Goal: Task Accomplishment & Management: Use online tool/utility

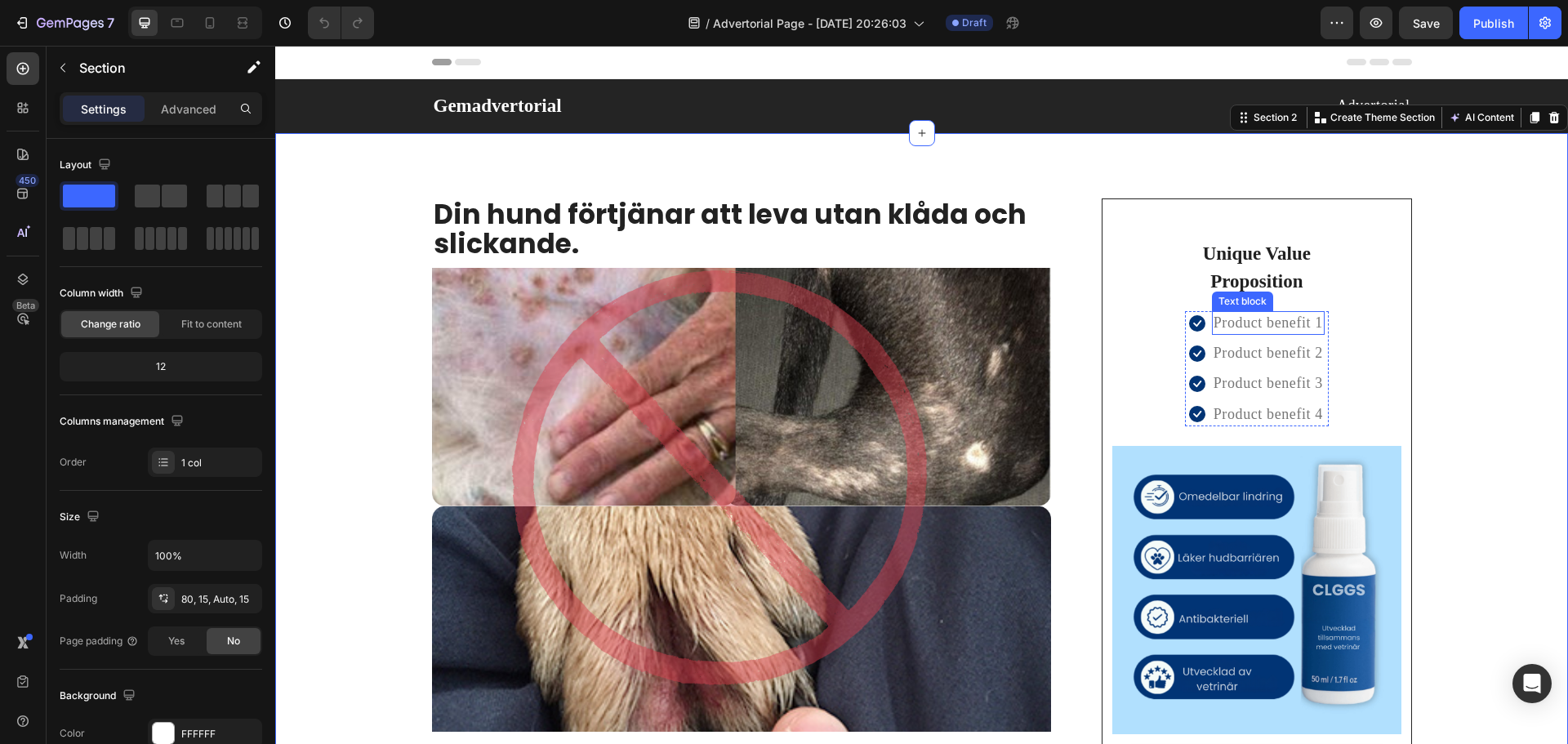
click at [1268, 314] on p "Product benefit 1" at bounding box center [1268, 322] width 110 height 20
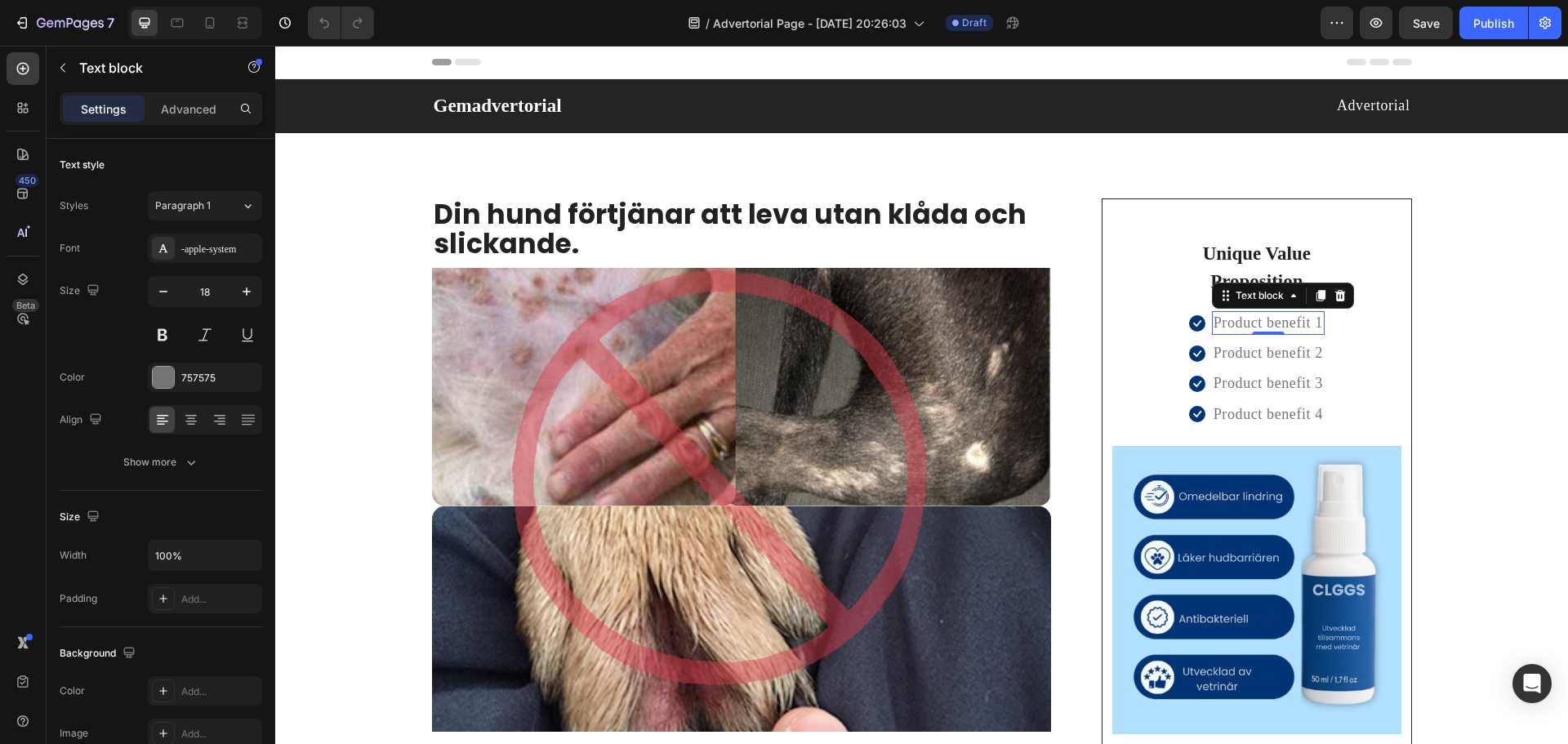
click at [1275, 322] on p "Product benefit 1" at bounding box center [1268, 322] width 110 height 20
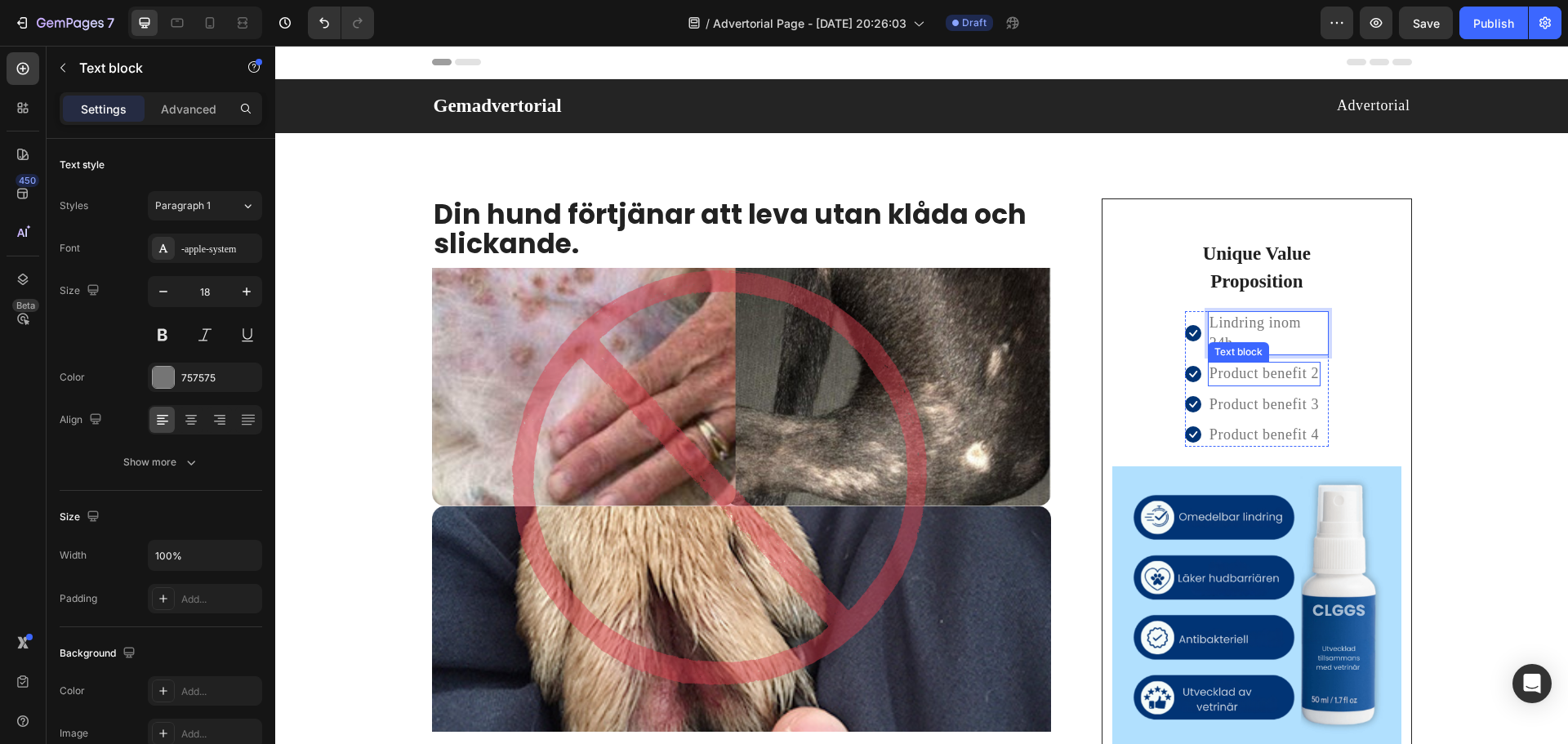
click at [1230, 369] on p "Product benefit 2" at bounding box center [1264, 373] width 110 height 20
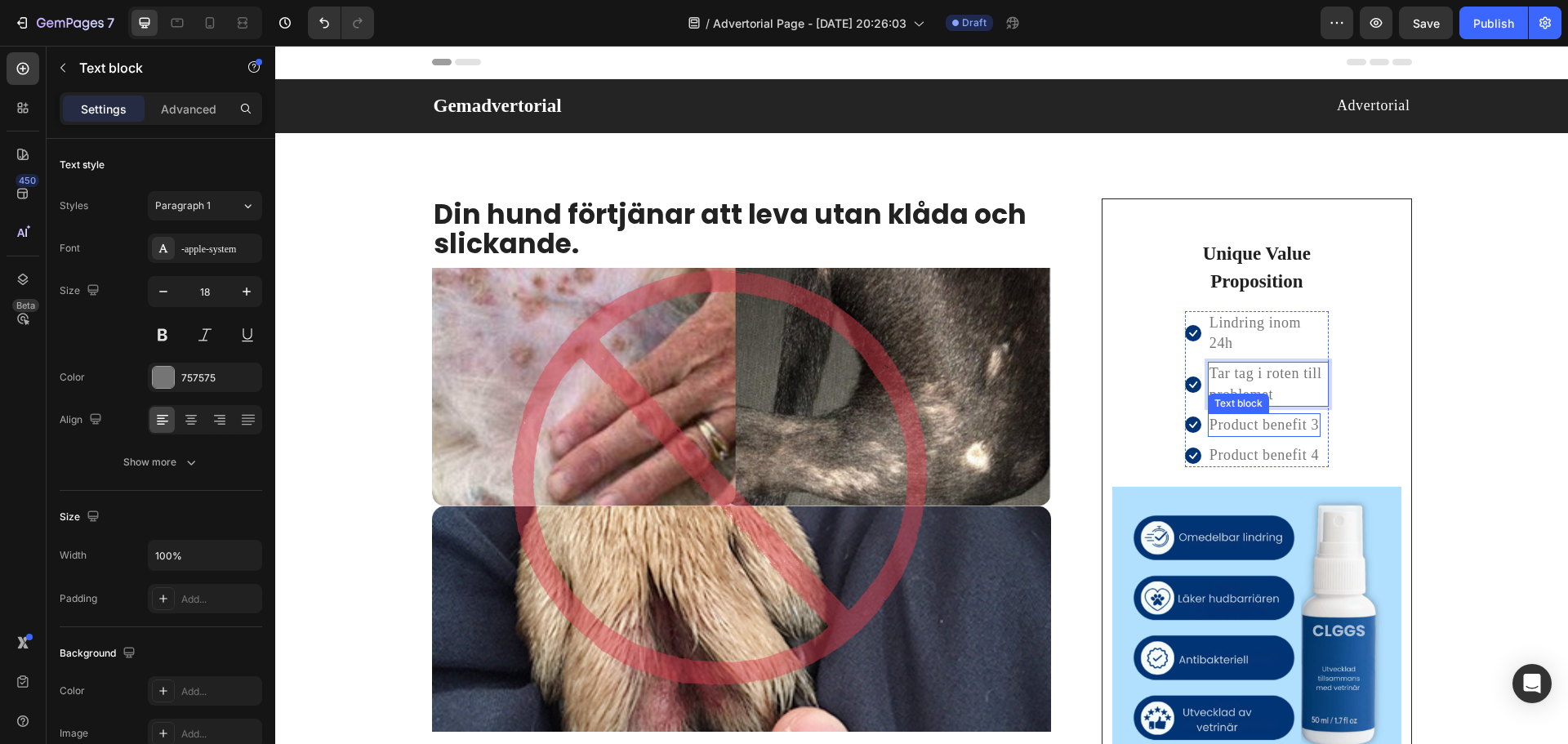
click at [1266, 425] on p "Product benefit 3" at bounding box center [1264, 424] width 110 height 20
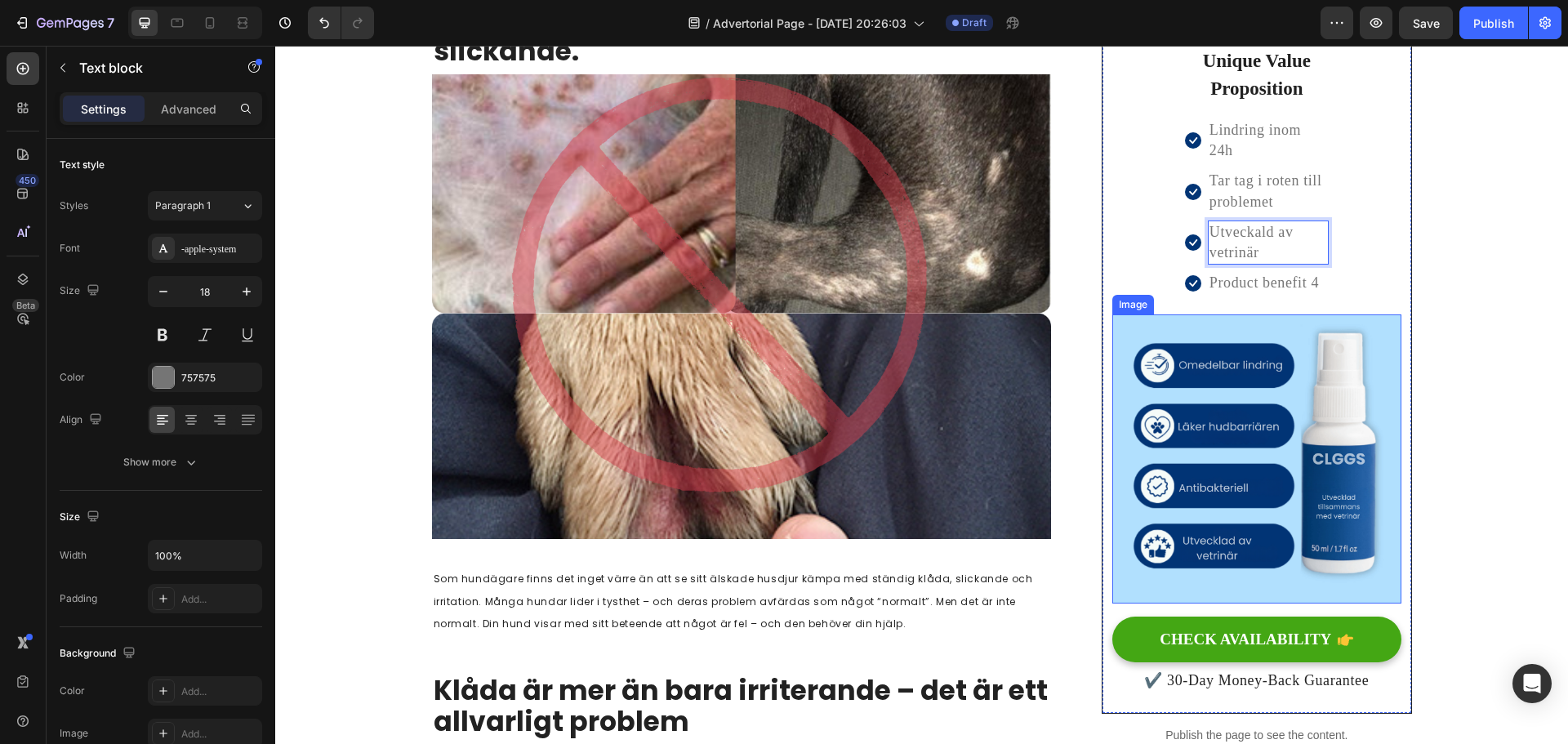
scroll to position [81, 0]
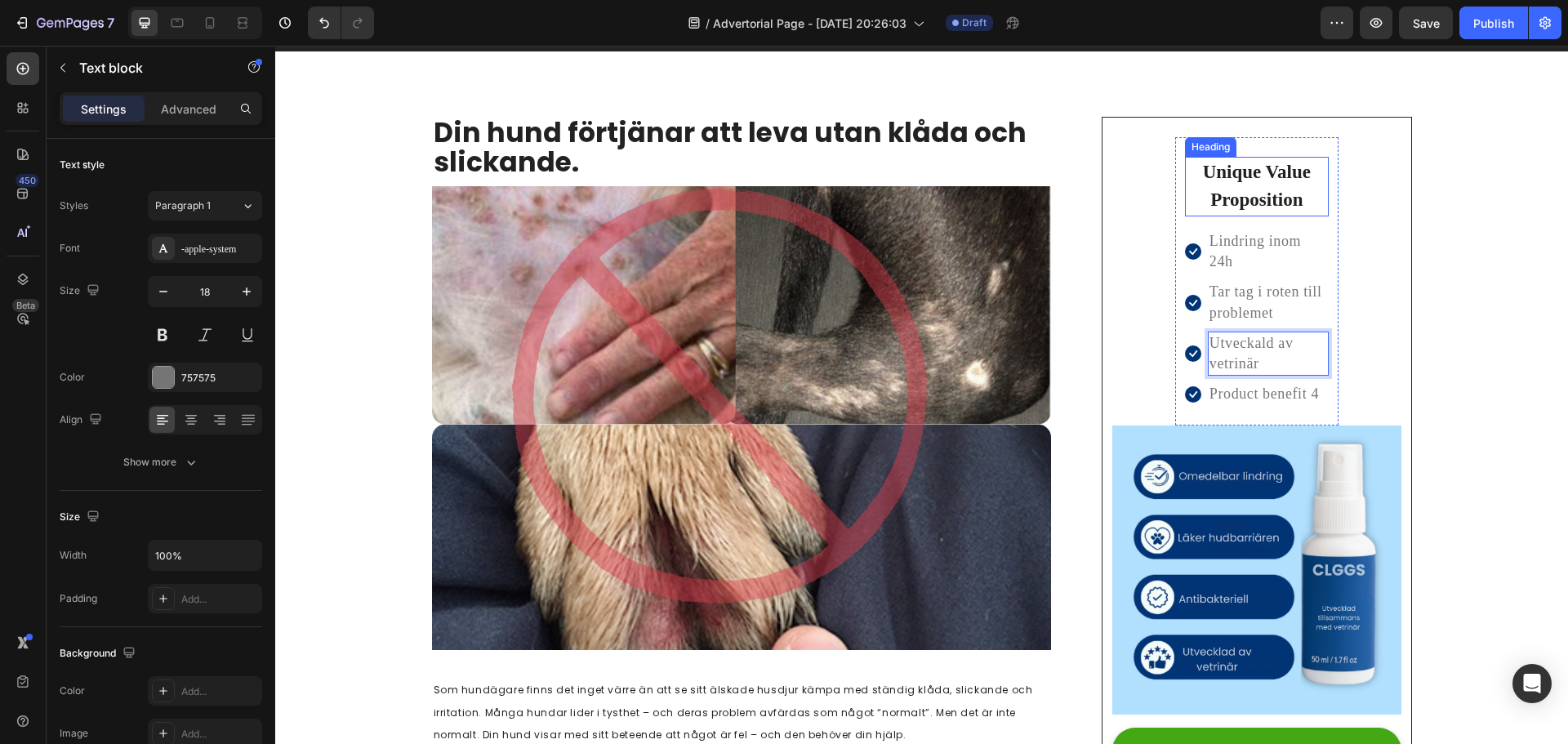
click at [1252, 176] on p "Unique Value Proposition" at bounding box center [1257, 186] width 141 height 57
click at [1237, 207] on p "Unique Value Proposition" at bounding box center [1257, 186] width 141 height 57
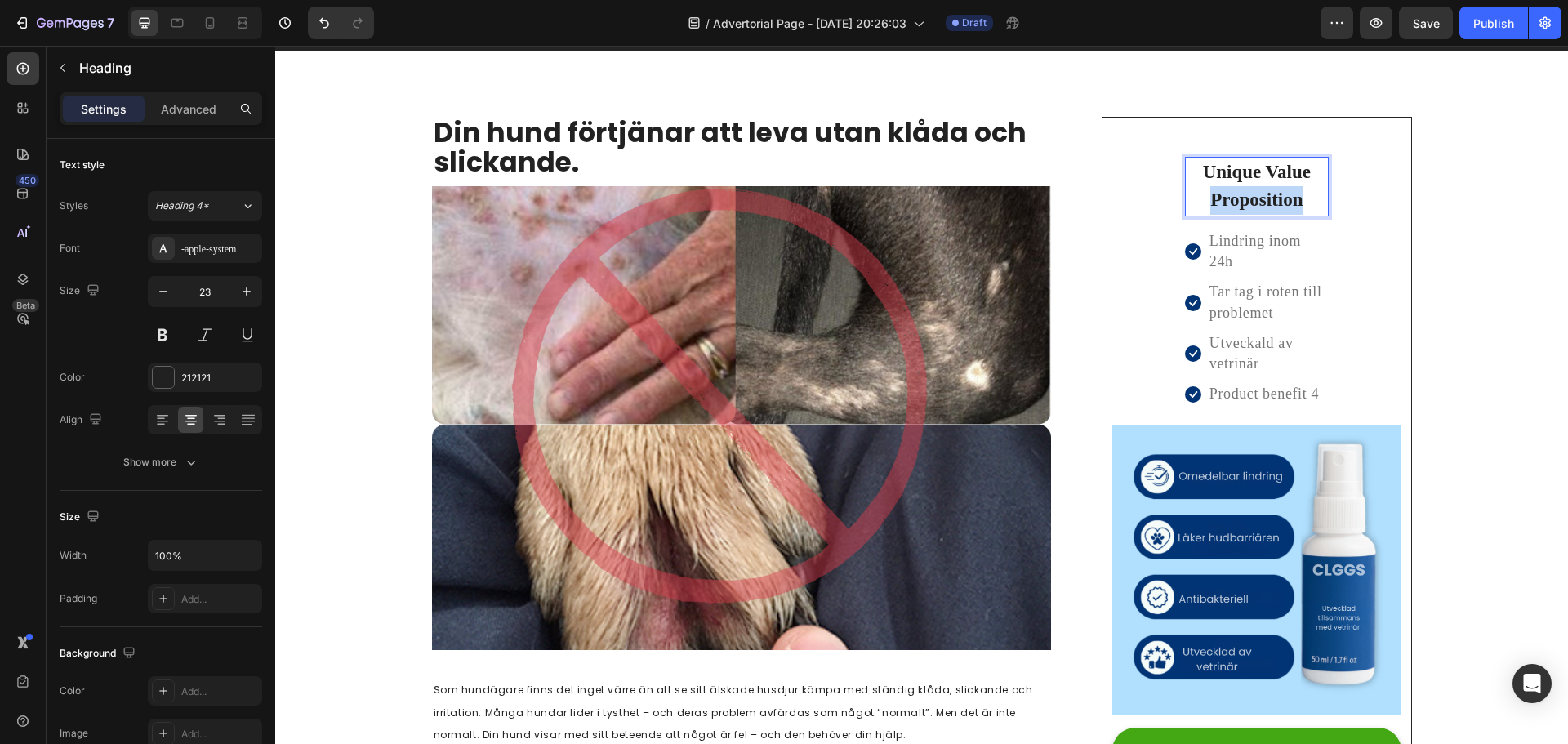
click at [1237, 207] on p "Unique Value Proposition" at bounding box center [1257, 186] width 141 height 57
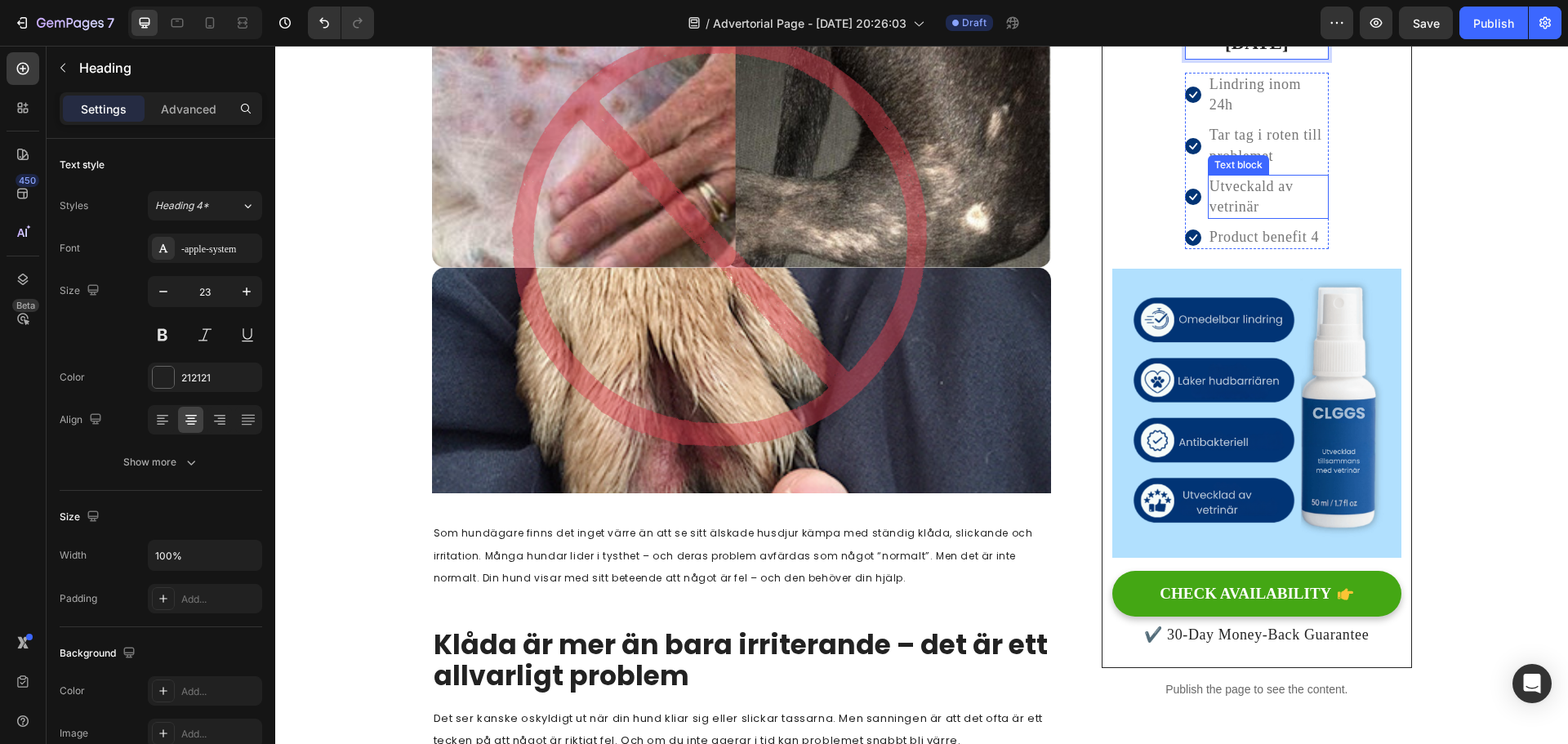
scroll to position [245, 0]
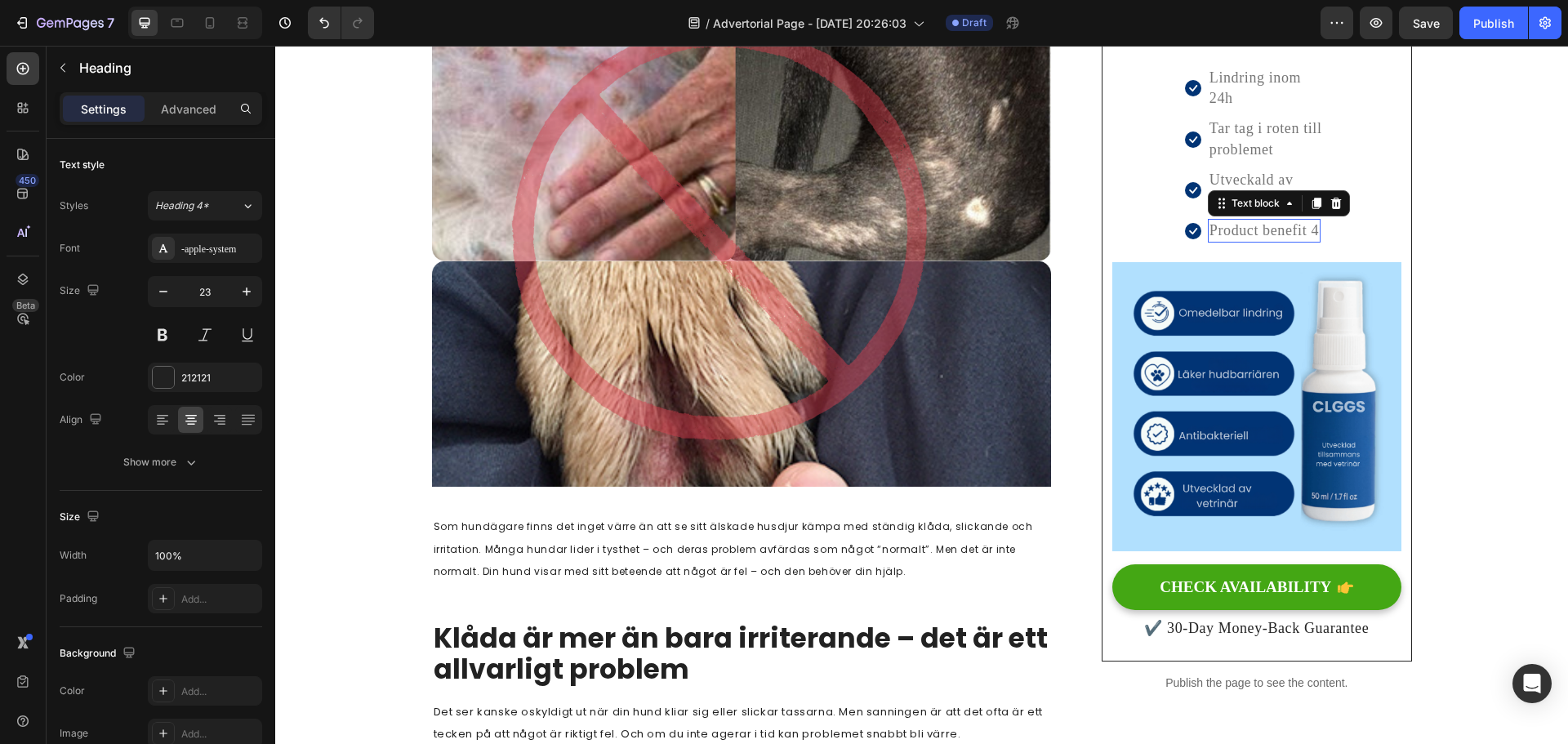
click at [1271, 226] on p "Product benefit 4" at bounding box center [1264, 230] width 110 height 20
click at [1287, 233] on p "Product benefit 4" at bounding box center [1264, 230] width 110 height 20
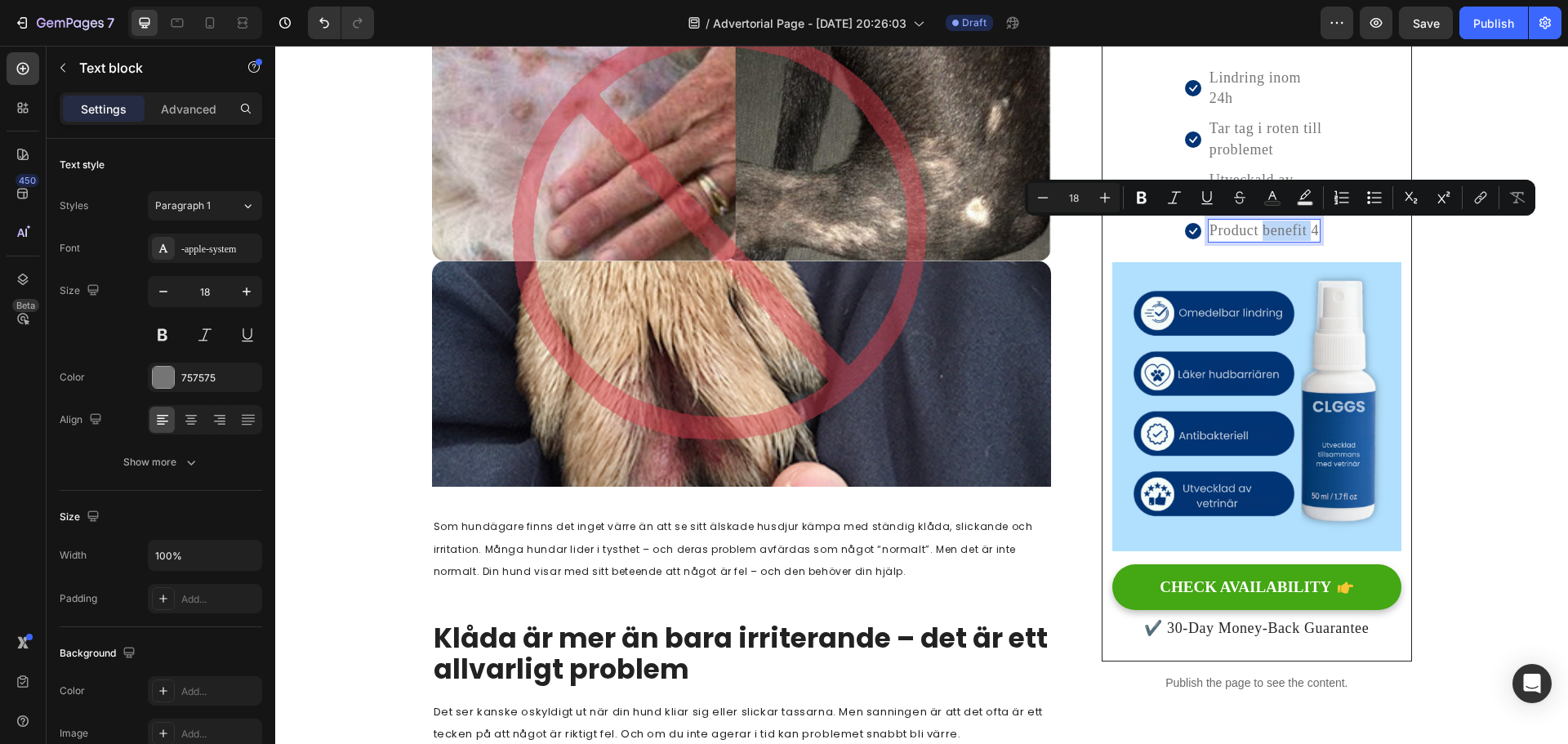
click at [1287, 233] on p "Product benefit 4" at bounding box center [1264, 230] width 110 height 20
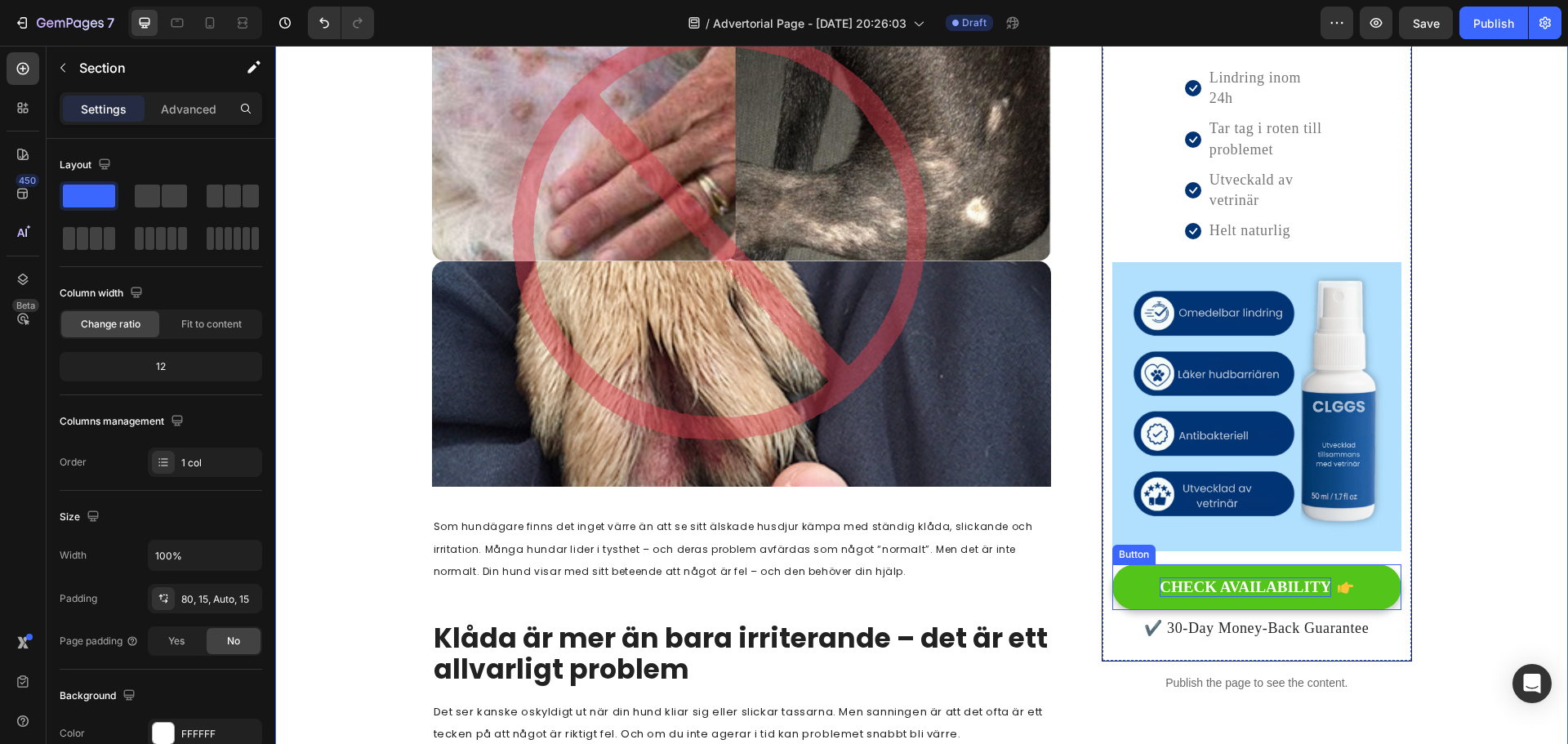
click at [1249, 597] on div "CHECK AVAILABILITY" at bounding box center [1246, 587] width 172 height 20
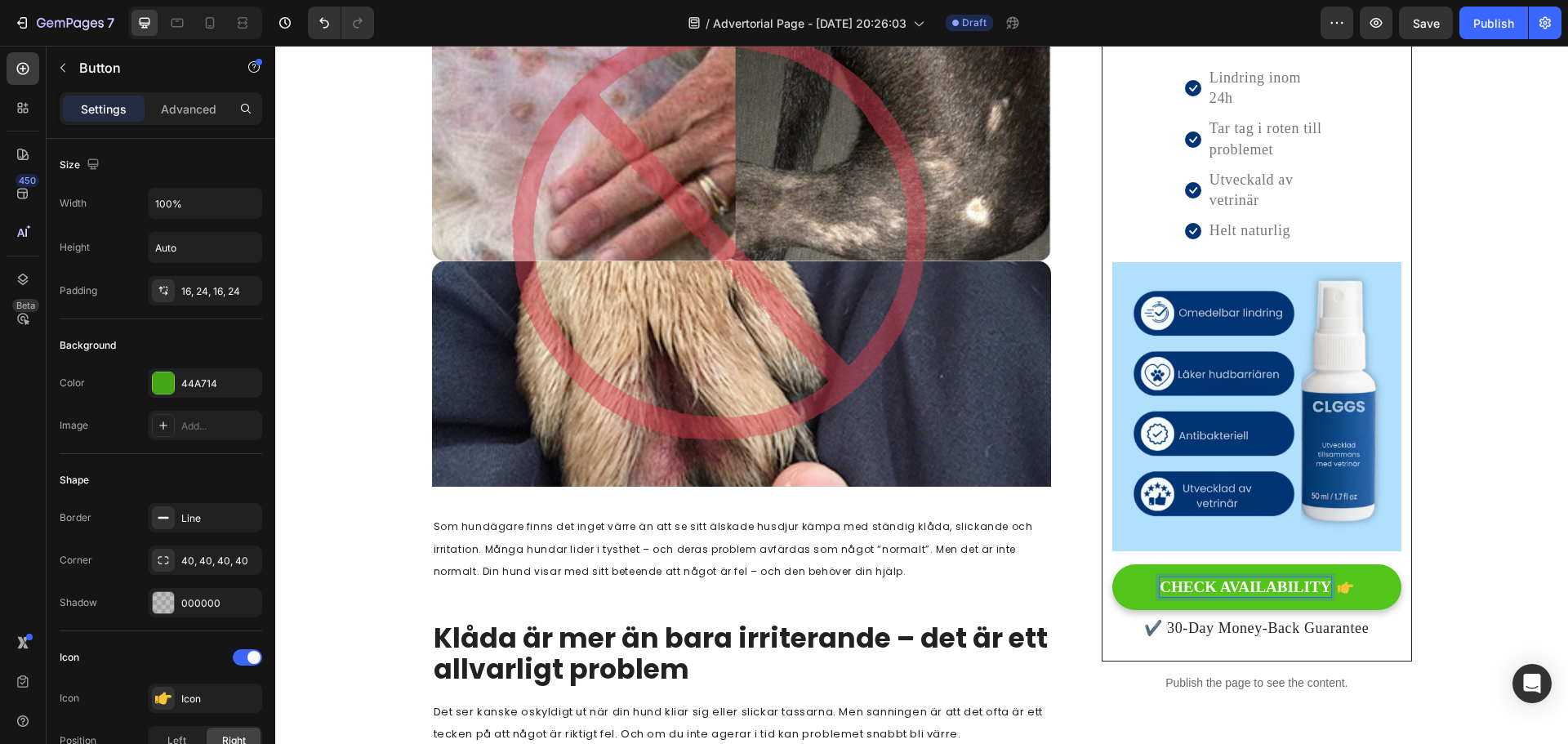
click at [1225, 585] on div "CHECK AVAILABILITY" at bounding box center [1246, 587] width 172 height 20
click at [1225, 585] on p "CHECK AVAILABILITY" at bounding box center [1246, 587] width 172 height 20
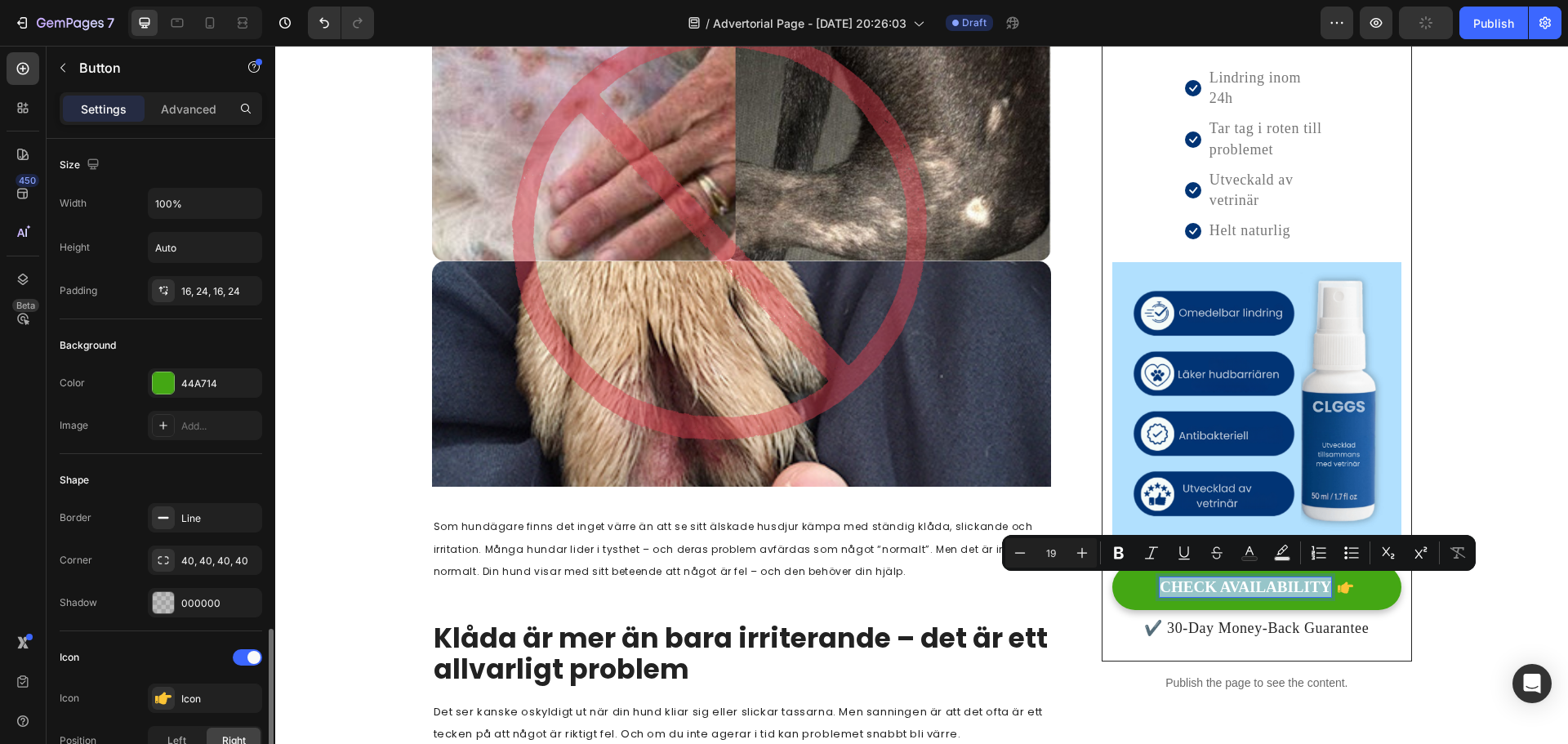
scroll to position [327, 0]
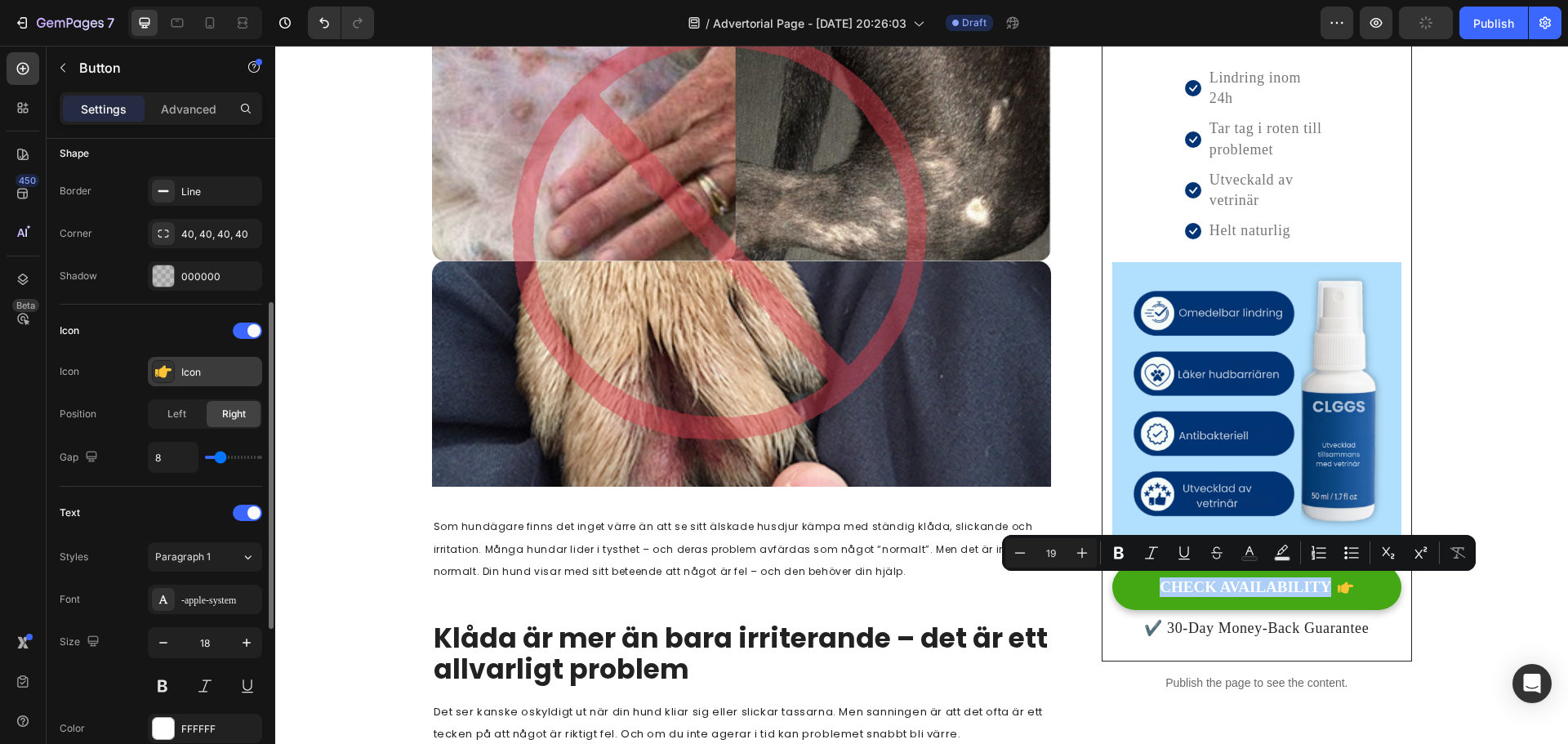
click at [166, 372] on icon at bounding box center [163, 372] width 16 height 12
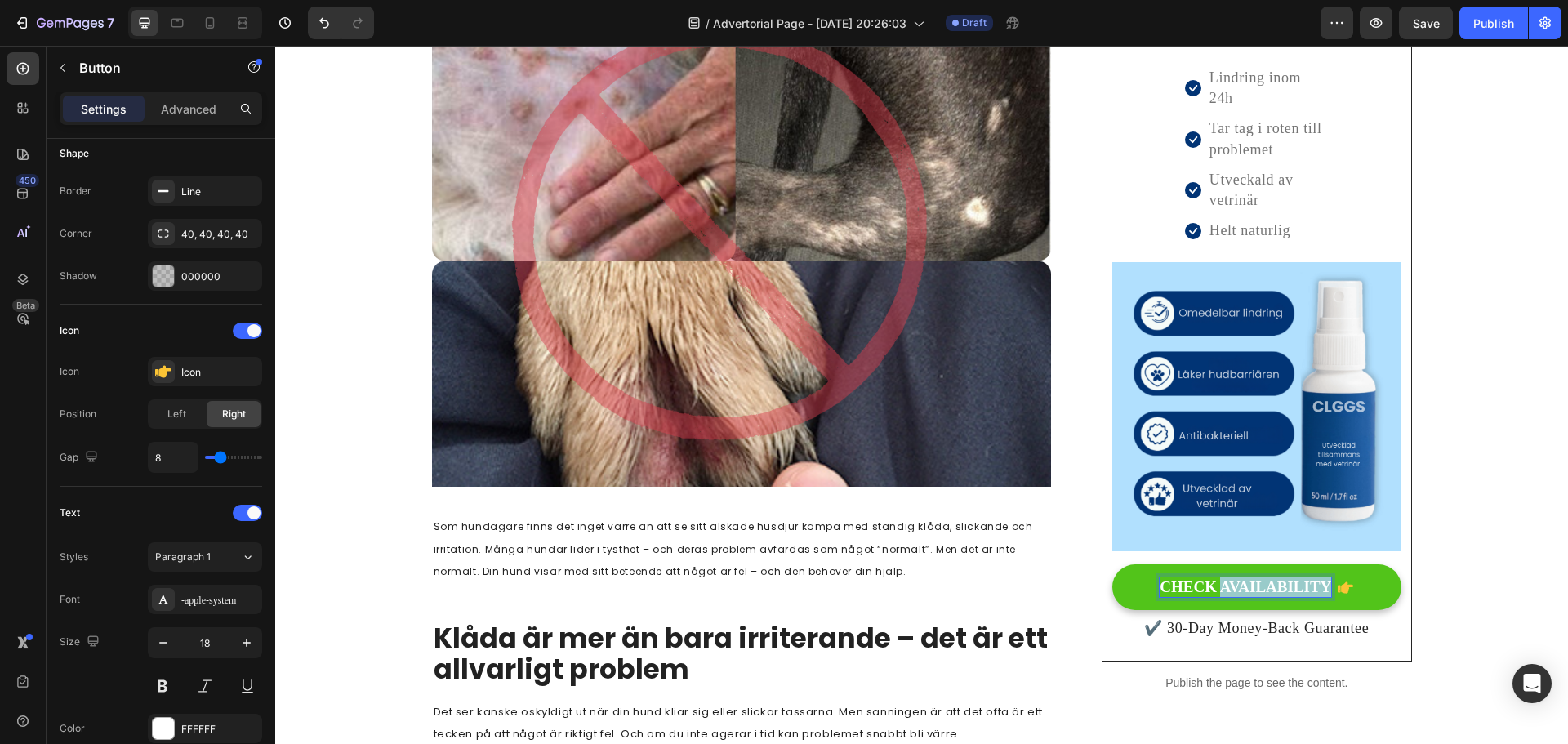
click at [1267, 589] on p "CHECK AVAILABILITY" at bounding box center [1246, 587] width 172 height 20
click at [1112, 564] on button "SE" at bounding box center [1257, 587] width 289 height 47
click at [1112, 564] on button "KÖP" at bounding box center [1257, 587] width 289 height 47
click at [1112, 564] on button "KÖP TILL" at bounding box center [1257, 587] width 289 height 47
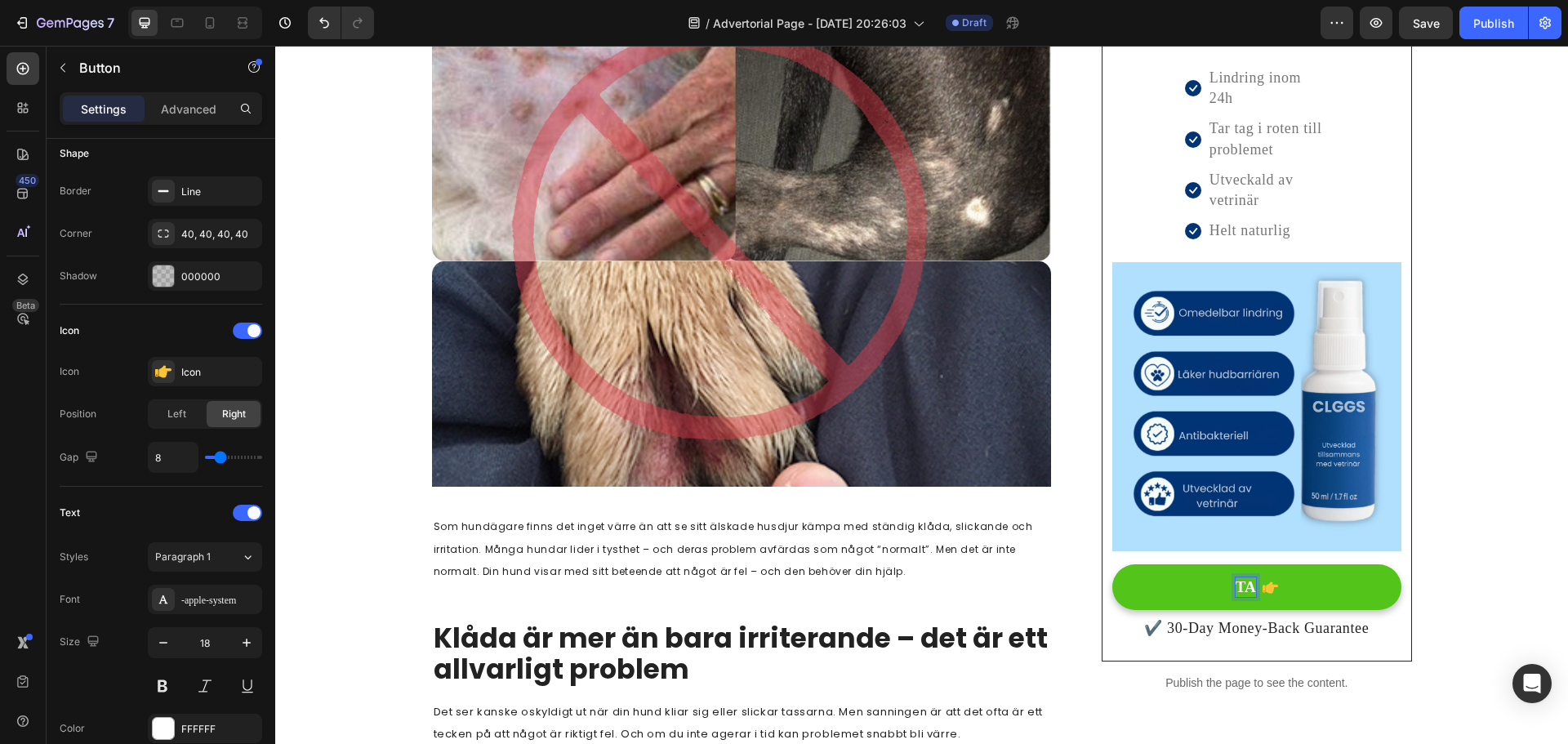
click at [1112, 564] on button "TA" at bounding box center [1257, 587] width 289 height 47
click at [1112, 564] on button "TA DEL" at bounding box center [1257, 587] width 289 height 47
click at [1112, 564] on button "TA DEL A" at bounding box center [1257, 587] width 289 height 47
click at [1112, 564] on button "TA DEL AV EXKLUSIVT" at bounding box center [1257, 587] width 289 height 47
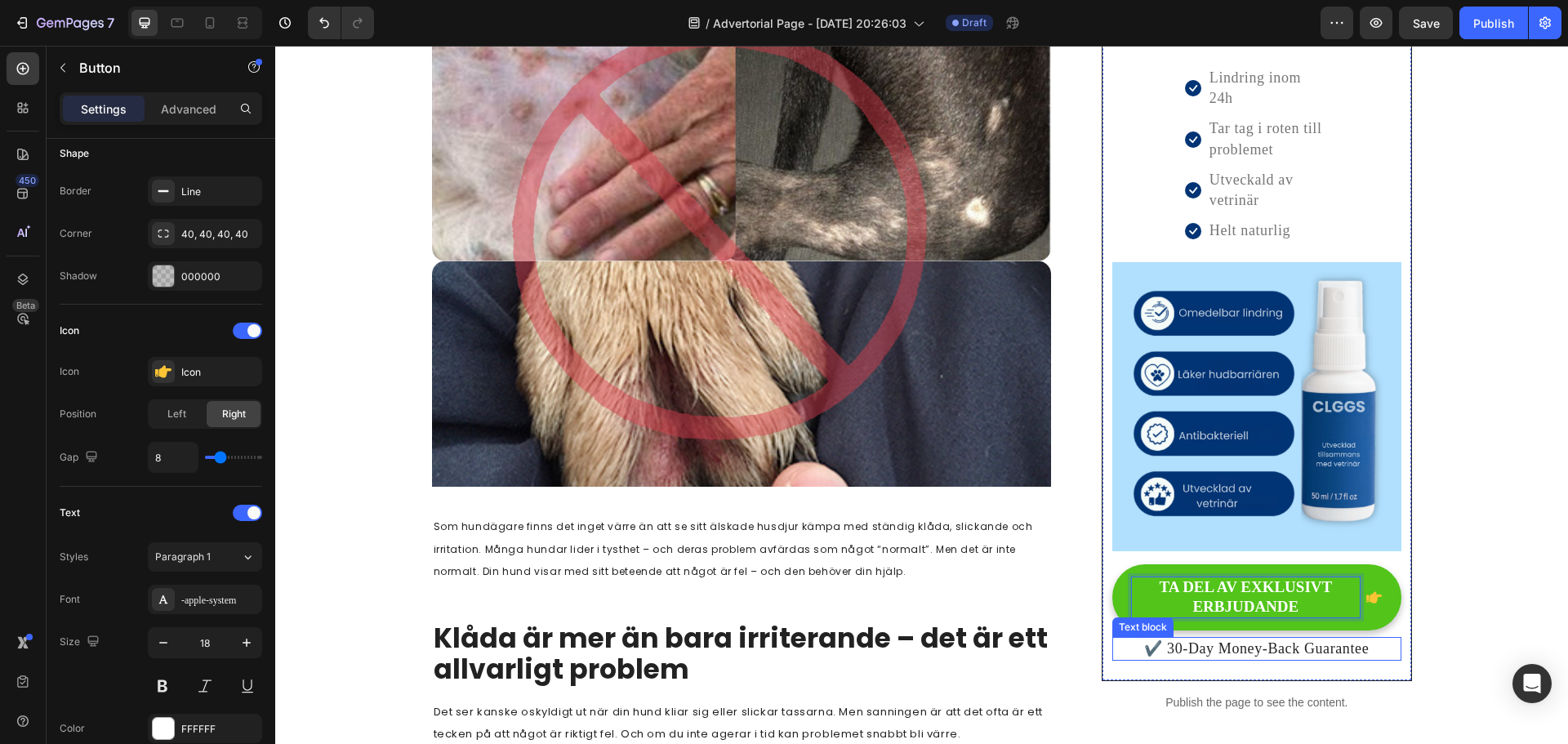
click at [1246, 649] on p "✔️ 30-Day Money-Back Guarantee" at bounding box center [1257, 648] width 285 height 20
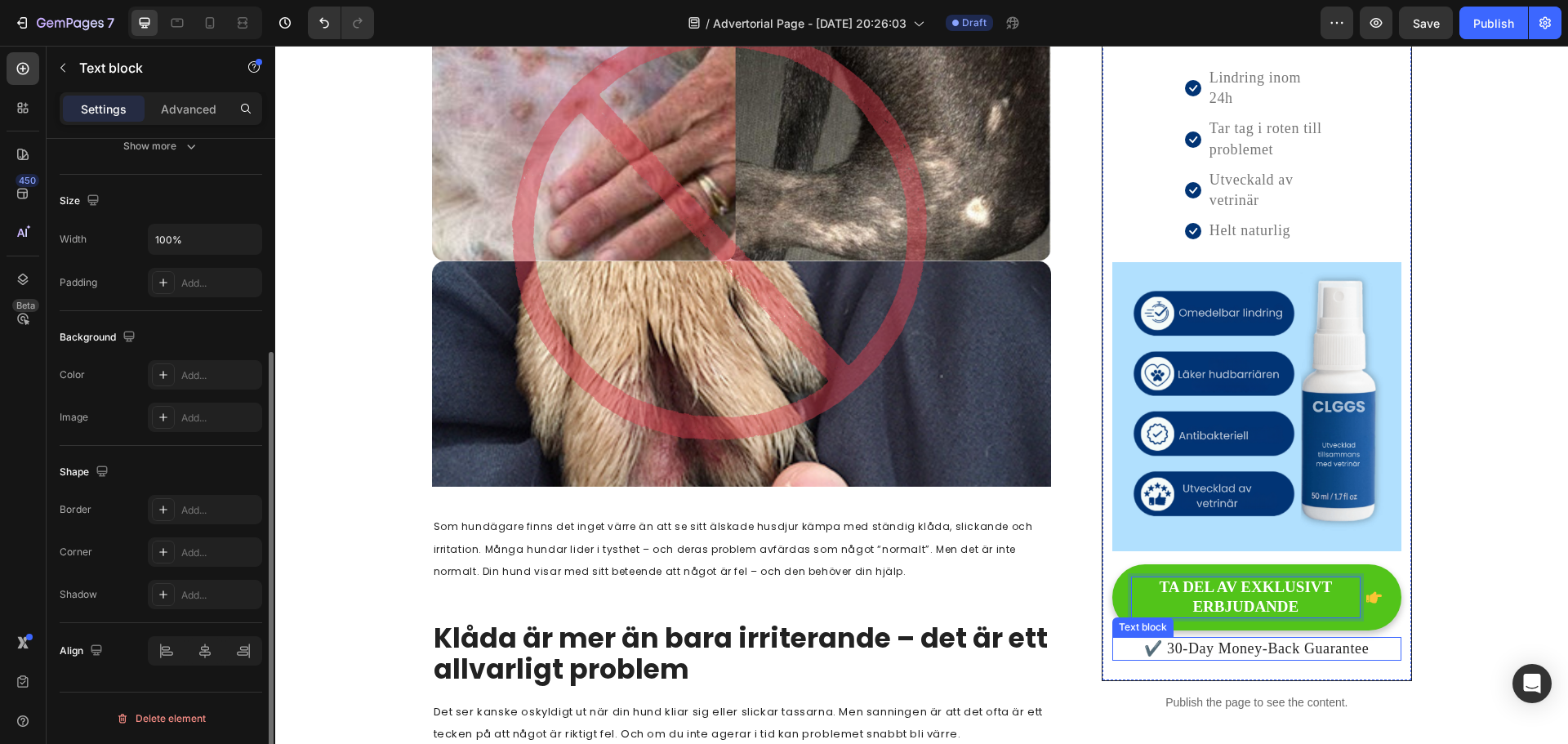
scroll to position [0, 0]
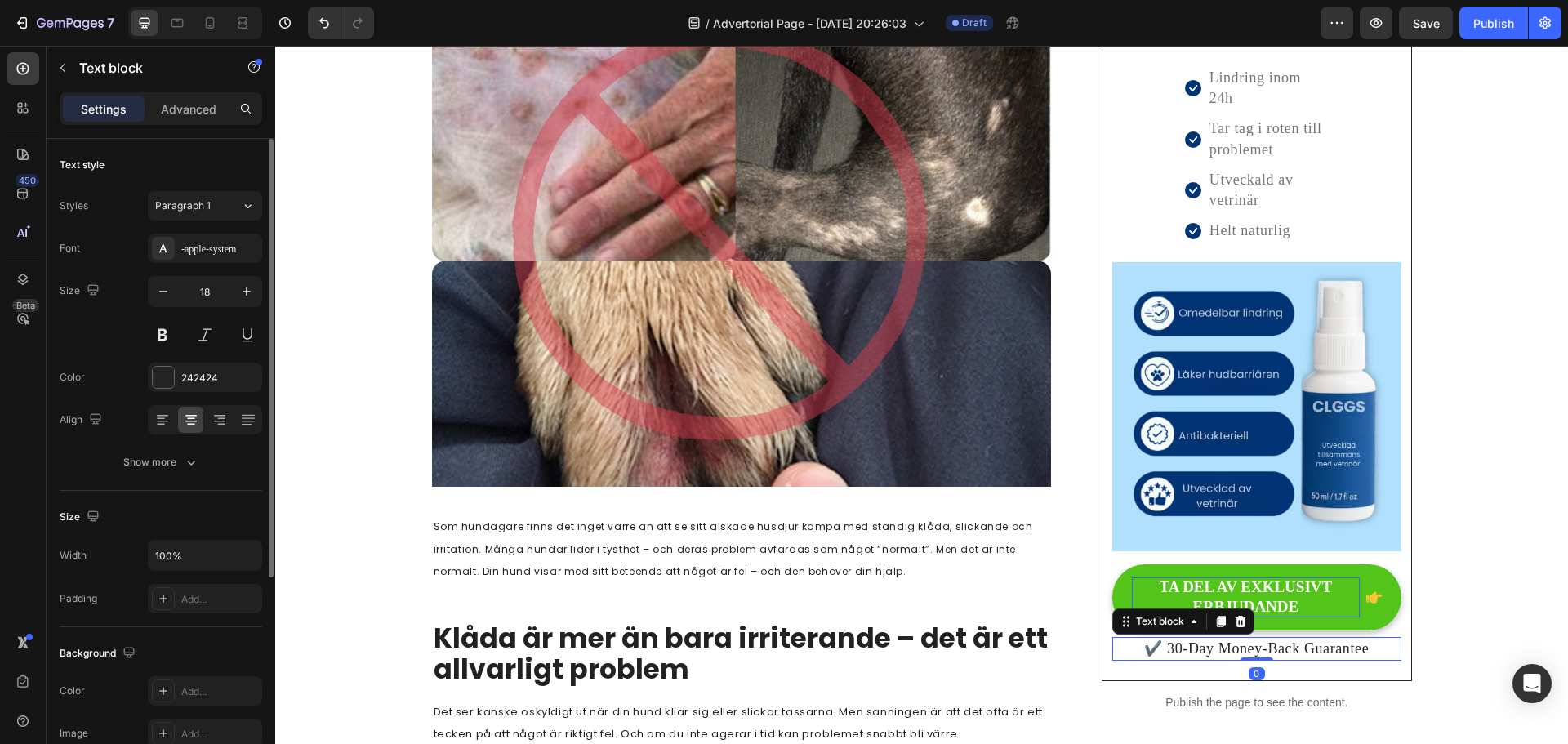
click at [1261, 649] on p "✔️ 30-Day Money-Back Guarantee" at bounding box center [1257, 648] width 285 height 20
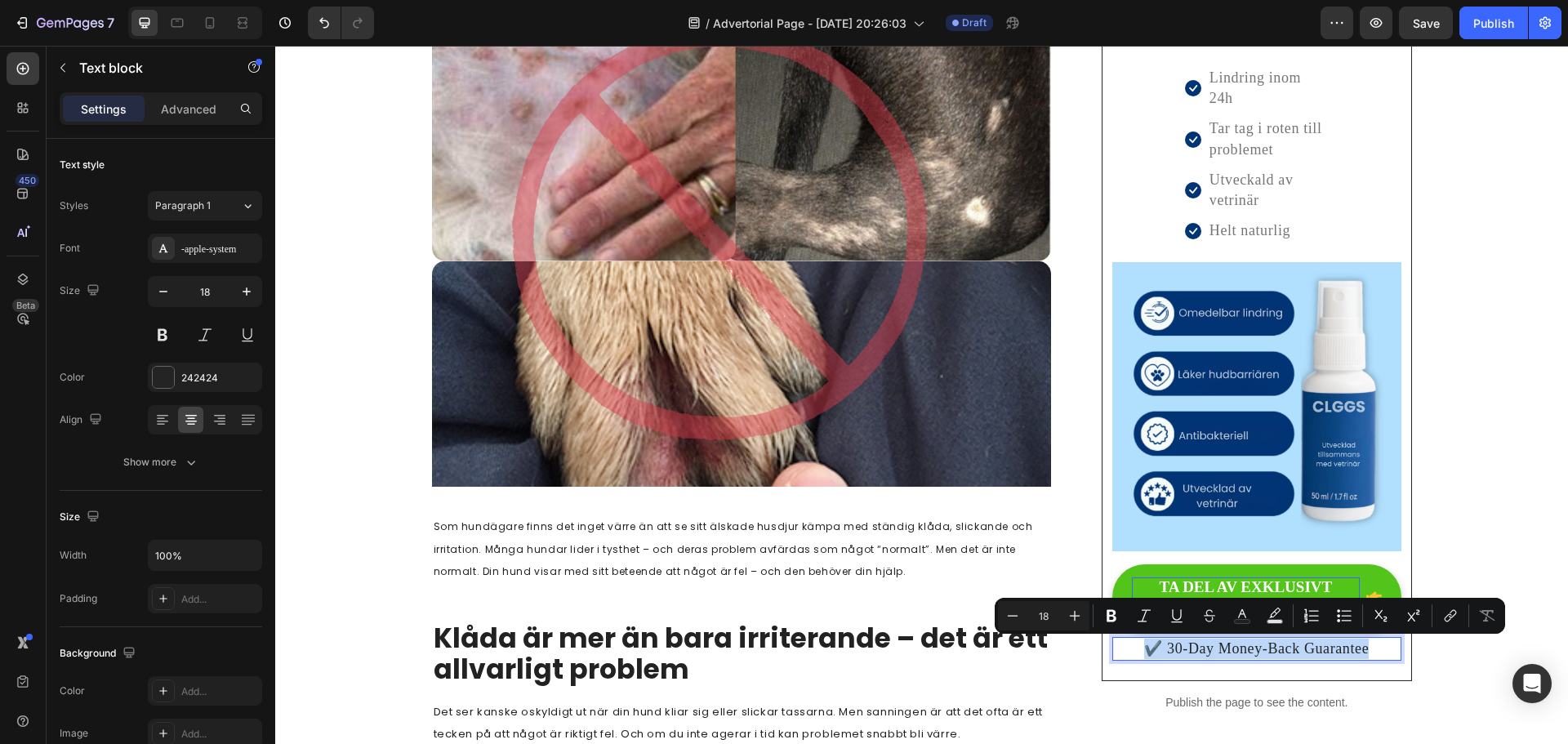
click at [1289, 650] on p "✔️ 30-Day Money-Back Guarantee" at bounding box center [1257, 648] width 285 height 20
drag, startPoint x: 1369, startPoint y: 647, endPoint x: 1162, endPoint y: 658, distance: 207.3
click at [1162, 658] on p "✔️ 30-Day Money-Back Guarantee" at bounding box center [1257, 648] width 285 height 20
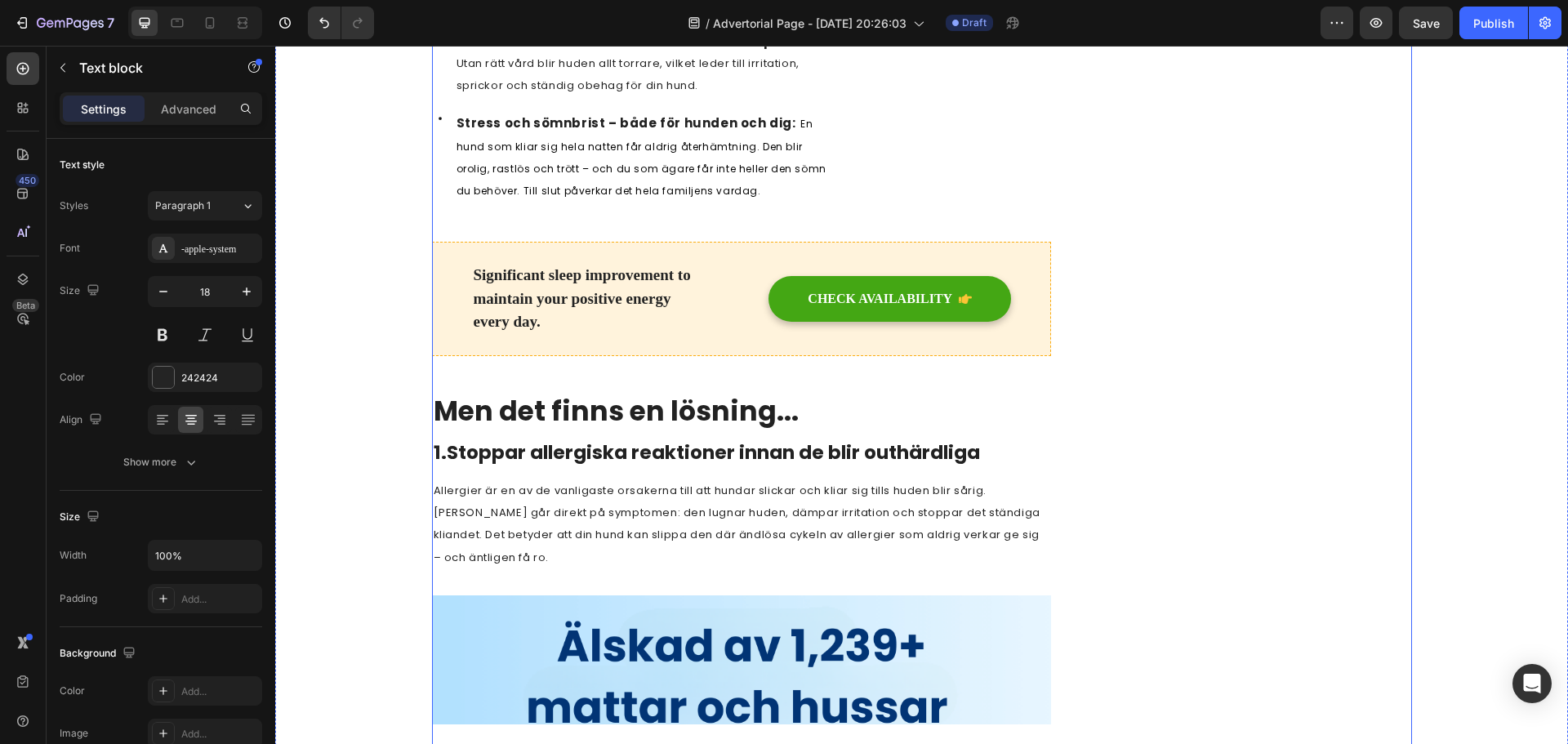
scroll to position [1143, 0]
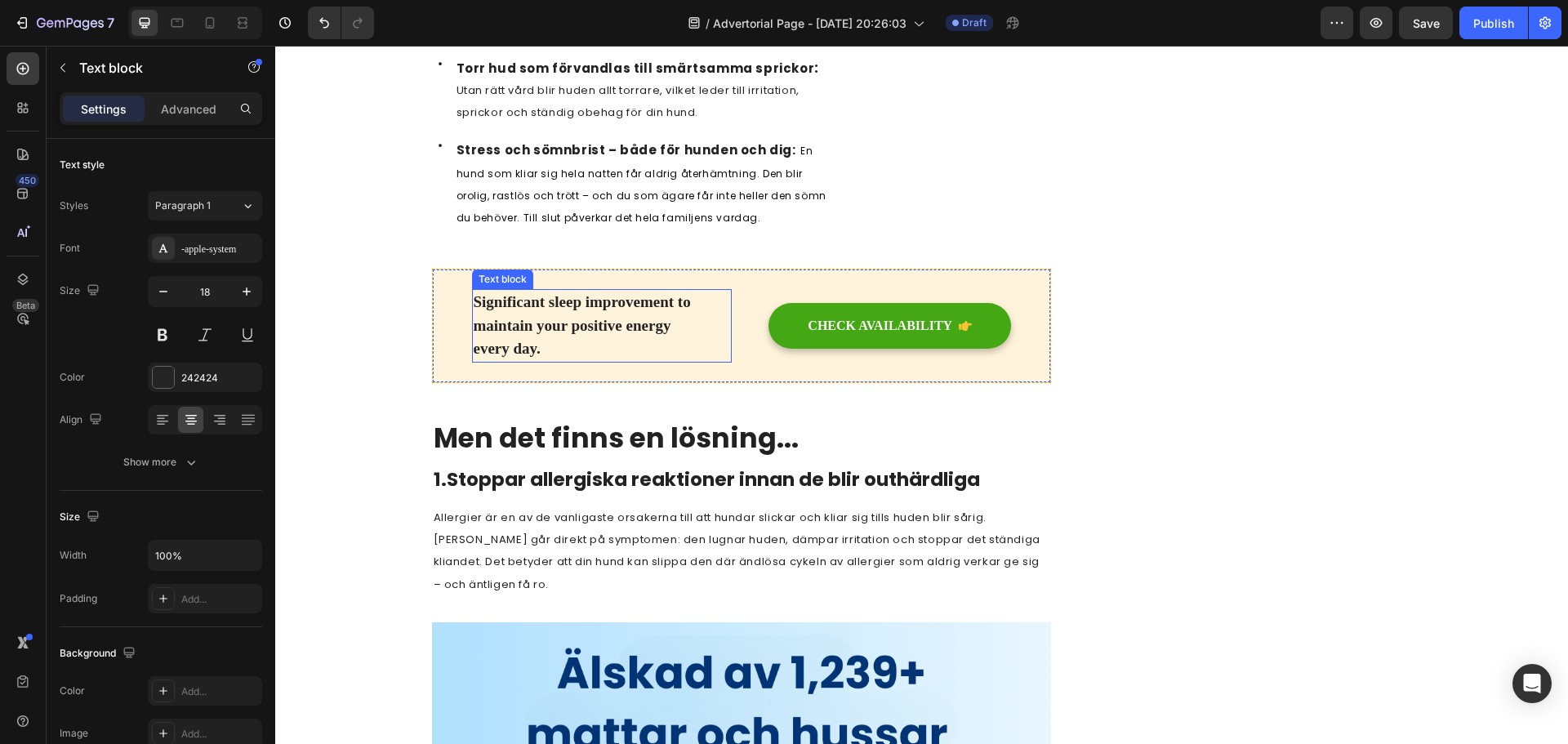
click at [618, 341] on p "Significant sleep improvement to maintain your positive energy every day." at bounding box center [602, 325] width 257 height 70
click at [619, 334] on p "Significant sleep improvement to maintain your positive energy every day." at bounding box center [602, 325] width 257 height 70
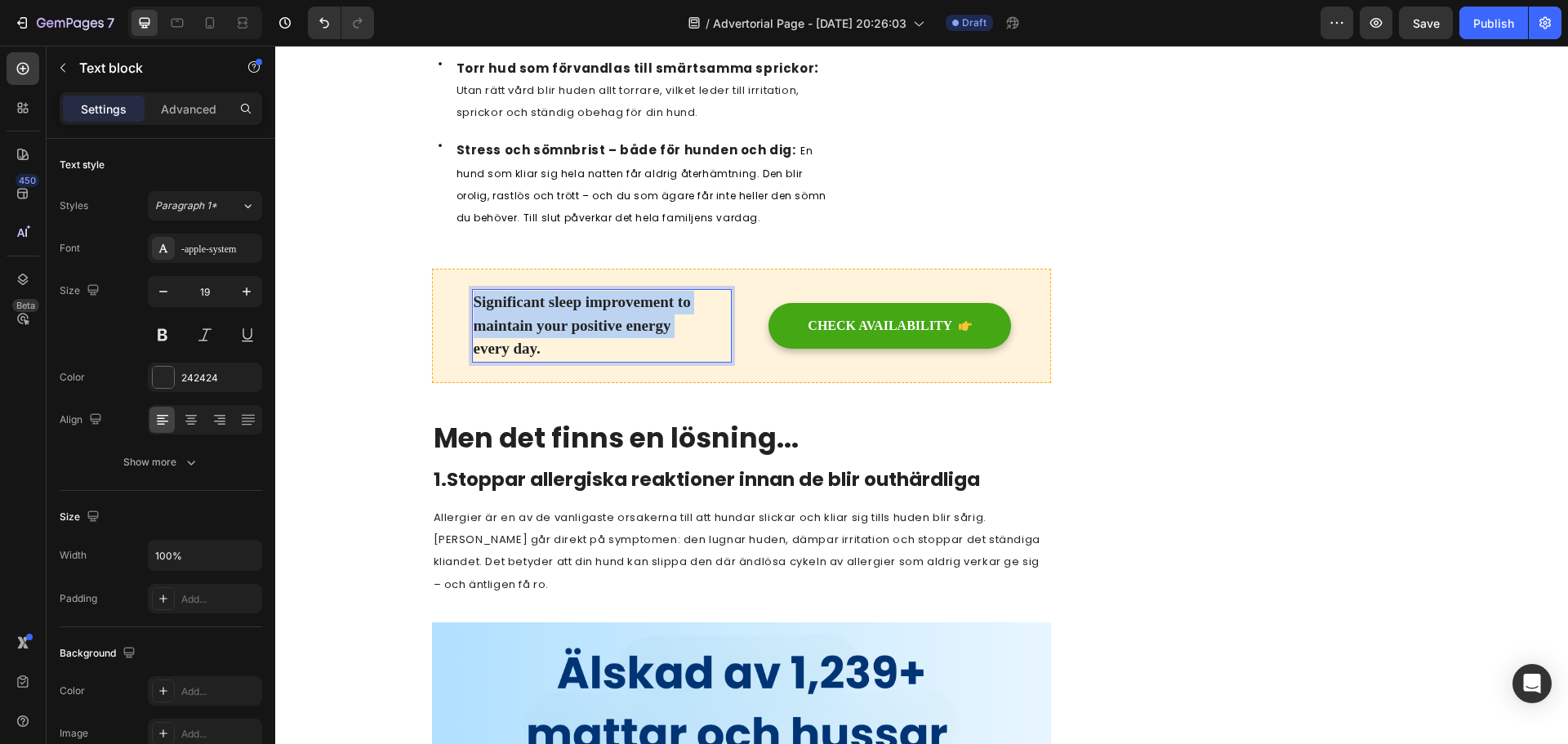
click at [619, 334] on p "Significant sleep improvement to maintain your positive energy every day." at bounding box center [602, 325] width 257 height 70
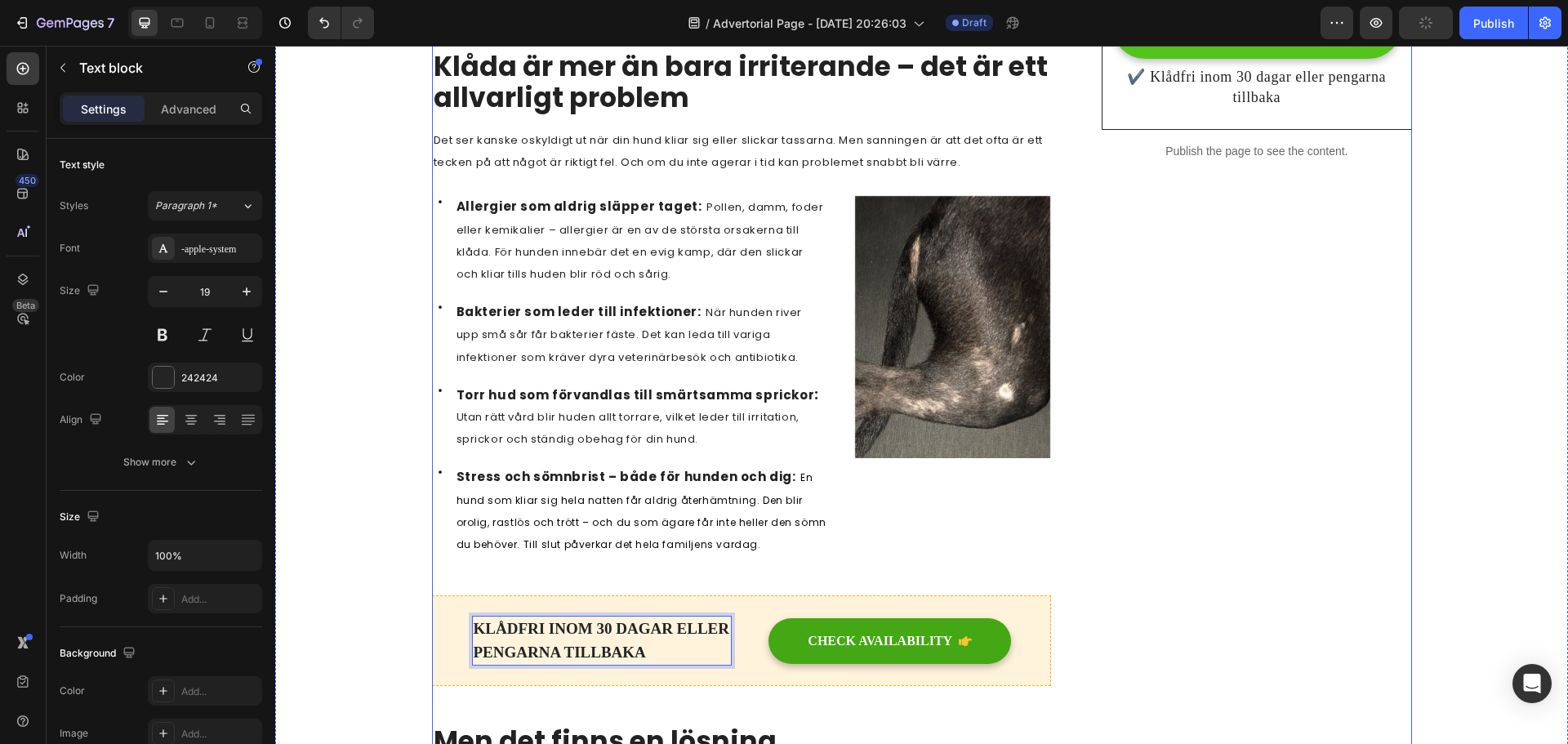
scroll to position [489, 0]
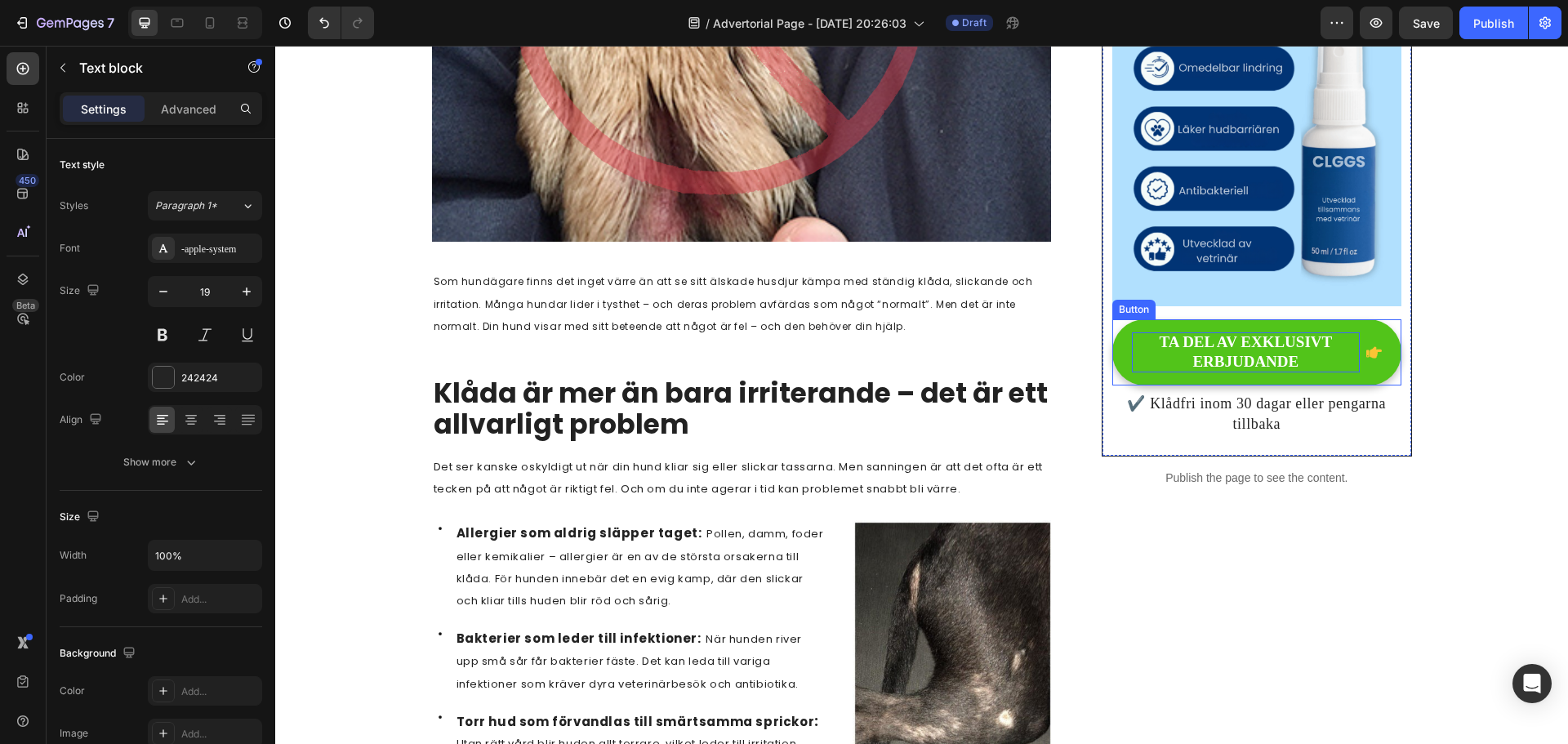
click at [1241, 348] on p "TA DEL AV EXKLUSIVT ERBJUDANDE" at bounding box center [1245, 352] width 227 height 40
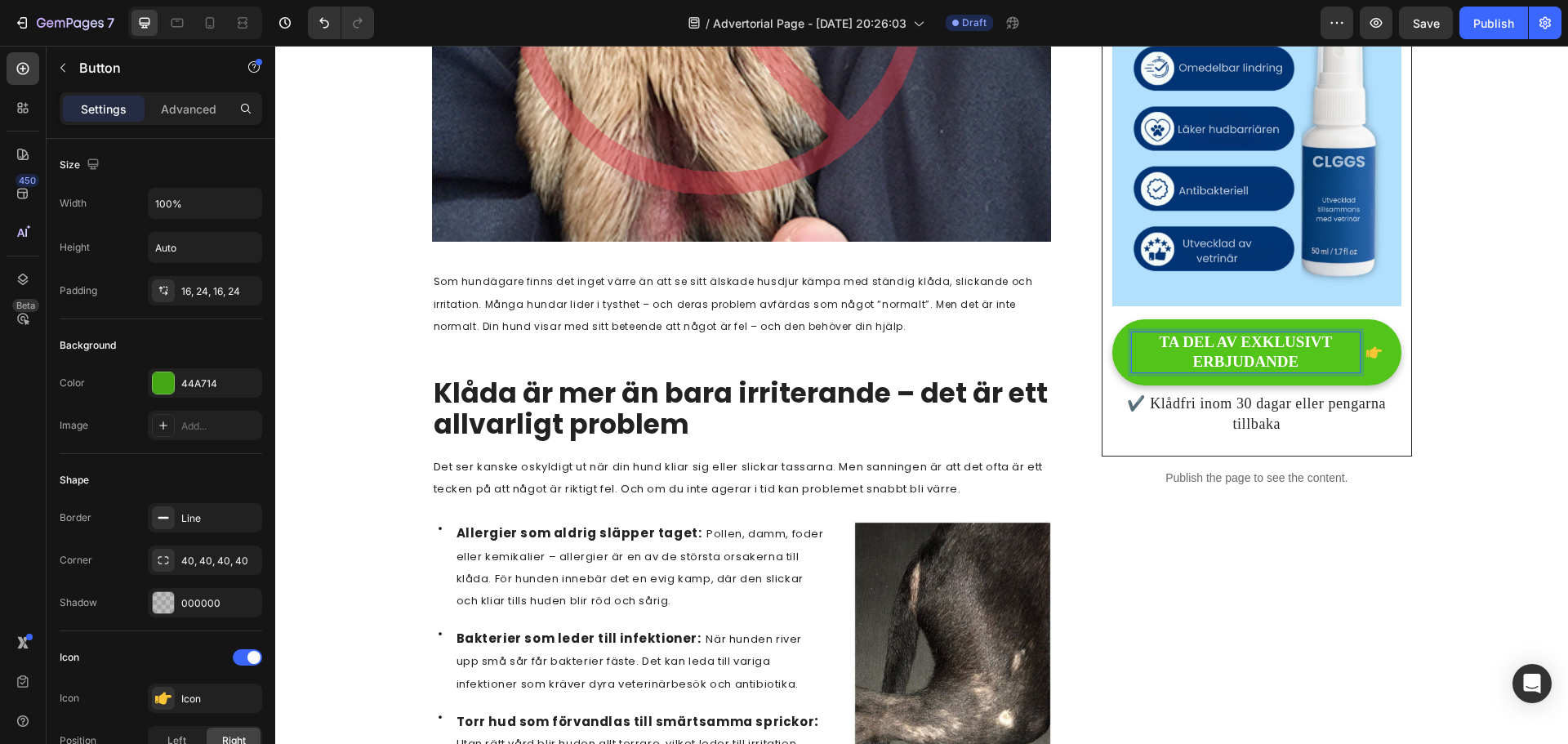
click at [1230, 352] on p "TA DEL AV EXKLUSIVT ERBJUDANDE" at bounding box center [1245, 352] width 227 height 40
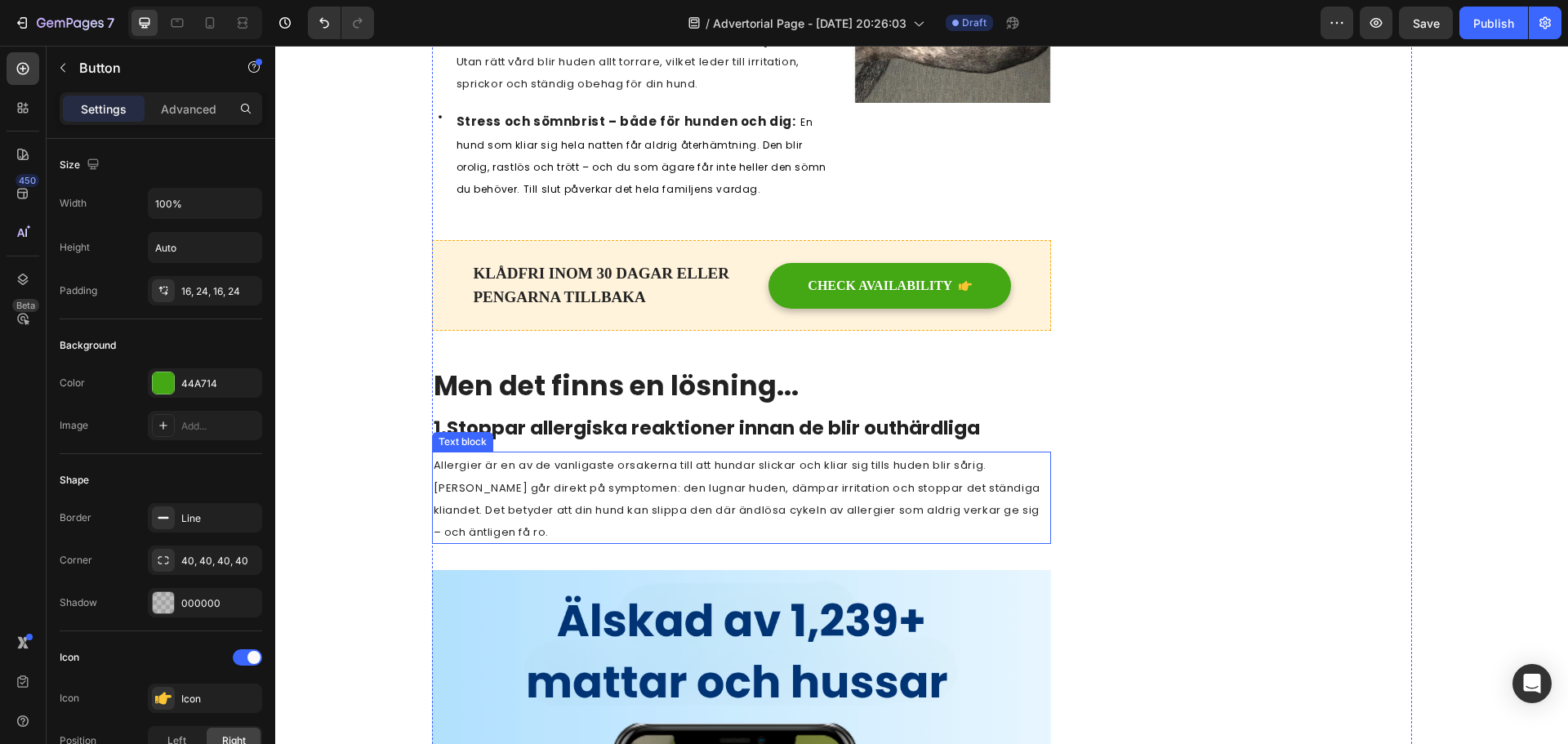
scroll to position [1306, 0]
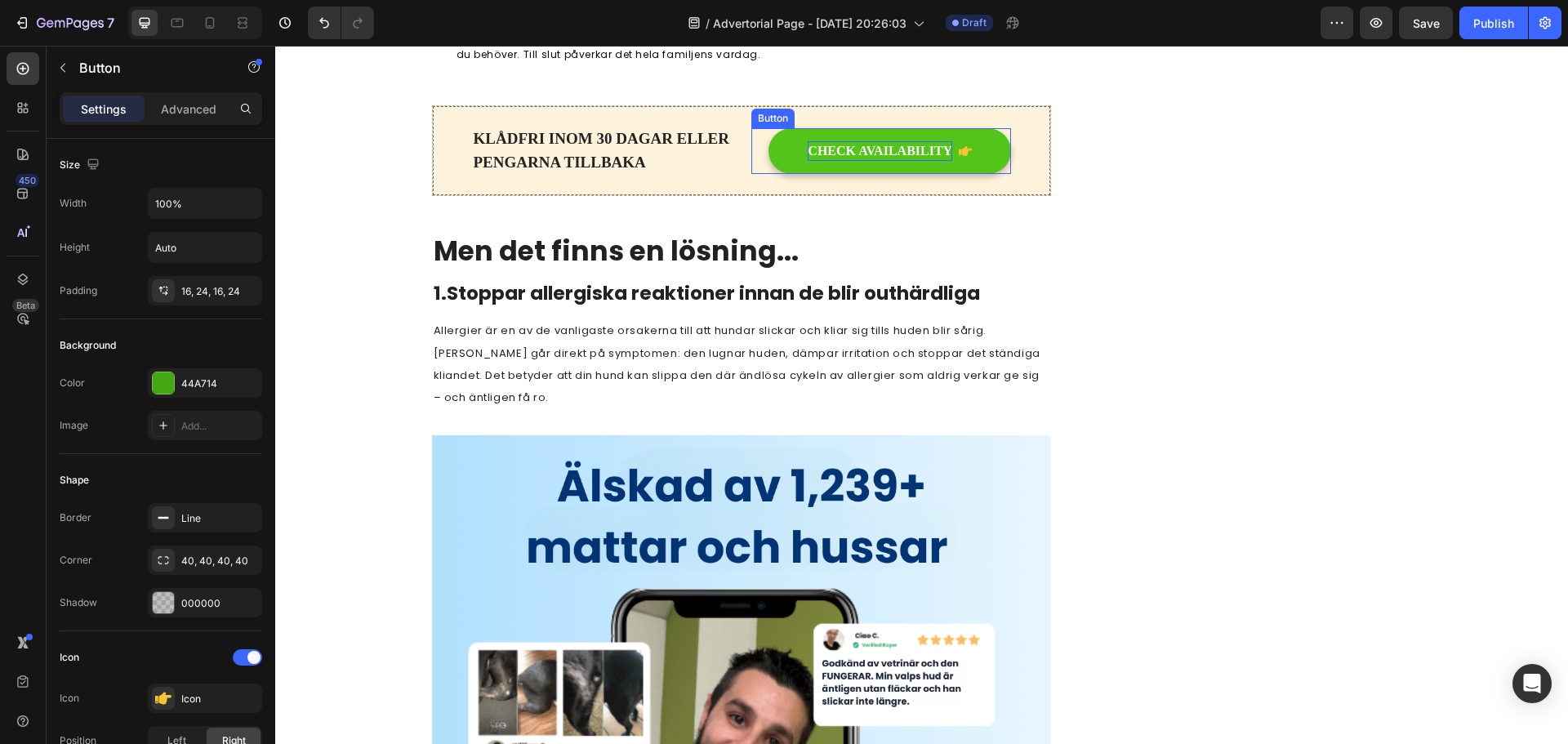
click at [852, 151] on div "CHECK AVAILABILITY" at bounding box center [879, 151] width 144 height 19
click at [868, 147] on div "CHECK AVAILABILITY" at bounding box center [879, 151] width 144 height 19
click at [868, 147] on p "CHECK AVAILABILITY" at bounding box center [879, 151] width 144 height 19
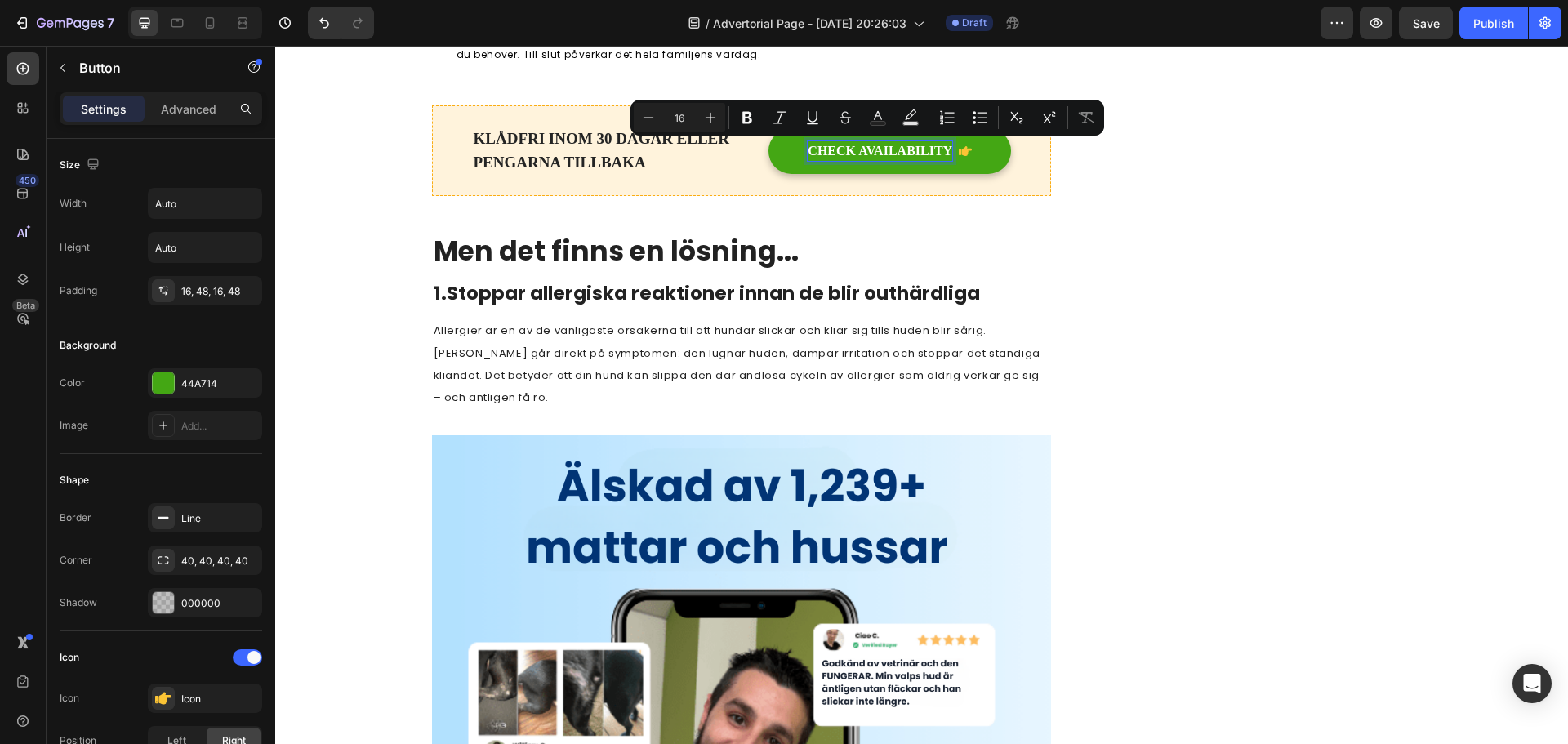
scroll to position [1304, 0]
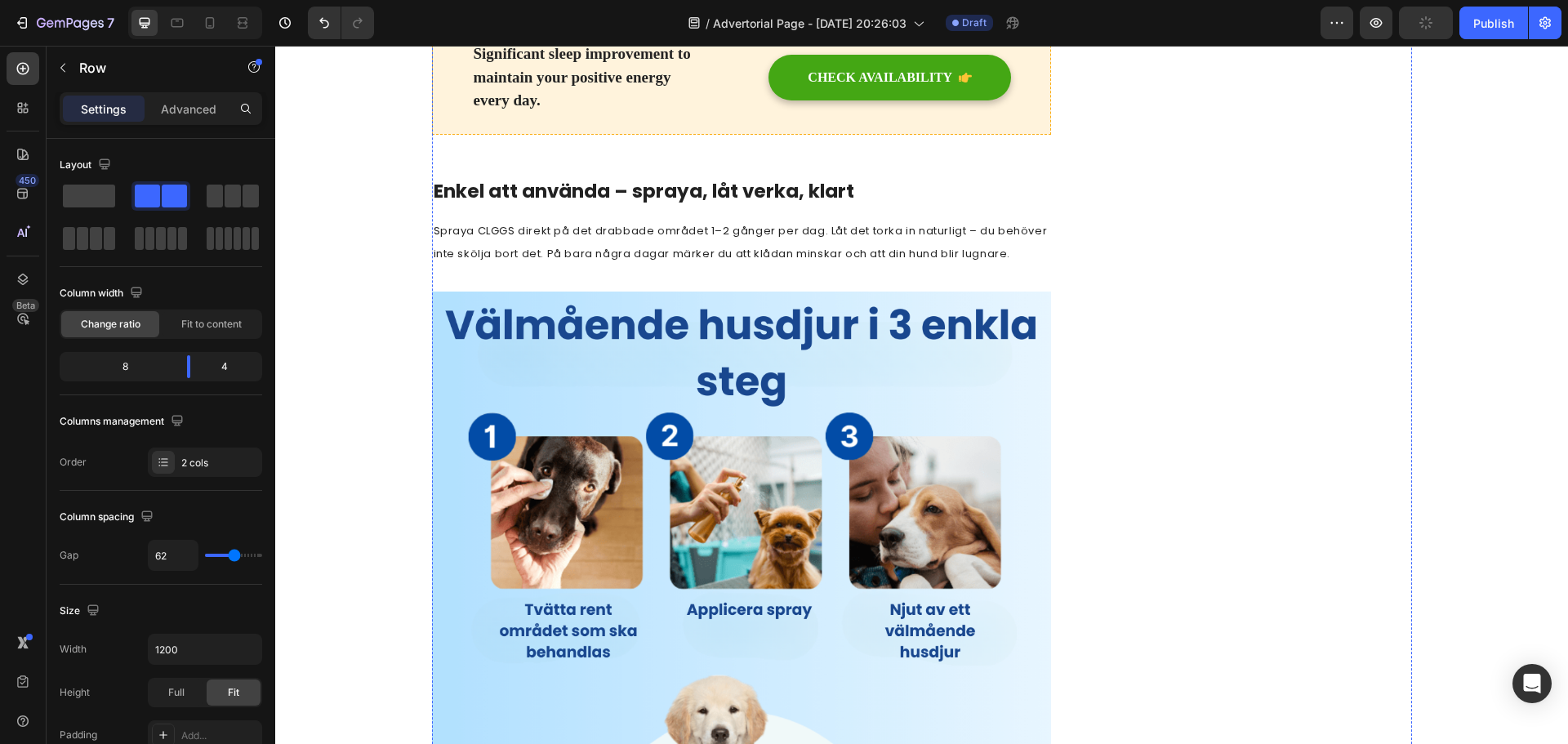
scroll to position [3915, 0]
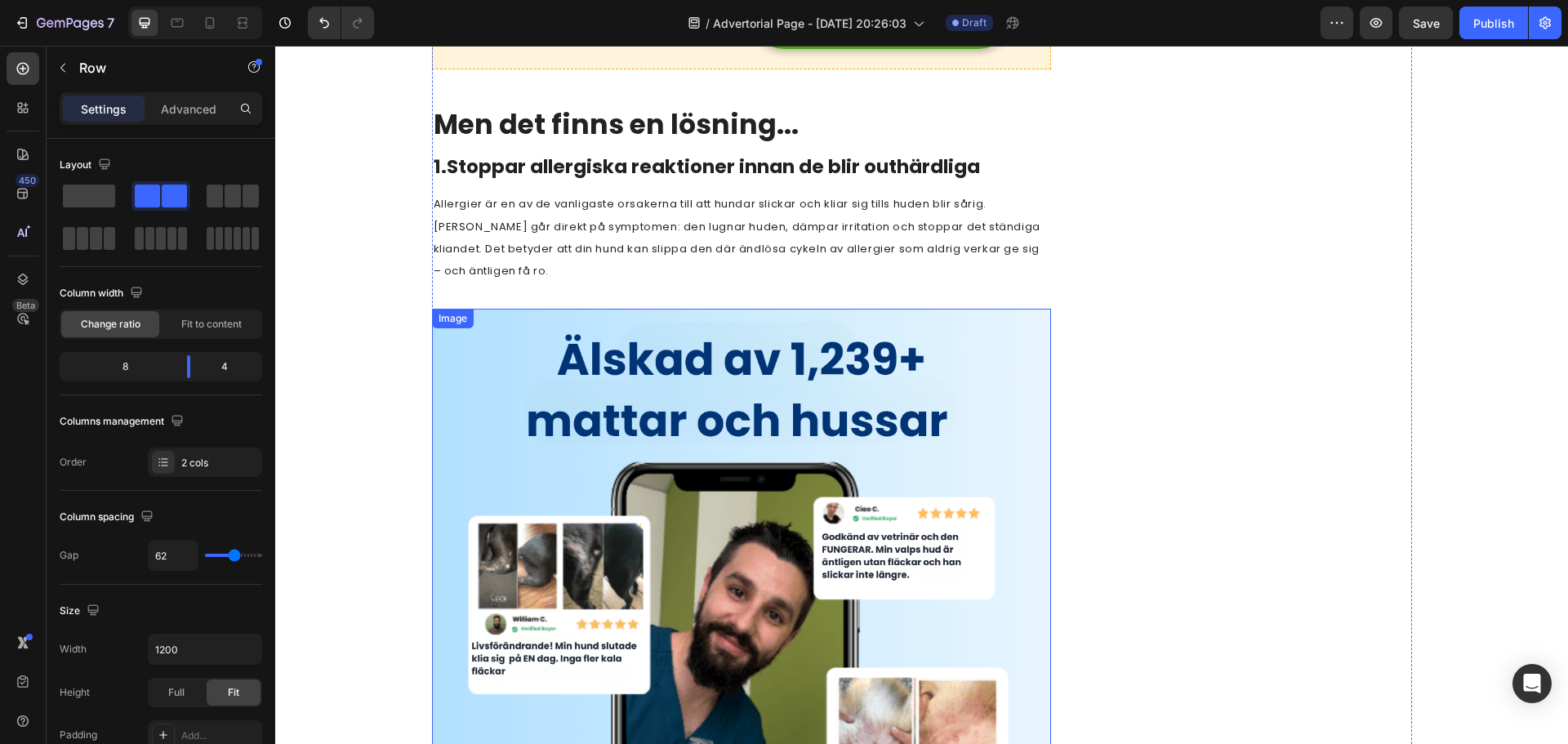
scroll to position [1140, 0]
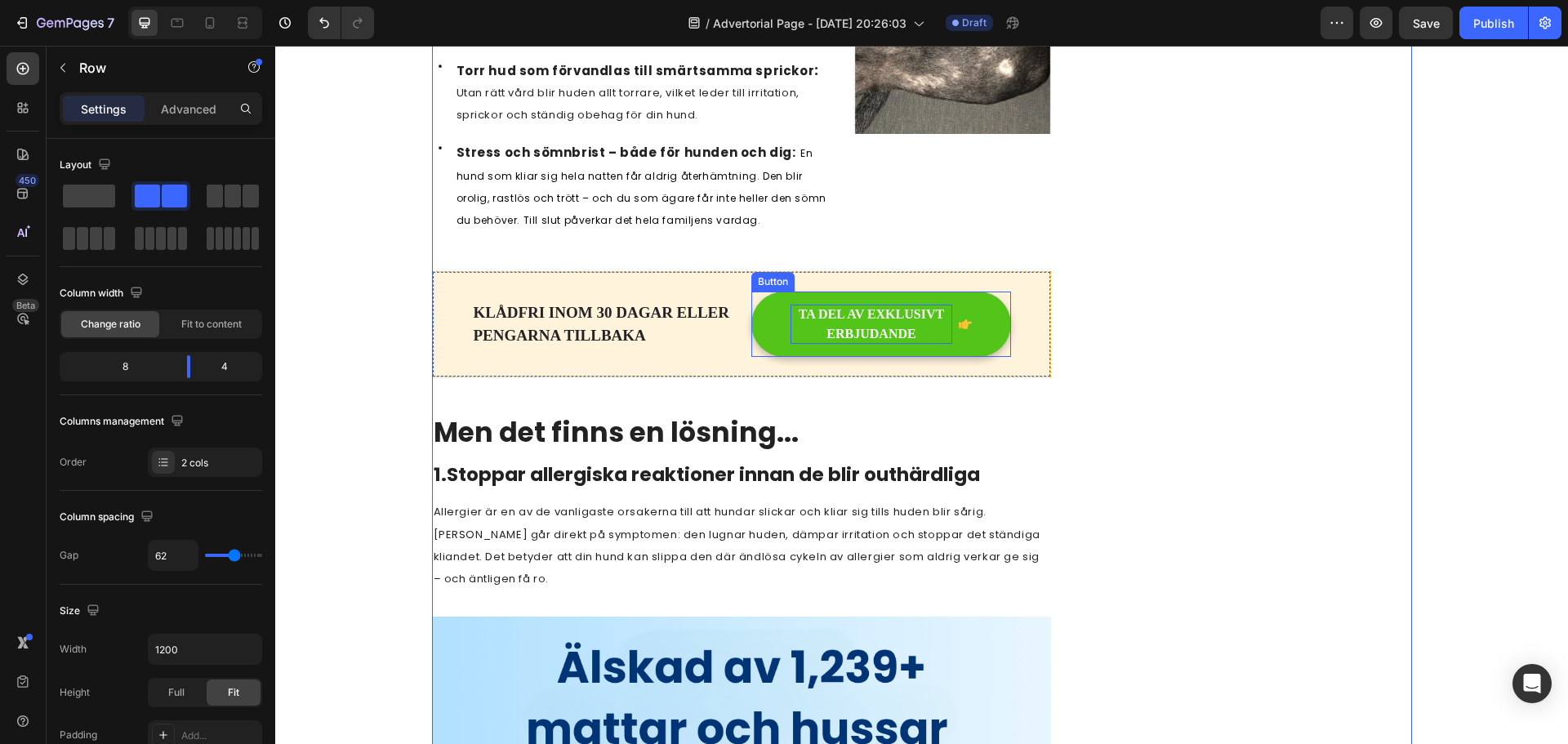
click at [847, 318] on p "TA DEL AV EXKLUSIVT ERBJUDANDE" at bounding box center [871, 324] width 162 height 39
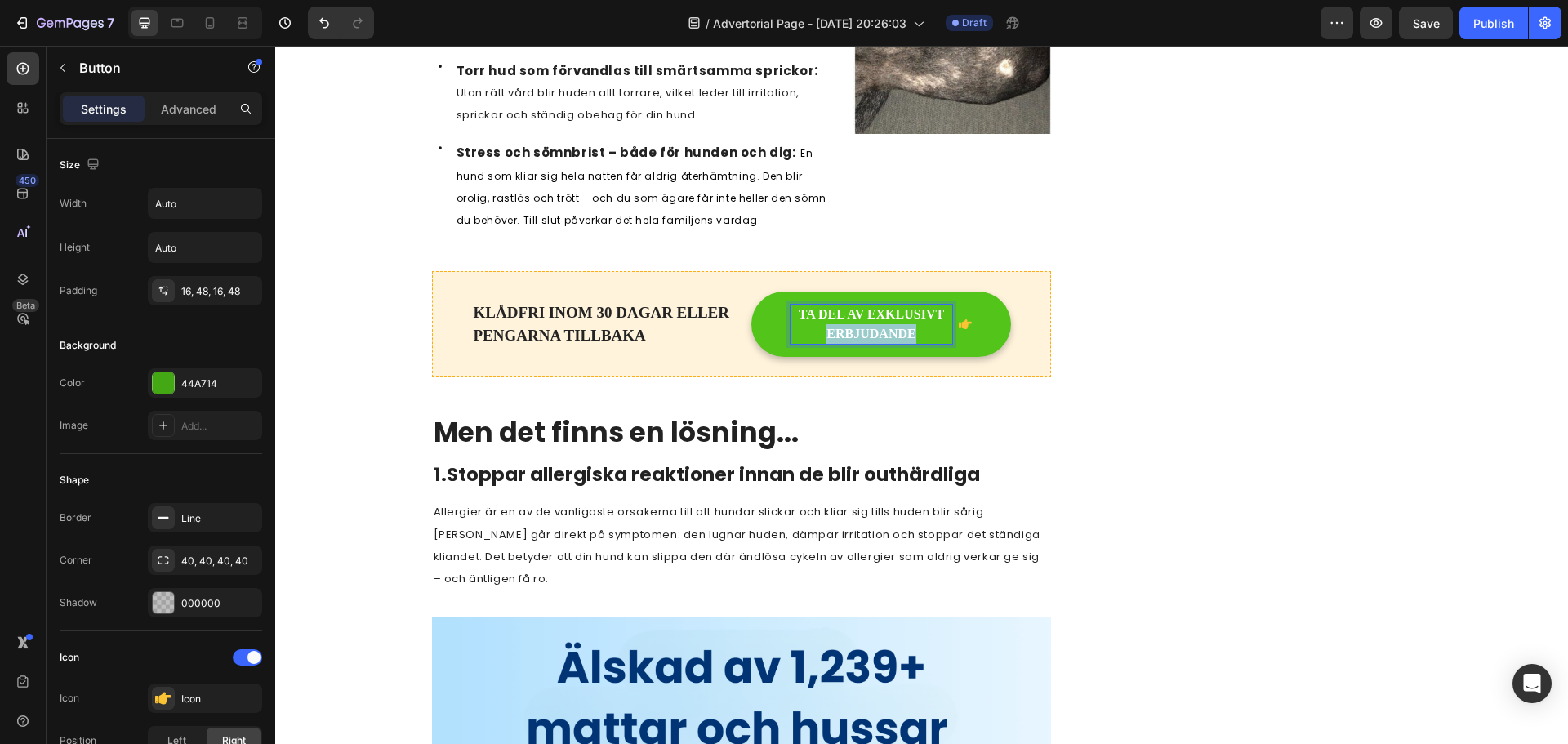
click at [859, 328] on p "TA DEL AV EXKLUSIVT ERBJUDANDE" at bounding box center [871, 324] width 162 height 39
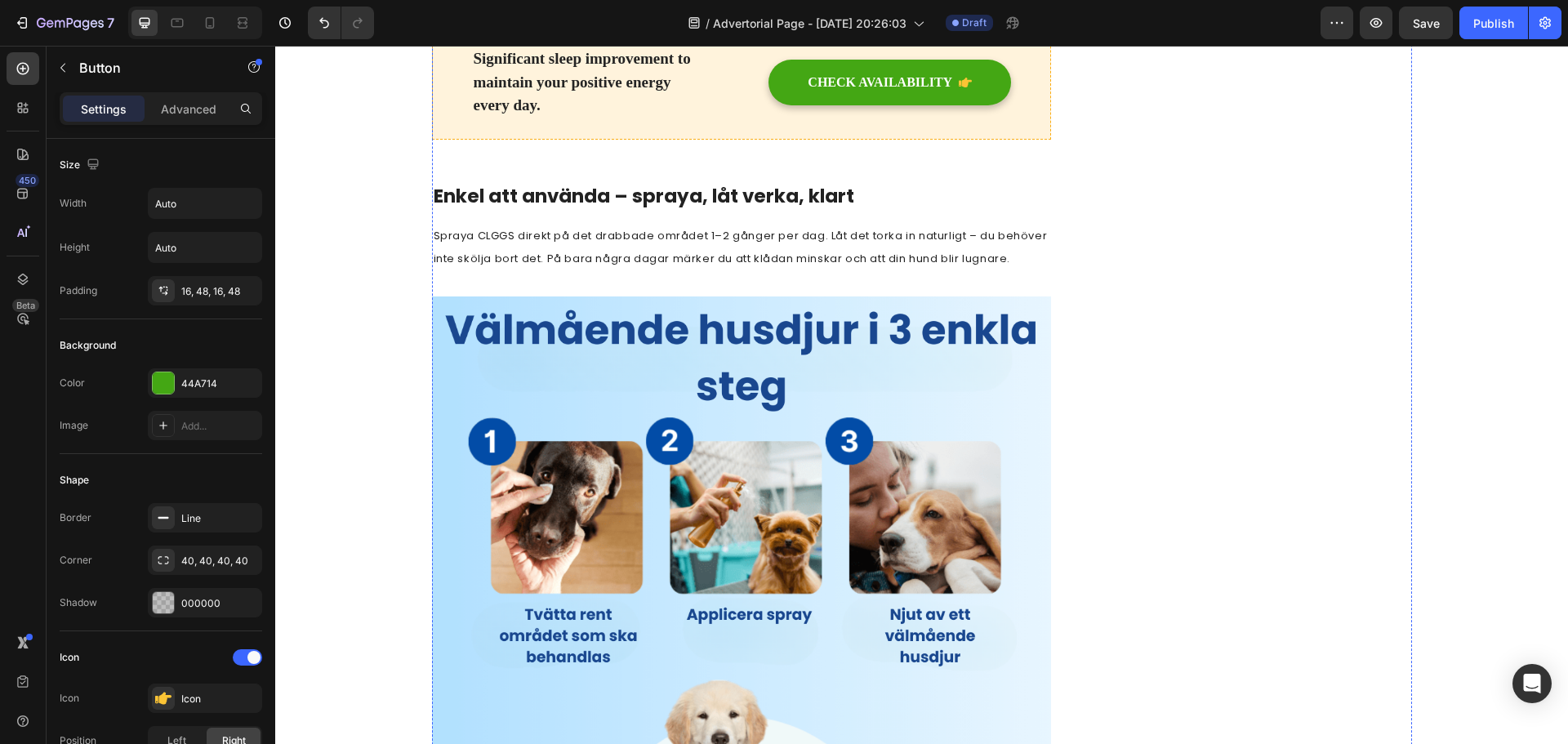
scroll to position [4323, 0]
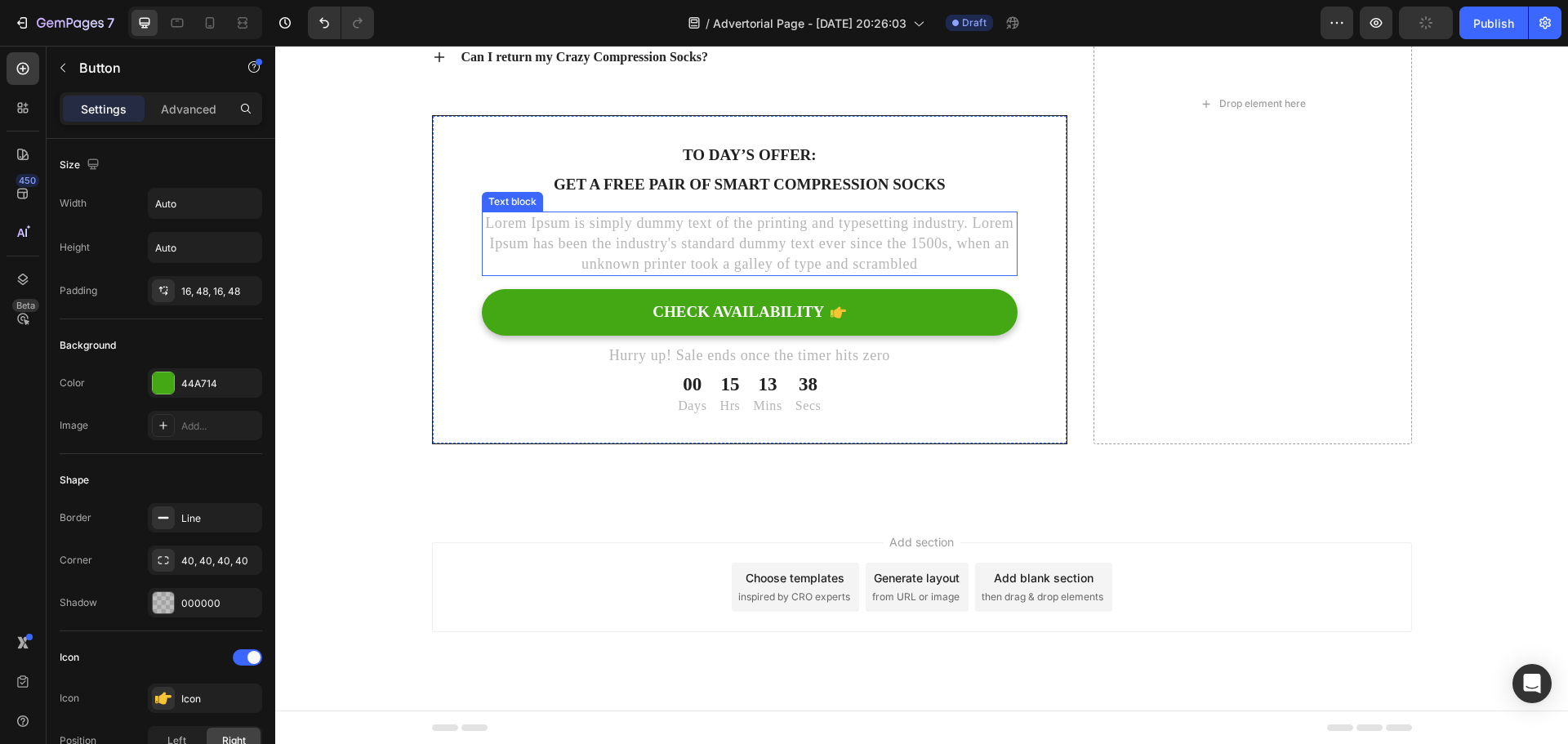
scroll to position [7323, 0]
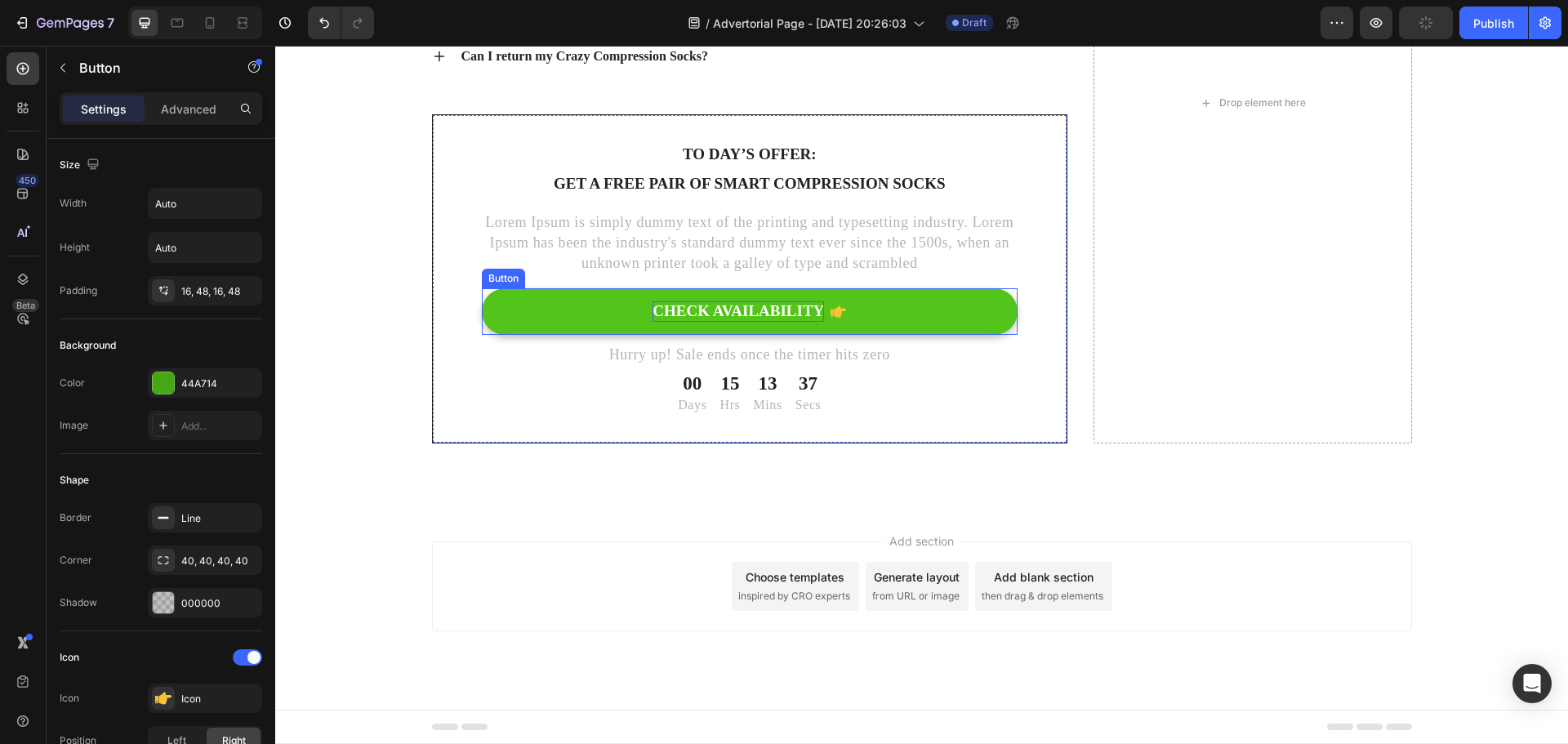
click at [747, 305] on div "CHECK AVAILABILITY" at bounding box center [738, 311] width 172 height 20
click at [747, 305] on p "CHECK AVAILABILITY" at bounding box center [738, 311] width 172 height 20
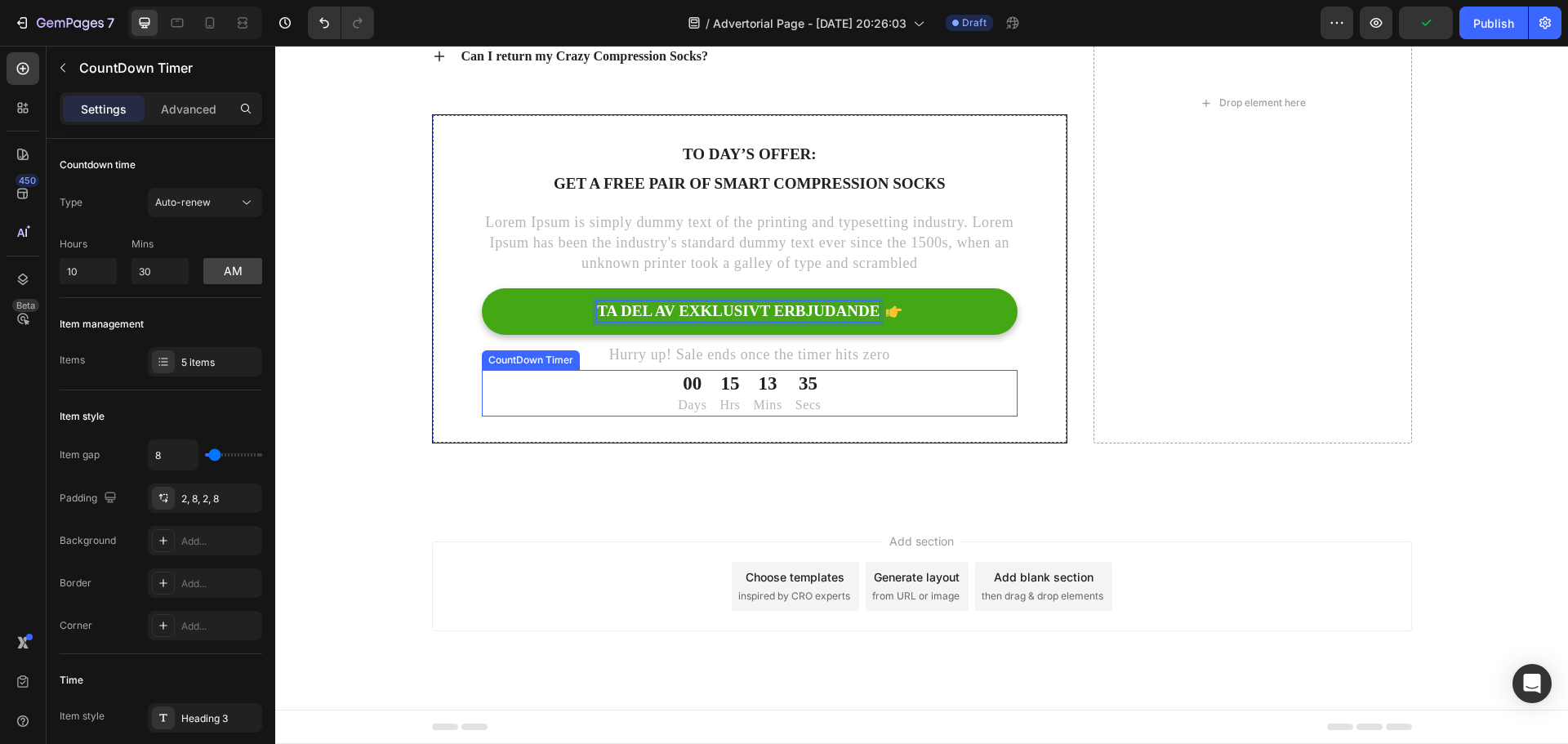
click at [713, 387] on div "15 Hrs" at bounding box center [730, 393] width 34 height 46
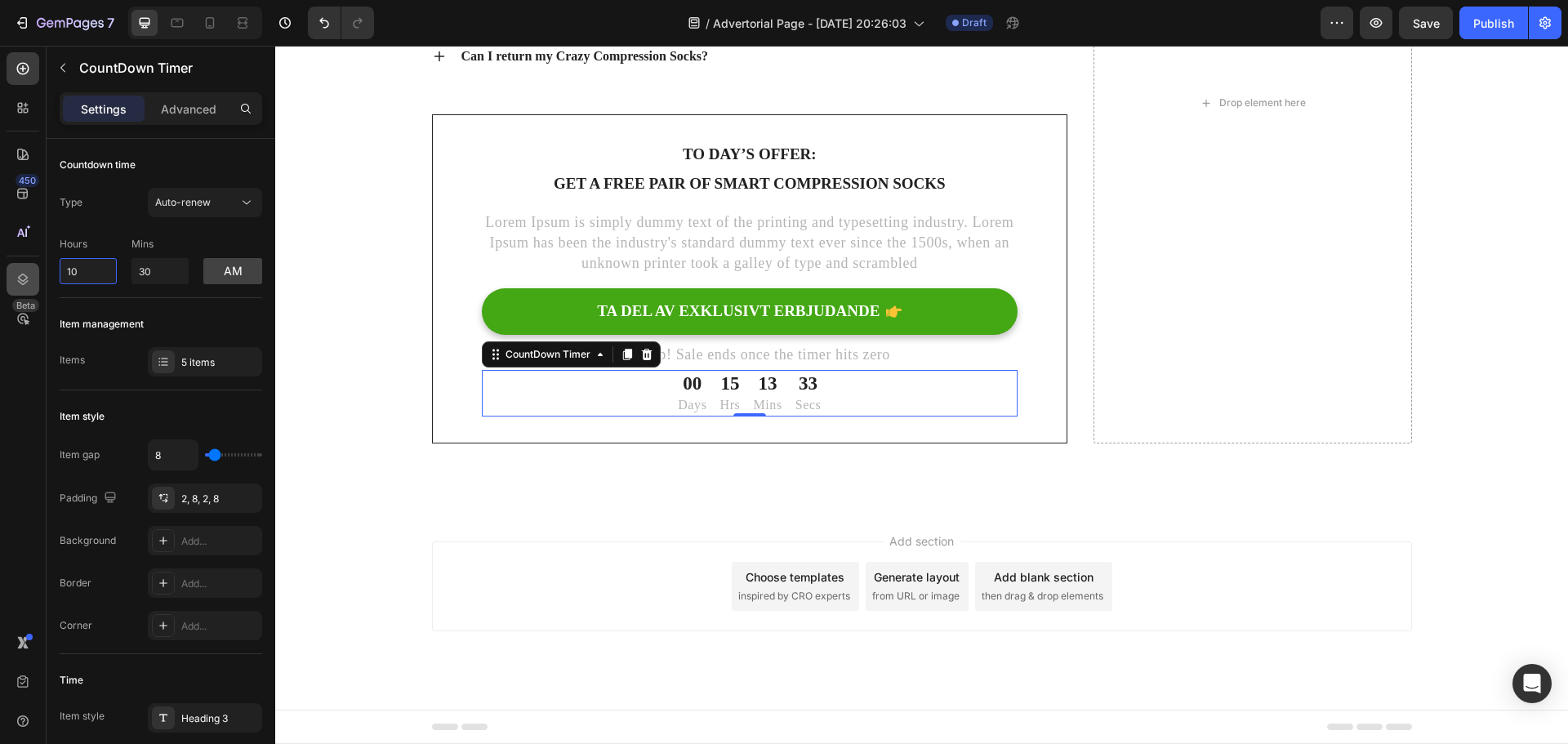
drag, startPoint x: 93, startPoint y: 274, endPoint x: 31, endPoint y: 276, distance: 62.0
click at [33, 276] on div "450 Beta Sections(18) Elements(83) Section Element Hero Section Product Detail …" at bounding box center [137, 394] width 275 height 697
type input "6"
drag, startPoint x: 155, startPoint y: 271, endPoint x: 101, endPoint y: 271, distance: 54.0
click at [102, 271] on div "Hours 6 Mins 30 am" at bounding box center [161, 257] width 203 height 54
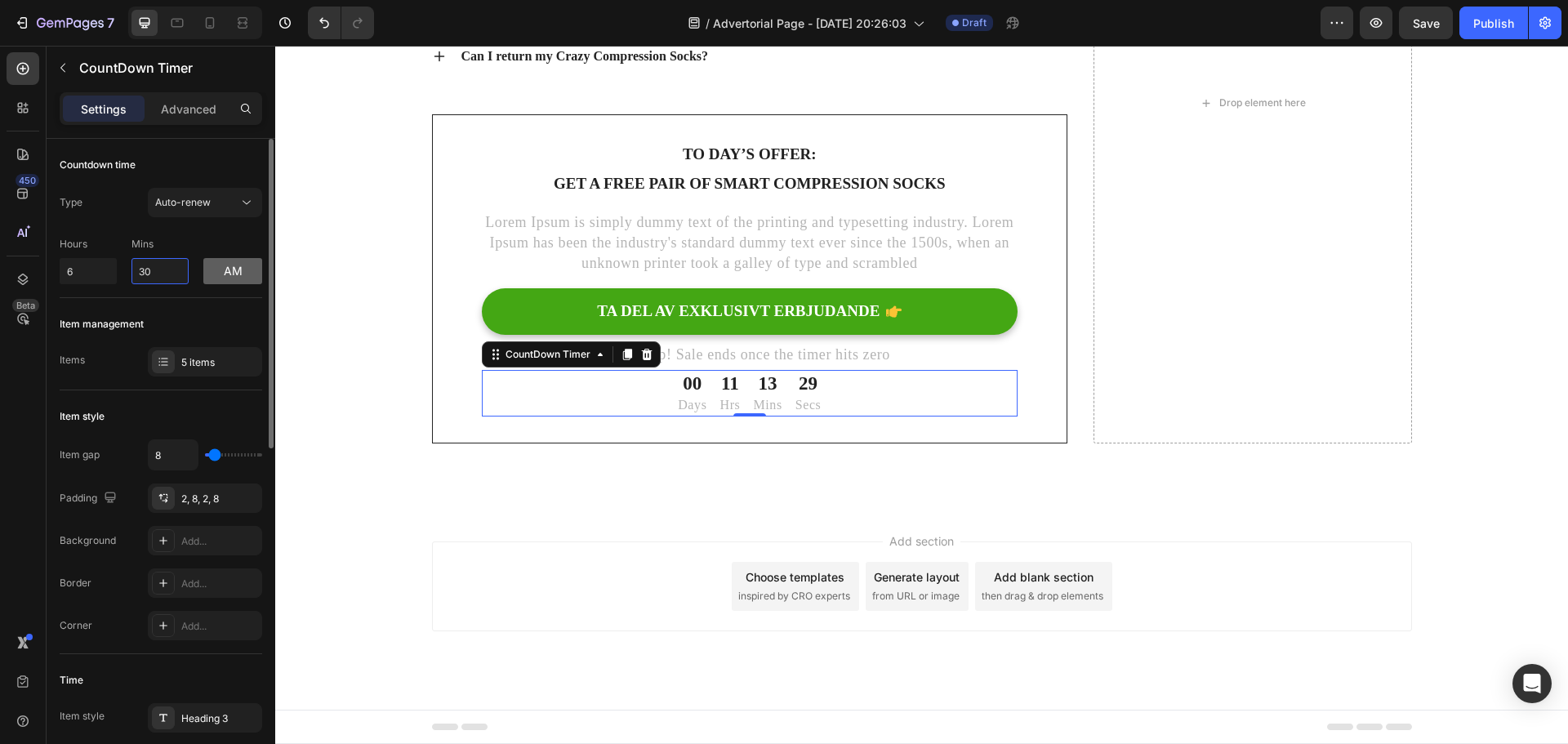
type input "0"
click at [323, 271] on div "[Heading 2] Show social proof Heading How do I wash and care for my Crazy Compr…" at bounding box center [921, 103] width 1268 height 680
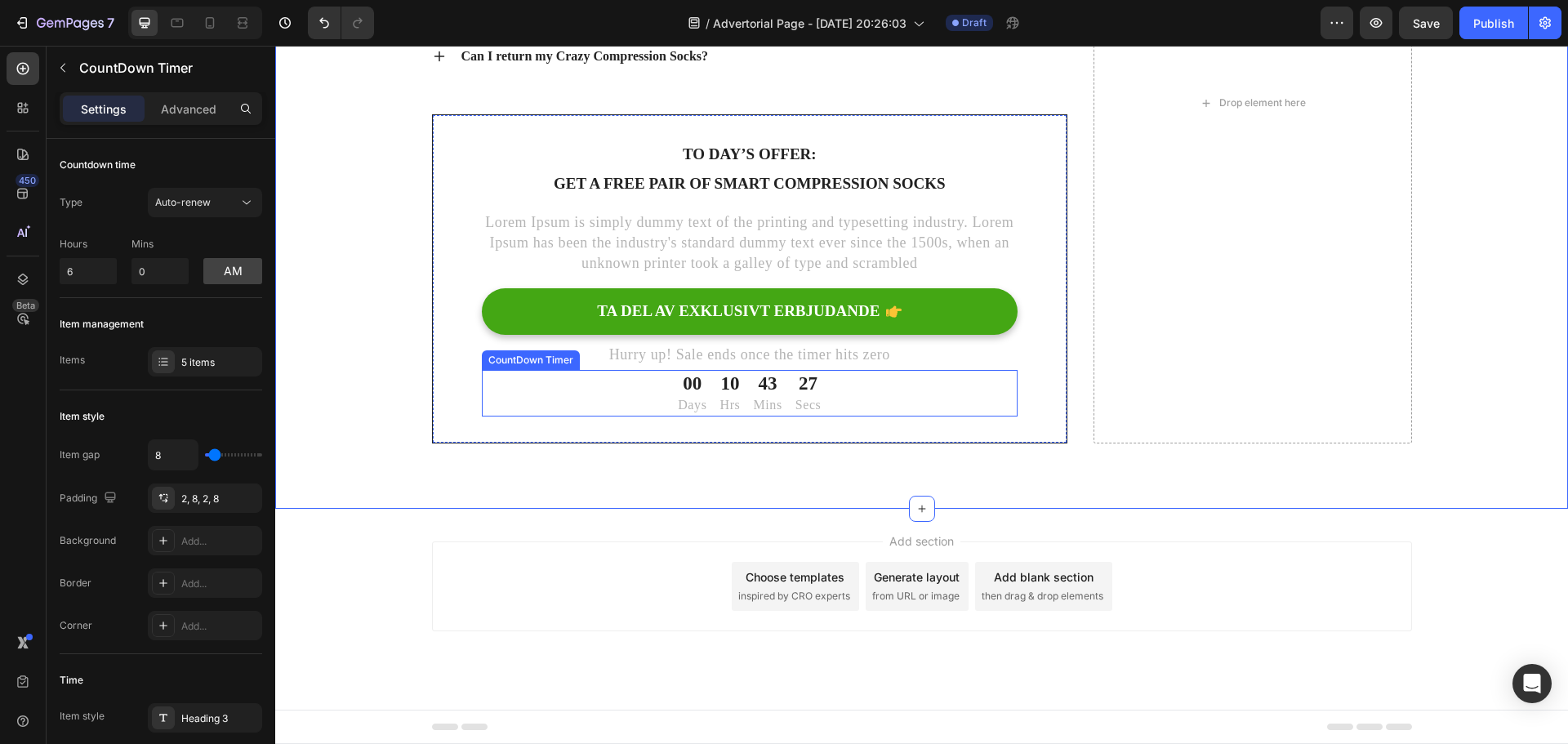
click at [678, 404] on p "Days" at bounding box center [691, 405] width 28 height 18
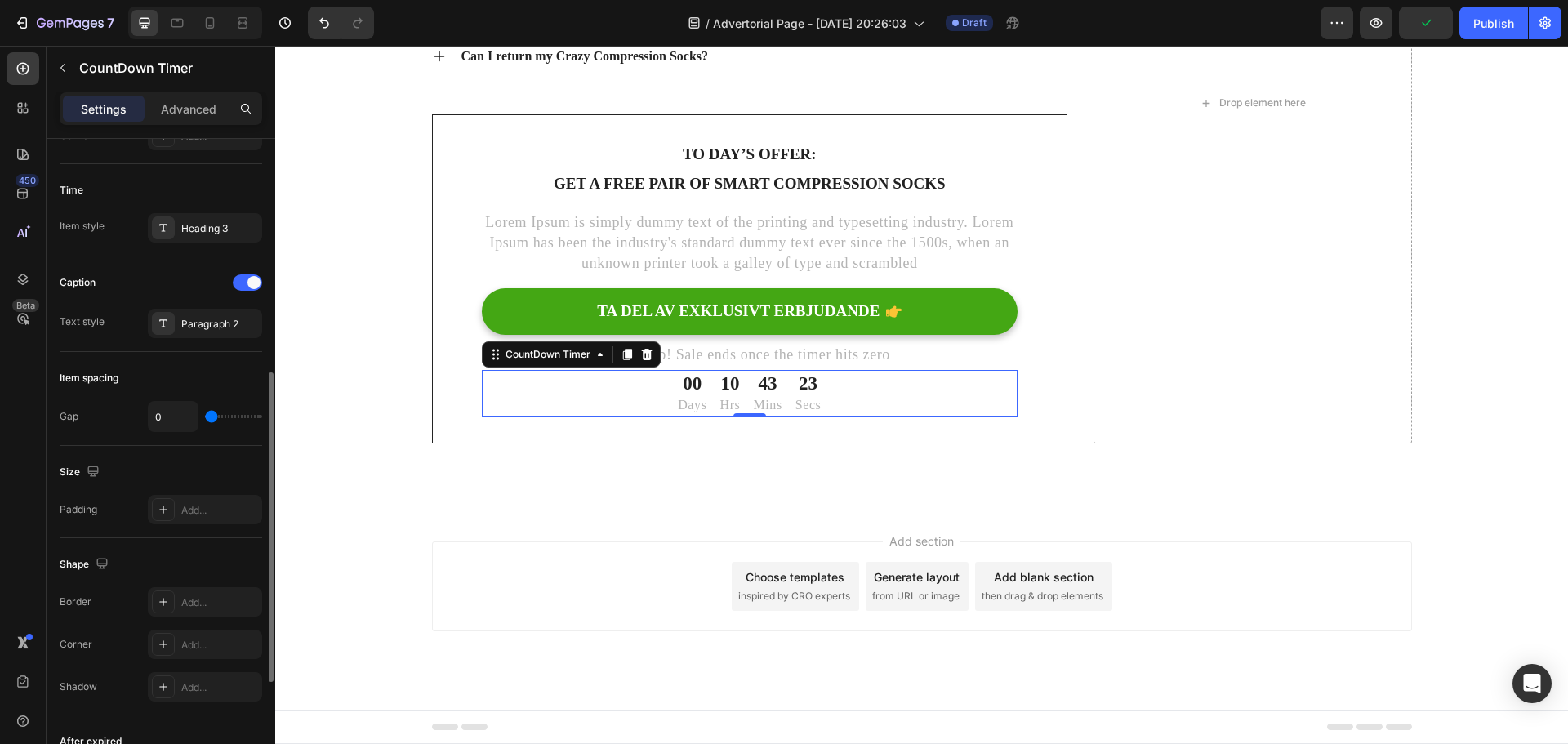
scroll to position [0, 0]
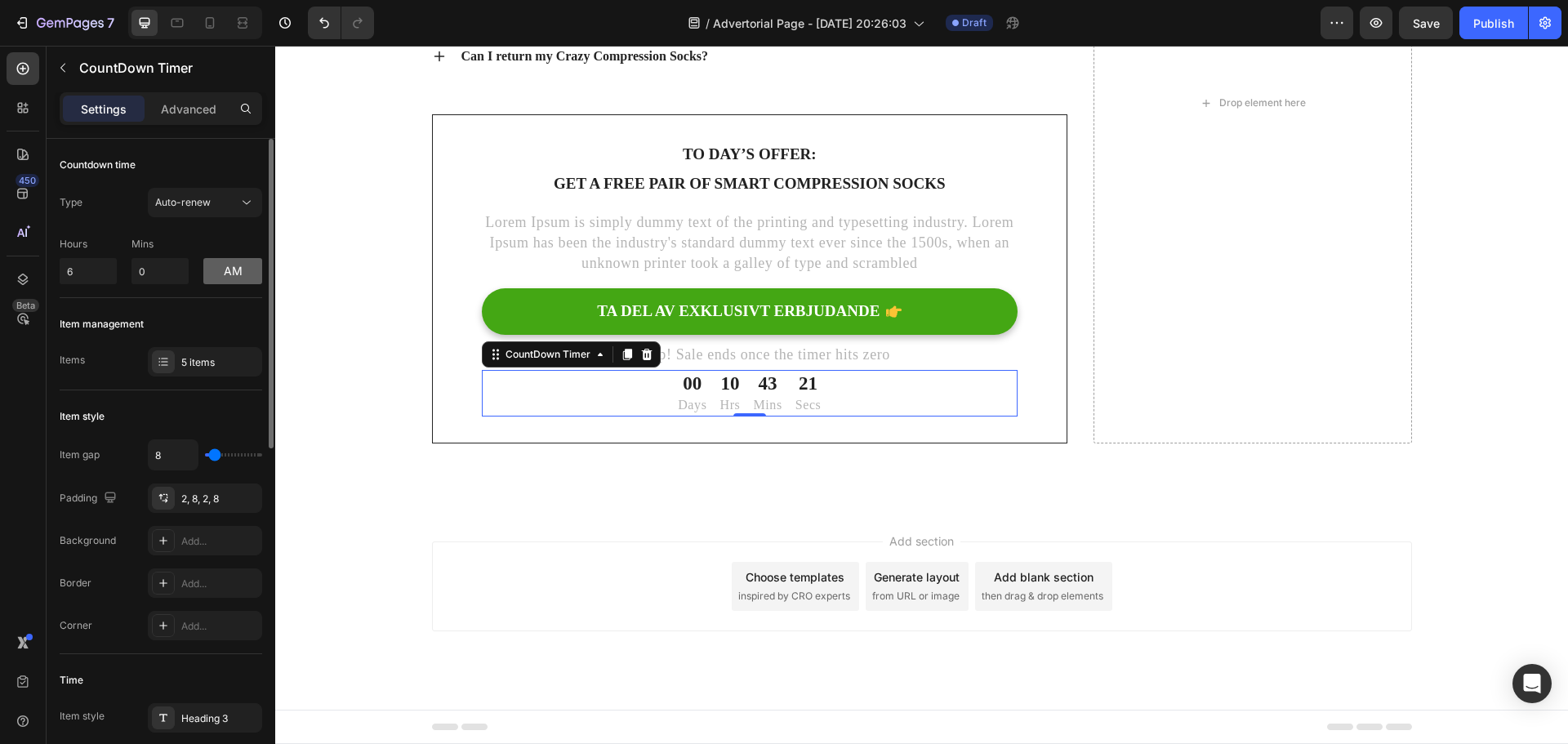
click at [248, 274] on button "am" at bounding box center [233, 271] width 58 height 26
click at [85, 276] on input "6" at bounding box center [88, 271] width 58 height 26
click at [249, 205] on icon at bounding box center [247, 203] width 16 height 16
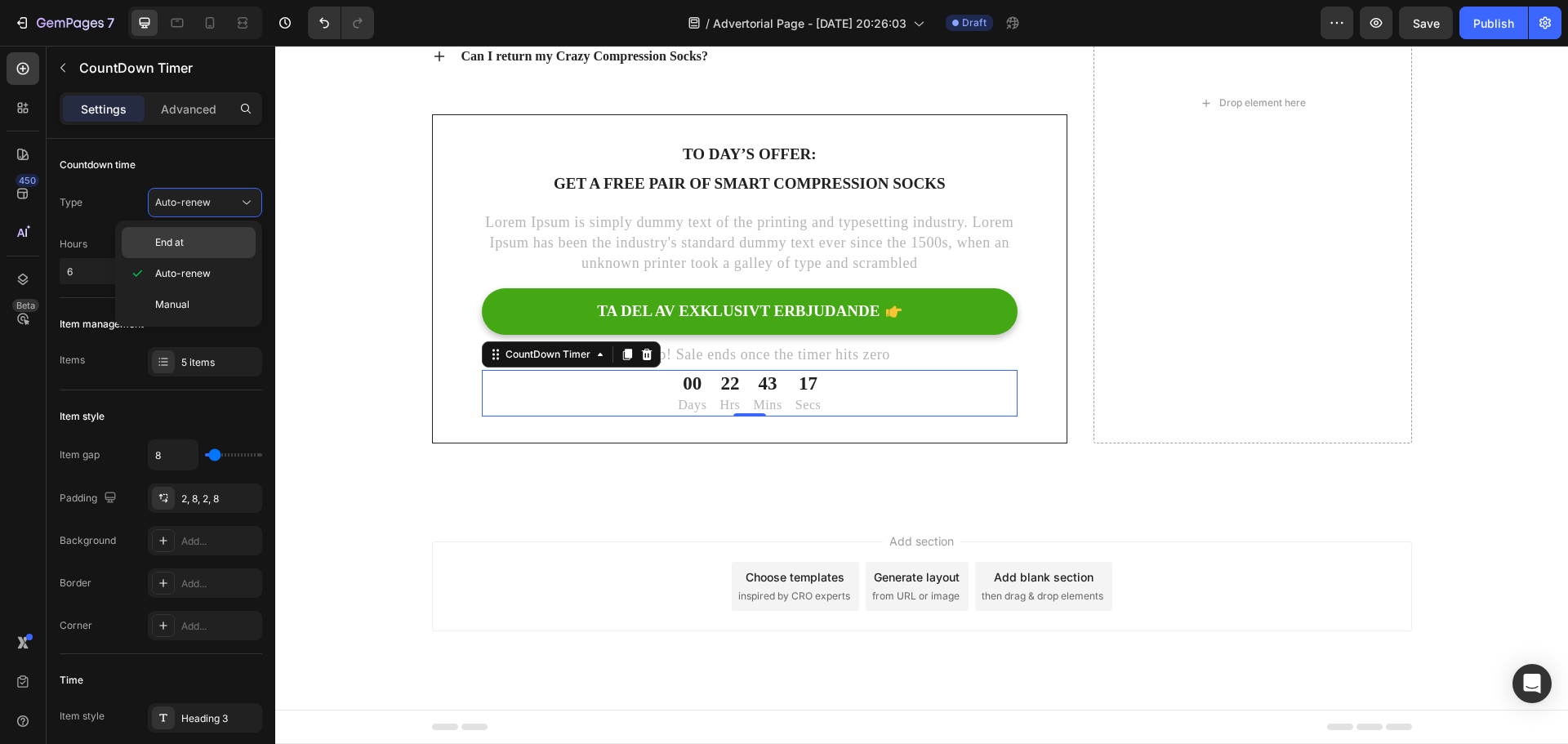
click at [226, 243] on p "End at" at bounding box center [202, 243] width 93 height 15
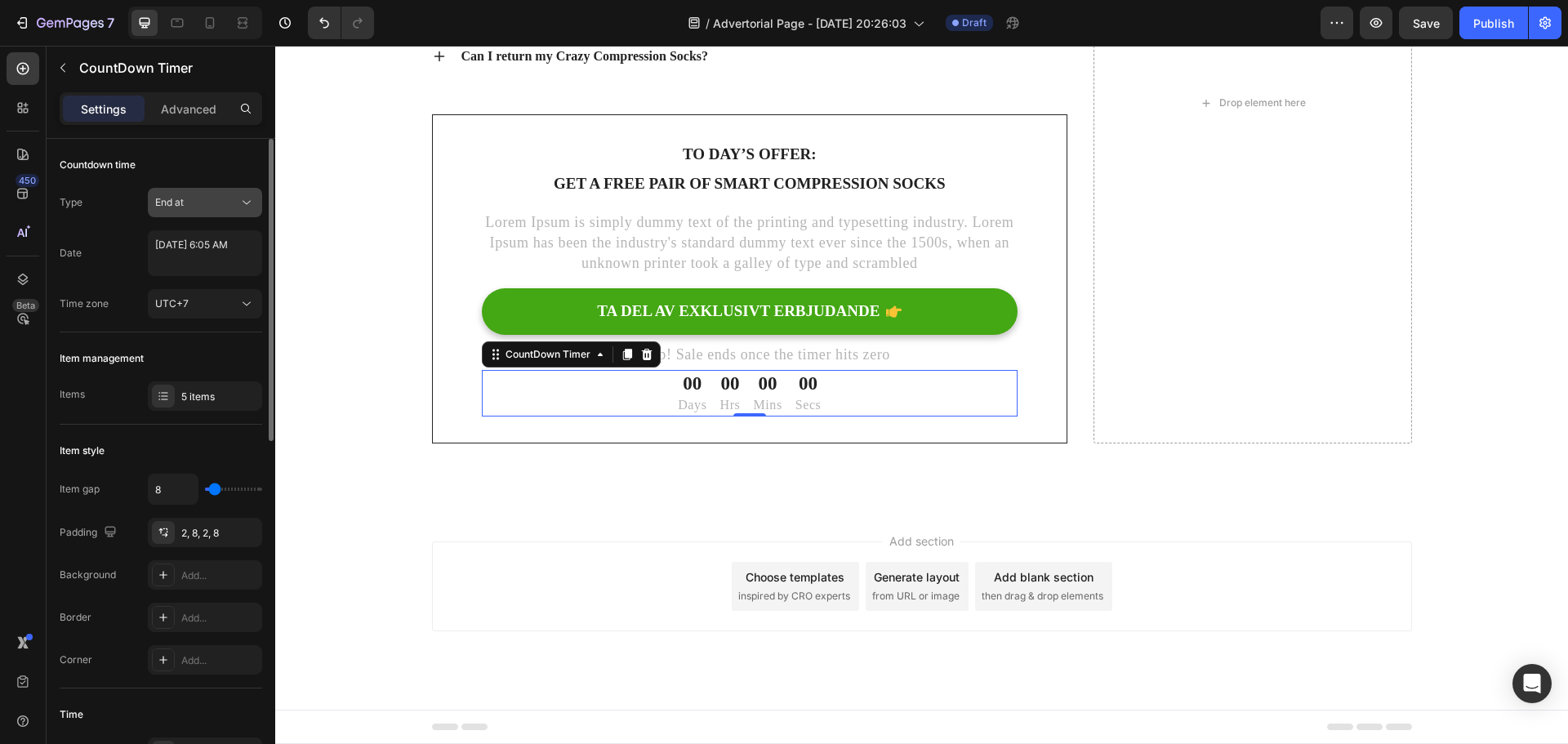
click at [249, 196] on icon at bounding box center [247, 203] width 16 height 16
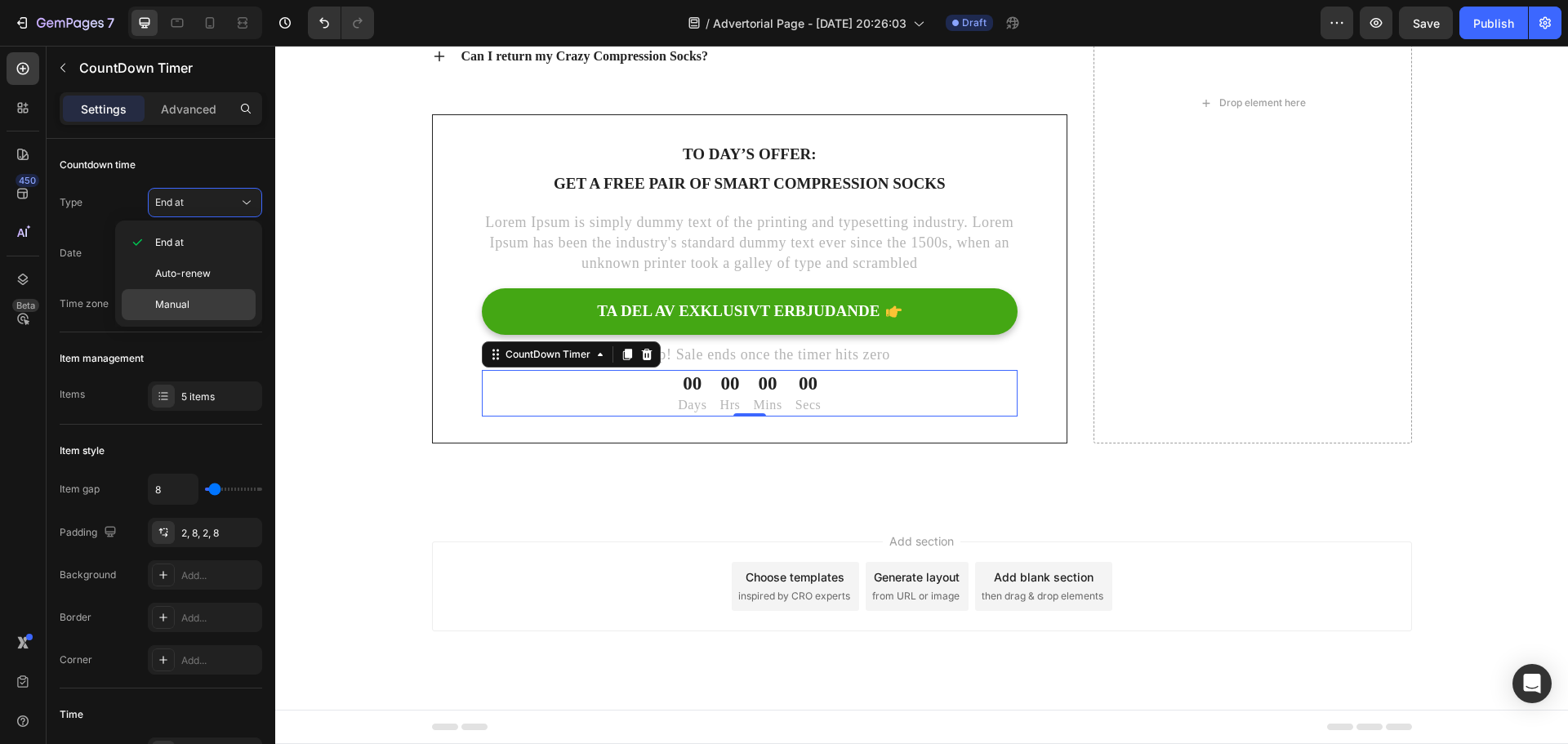
click at [206, 297] on div "Manual" at bounding box center [188, 305] width 134 height 31
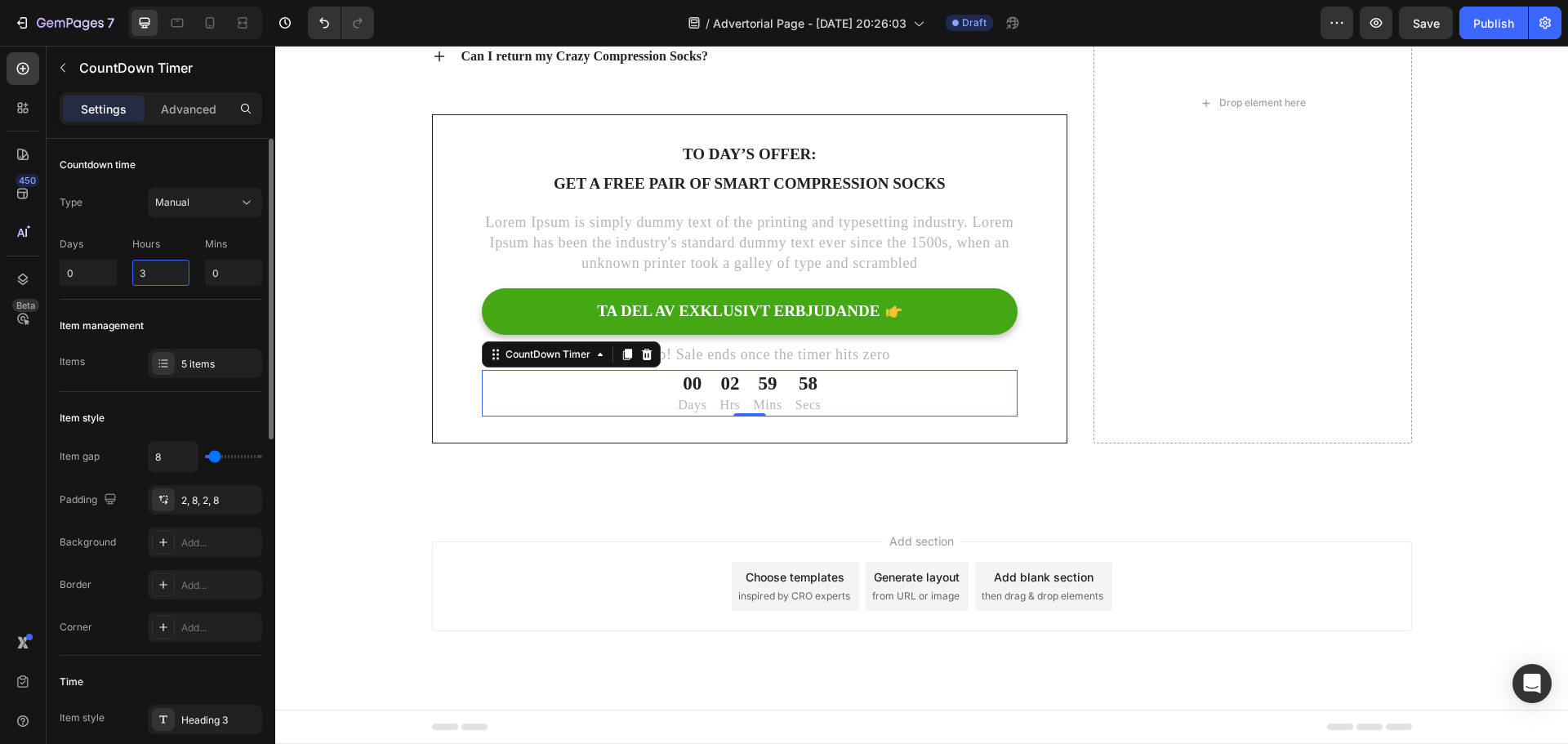
drag, startPoint x: 158, startPoint y: 272, endPoint x: 123, endPoint y: 273, distance: 35.0
click at [123, 273] on div "Days 0 Hours 3 Mins 0" at bounding box center [161, 257] width 203 height 56
type input "6"
click at [235, 312] on div "Item management" at bounding box center [161, 325] width 203 height 26
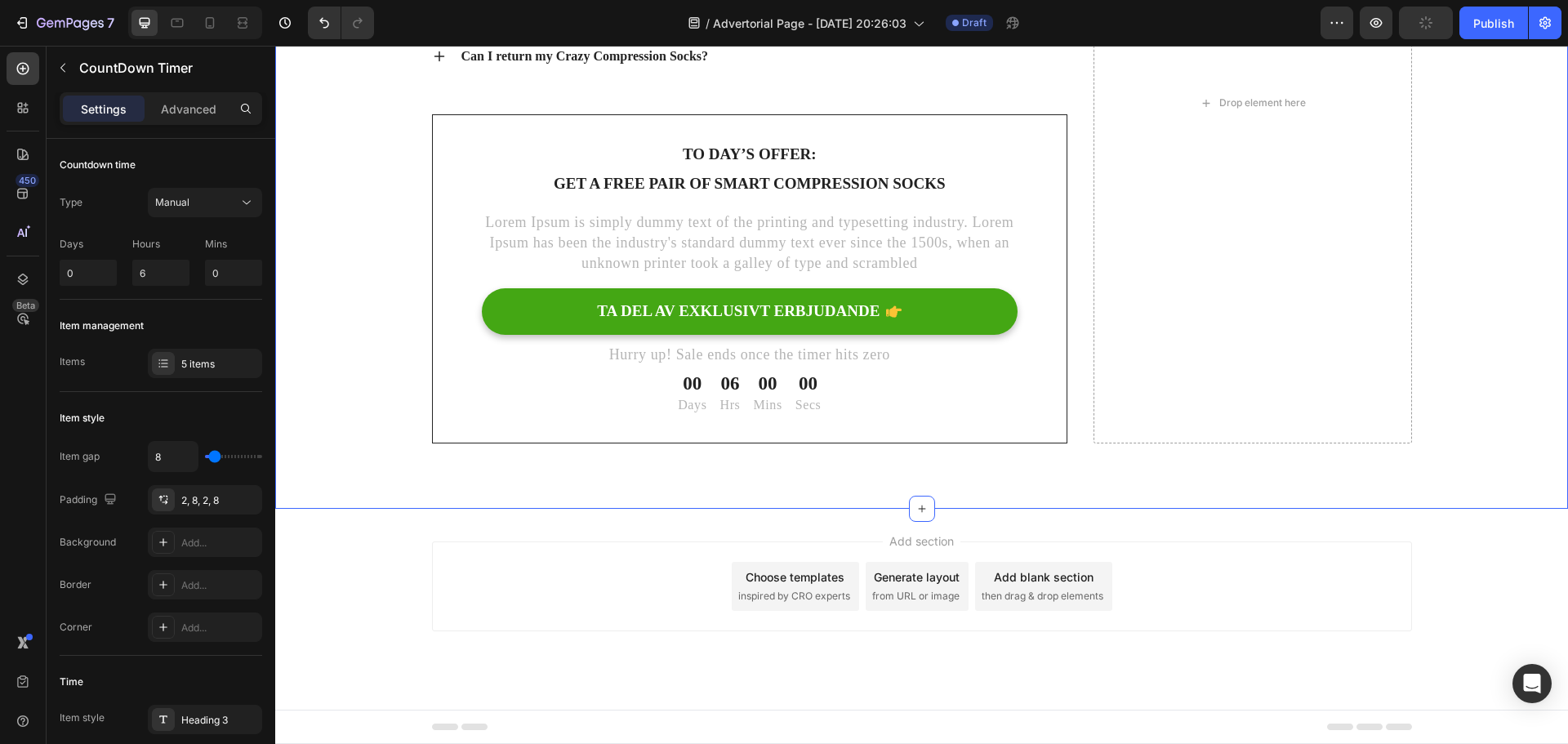
click at [331, 302] on div "[Heading 2] Show social proof Heading How do I wash and care for my Crazy Compr…" at bounding box center [921, 103] width 1268 height 680
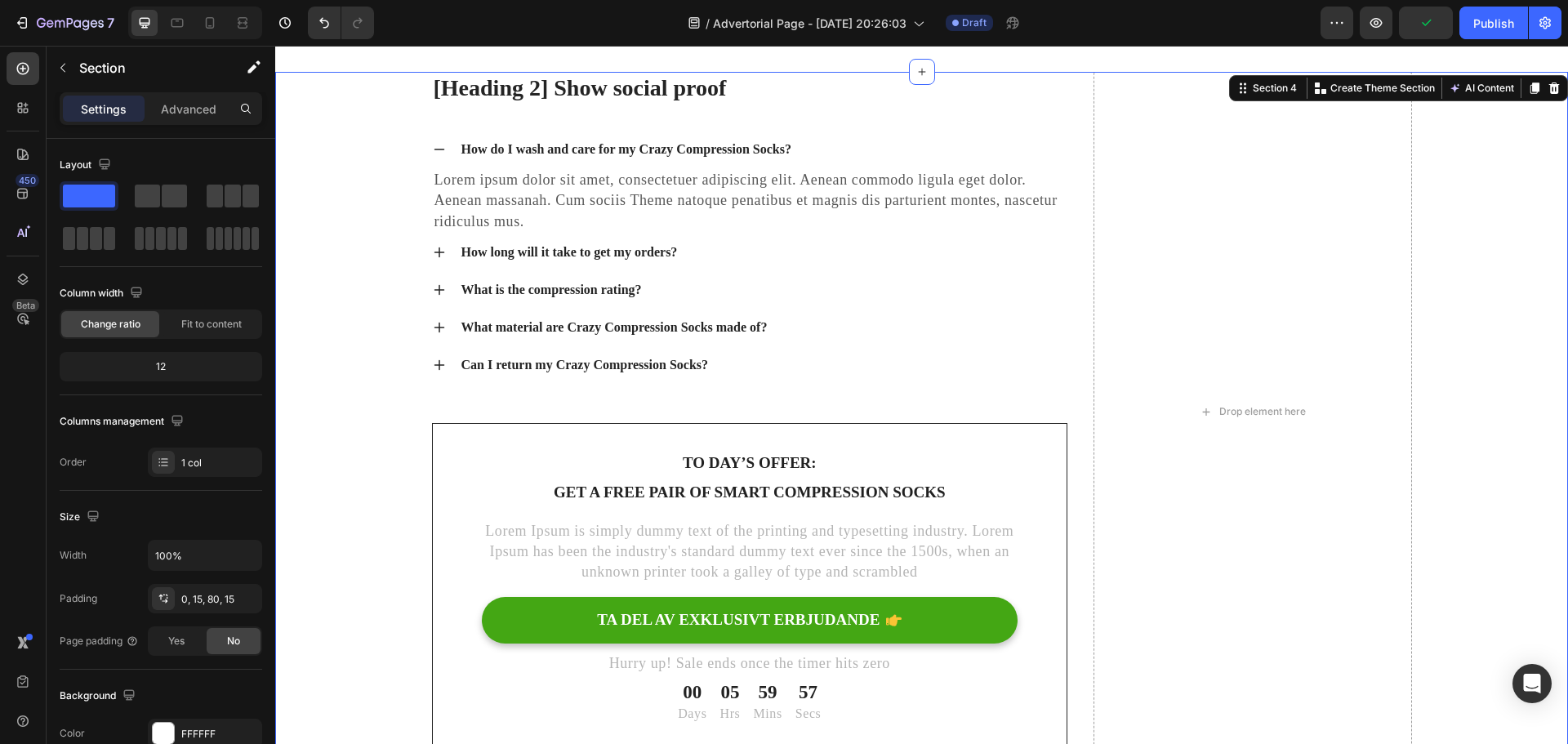
scroll to position [7243, 0]
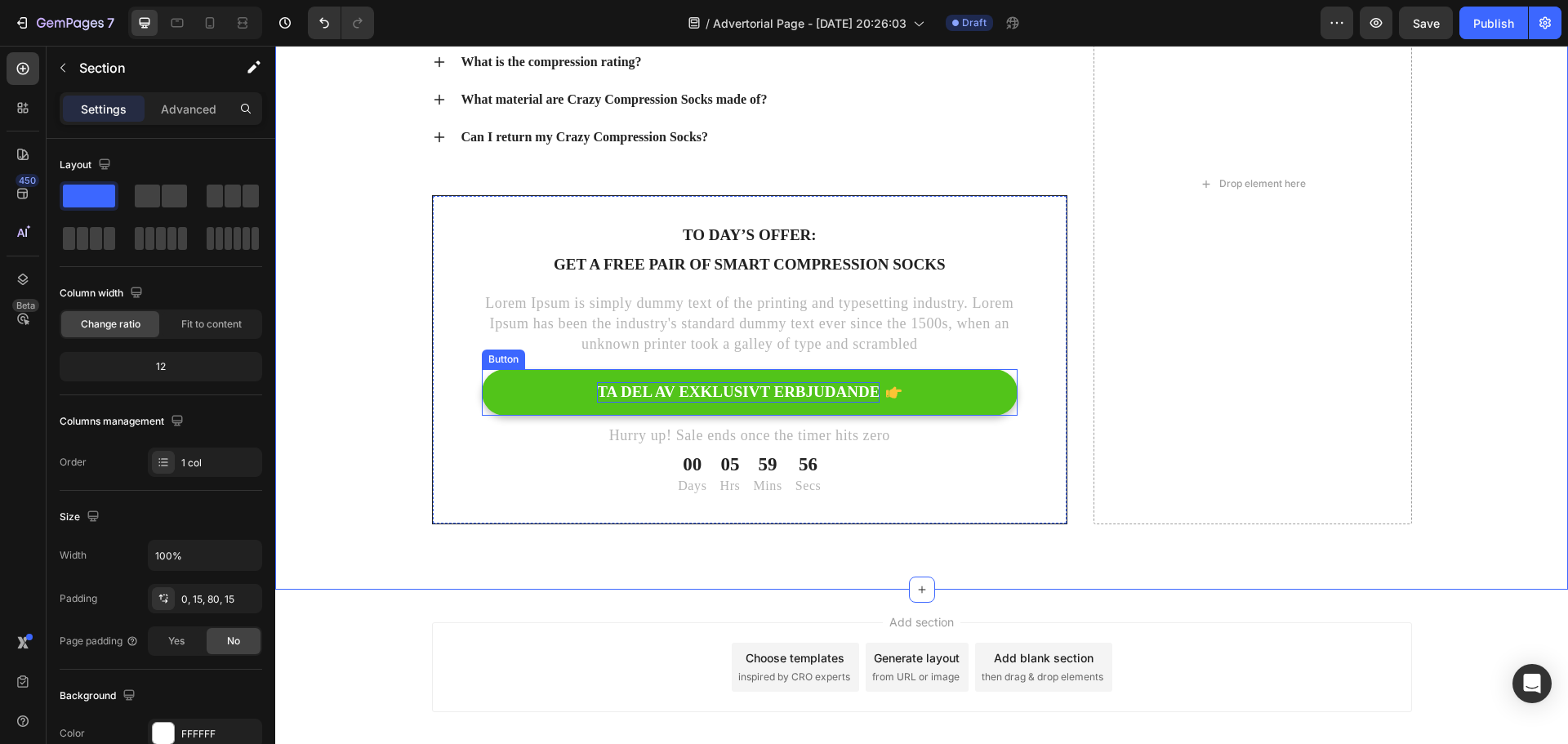
click at [799, 402] on p "TA DEL AV EXKLUSIVT ERBJUDANDE" at bounding box center [738, 392] width 282 height 20
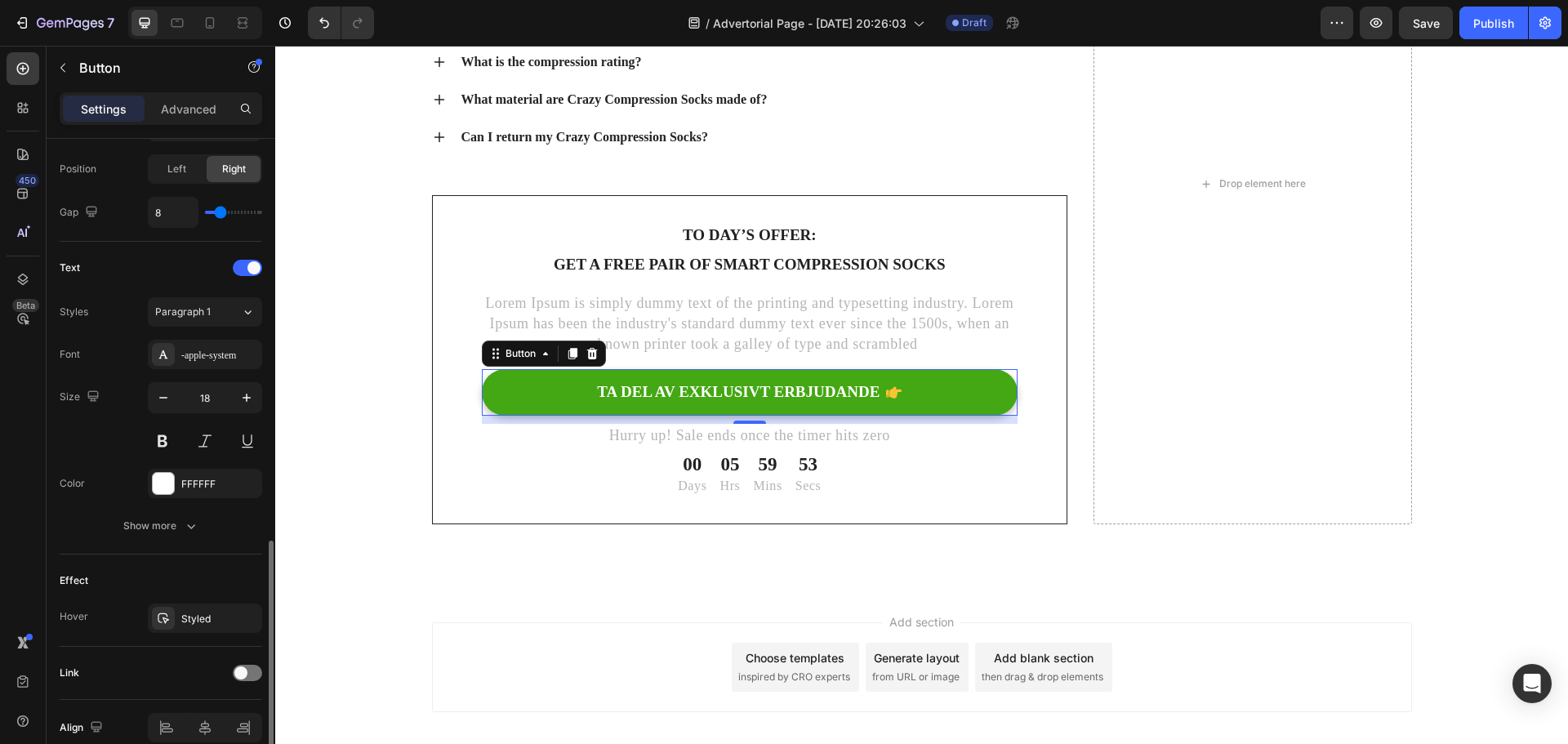
scroll to position [648, 0]
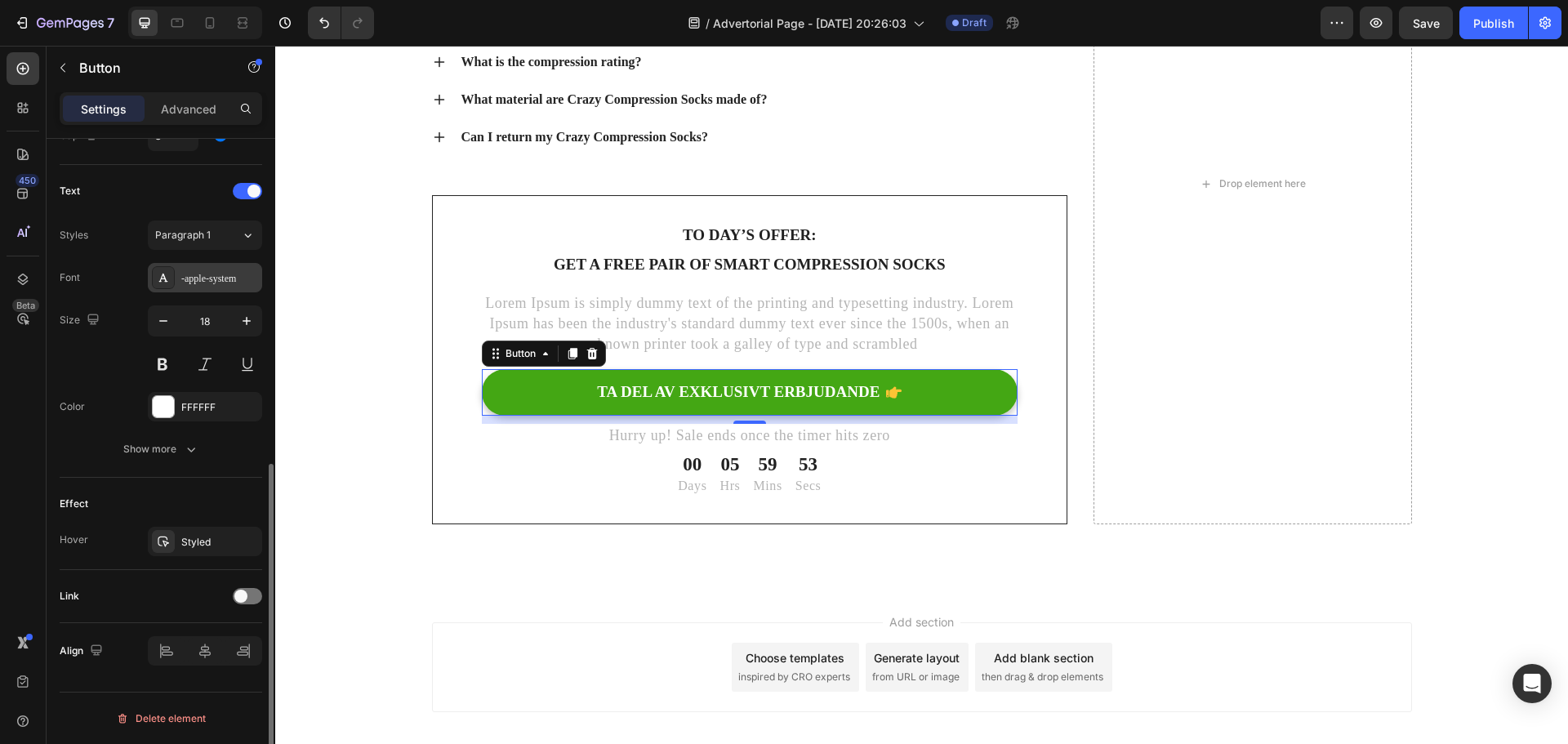
click at [205, 266] on div "-apple-system" at bounding box center [205, 278] width 114 height 29
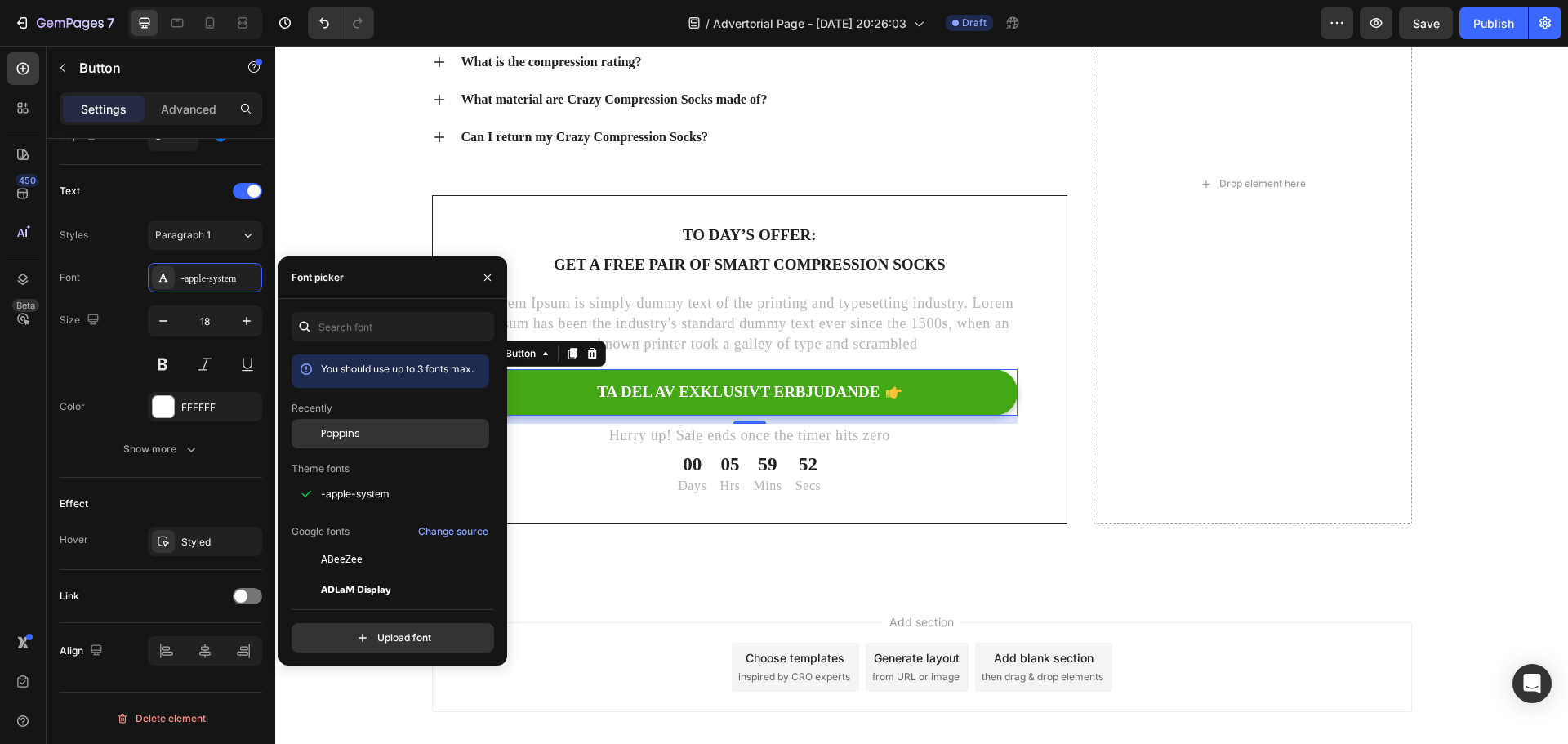
click at [359, 436] on span "Poppins" at bounding box center [340, 434] width 39 height 15
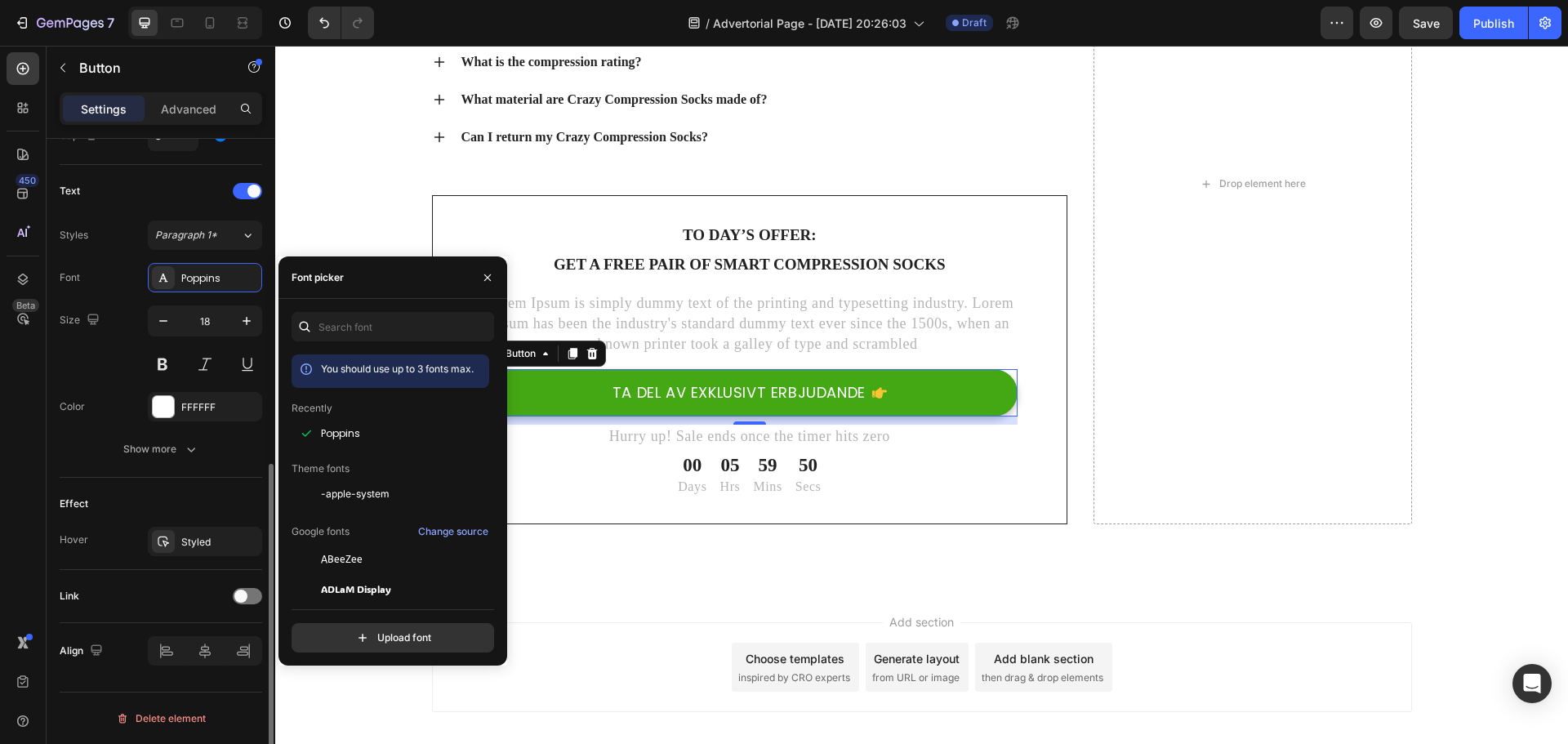
click at [191, 186] on div "Text" at bounding box center [161, 191] width 203 height 26
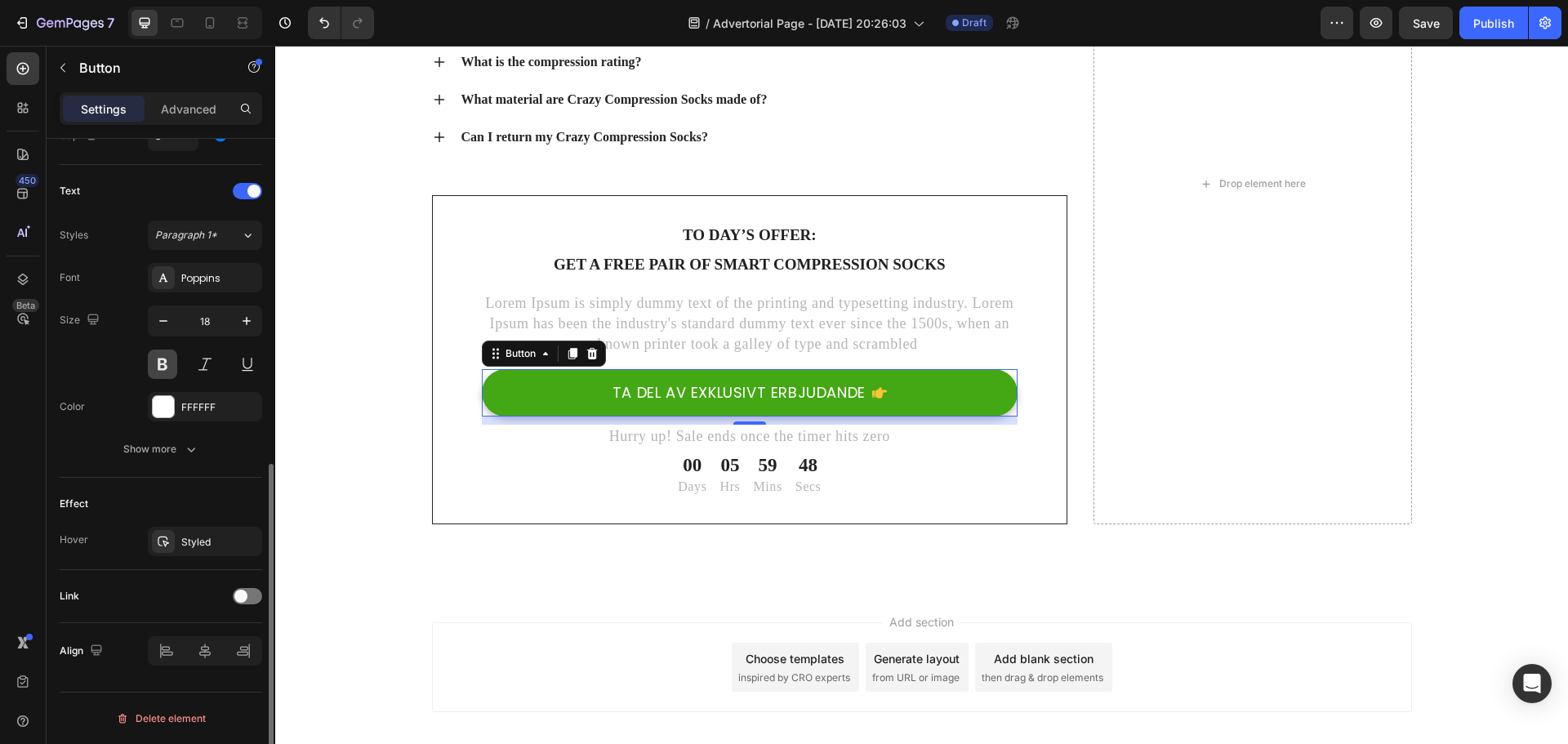
click at [167, 363] on button at bounding box center [163, 364] width 29 height 29
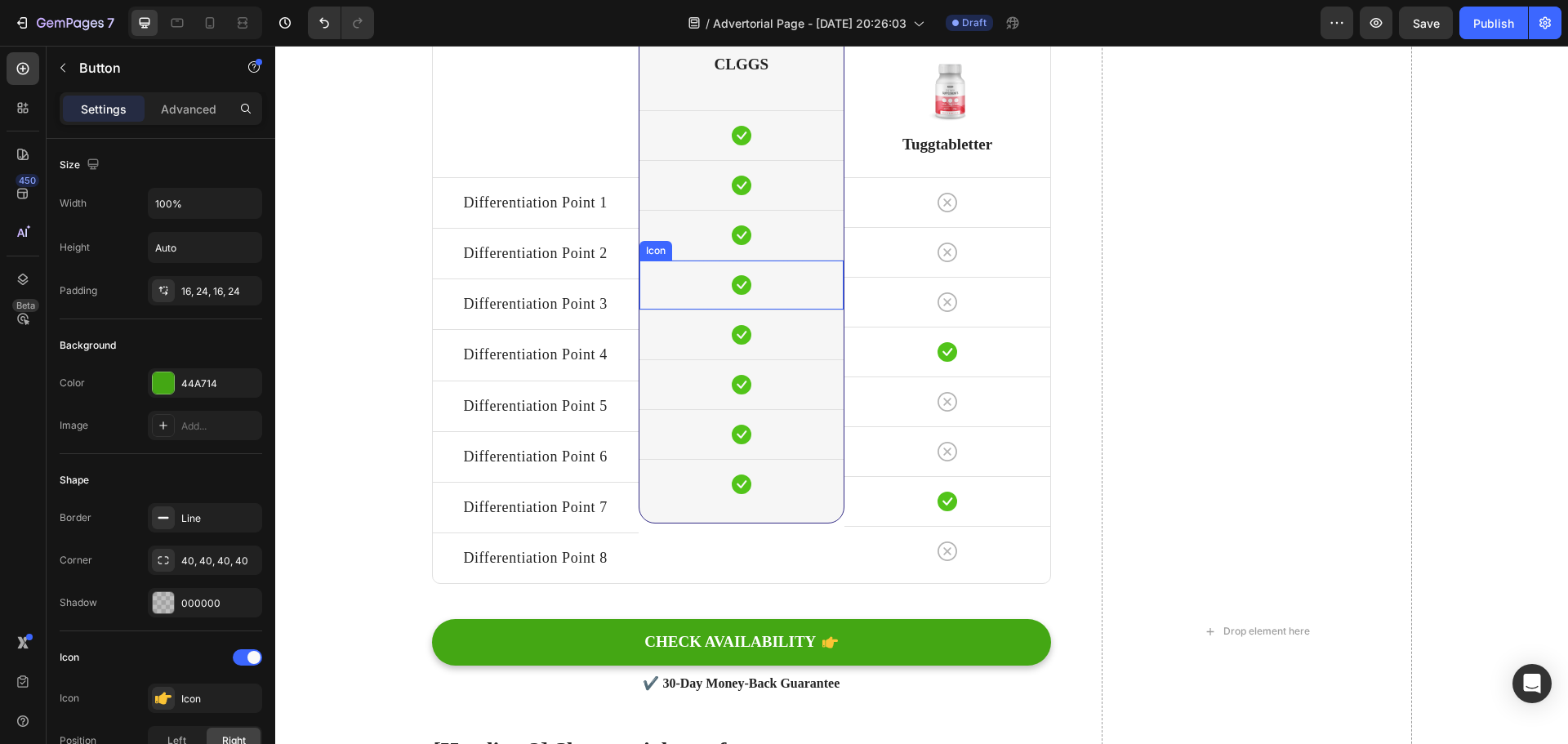
scroll to position [5936, 0]
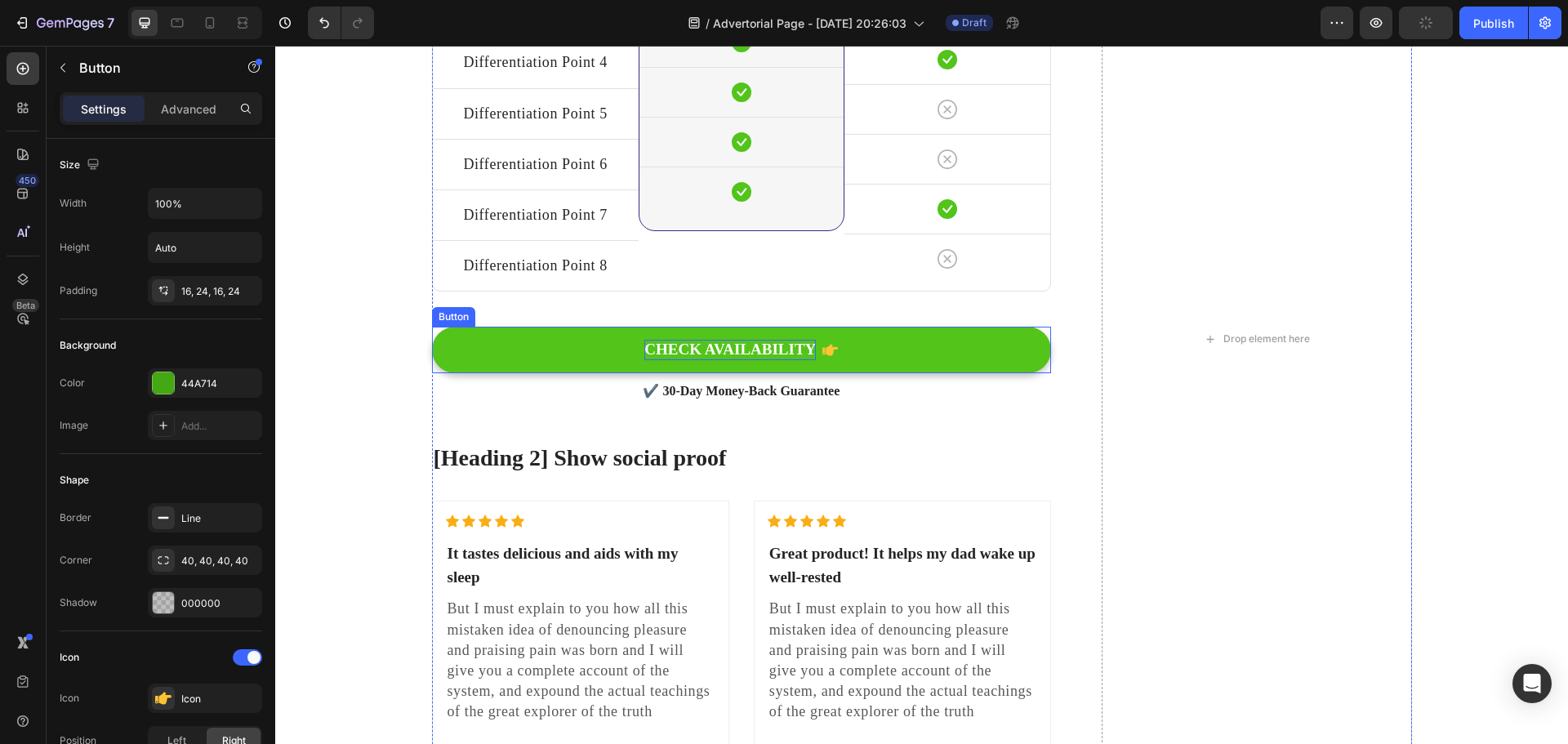
click at [722, 340] on div "CHECK AVAILABILITY" at bounding box center [730, 350] width 172 height 20
click at [722, 340] on p "CHECK AVAILABILITY" at bounding box center [730, 350] width 172 height 20
click at [510, 328] on button "TA DEL AV EXKLUSIVT ERBJUDANDE" at bounding box center [742, 350] width 620 height 47
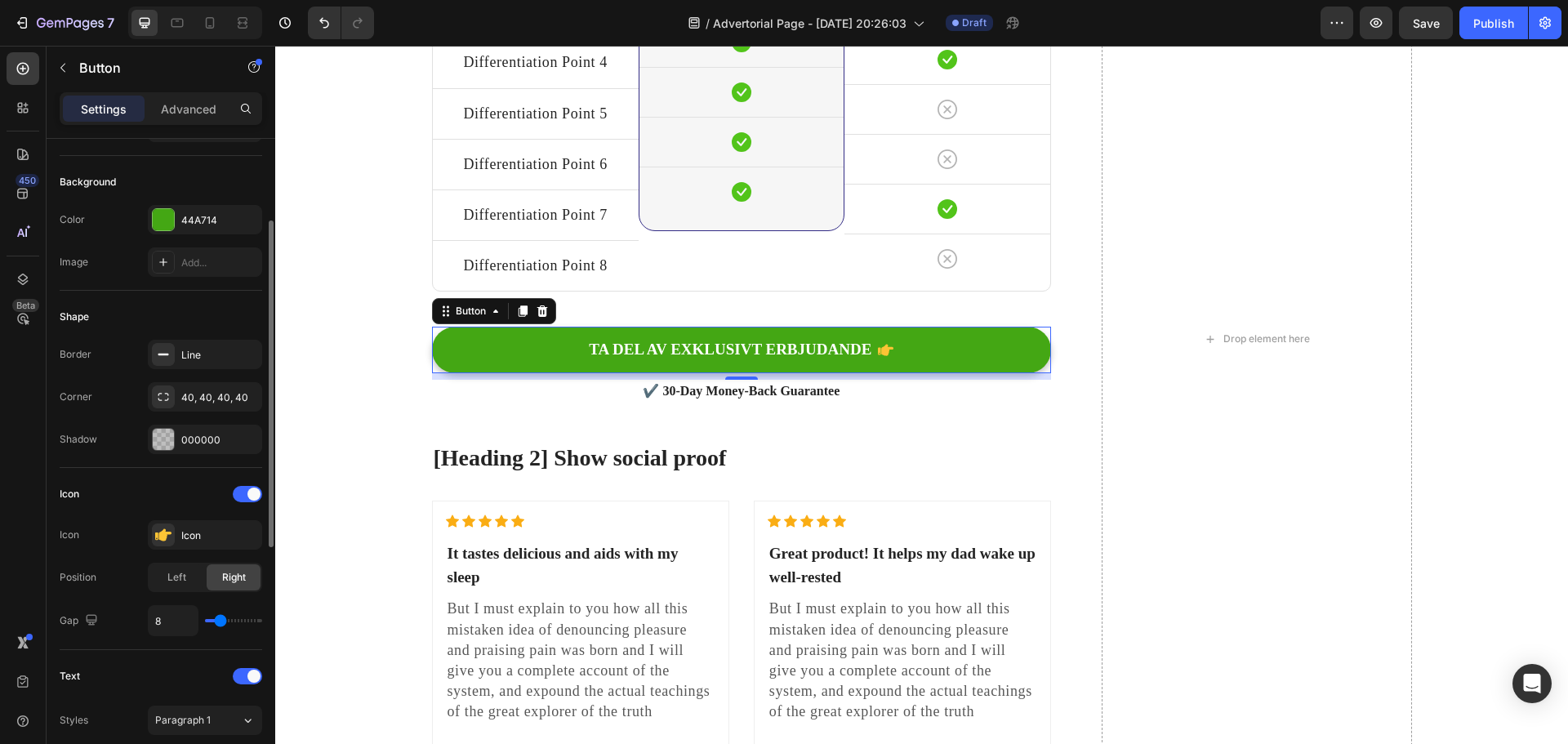
scroll to position [571, 0]
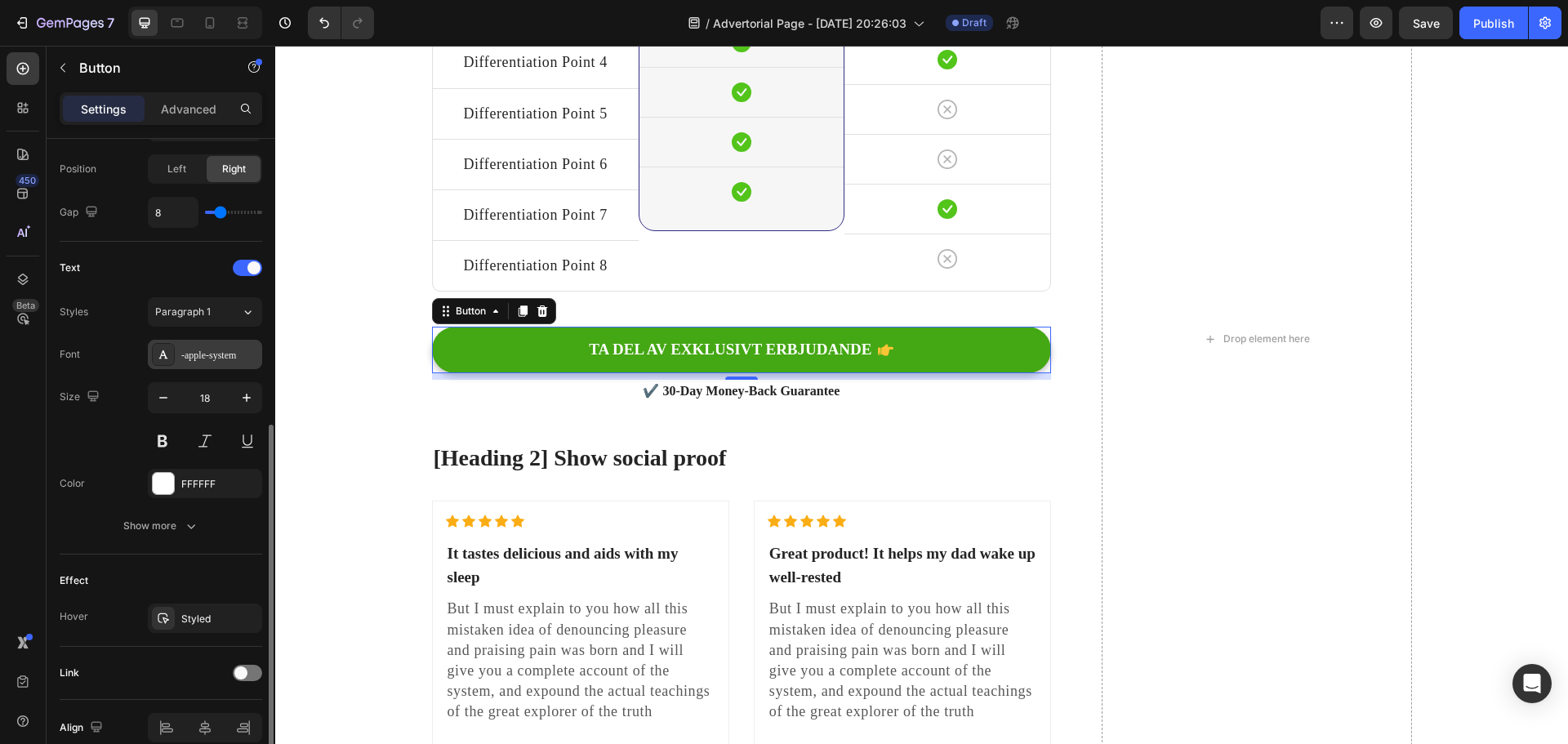
click at [212, 350] on div "-apple-system" at bounding box center [219, 355] width 77 height 15
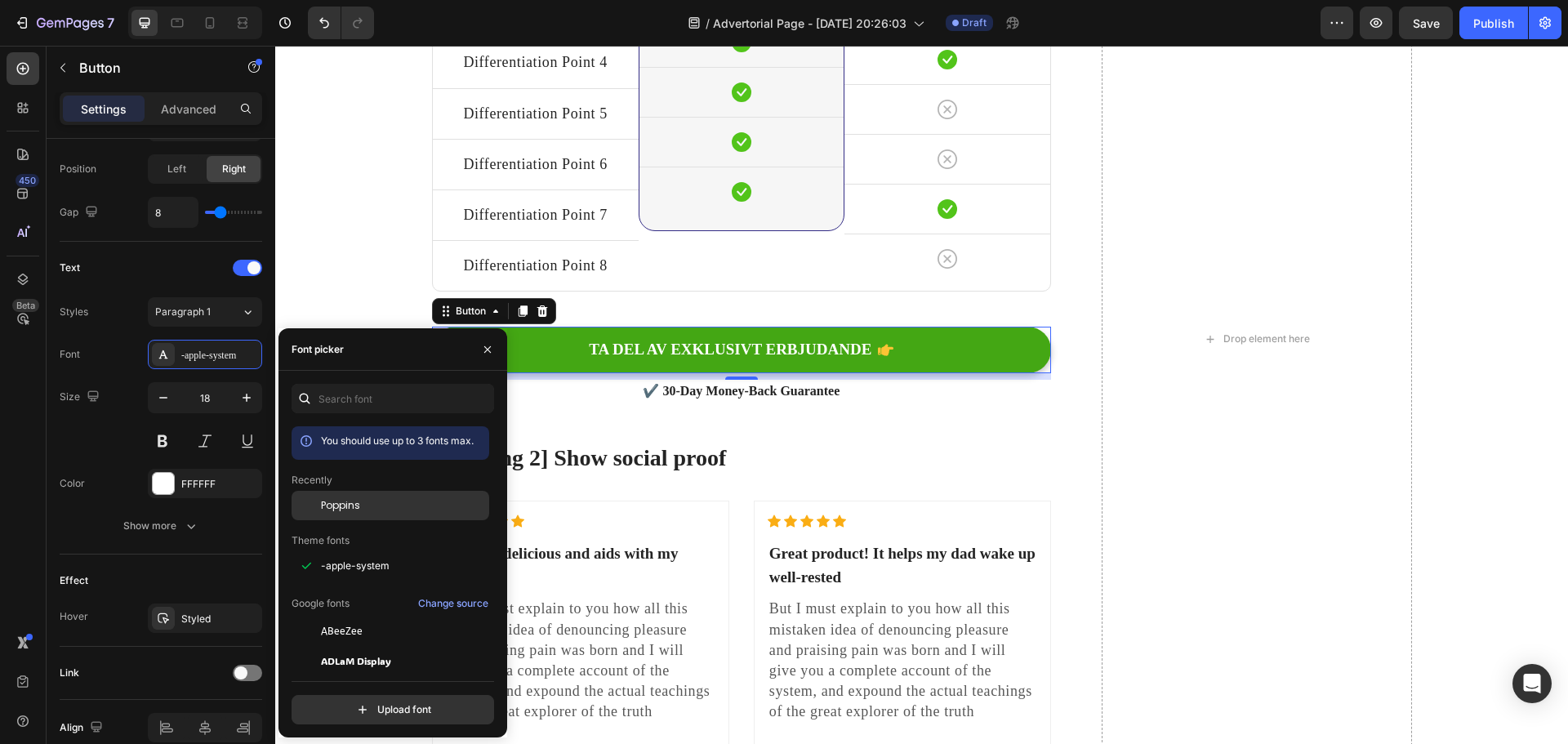
click at [362, 616] on div "Poppins" at bounding box center [390, 631] width 197 height 29
click at [165, 444] on button at bounding box center [163, 441] width 29 height 29
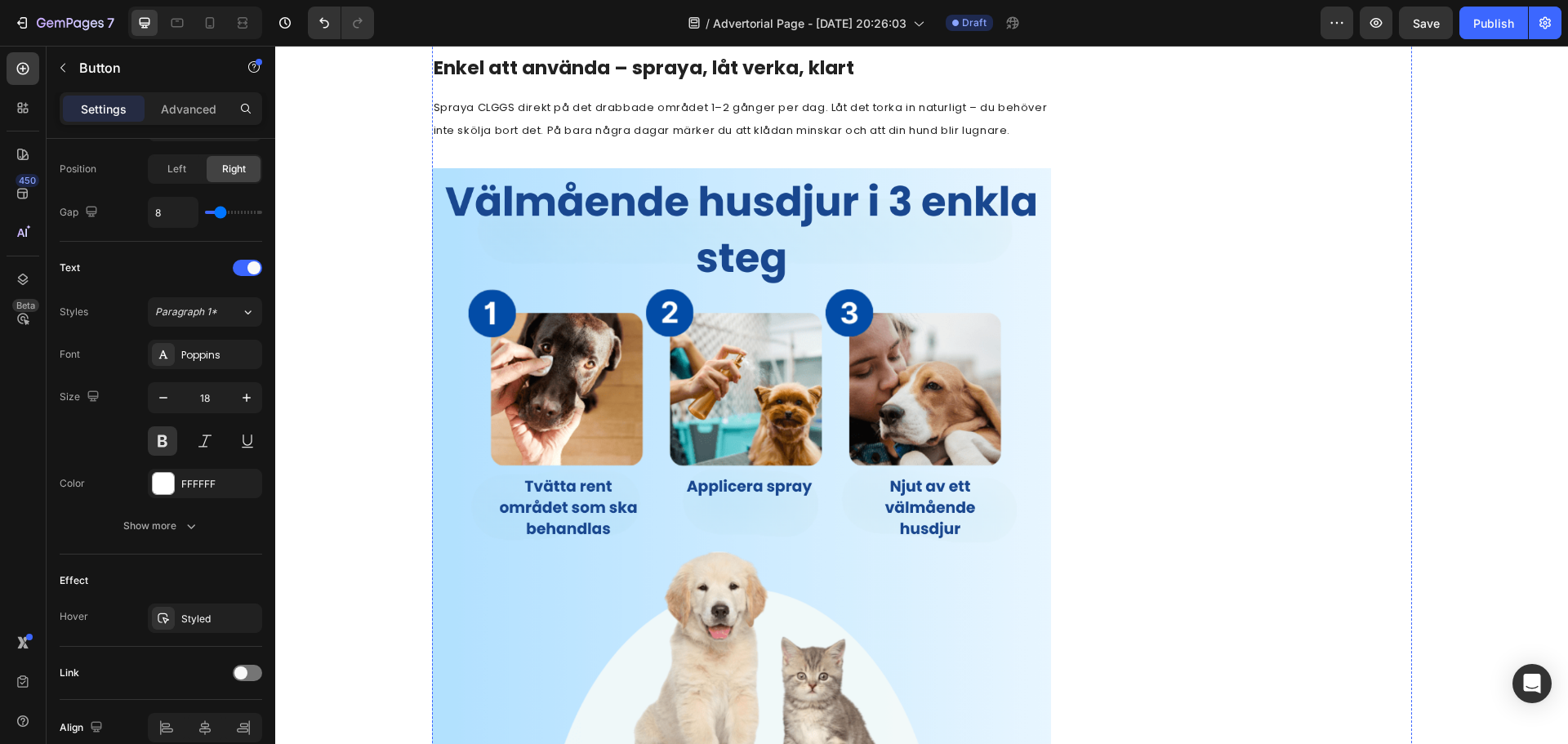
scroll to position [4141, 0]
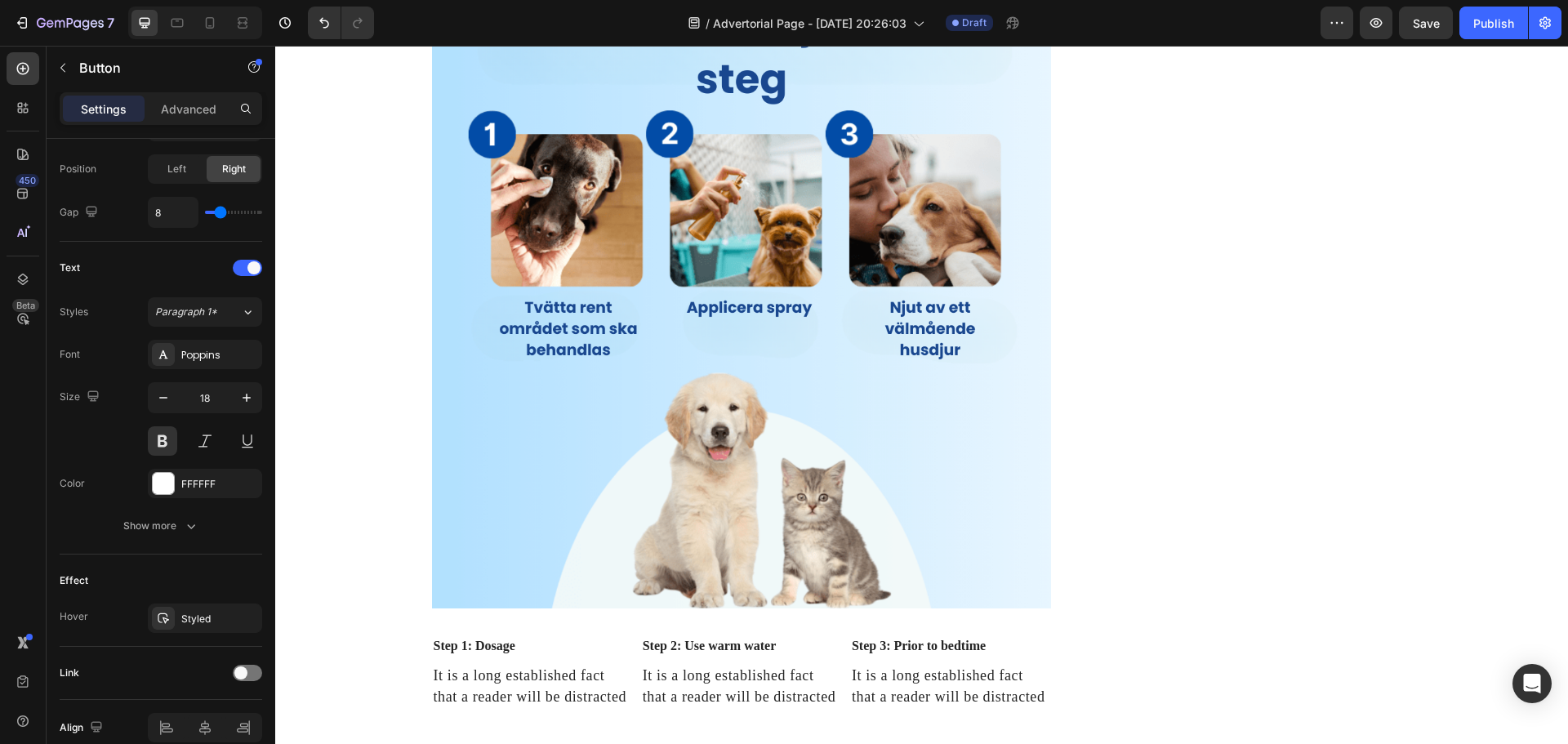
click at [197, 354] on div "-apple-system" at bounding box center [219, 355] width 77 height 15
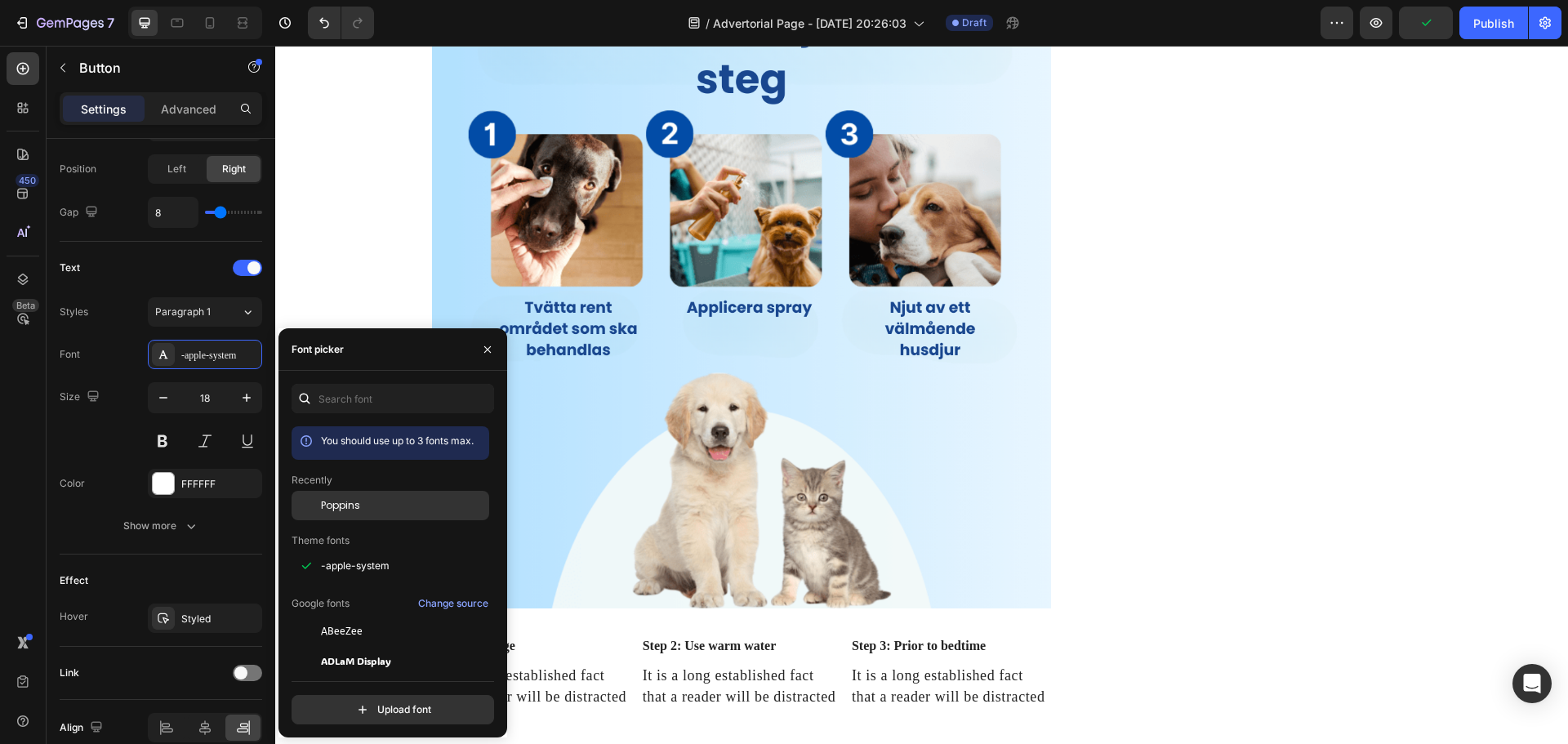
click at [361, 616] on div "Poppins" at bounding box center [390, 631] width 197 height 29
click at [166, 440] on button at bounding box center [163, 441] width 29 height 29
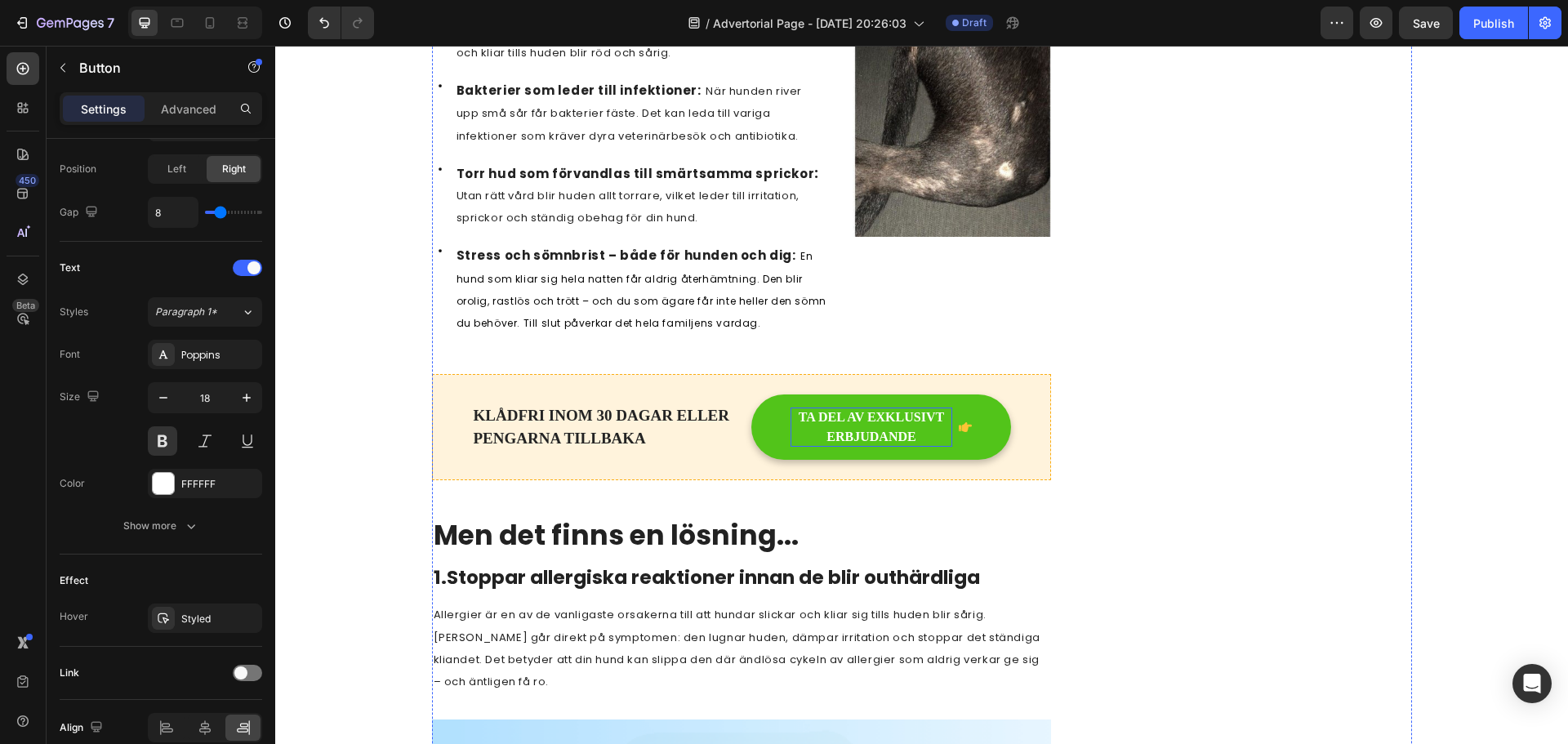
scroll to position [1121, 0]
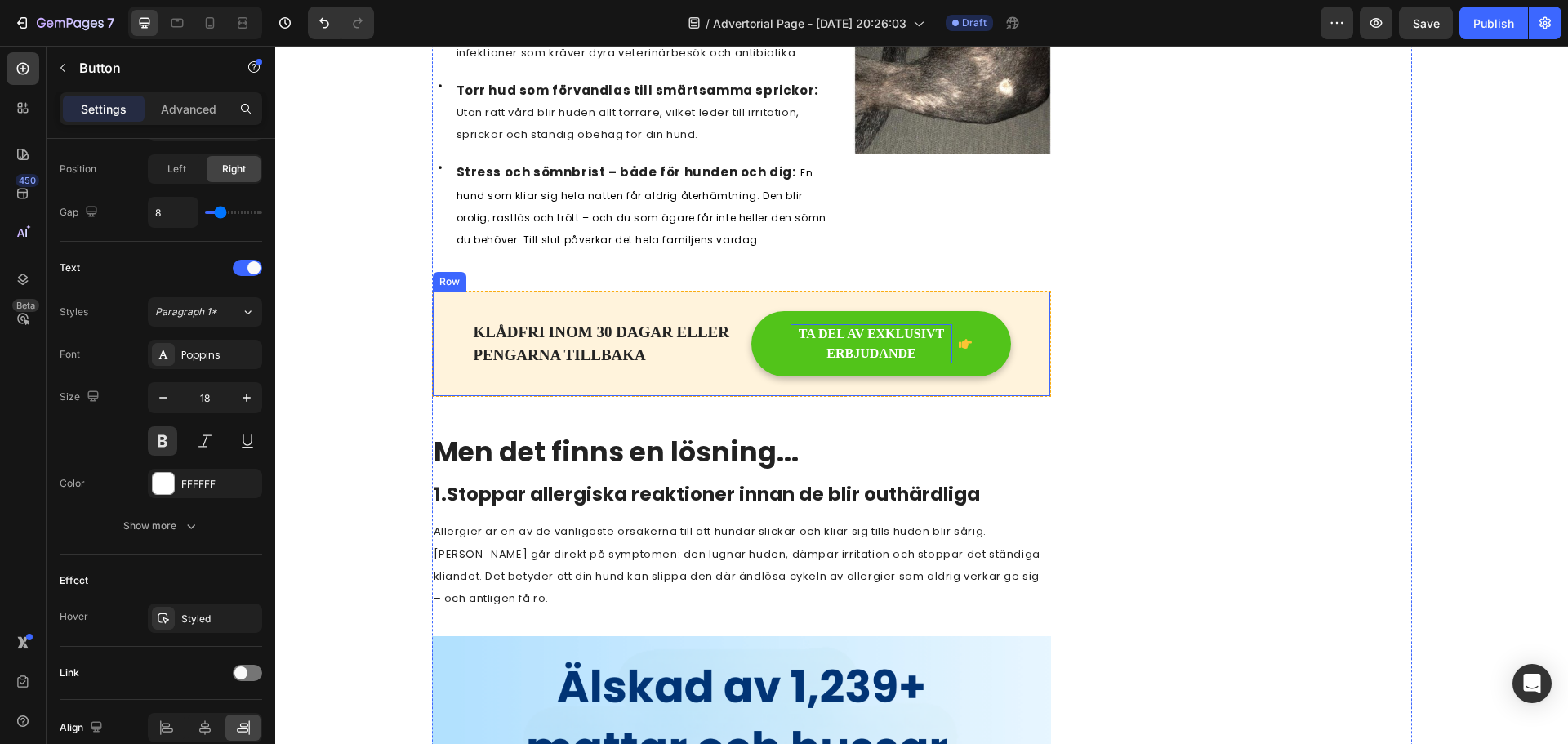
click at [840, 343] on p "TA DEL AV EXKLUSIVT ERBJUDANDE" at bounding box center [871, 343] width 162 height 39
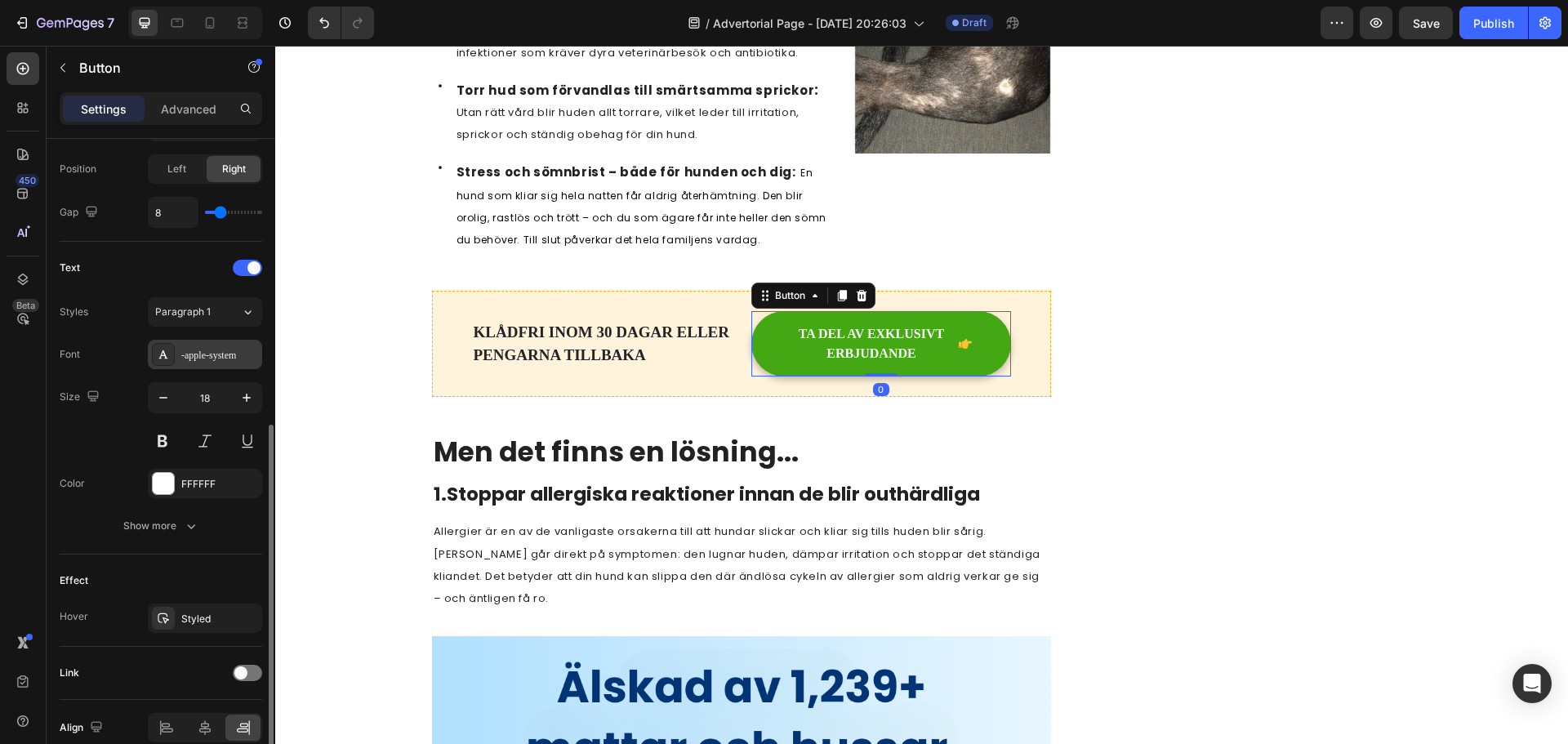
click at [210, 357] on div "-apple-system" at bounding box center [219, 355] width 77 height 15
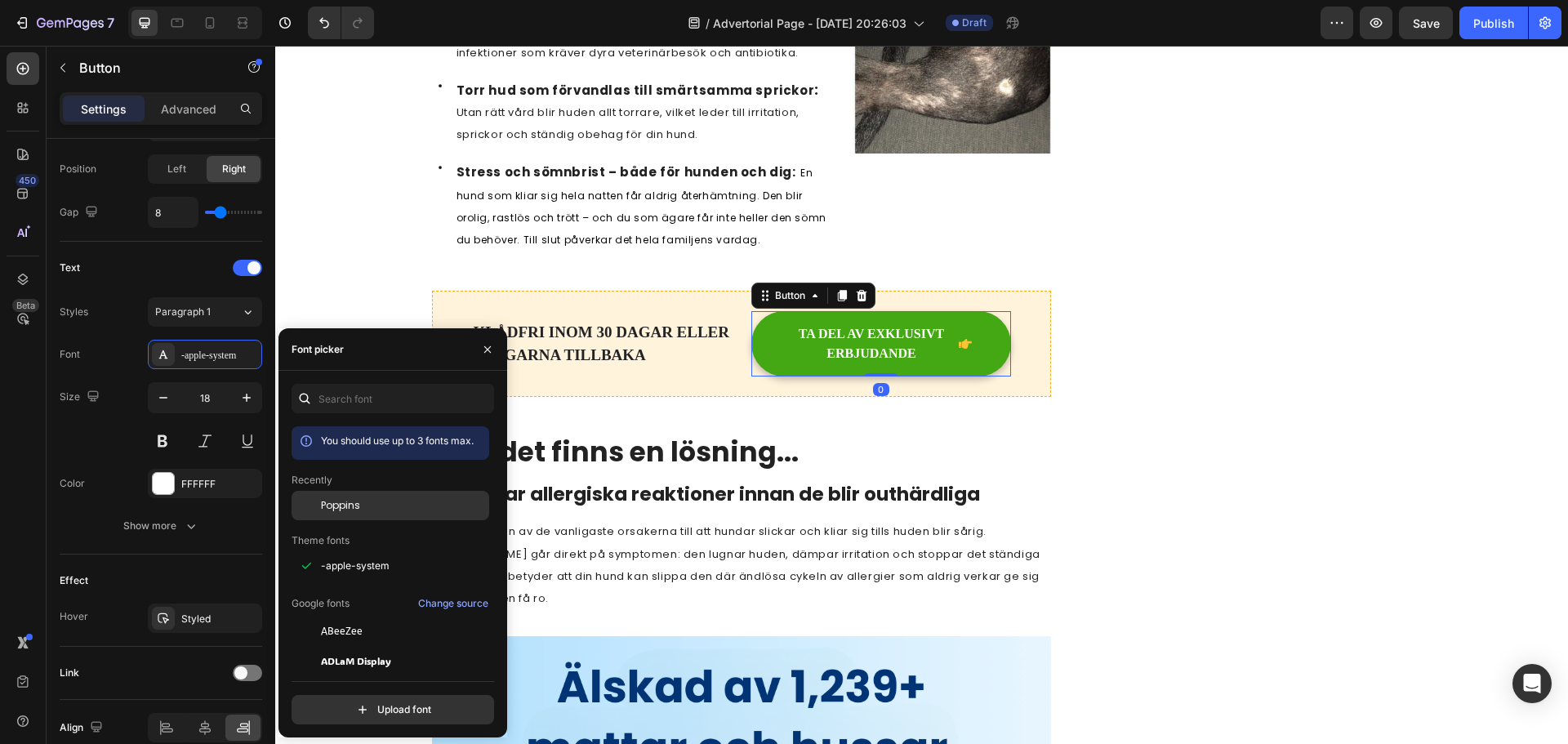
click at [346, 505] on span "Poppins" at bounding box center [340, 505] width 39 height 15
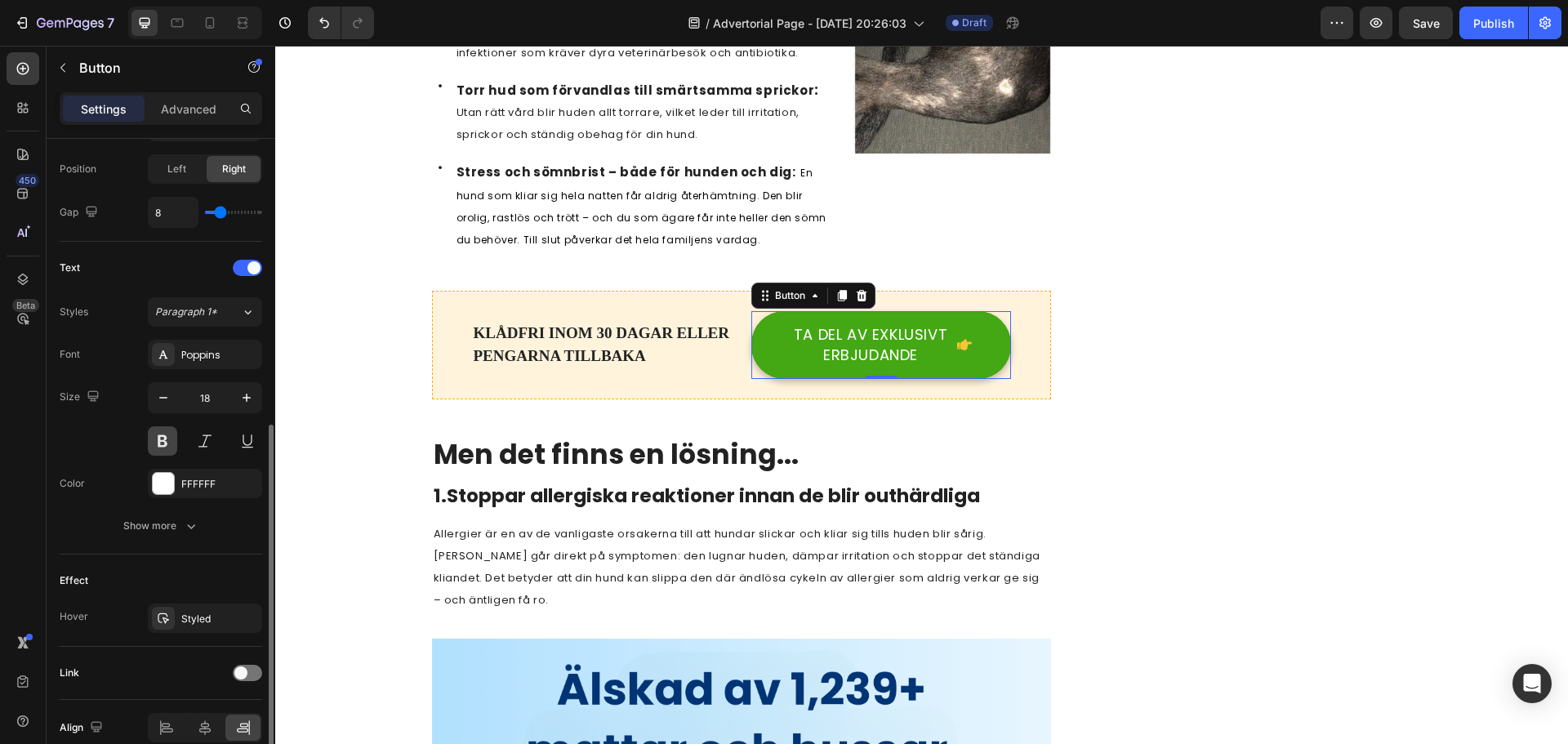
drag, startPoint x: 166, startPoint y: 435, endPoint x: 110, endPoint y: 362, distance: 92.0
click at [166, 435] on button at bounding box center [163, 441] width 29 height 29
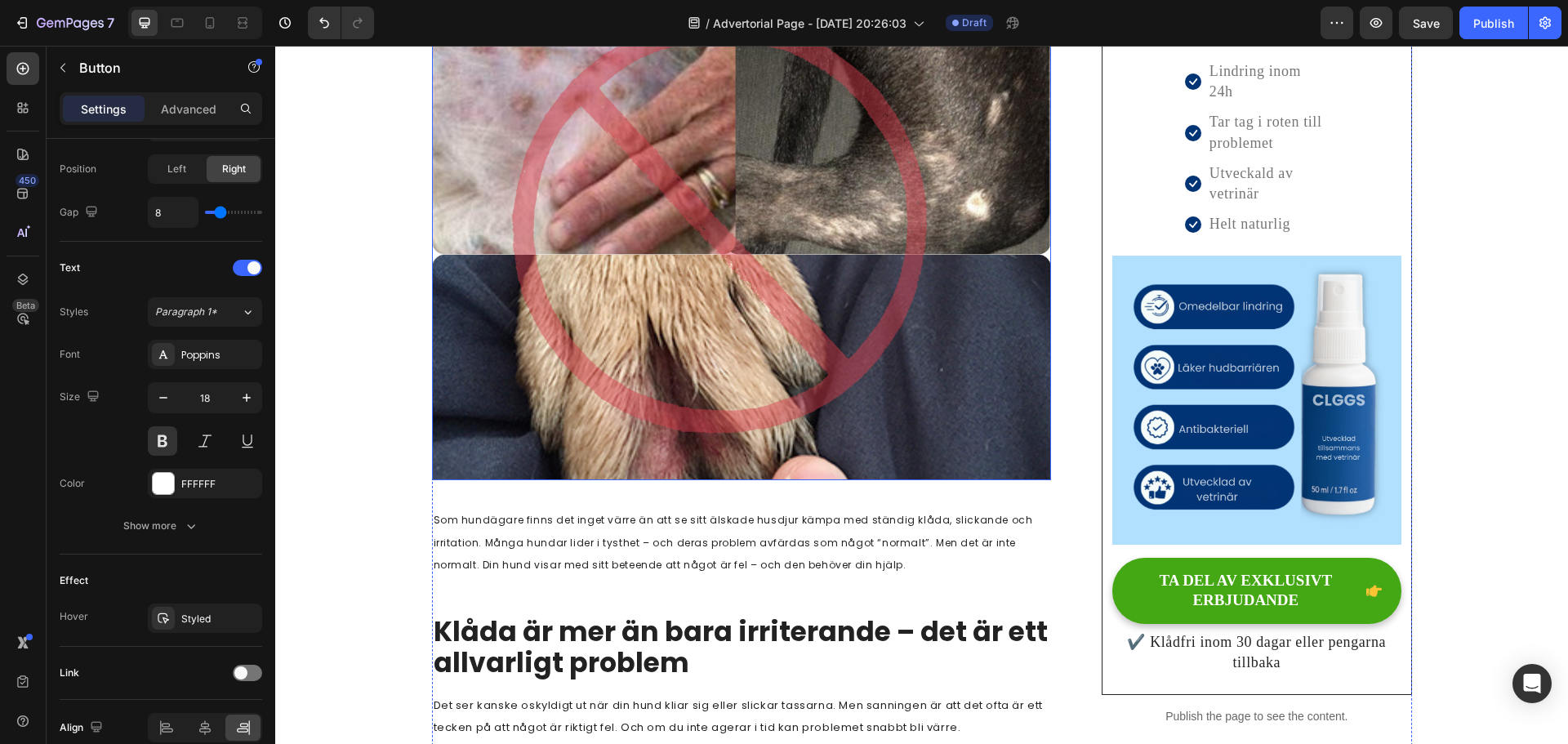
scroll to position [223, 0]
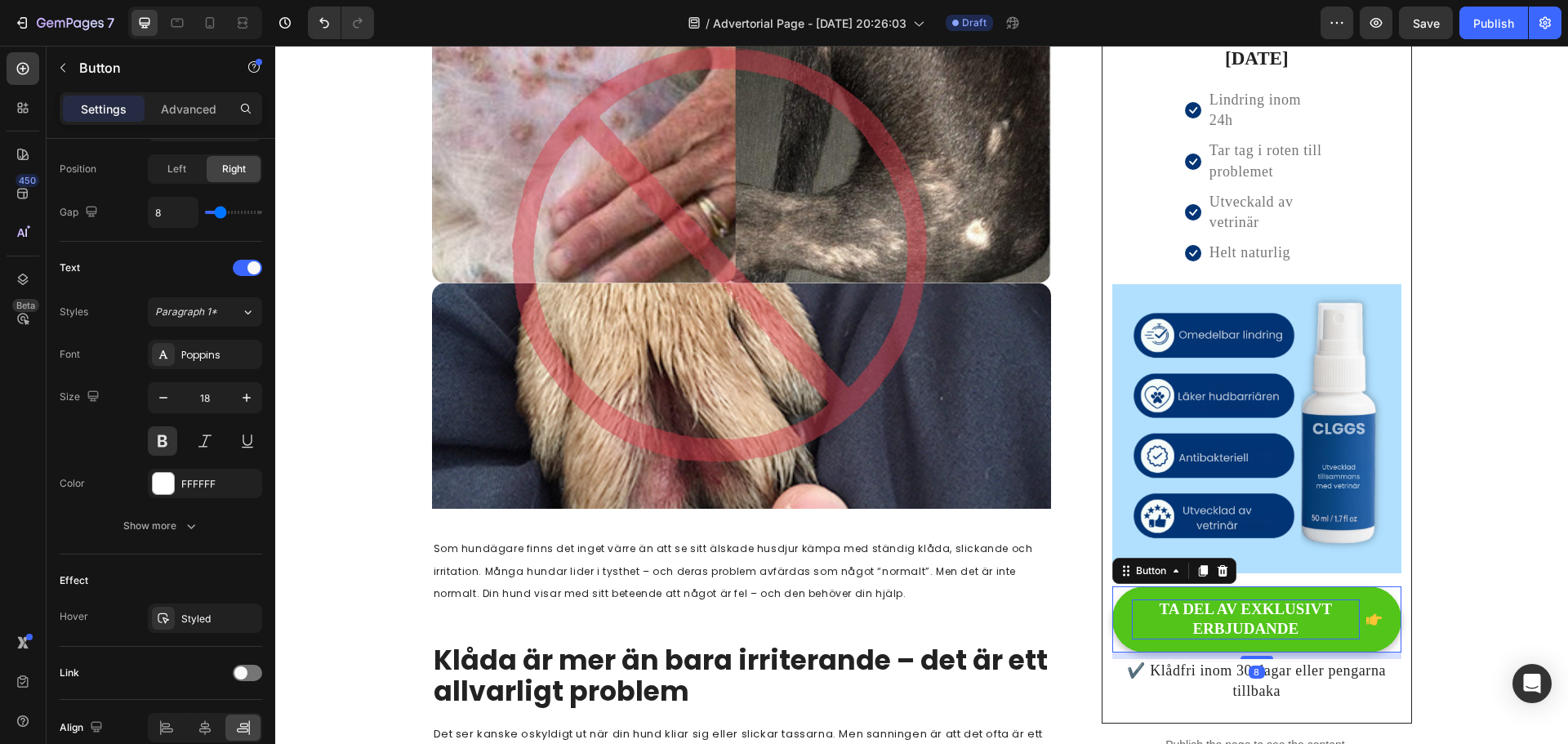
click at [1200, 623] on p "TA DEL AV EXKLUSIVT ERBJUDANDE" at bounding box center [1245, 619] width 227 height 40
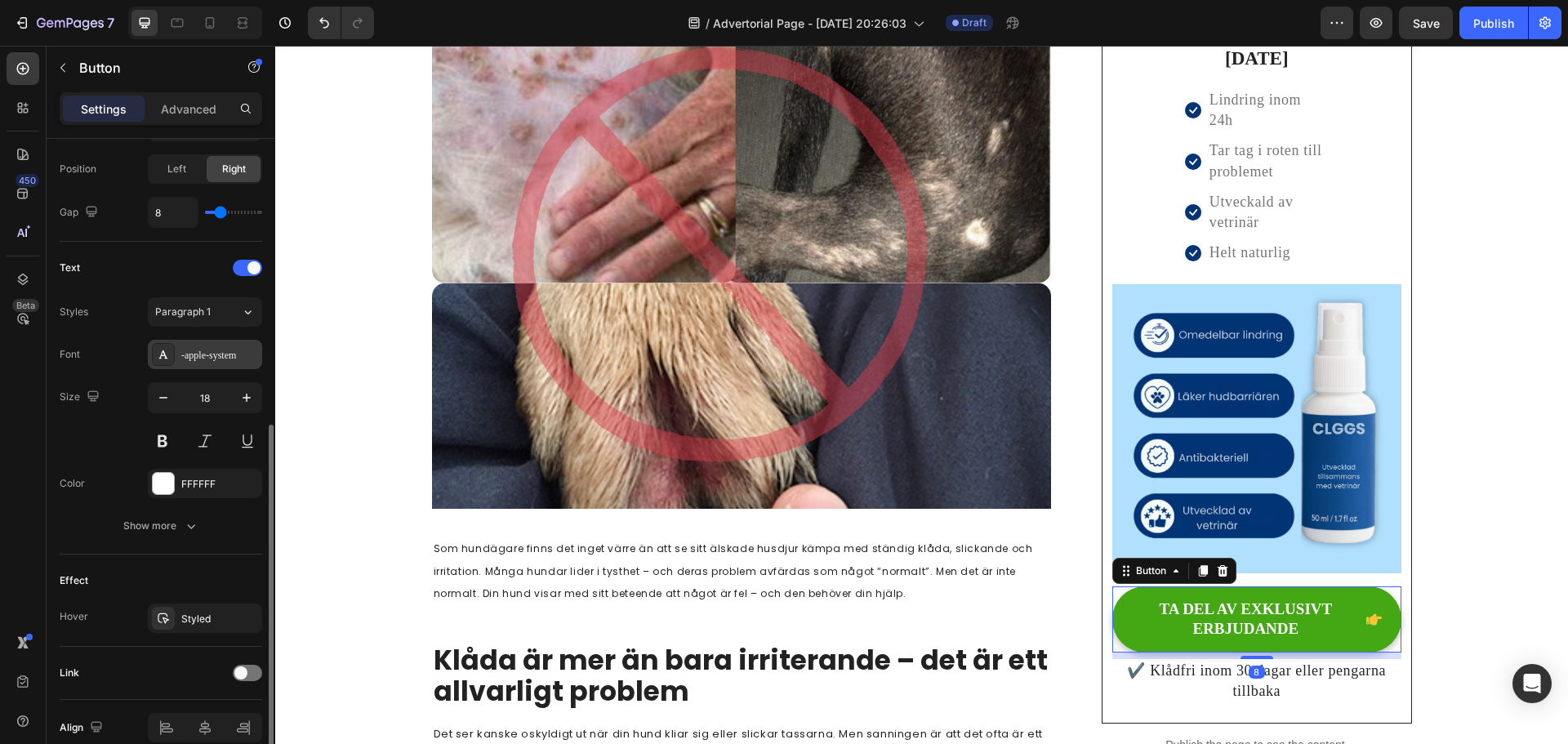
click at [196, 348] on div "-apple-system" at bounding box center [219, 355] width 77 height 15
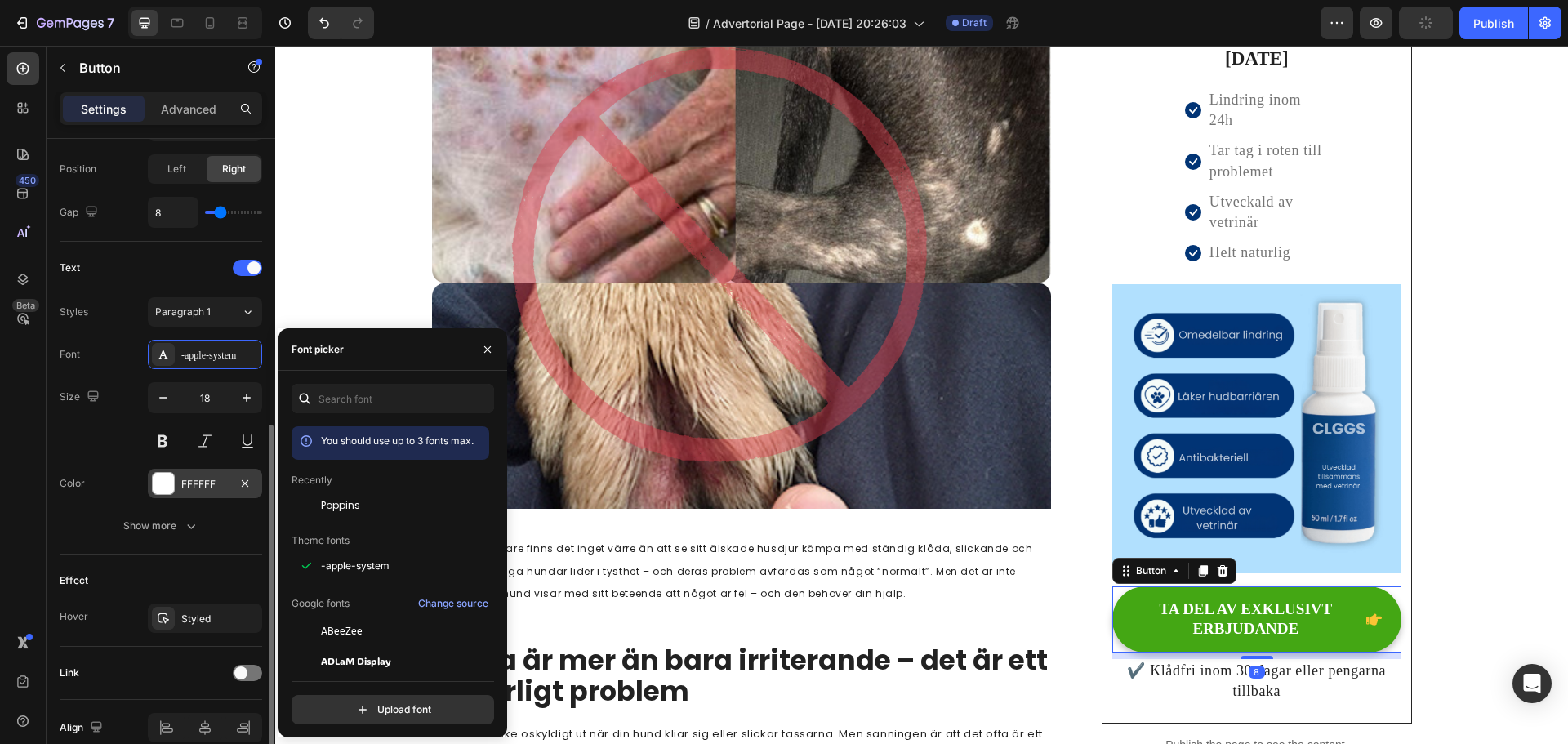
click at [351, 507] on span "Poppins" at bounding box center [340, 505] width 39 height 15
click at [164, 437] on button at bounding box center [163, 441] width 29 height 29
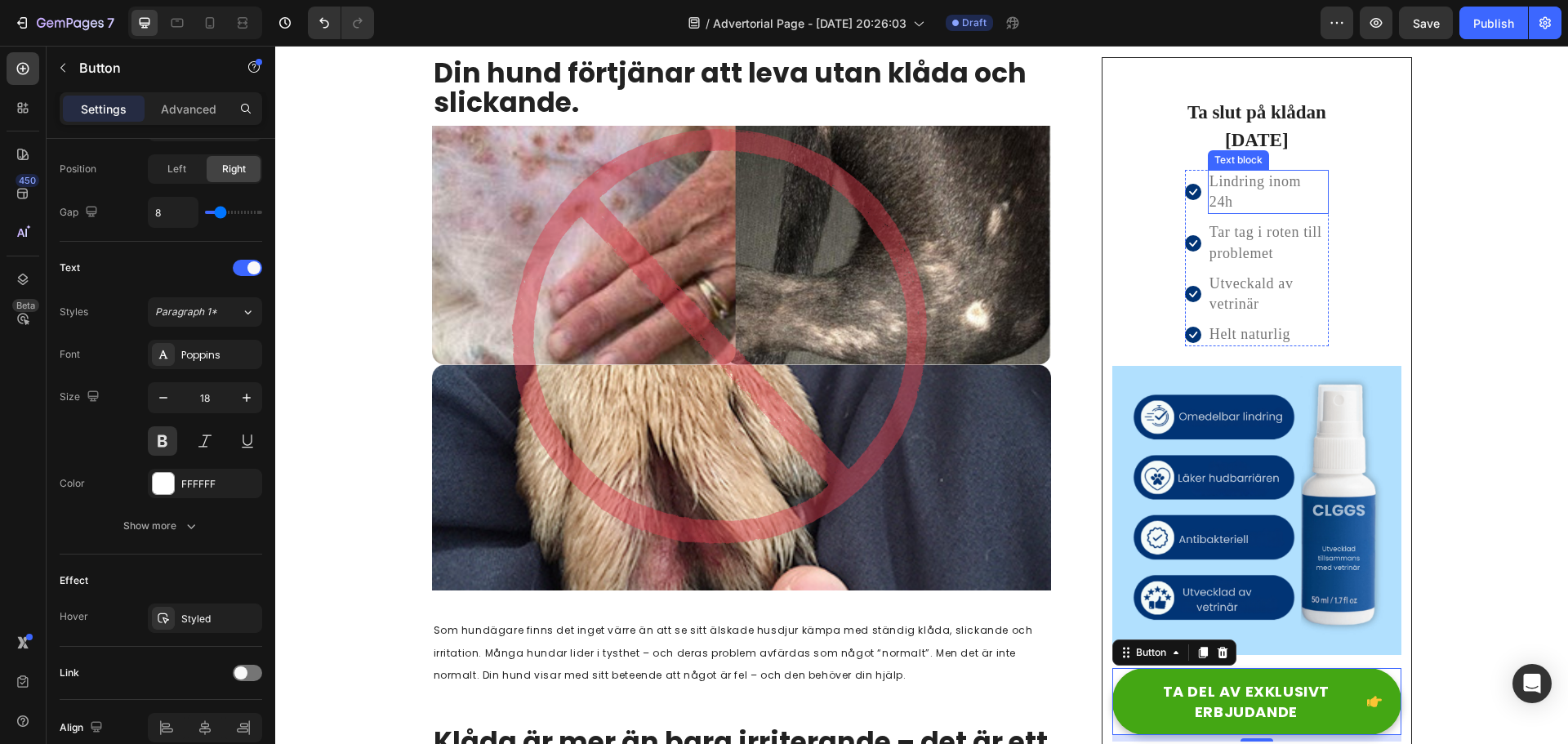
scroll to position [59, 0]
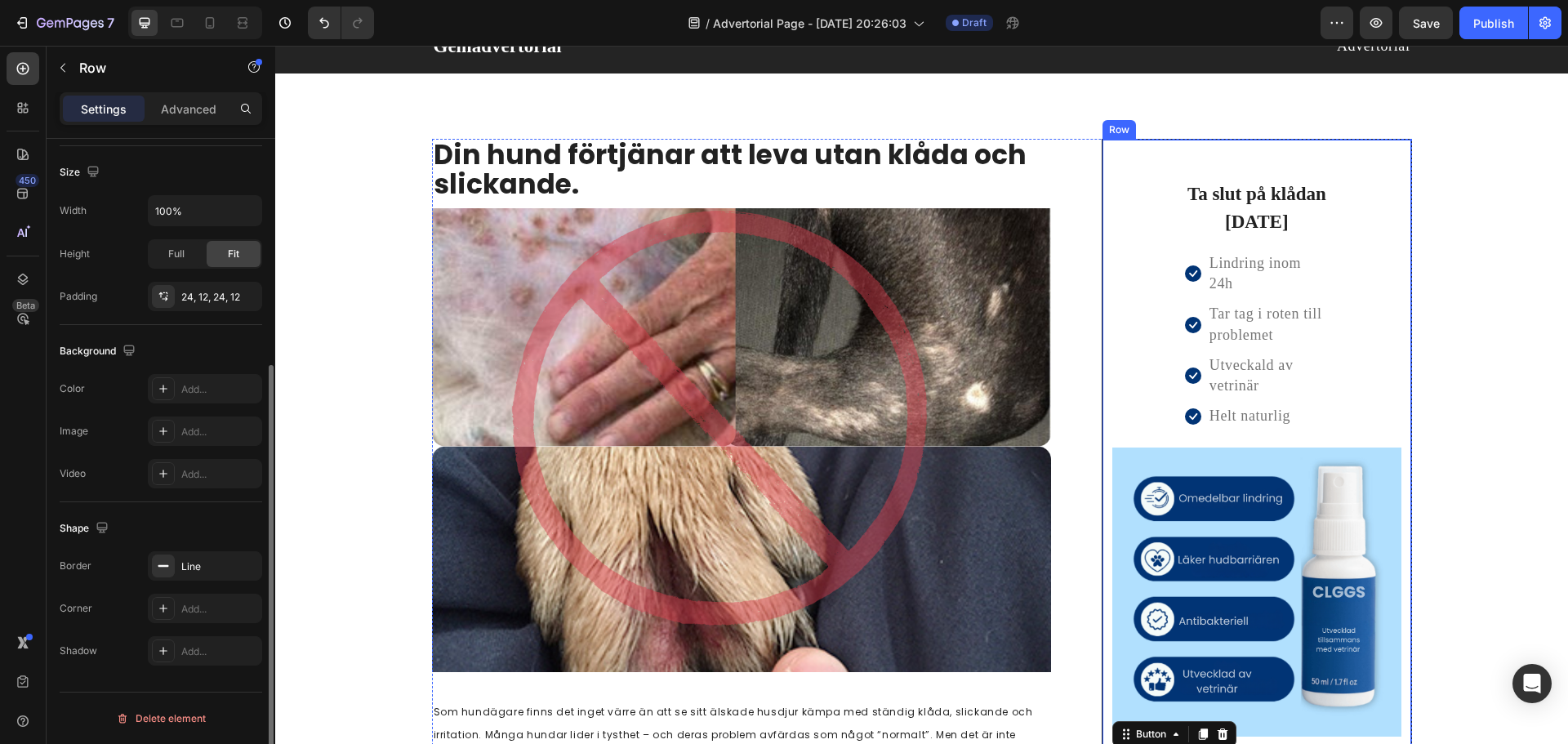
click at [1135, 181] on div "Ta slut på klådan [DATE] Heading Icon Lindring inom 24h Text block Icon Tar tag…" at bounding box center [1257, 513] width 289 height 708
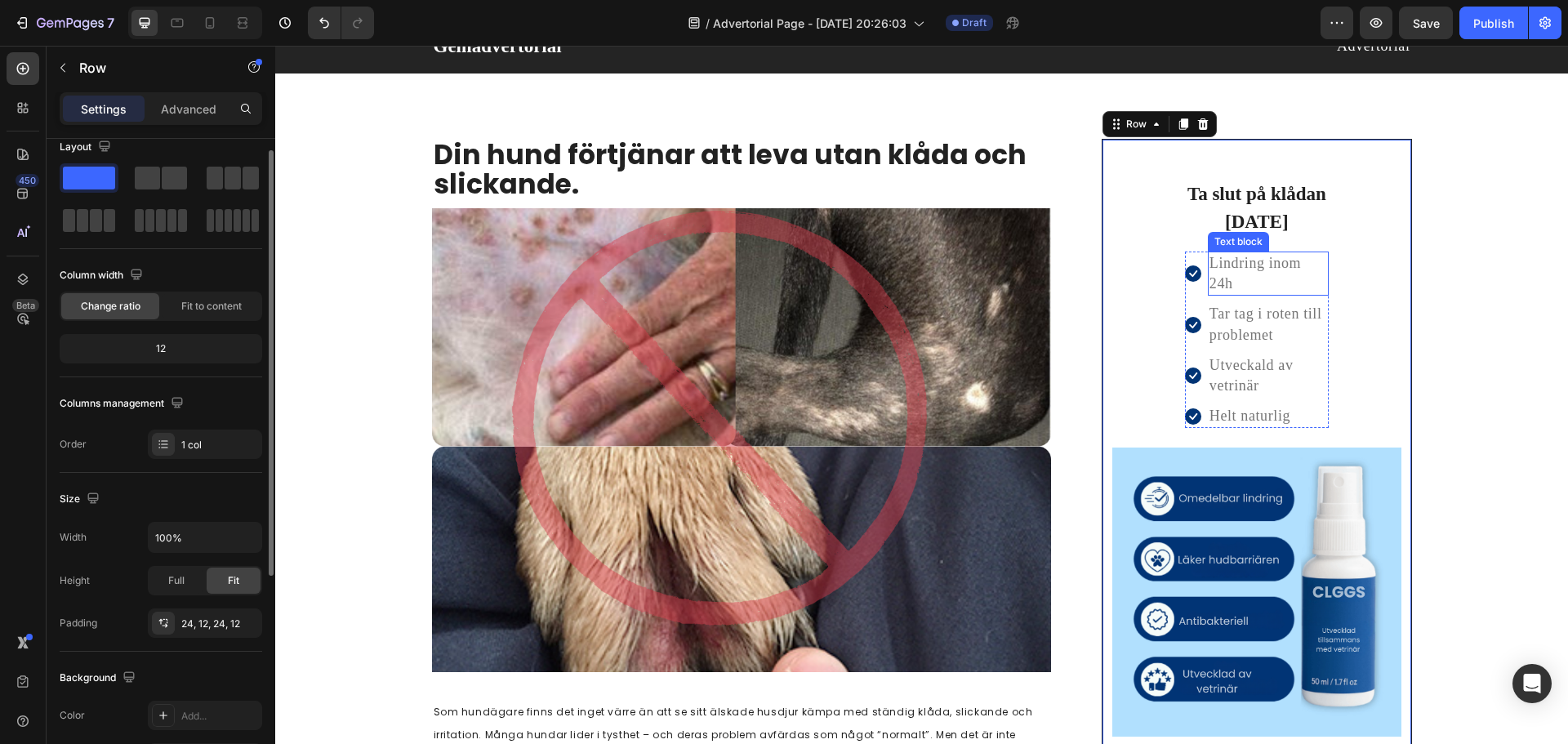
click at [1229, 253] on p "Lindring inom 24h" at bounding box center [1268, 273] width 118 height 41
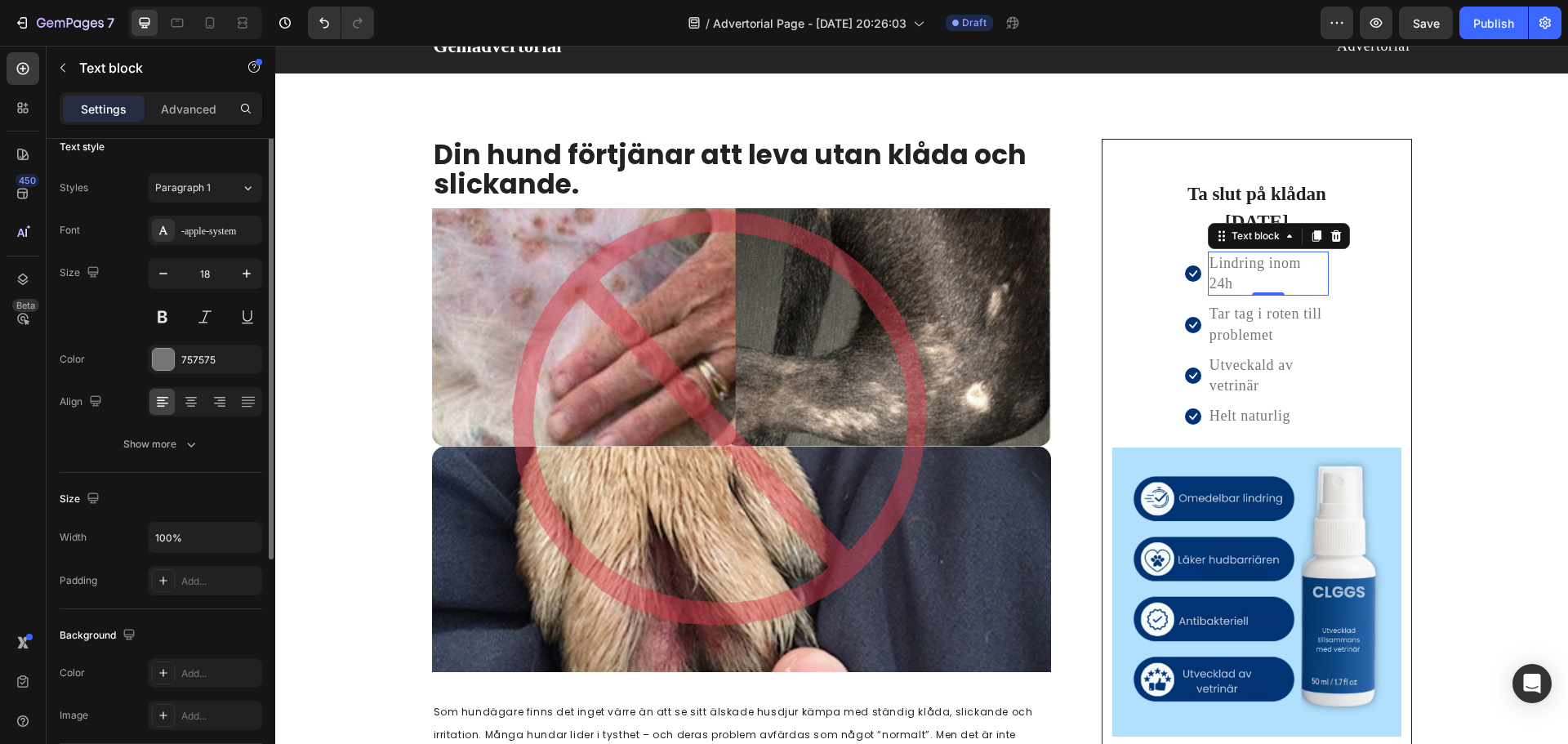
scroll to position [0, 0]
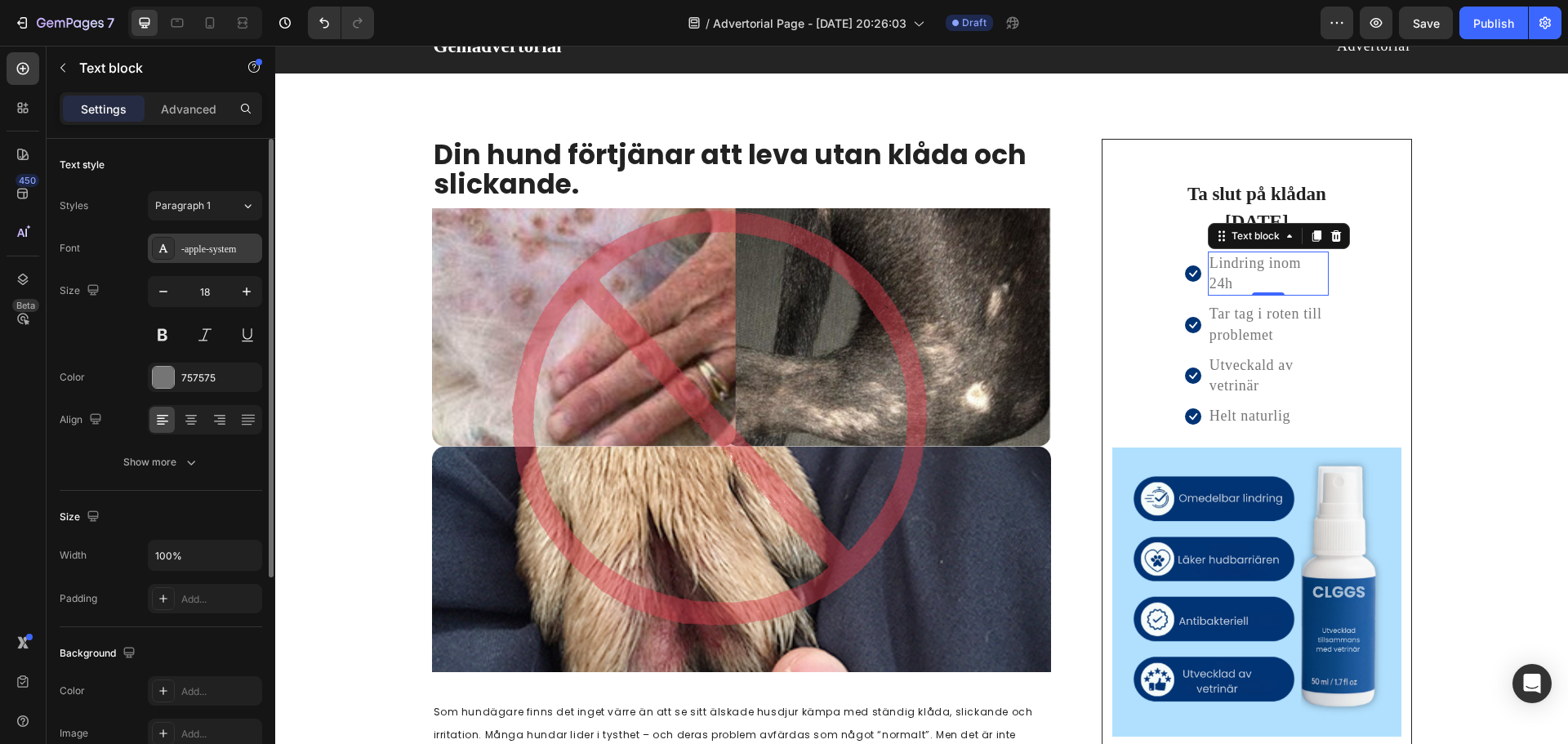
click at [211, 247] on div "-apple-system" at bounding box center [219, 249] width 77 height 15
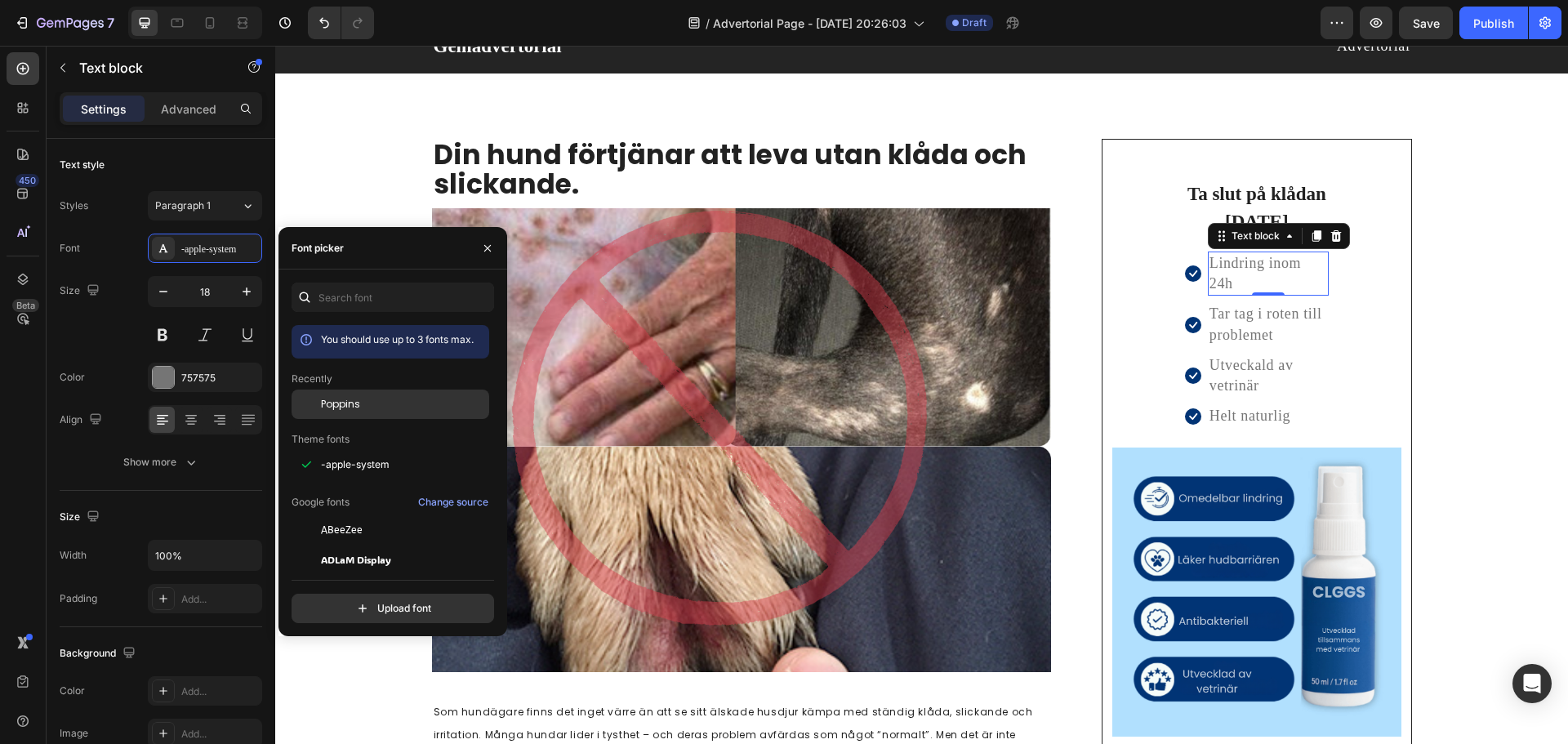
click at [338, 515] on div "Poppins" at bounding box center [390, 529] width 197 height 29
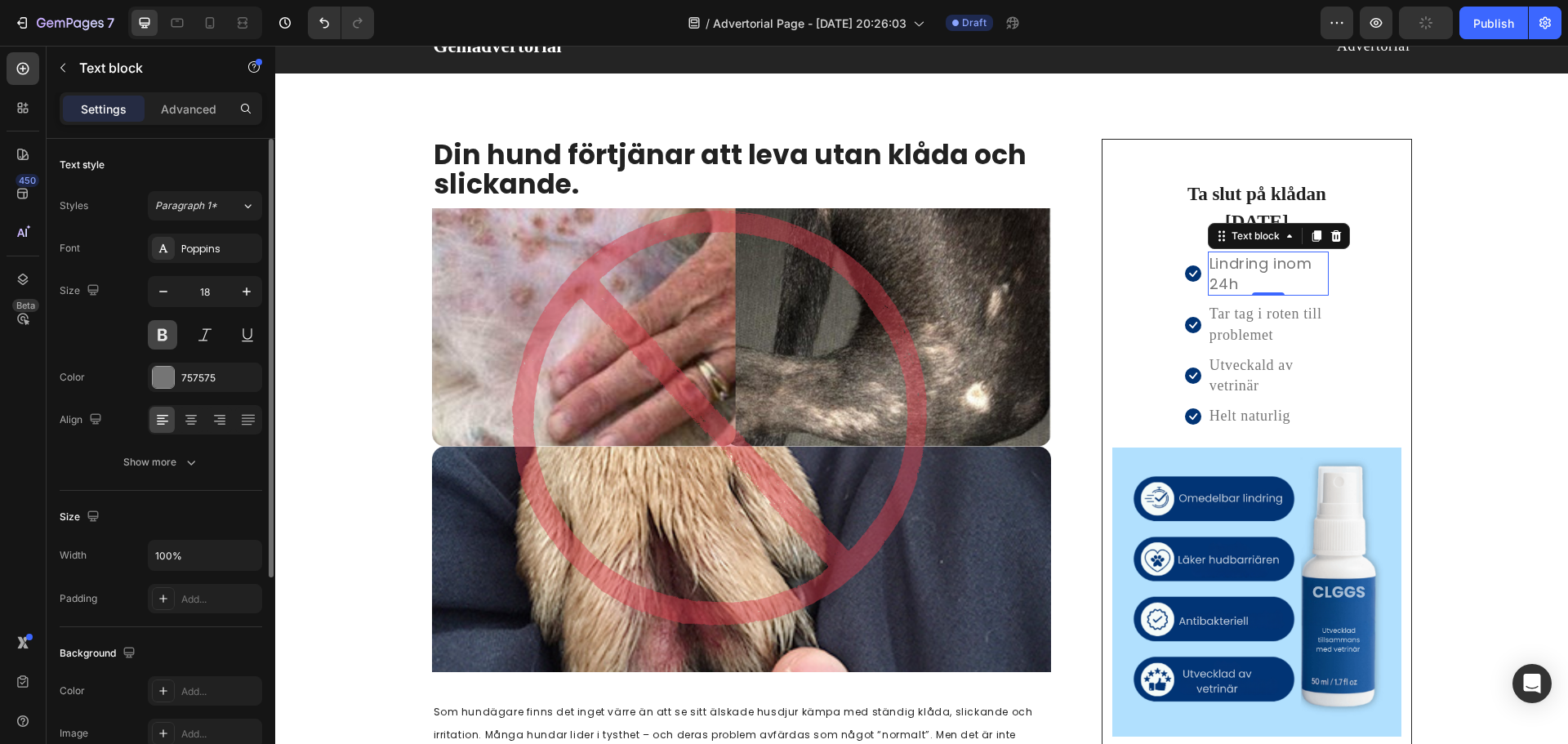
drag, startPoint x: 160, startPoint y: 335, endPoint x: 325, endPoint y: 290, distance: 171.0
click at [160, 335] on button at bounding box center [163, 335] width 29 height 29
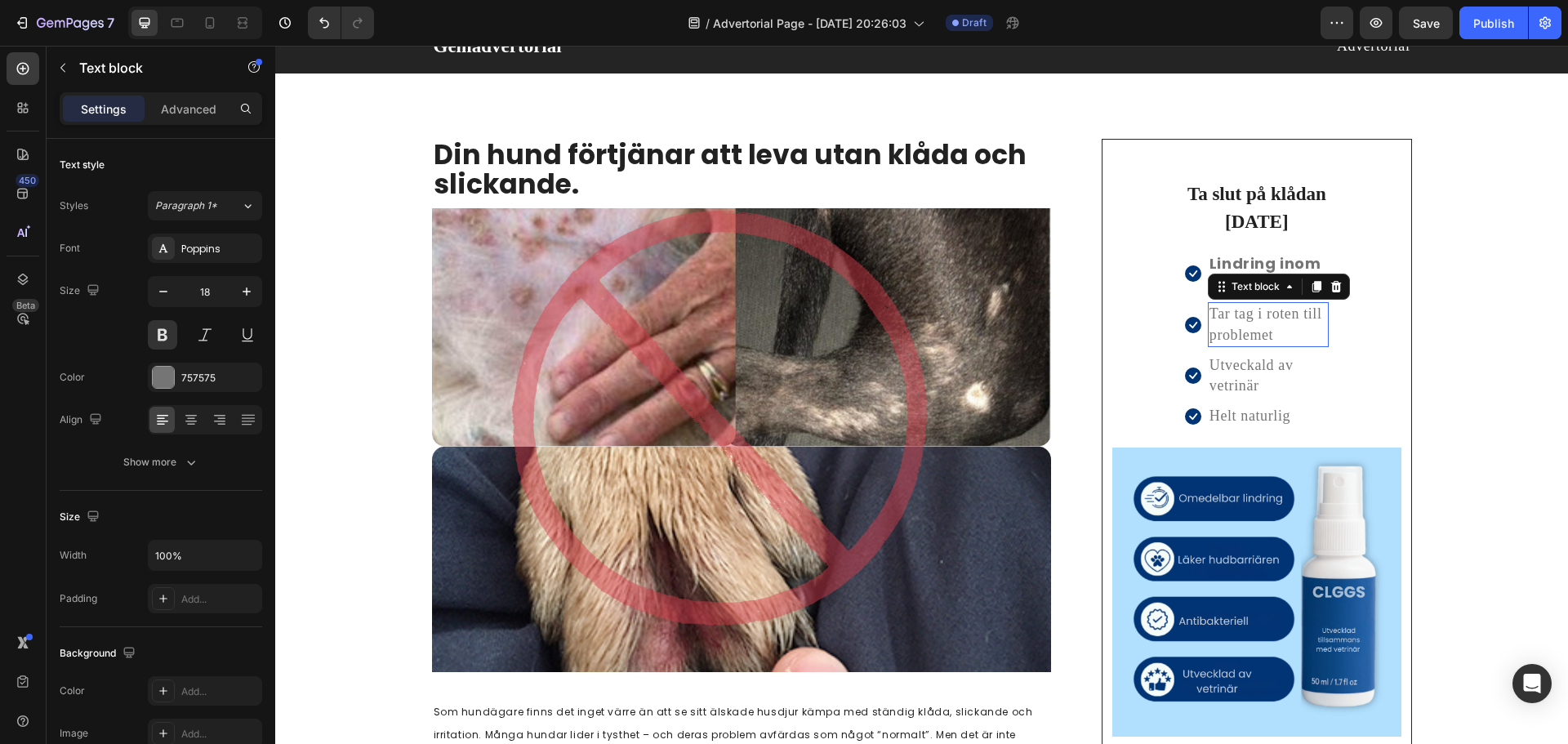
click at [1254, 320] on p "Tar tag i roten till problemet" at bounding box center [1268, 324] width 118 height 41
click at [160, 335] on button at bounding box center [163, 335] width 29 height 29
click at [207, 242] on div "-apple-system" at bounding box center [219, 249] width 77 height 15
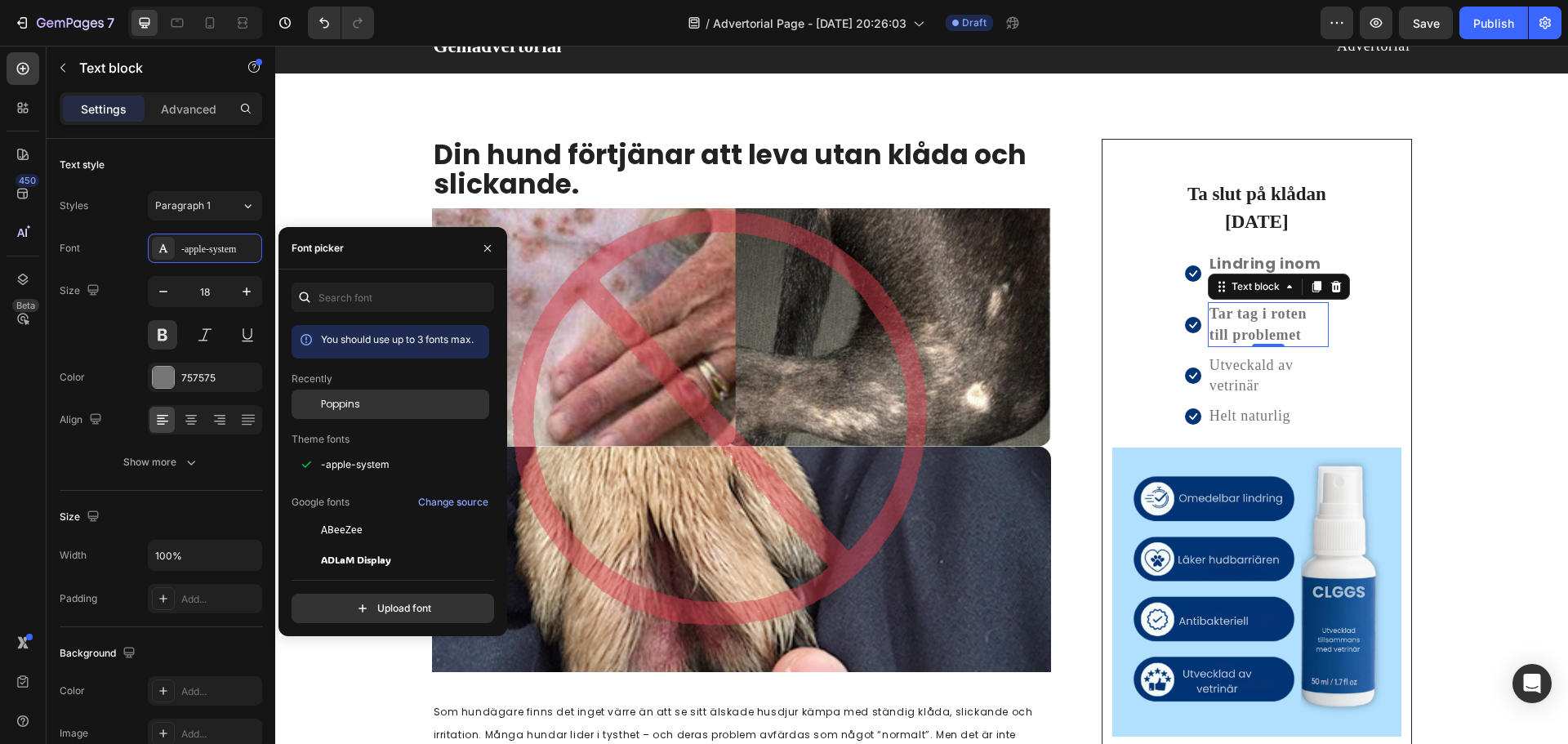
click at [355, 398] on span "Poppins" at bounding box center [340, 404] width 39 height 15
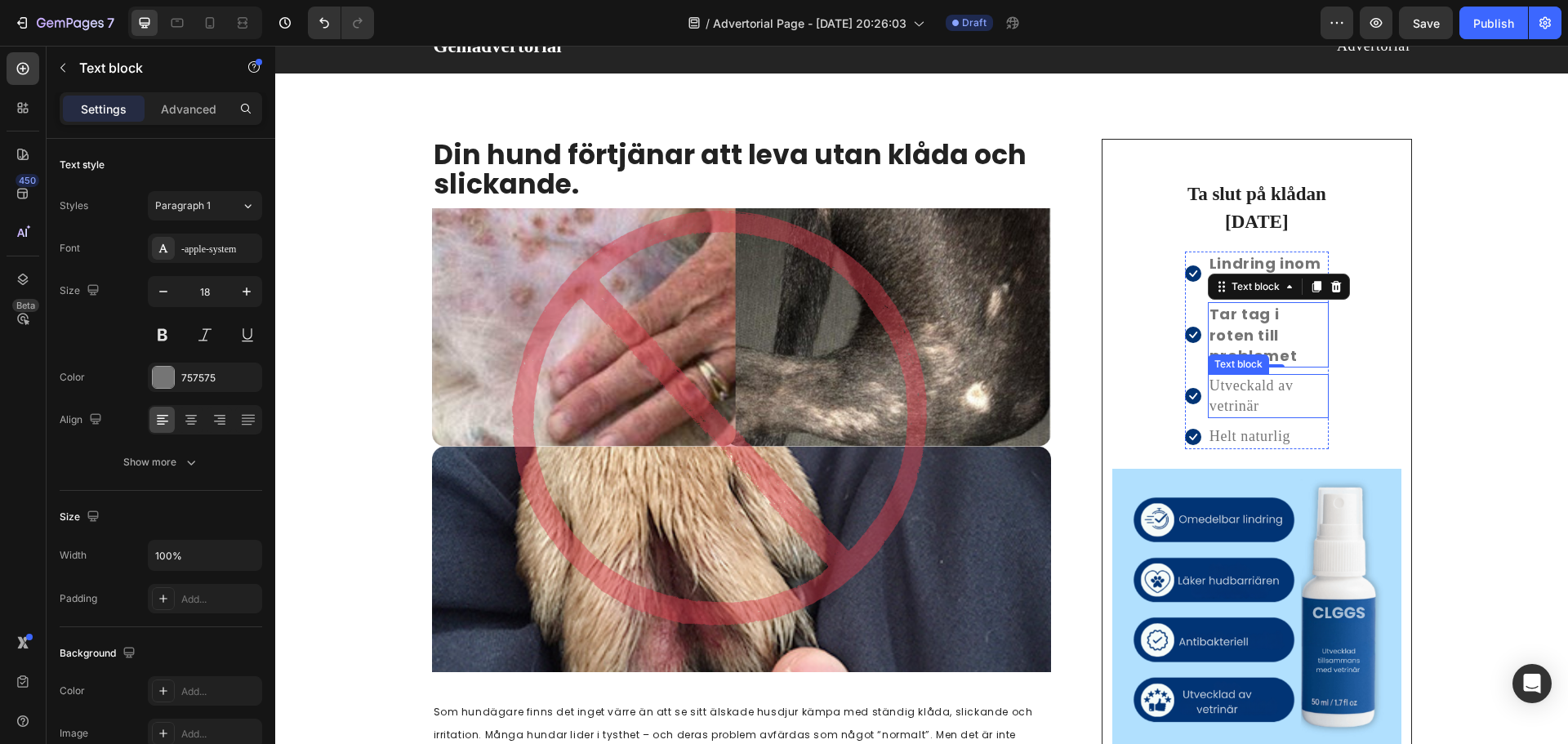
click at [1252, 376] on p "Utveckald av vetrinär" at bounding box center [1268, 395] width 118 height 41
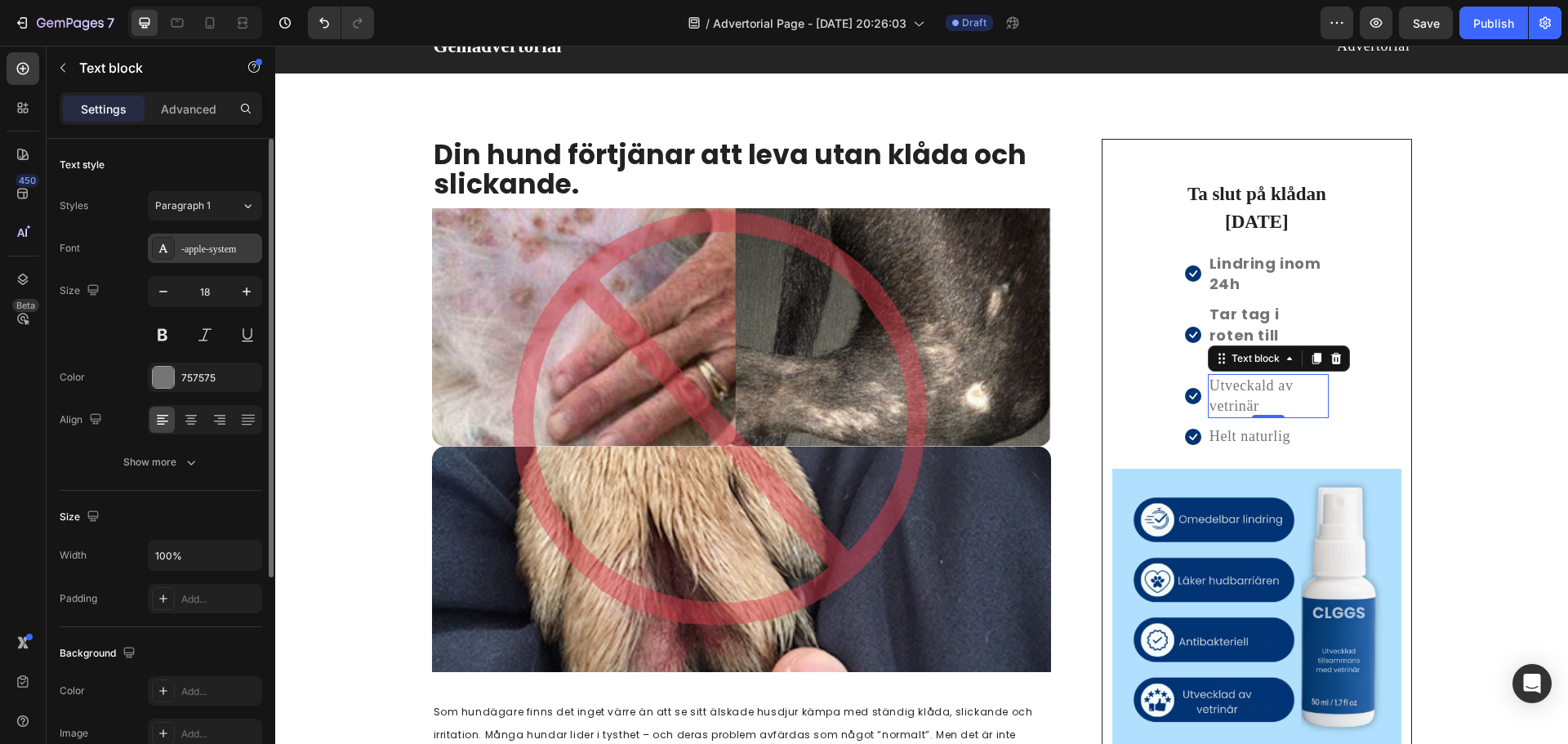
click at [205, 255] on div "-apple-system" at bounding box center [219, 249] width 77 height 15
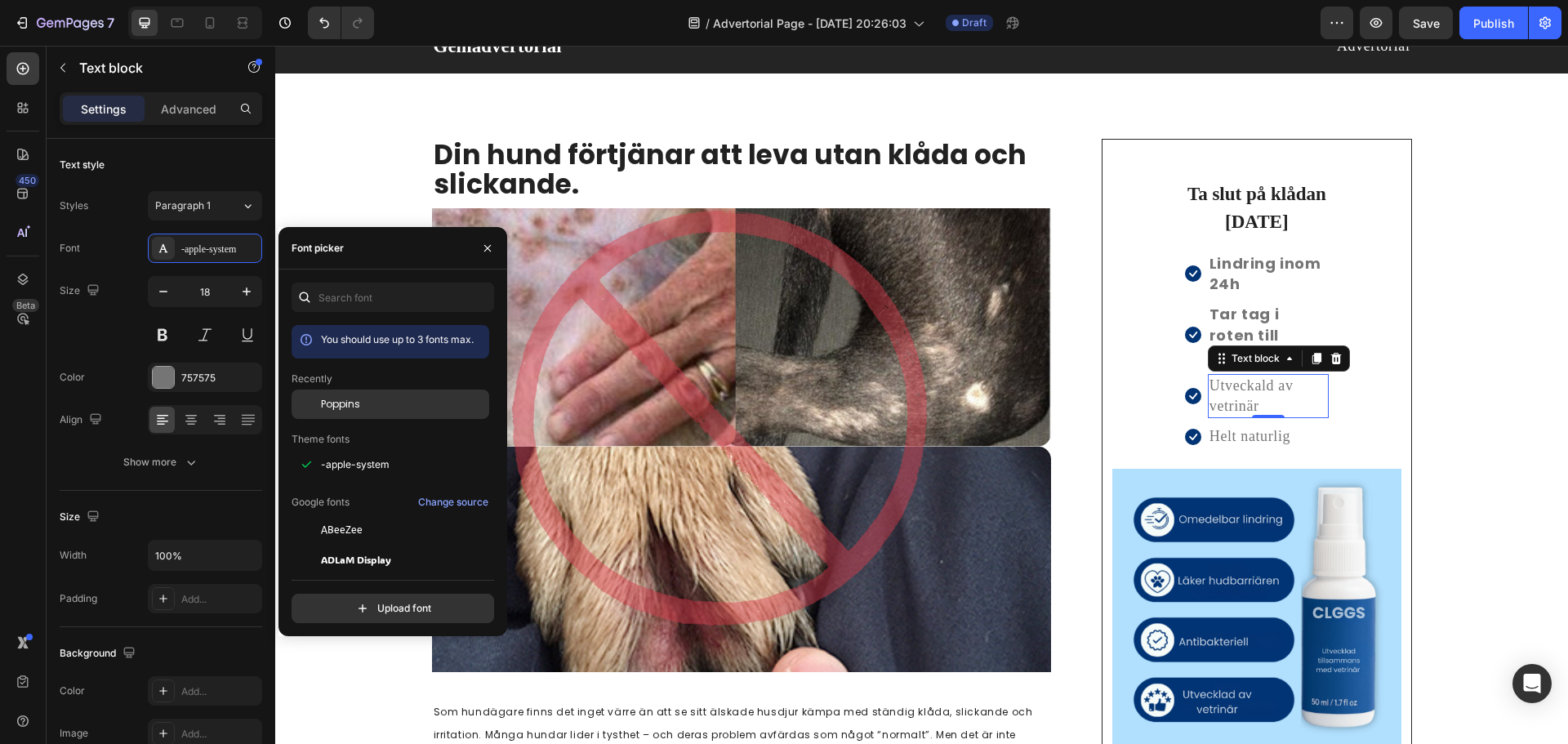
click at [339, 515] on div "Poppins" at bounding box center [390, 529] width 197 height 29
click at [153, 335] on button at bounding box center [163, 335] width 29 height 29
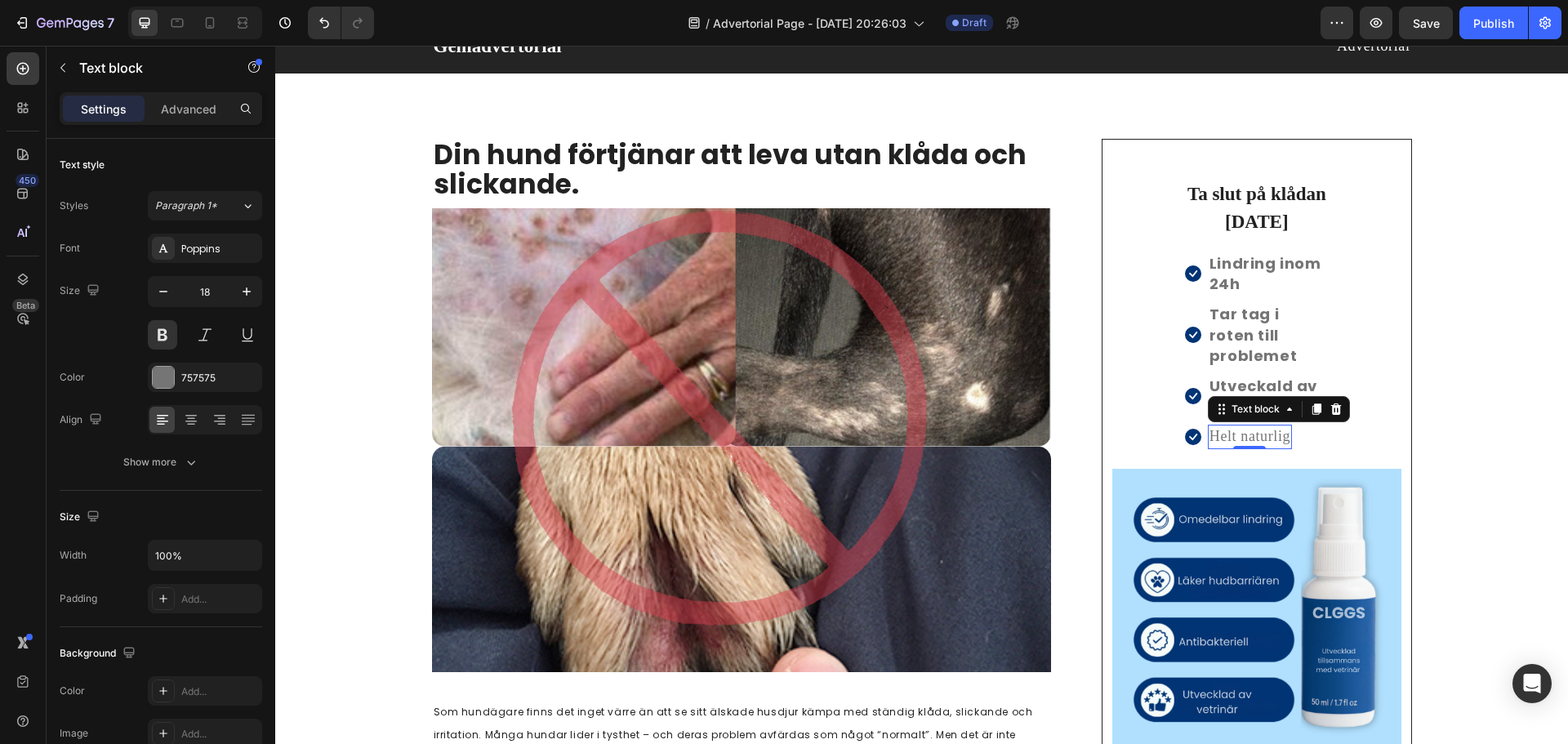
click at [1227, 426] on p "Helt naturlig" at bounding box center [1249, 436] width 81 height 20
click at [222, 247] on div "-apple-system" at bounding box center [219, 249] width 77 height 15
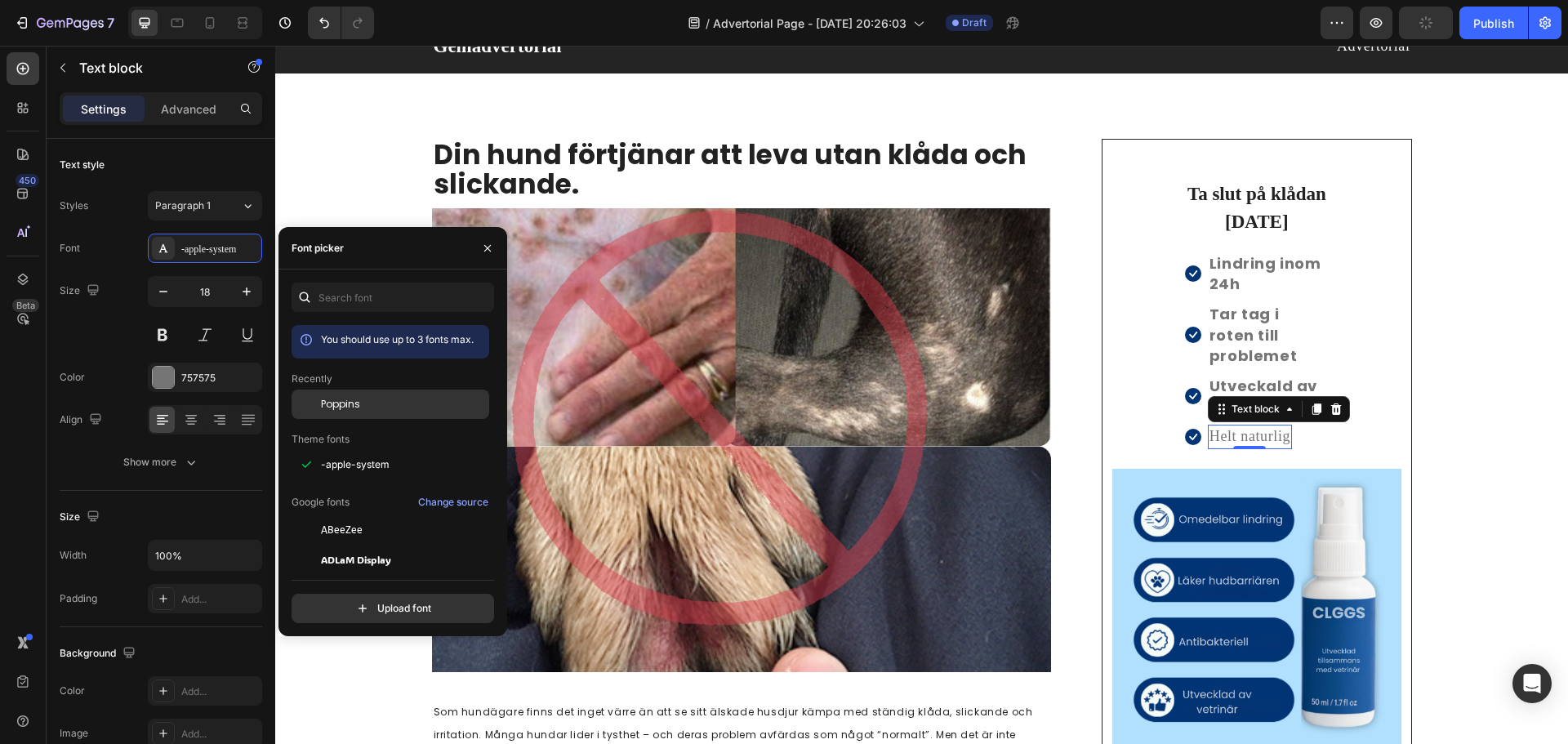
click at [350, 404] on span "Poppins" at bounding box center [340, 404] width 39 height 15
click at [163, 332] on button at bounding box center [163, 335] width 29 height 29
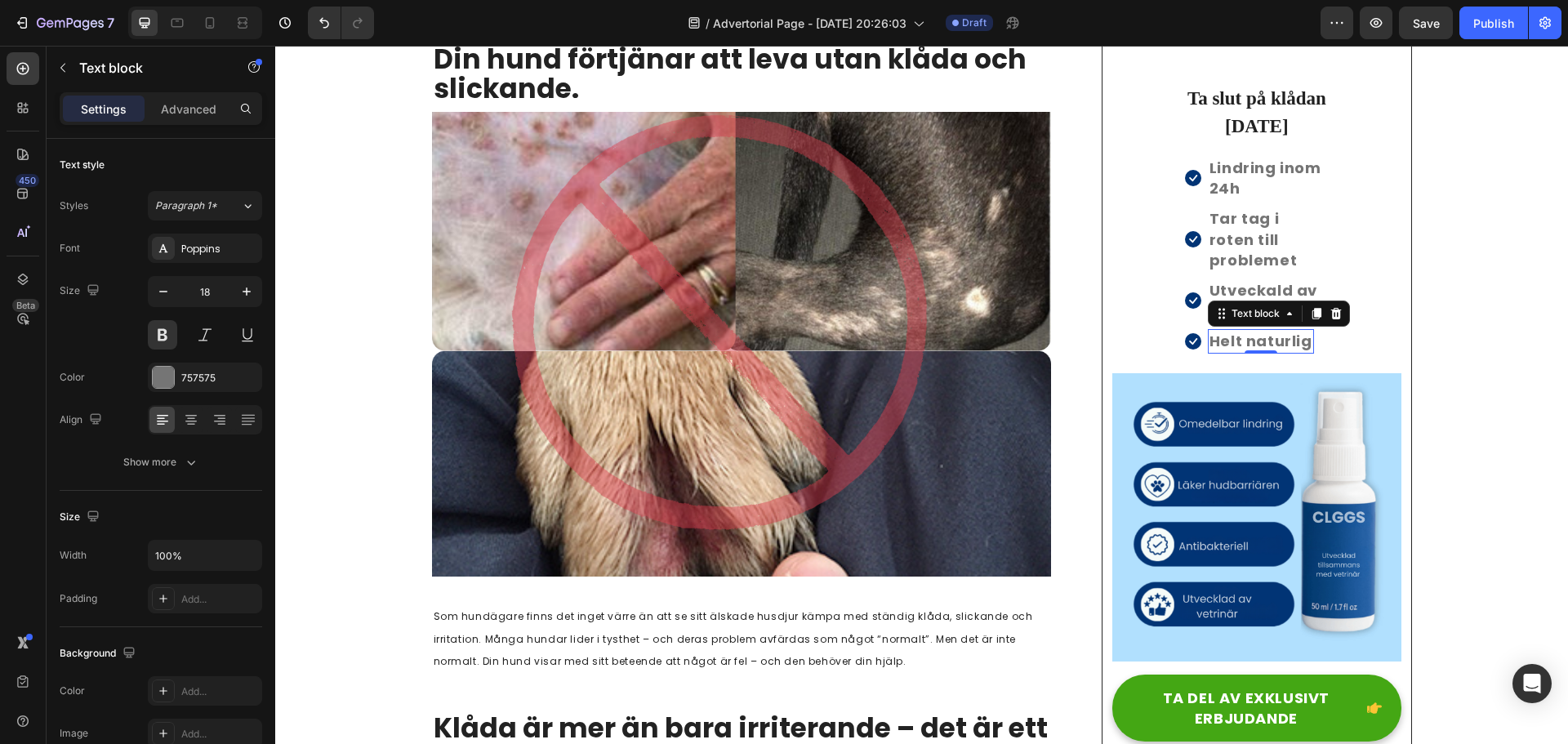
scroll to position [305, 0]
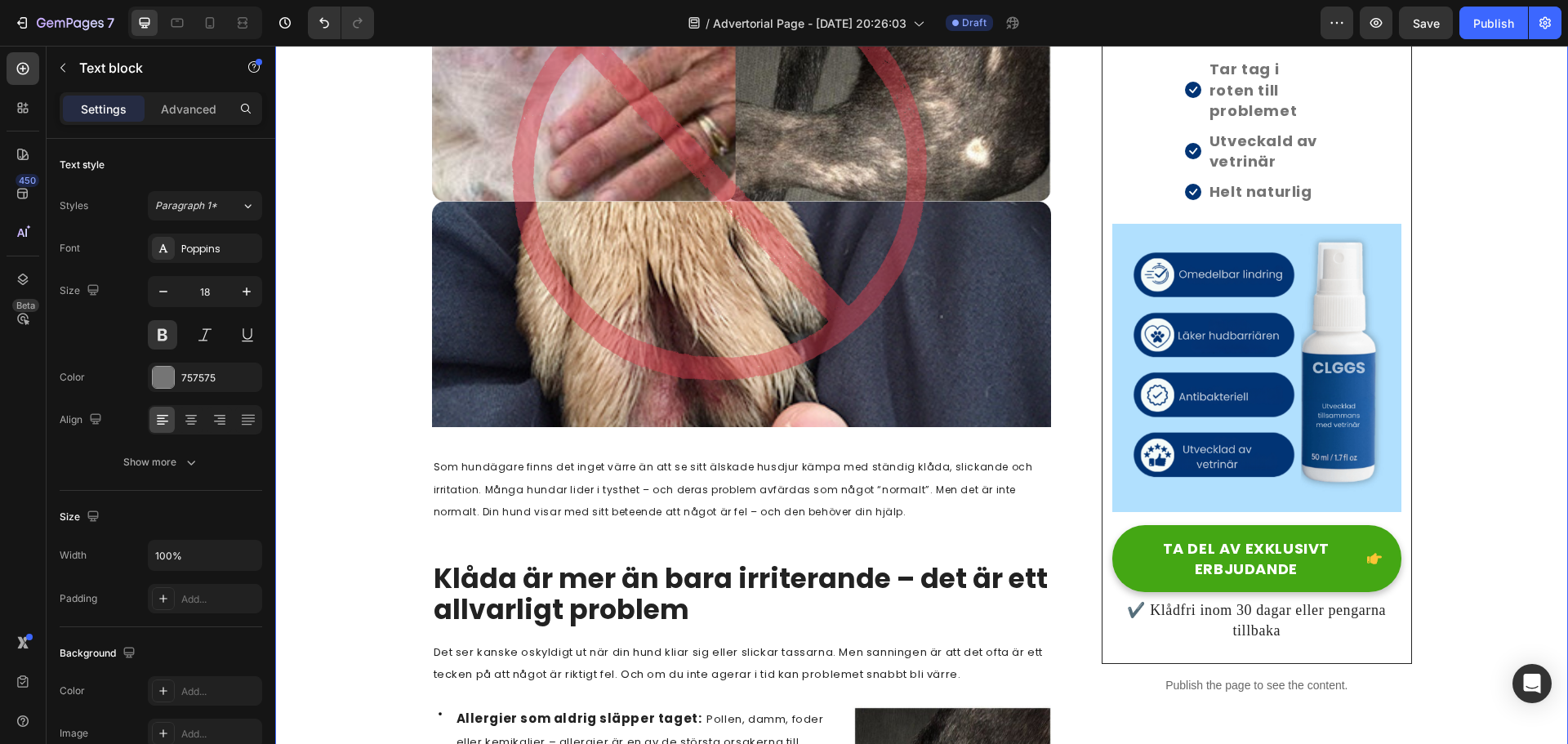
click at [1267, 601] on p "✔️ Klådfri inom 30 dagar eller pengarna tillbaka" at bounding box center [1257, 620] width 285 height 41
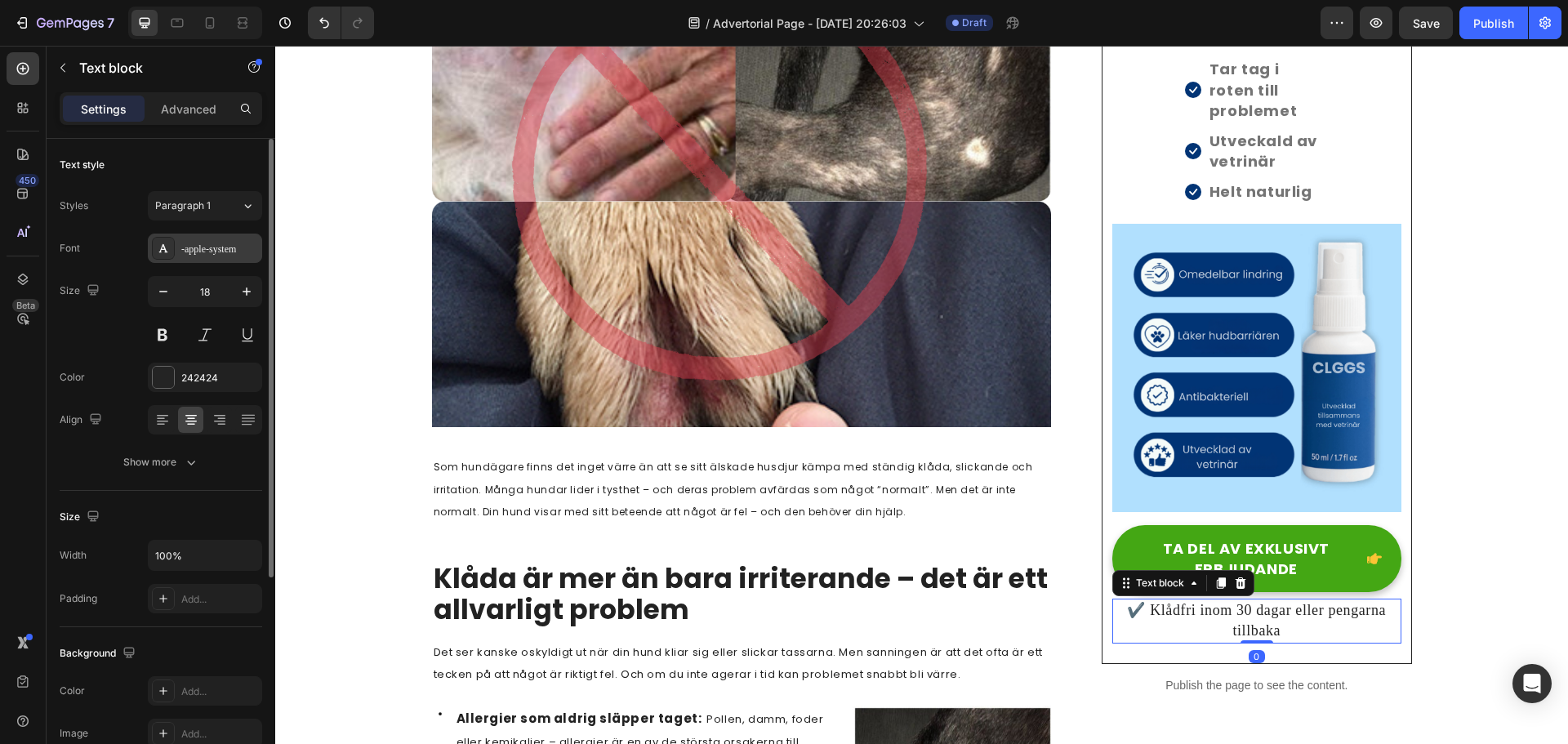
click at [212, 260] on div "-apple-system" at bounding box center [205, 248] width 114 height 29
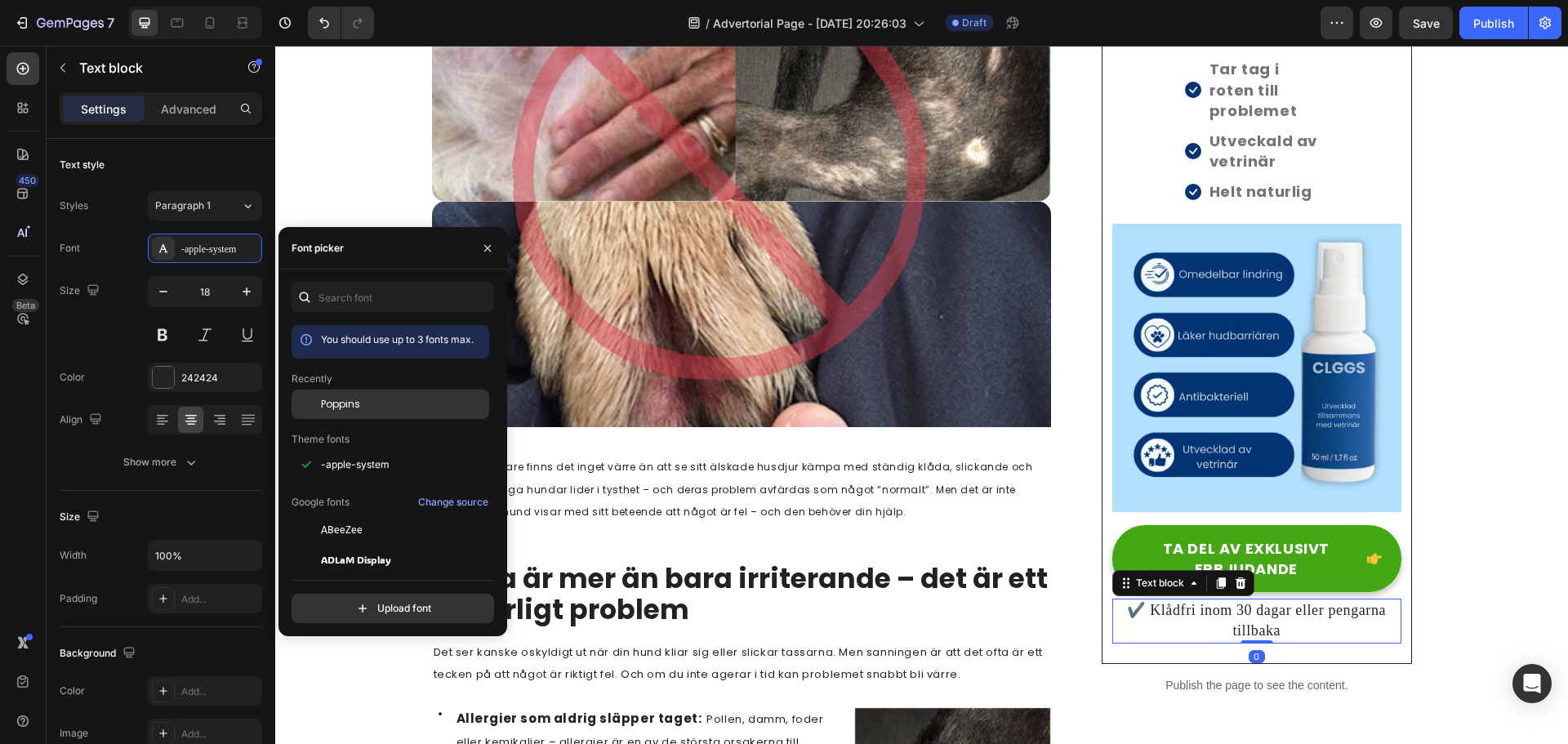
click at [335, 515] on div "Poppins" at bounding box center [390, 529] width 197 height 29
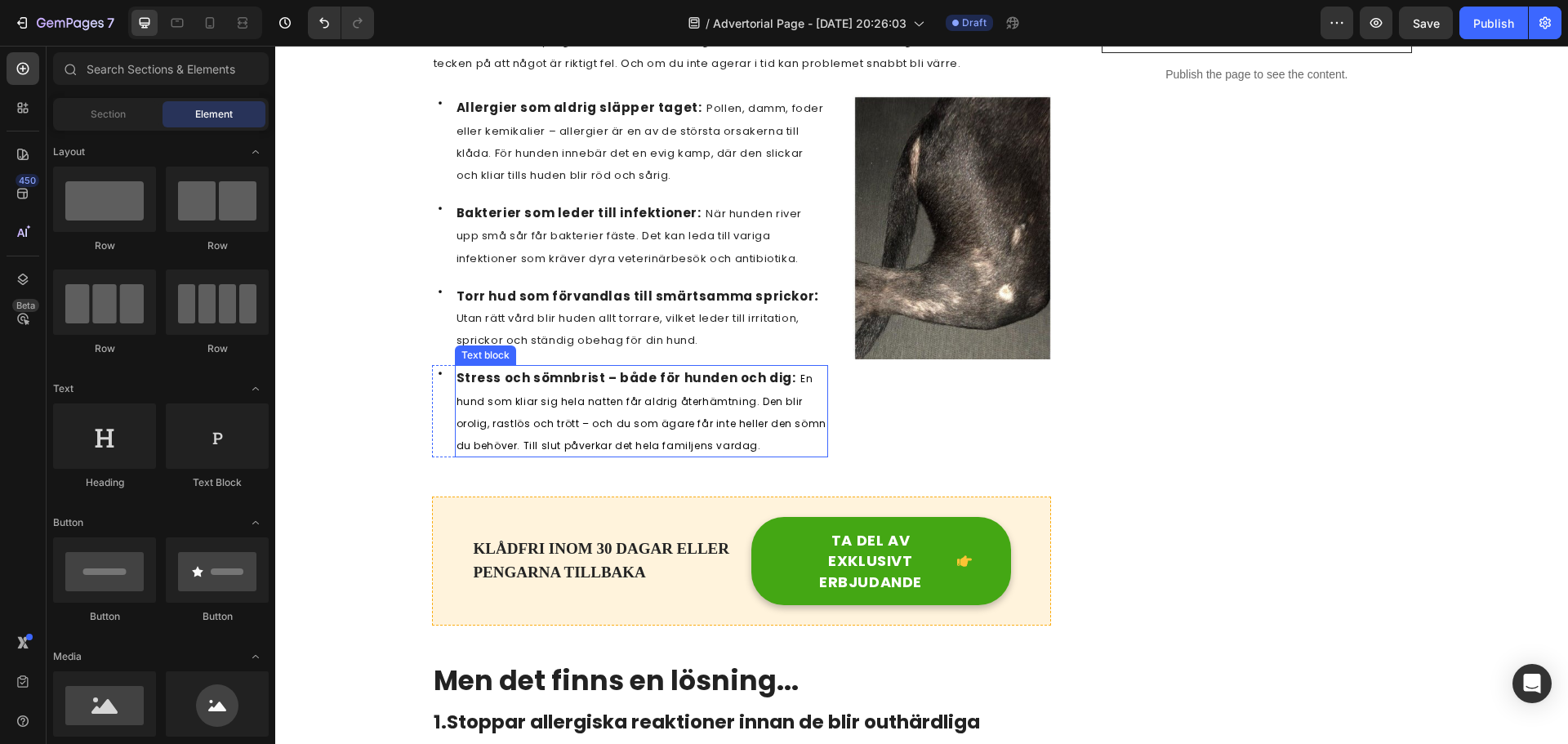
scroll to position [1160, 0]
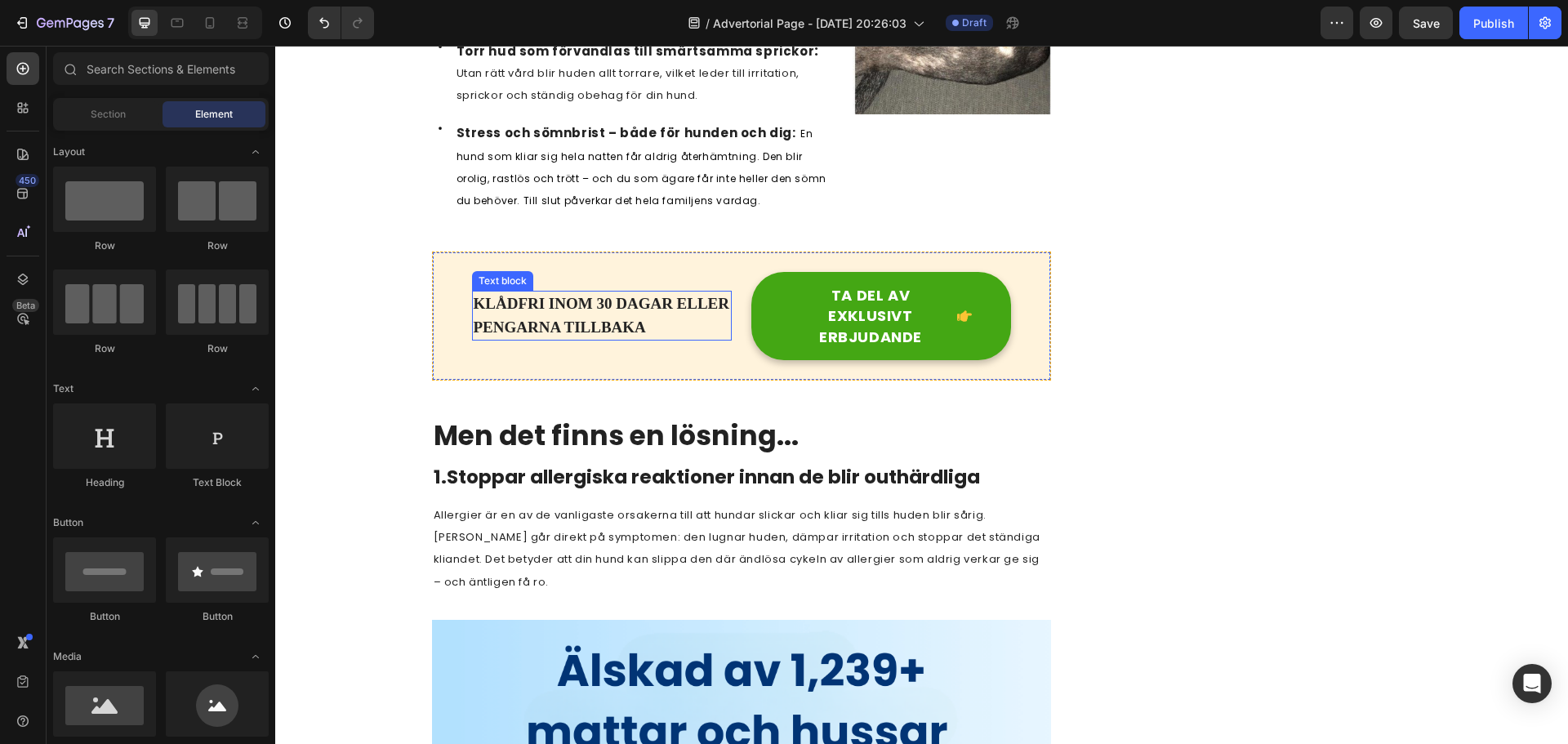
click at [567, 316] on p "KLÅDFRI INOM 30 DAGAR ELLER PENGARNA TILLBAKA" at bounding box center [602, 315] width 257 height 47
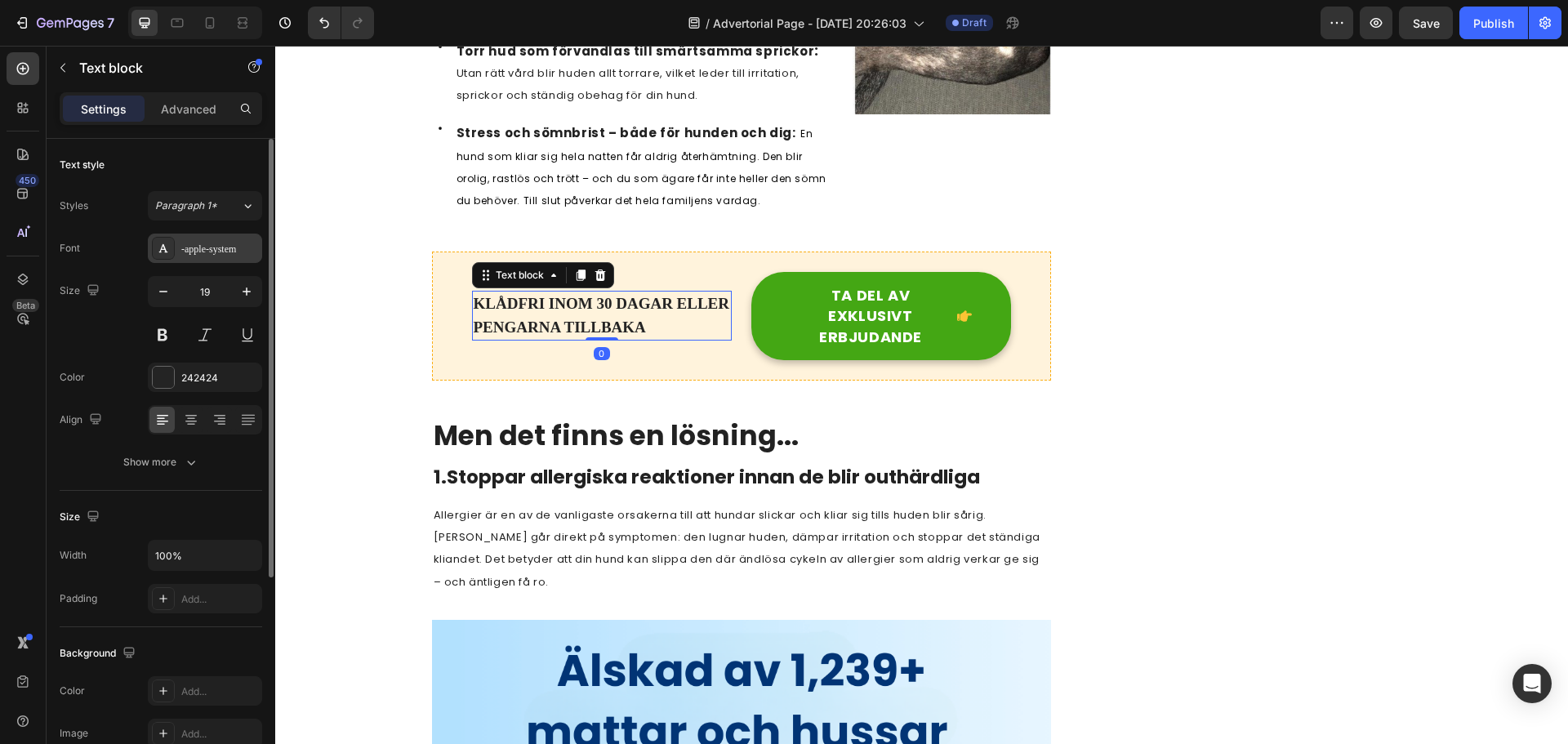
click at [208, 240] on div "-apple-system" at bounding box center [205, 248] width 114 height 29
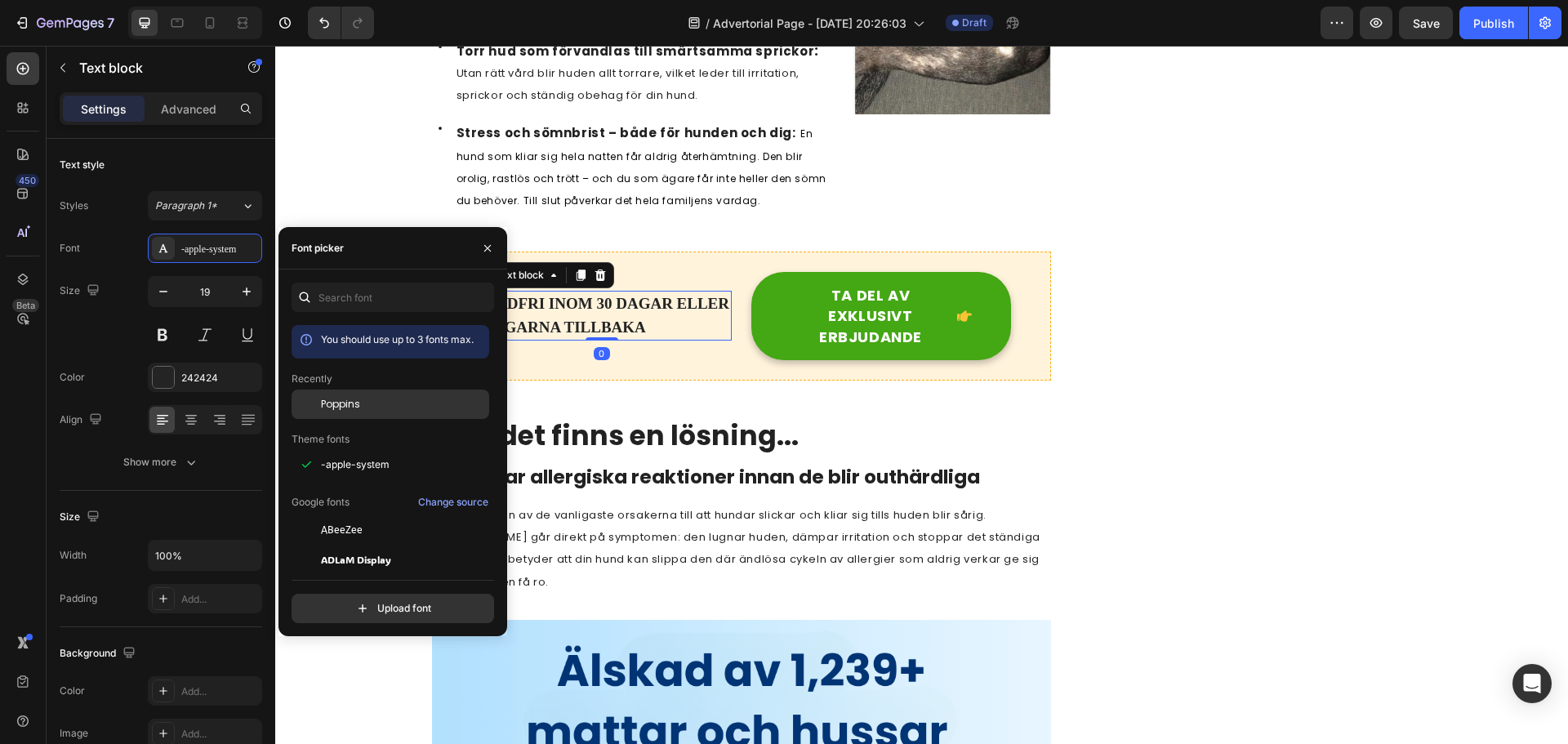
click at [354, 403] on span "Poppins" at bounding box center [340, 404] width 39 height 15
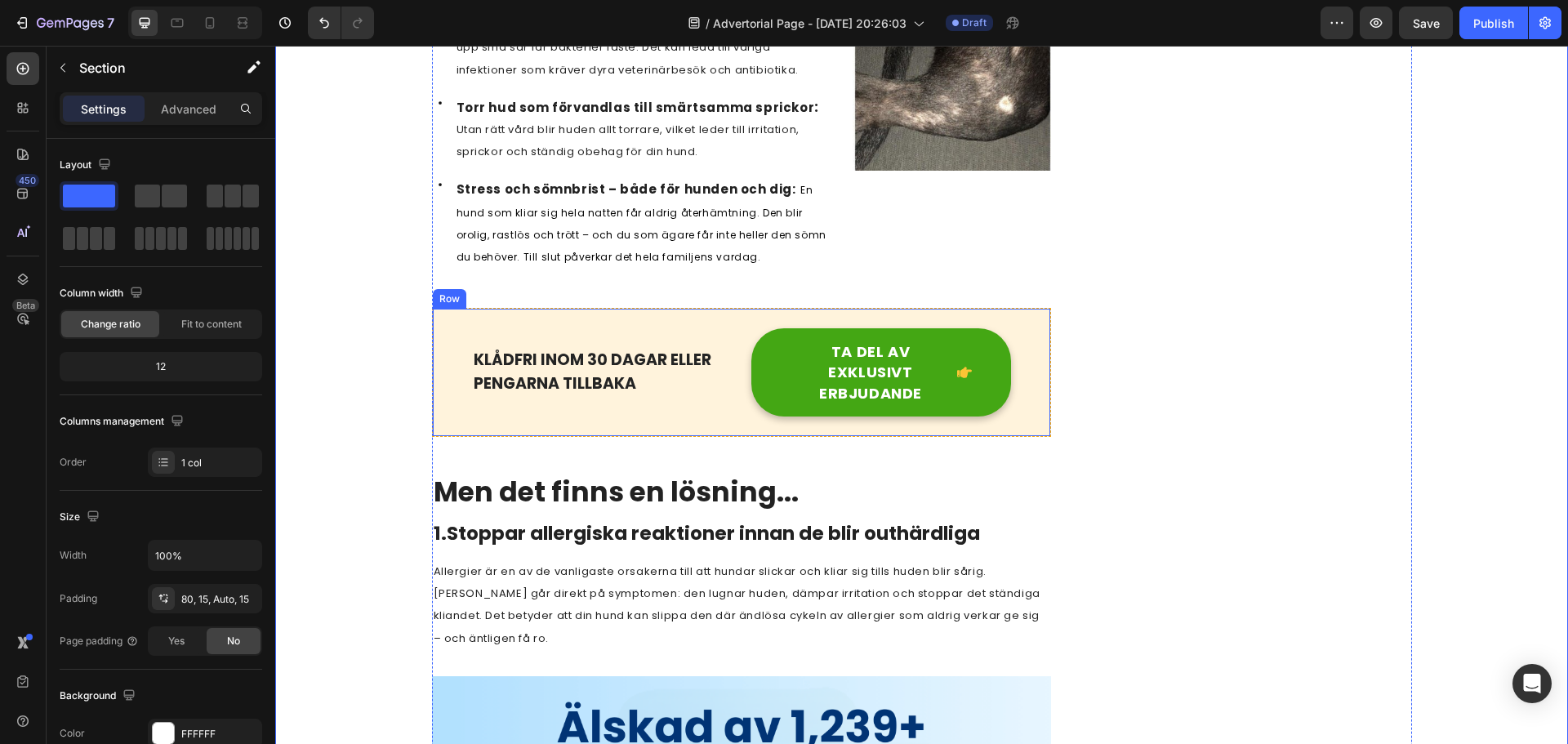
scroll to position [1224, 0]
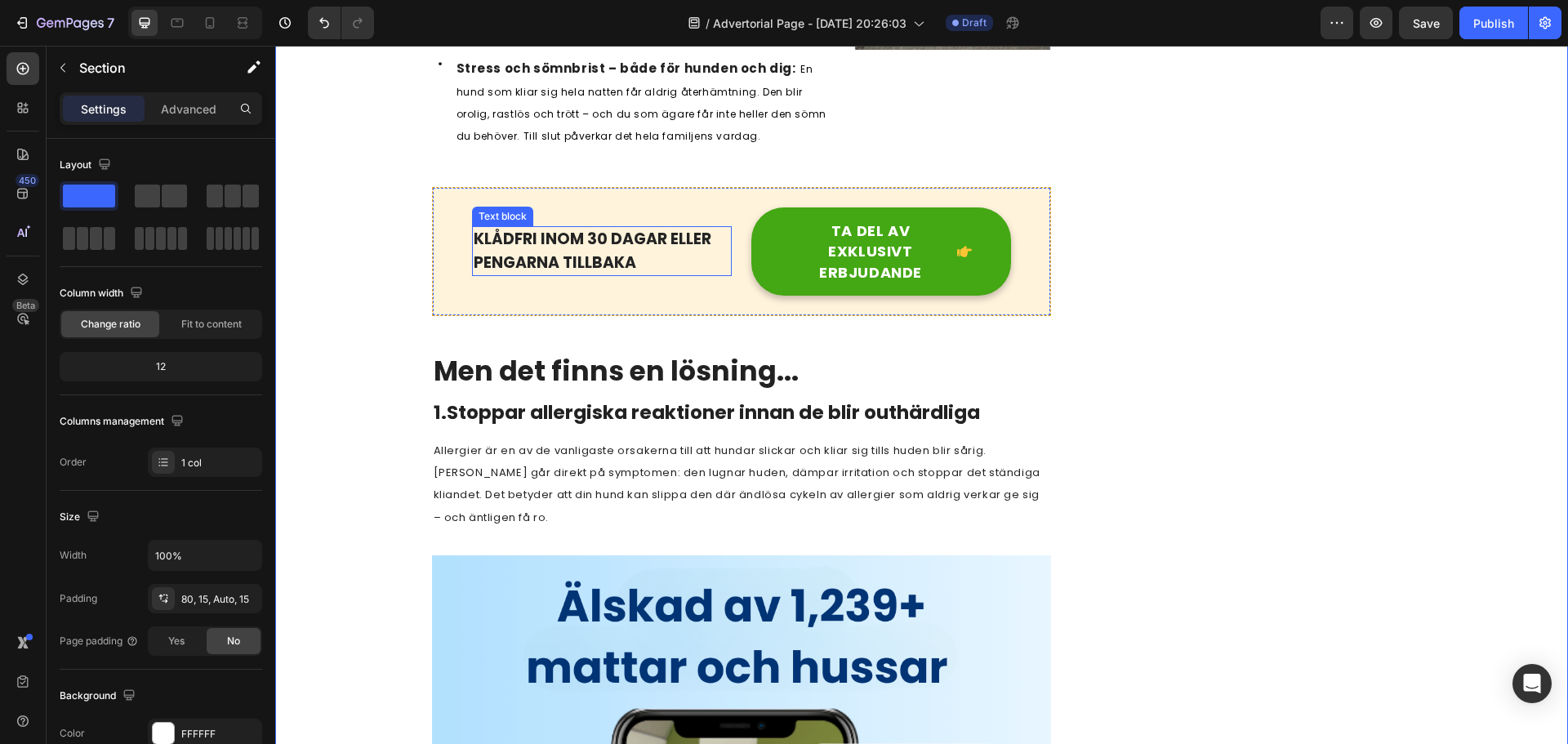
click at [601, 258] on p "KLÅDFRI INOM 30 DAGAR ELLER PENGARNA TILLBAKA" at bounding box center [602, 250] width 257 height 47
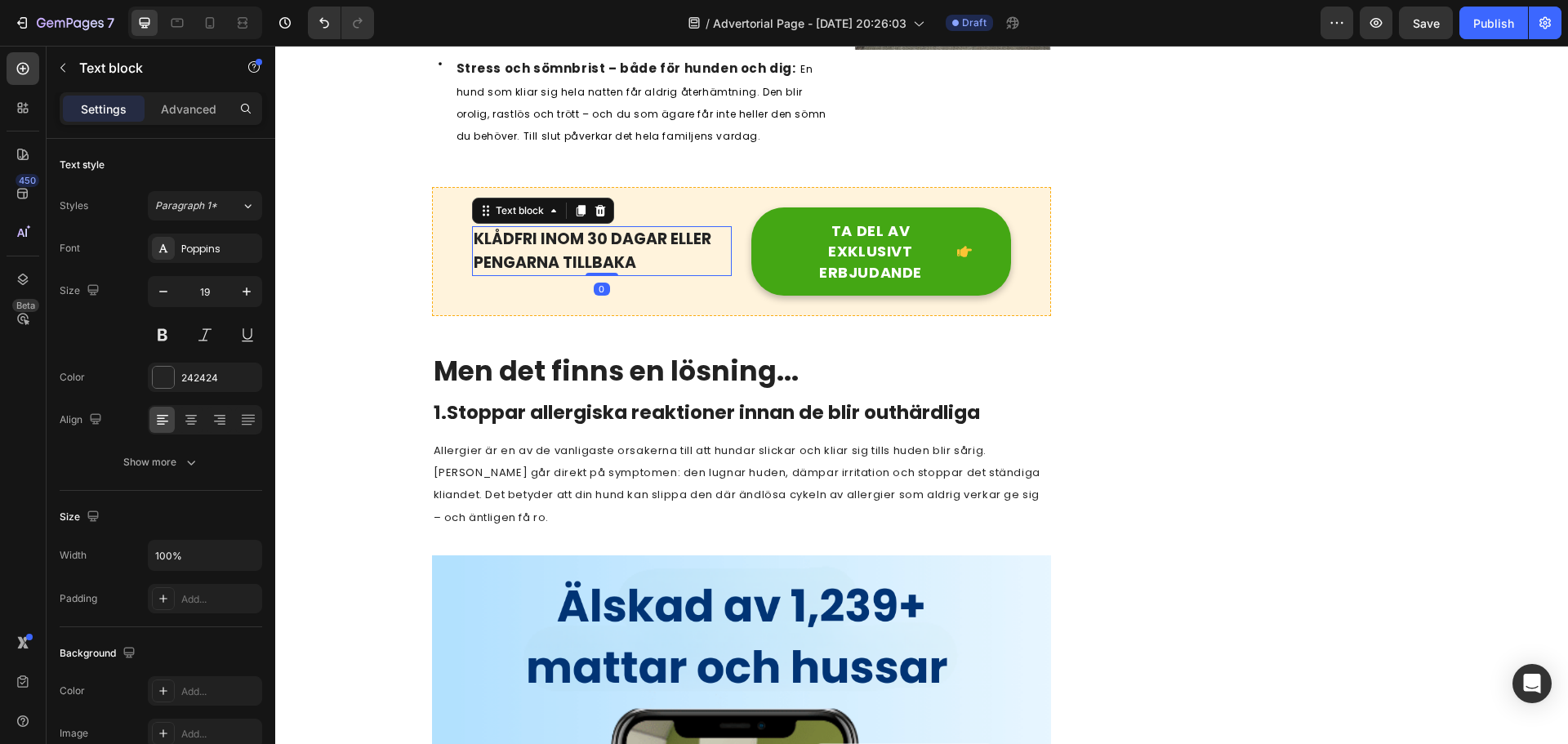
click at [614, 252] on p "KLÅDFRI INOM 30 DAGAR ELLER PENGARNA TILLBAKA" at bounding box center [602, 250] width 257 height 47
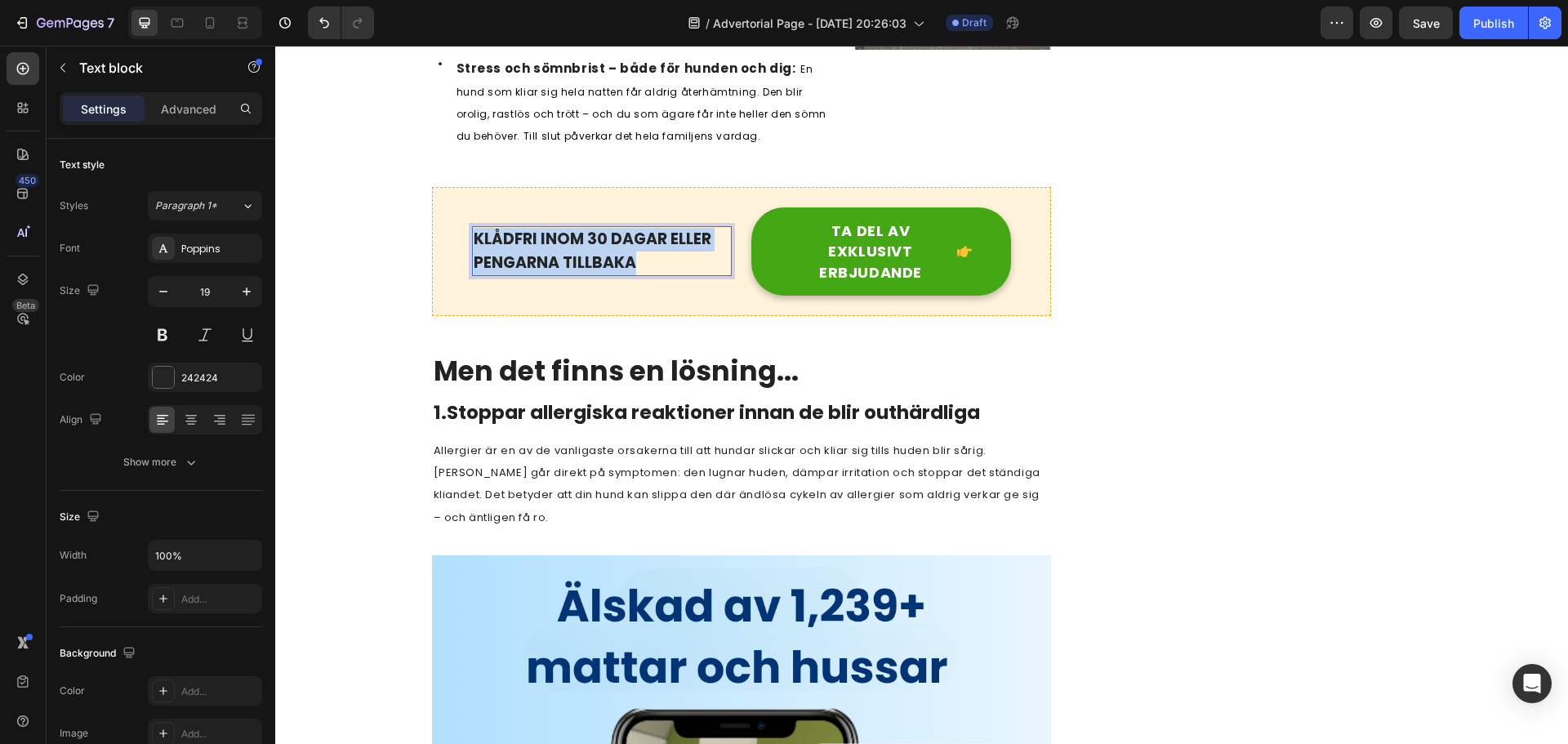
click at [614, 252] on p "KLÅDFRI INOM 30 DAGAR ELLER PENGARNA TILLBAKA" at bounding box center [602, 250] width 257 height 47
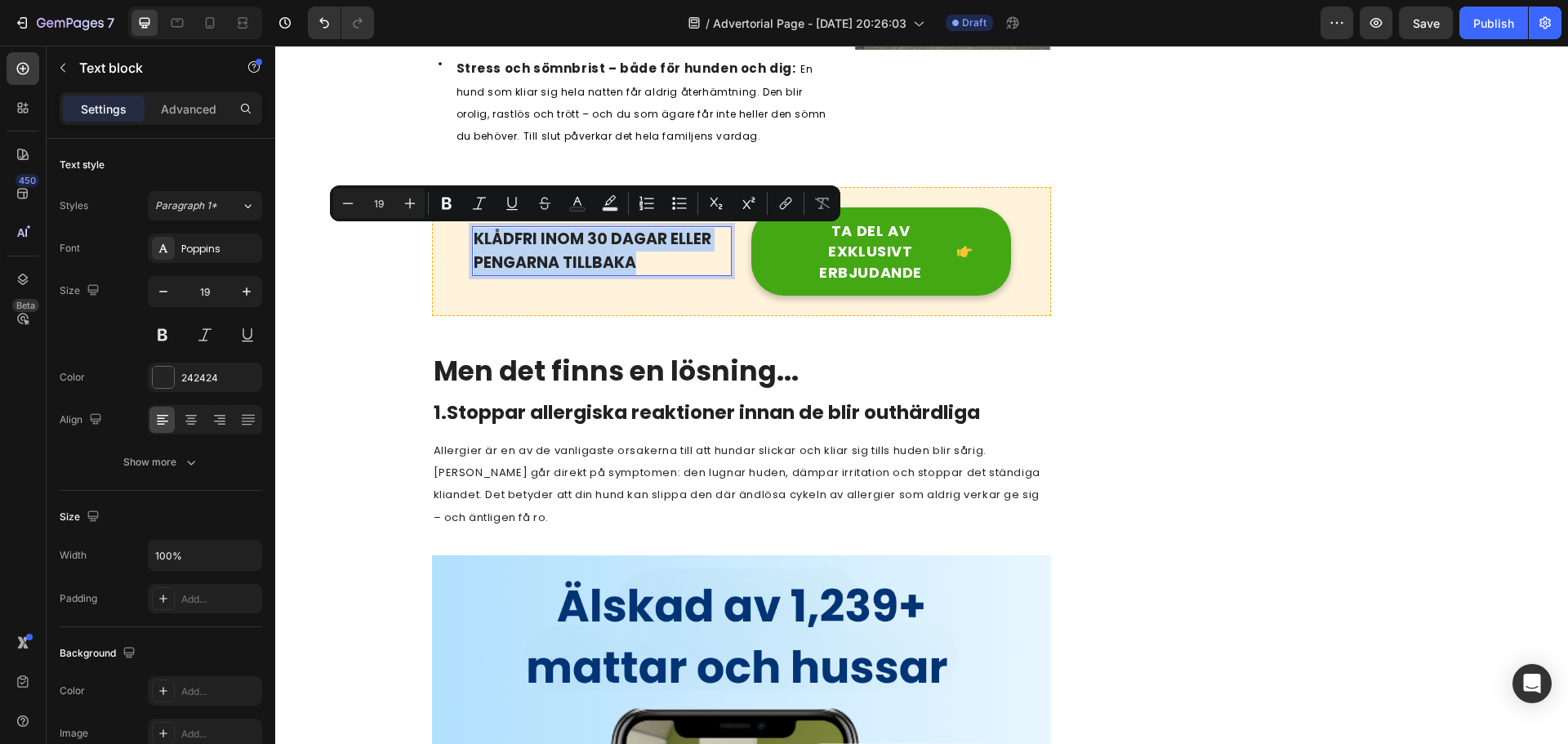
copy p "KLÅDFRI INOM 30 DAGAR ELLER PENGARNA TILLBAKA"
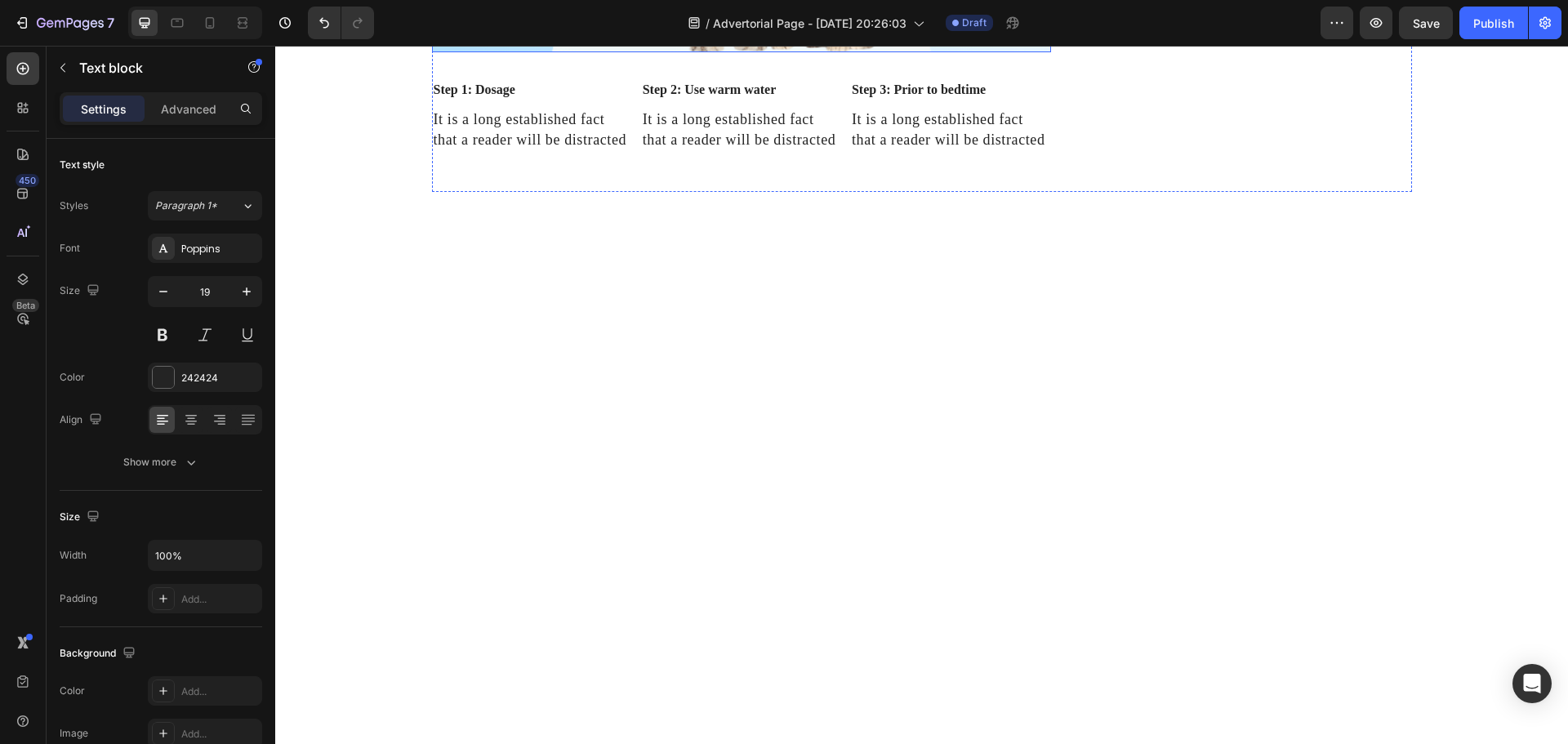
scroll to position [4326, 0]
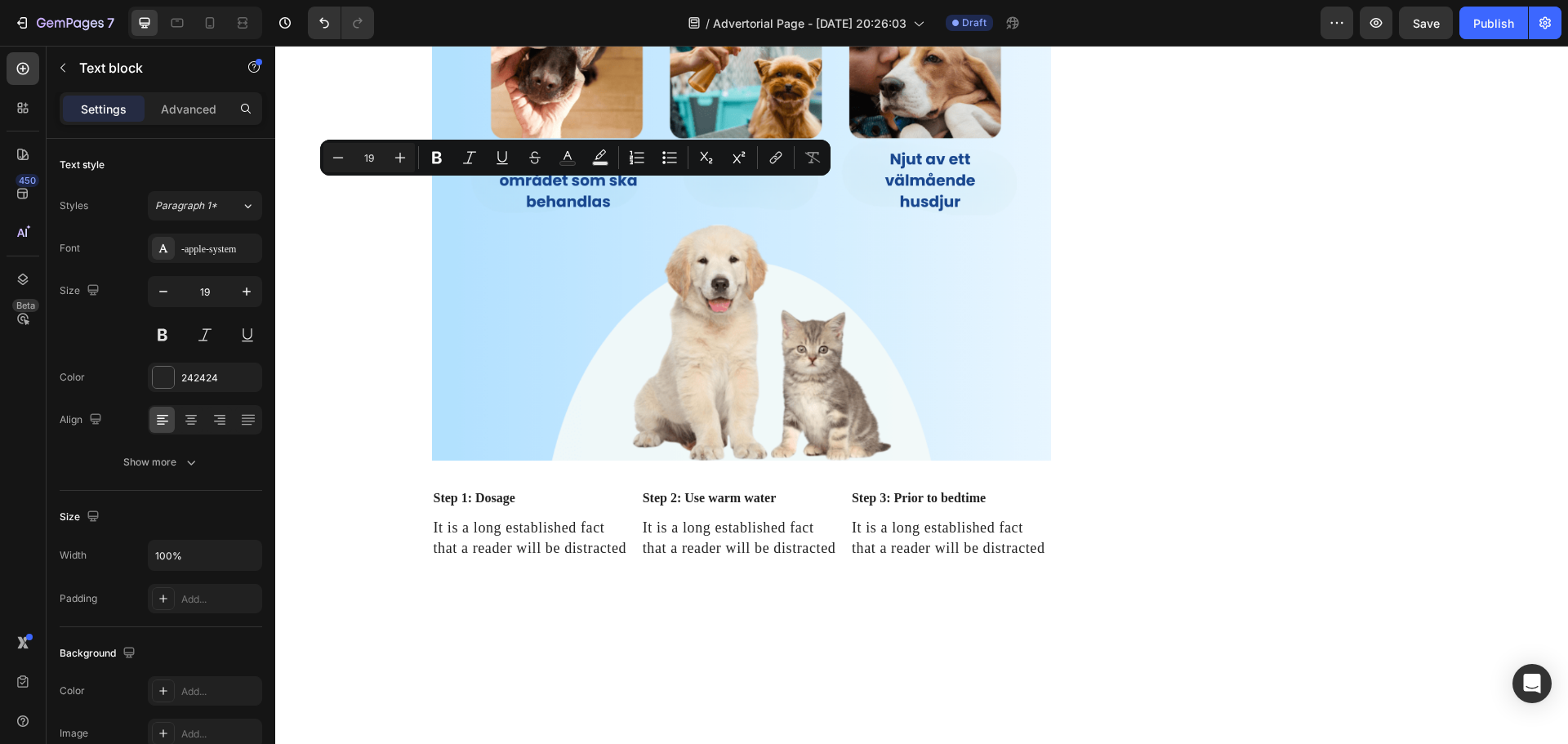
scroll to position [4337, 0]
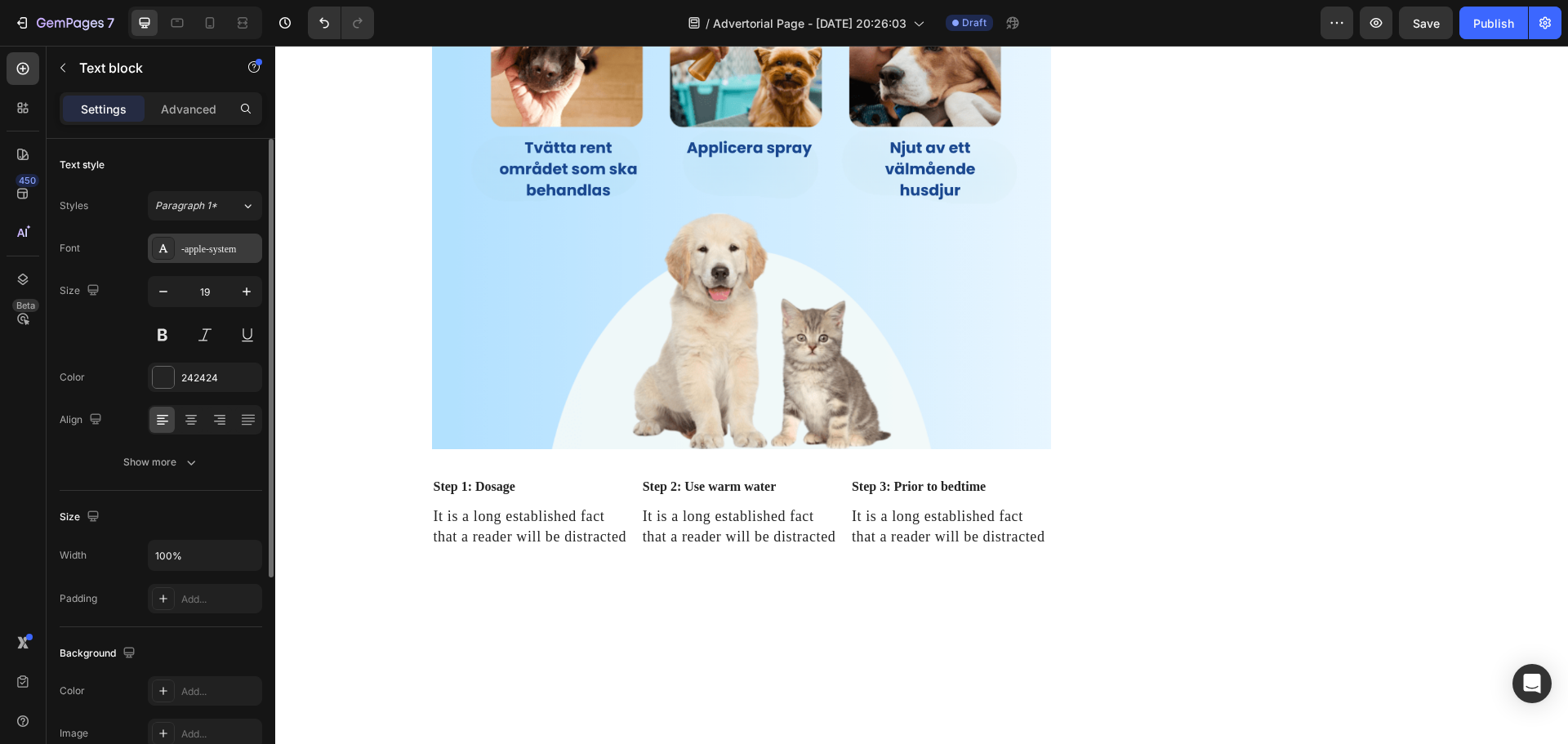
click at [242, 242] on div "-apple-system" at bounding box center [219, 249] width 77 height 15
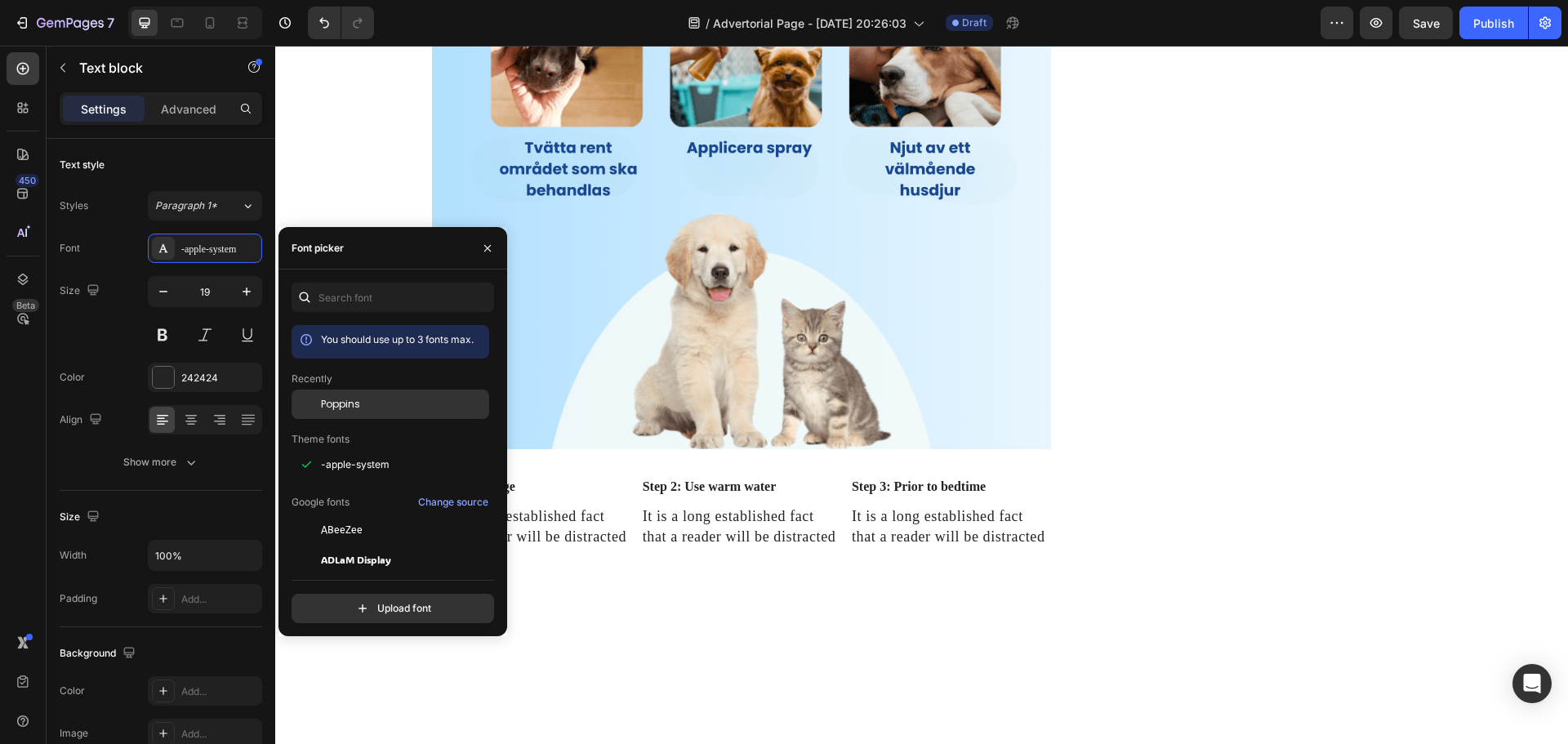
click at [345, 515] on div "Poppins" at bounding box center [390, 529] width 197 height 29
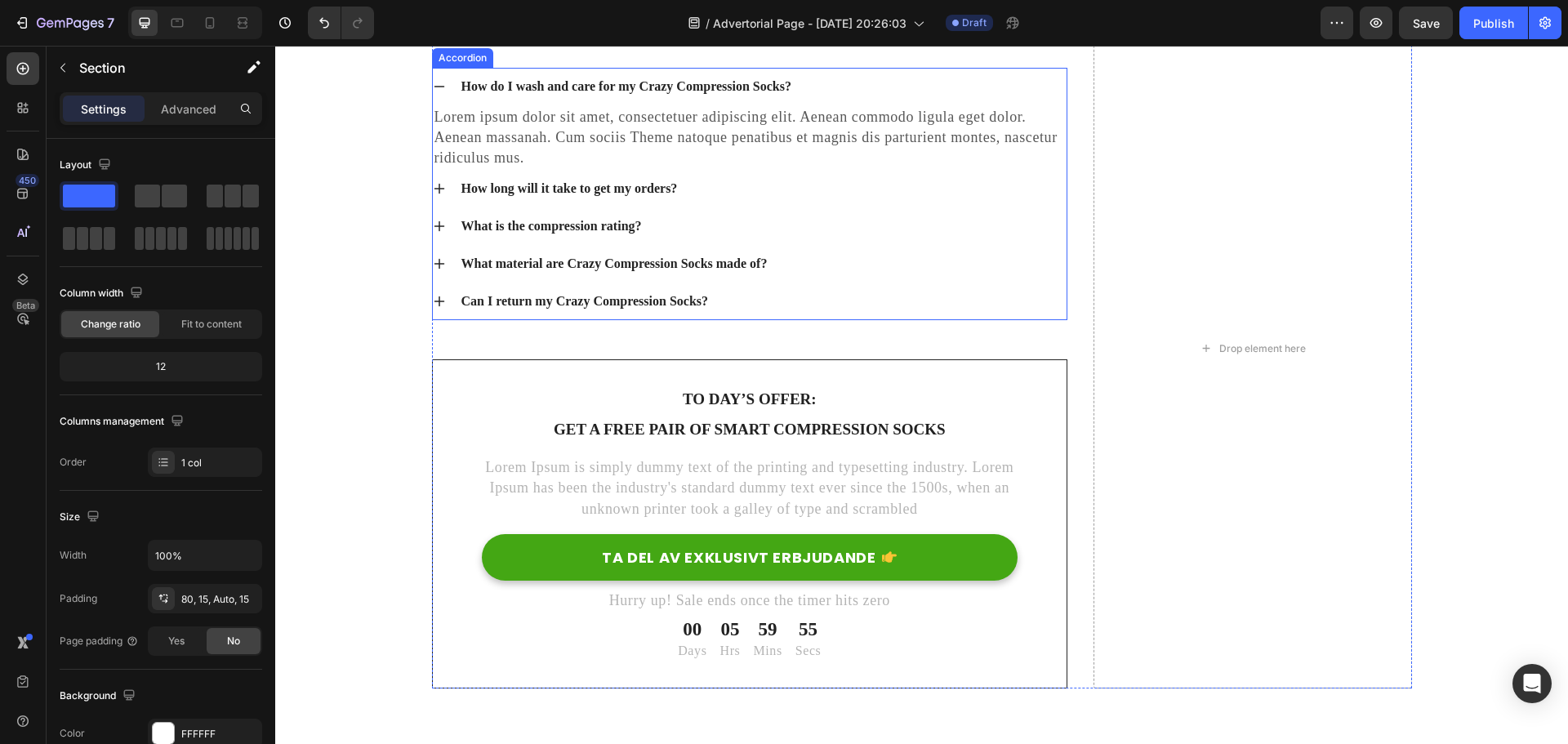
scroll to position [7035, 0]
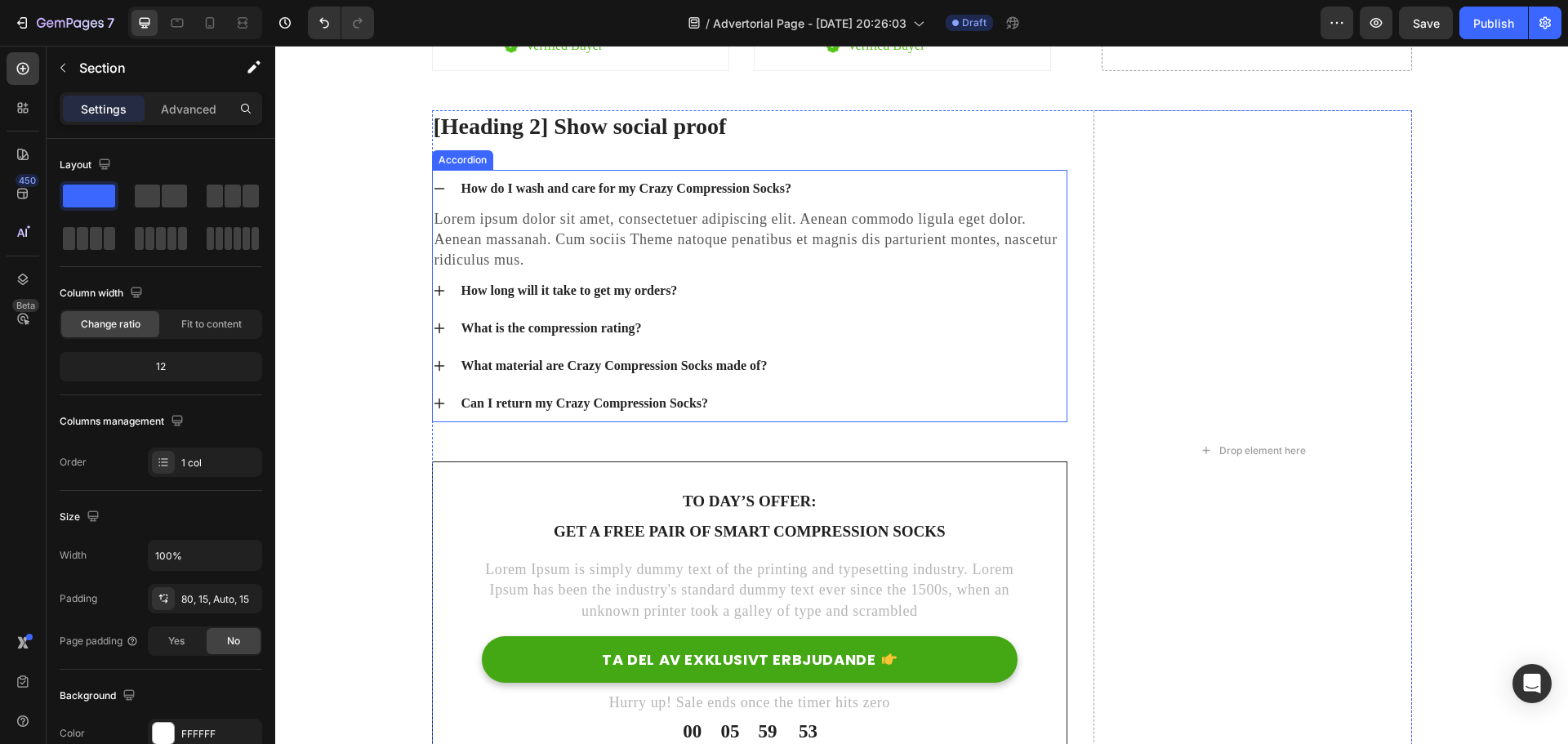
click at [500, 170] on div "How do I wash and care for my Crazy Compression Socks?" at bounding box center [750, 188] width 635 height 37
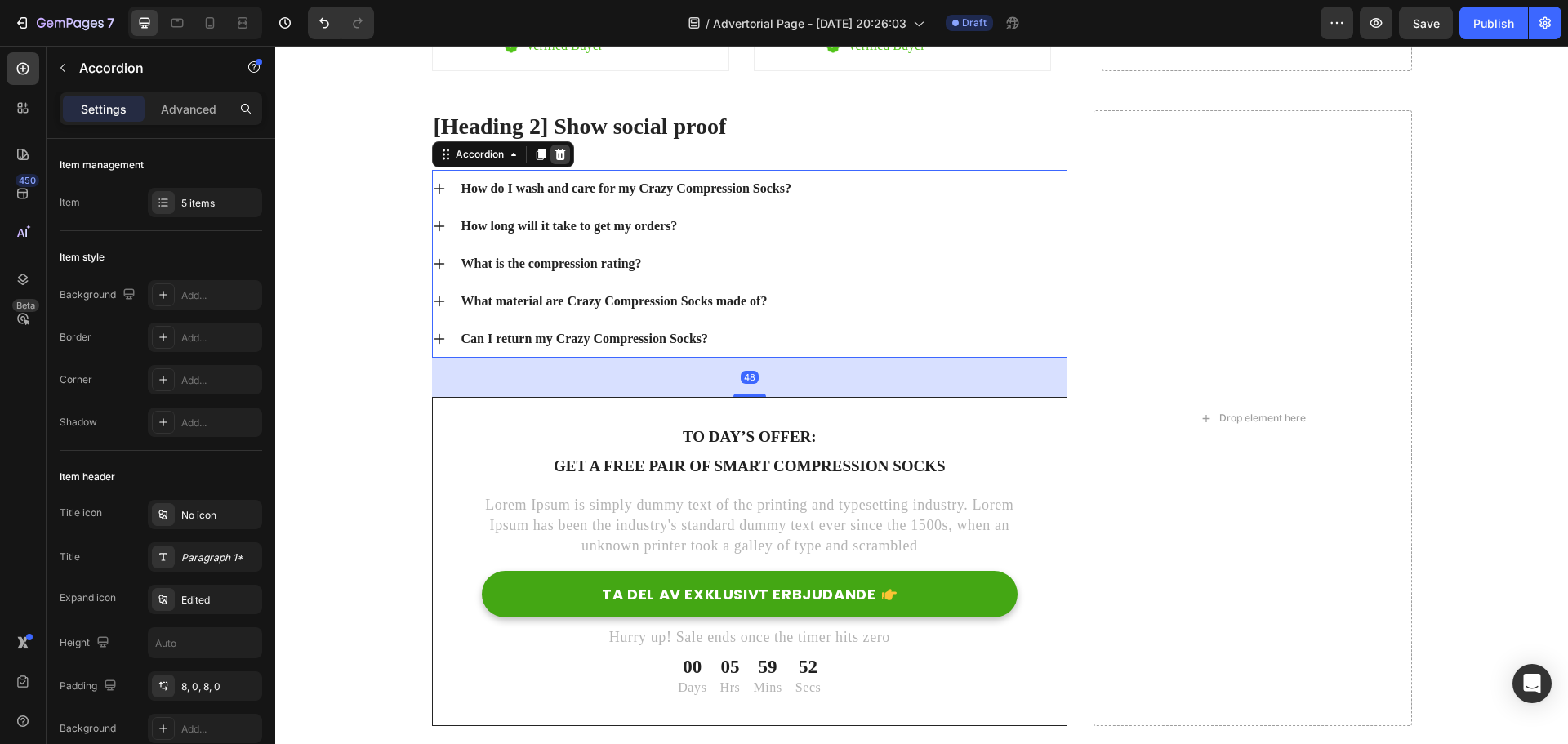
click at [553, 148] on icon at bounding box center [560, 154] width 13 height 13
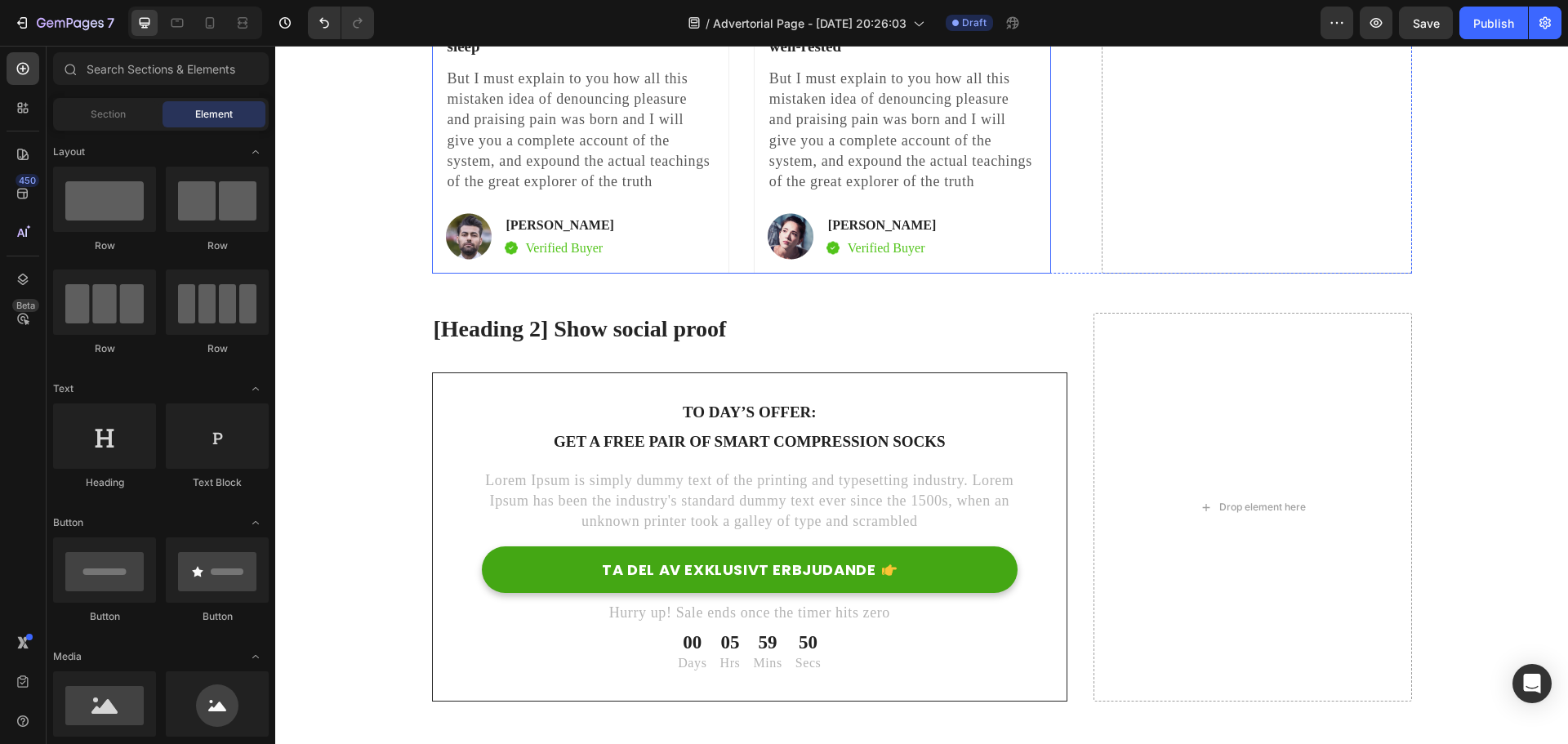
scroll to position [6708, 0]
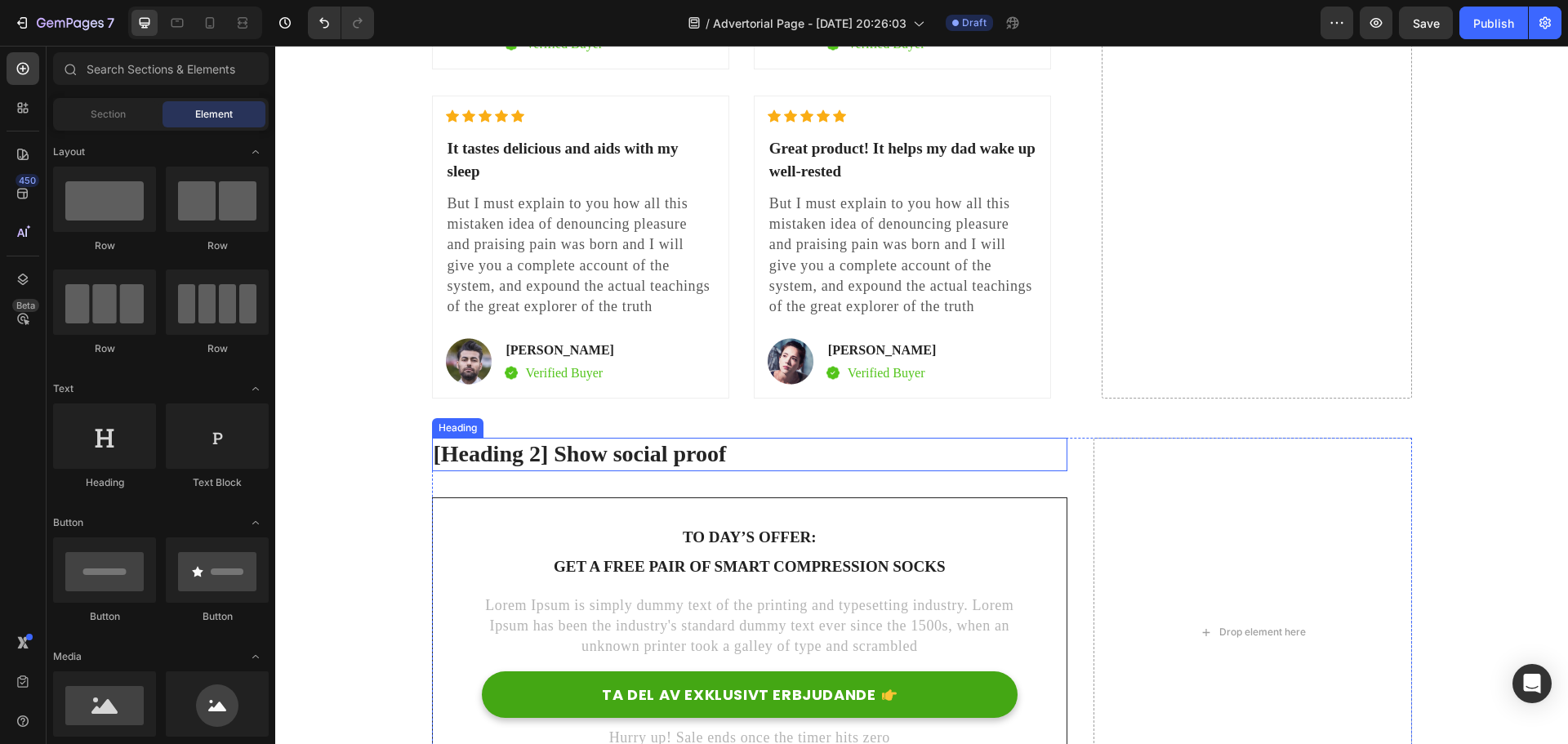
click at [669, 439] on p "[Heading 2] Show social proof" at bounding box center [750, 454] width 633 height 29
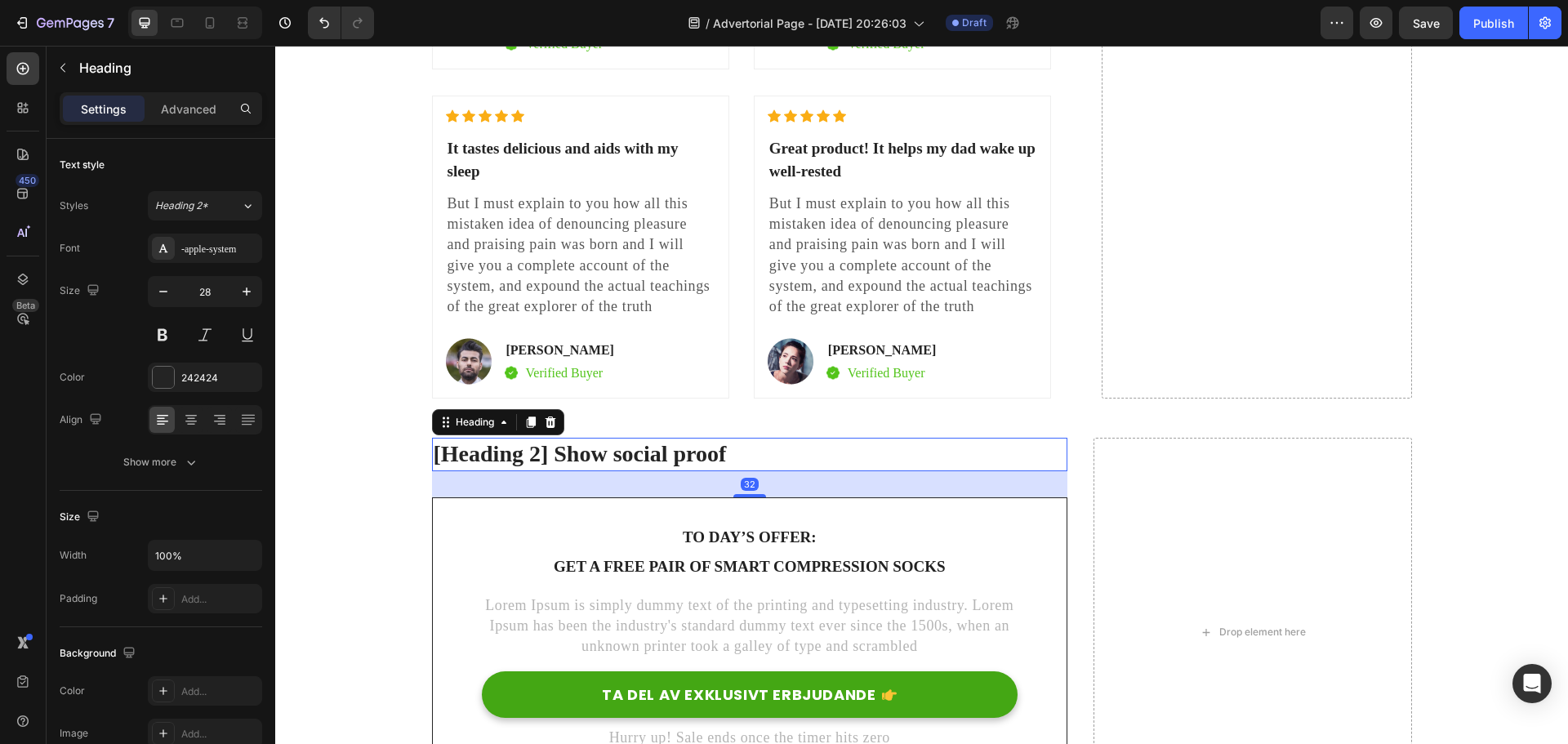
click at [671, 439] on p "[Heading 2] Show social proof" at bounding box center [750, 454] width 633 height 29
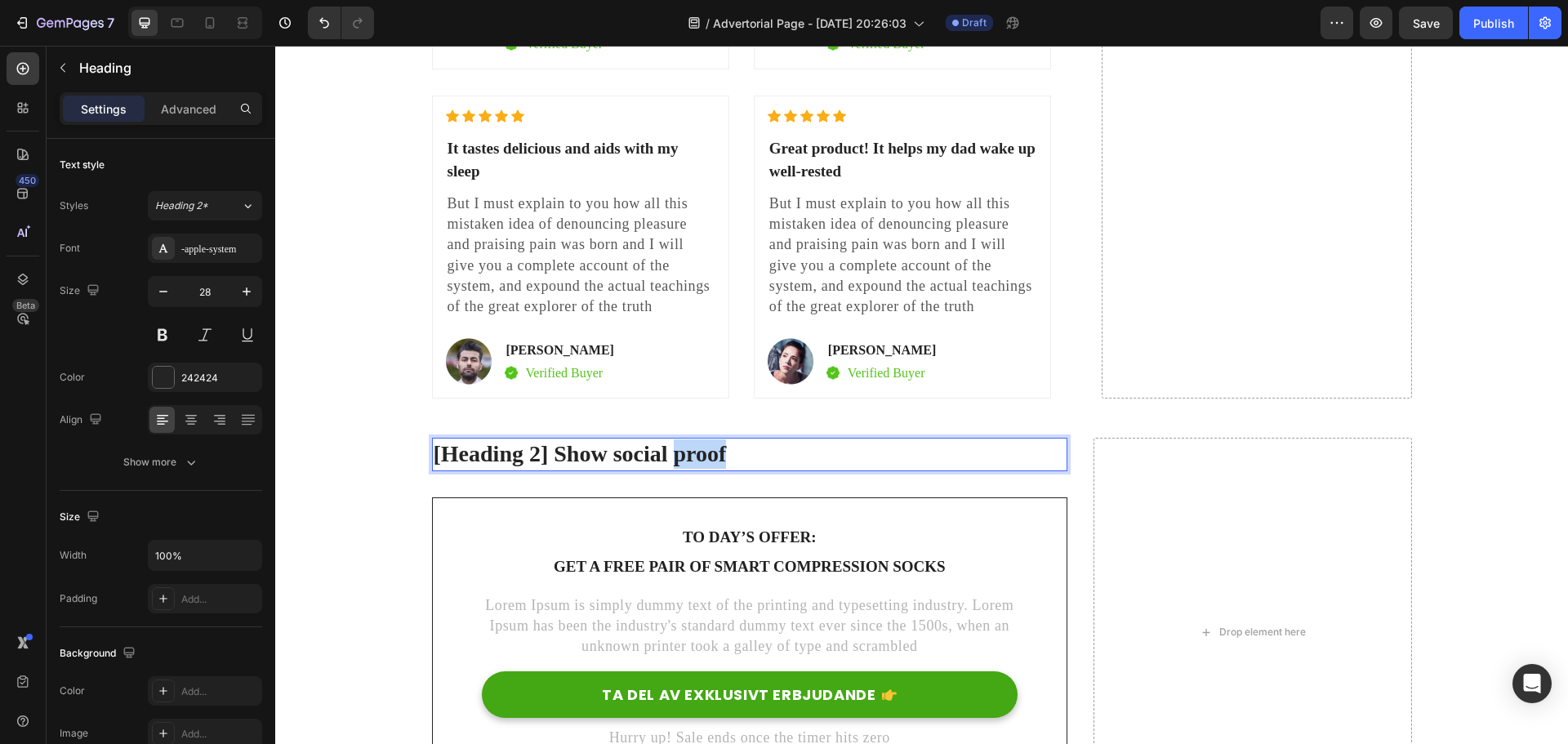
click at [671, 439] on p "[Heading 2] Show social proof" at bounding box center [750, 454] width 633 height 29
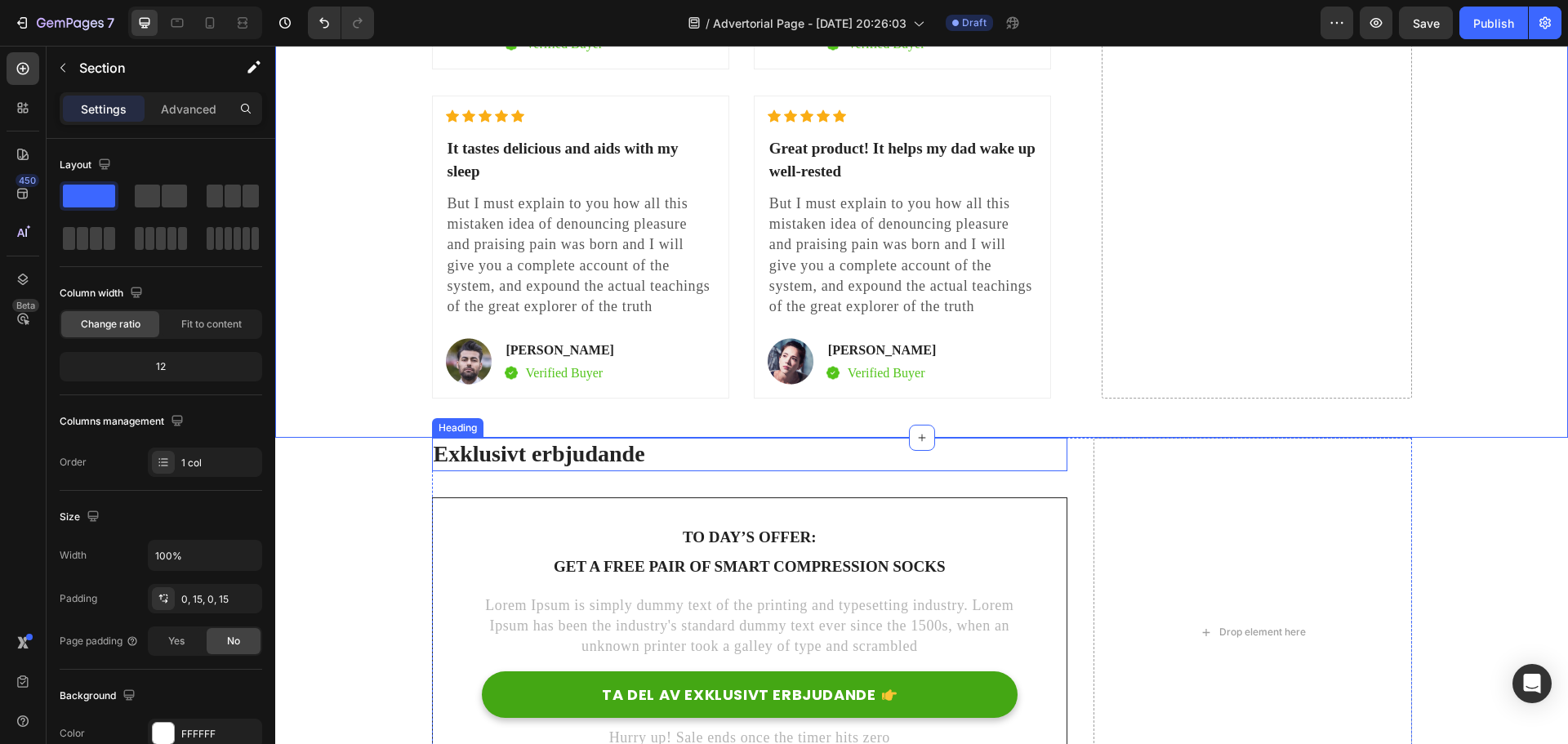
click at [510, 439] on p "Exklusivt erbjudande" at bounding box center [750, 454] width 633 height 29
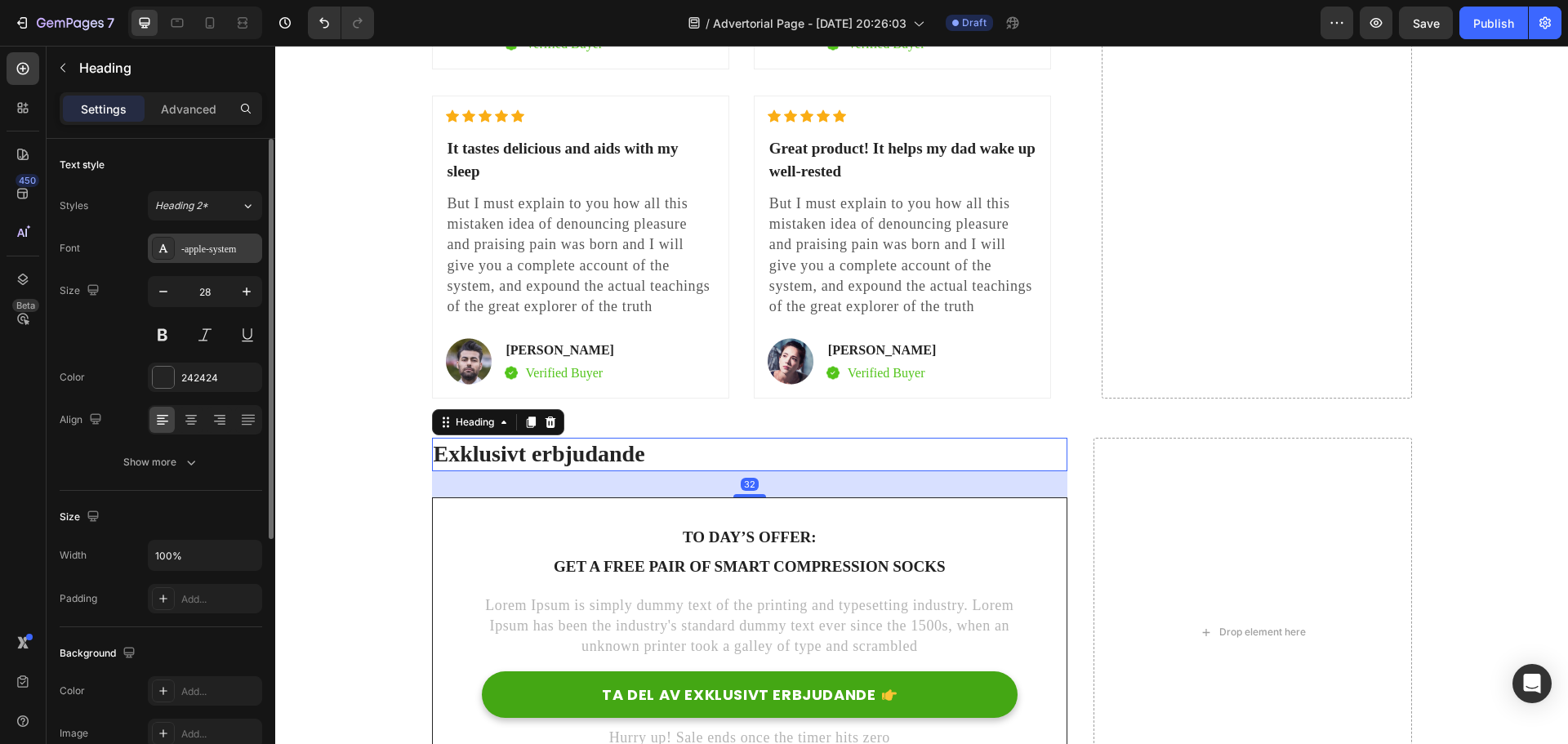
click at [195, 247] on div "-apple-system" at bounding box center [219, 249] width 77 height 15
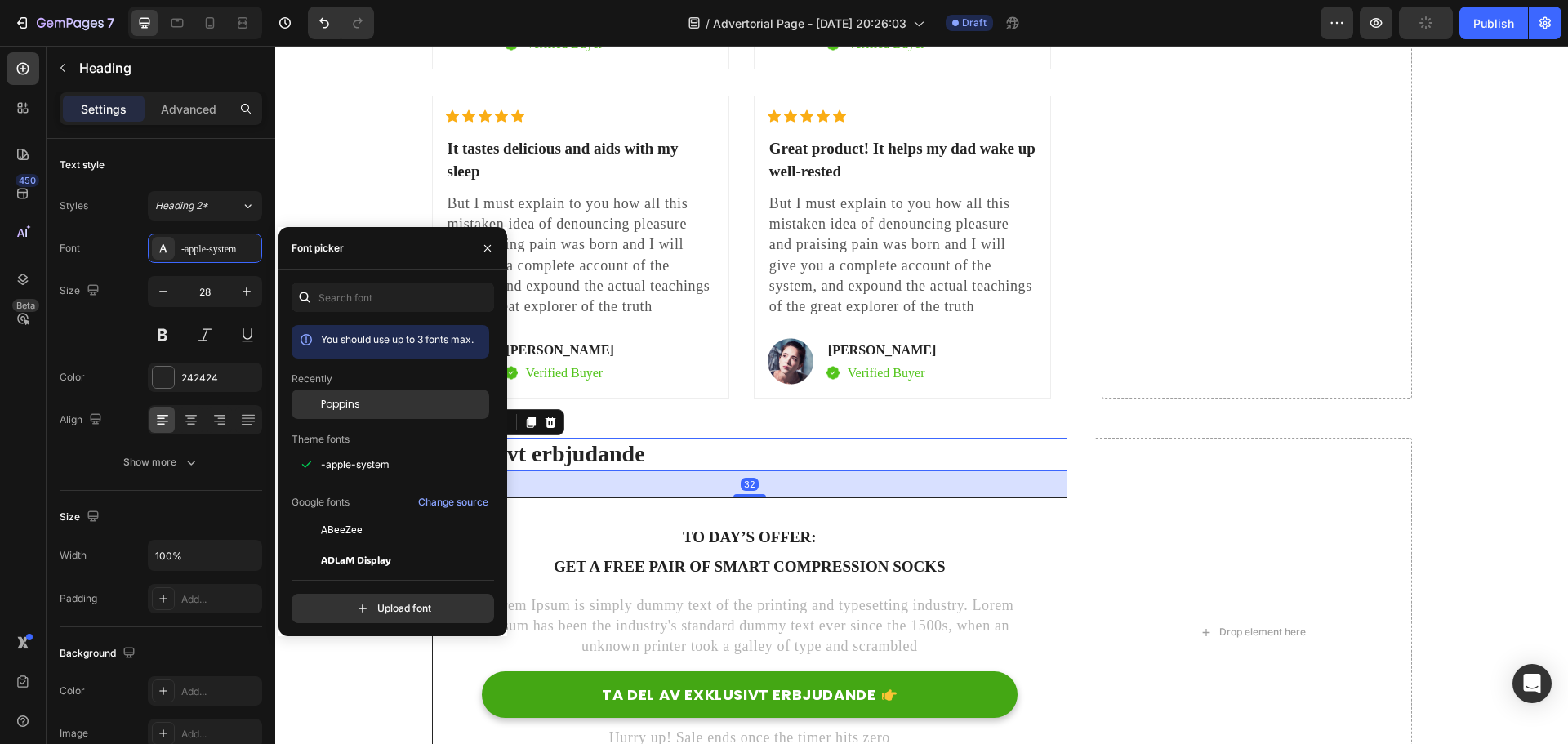
click at [360, 408] on div "Poppins" at bounding box center [403, 404] width 165 height 15
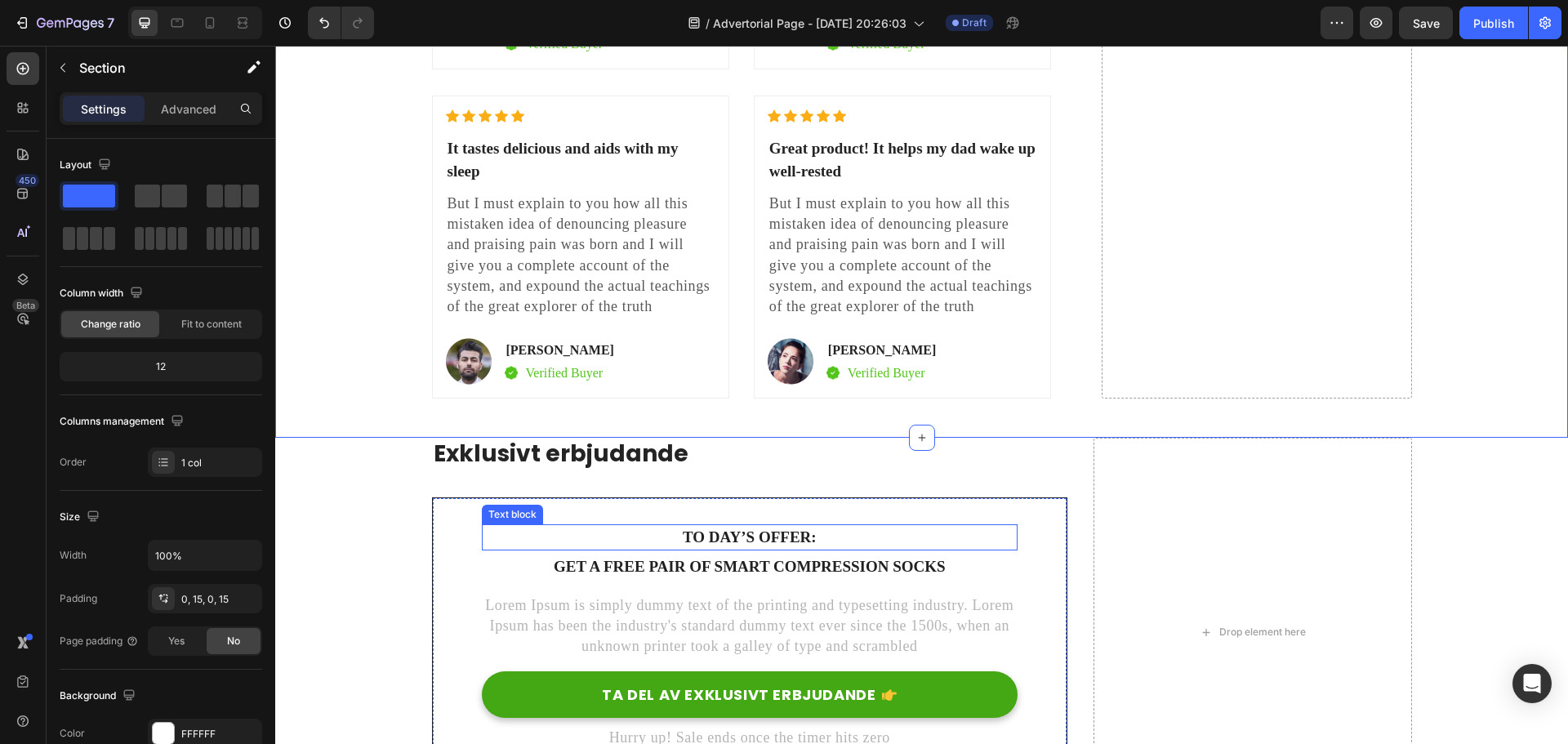
click at [737, 526] on p "To day’s offer:" at bounding box center [750, 538] width 533 height 24
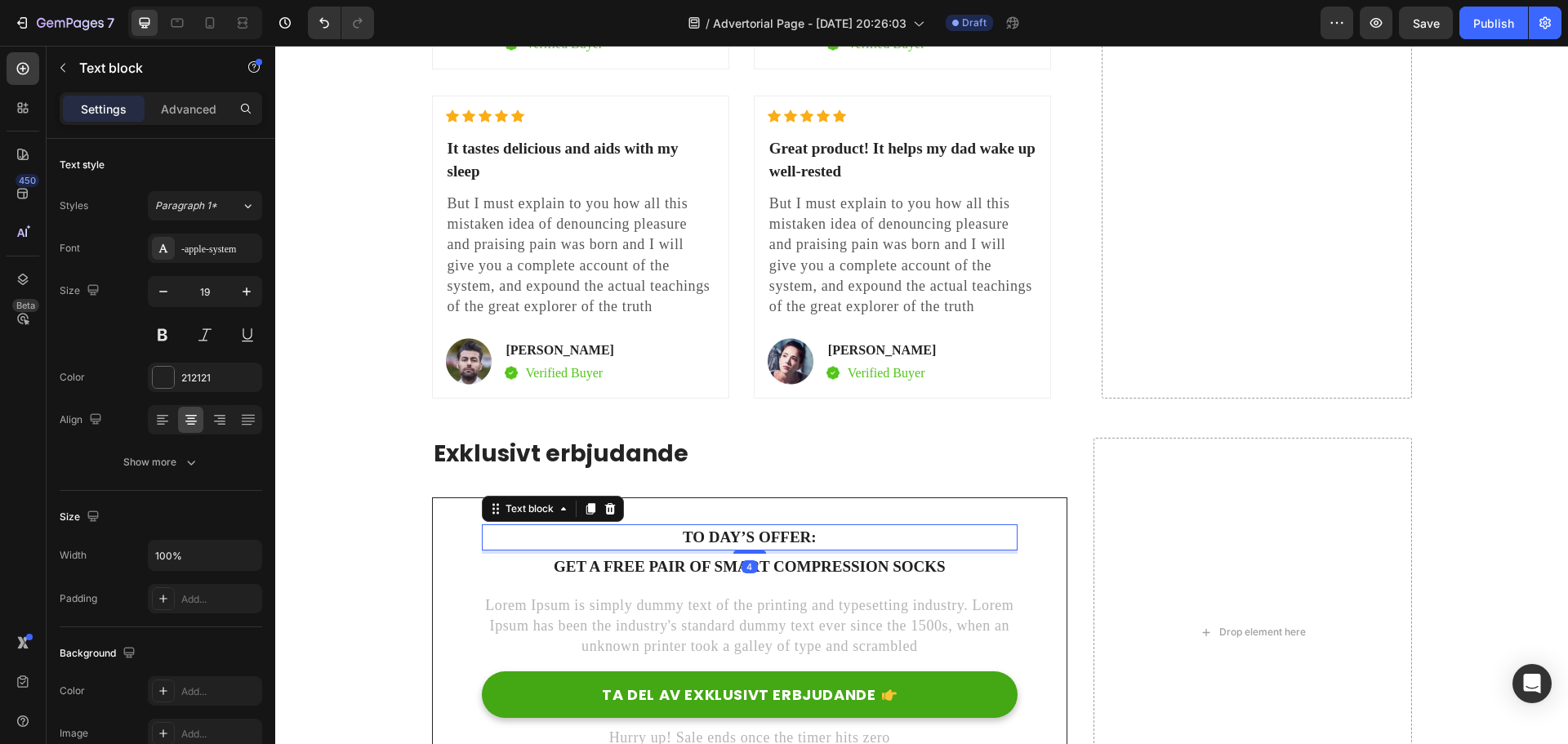
click at [742, 560] on div "4" at bounding box center [750, 566] width 16 height 13
click at [667, 555] on p "Get a free pair of smart compression socks" at bounding box center [750, 567] width 533 height 24
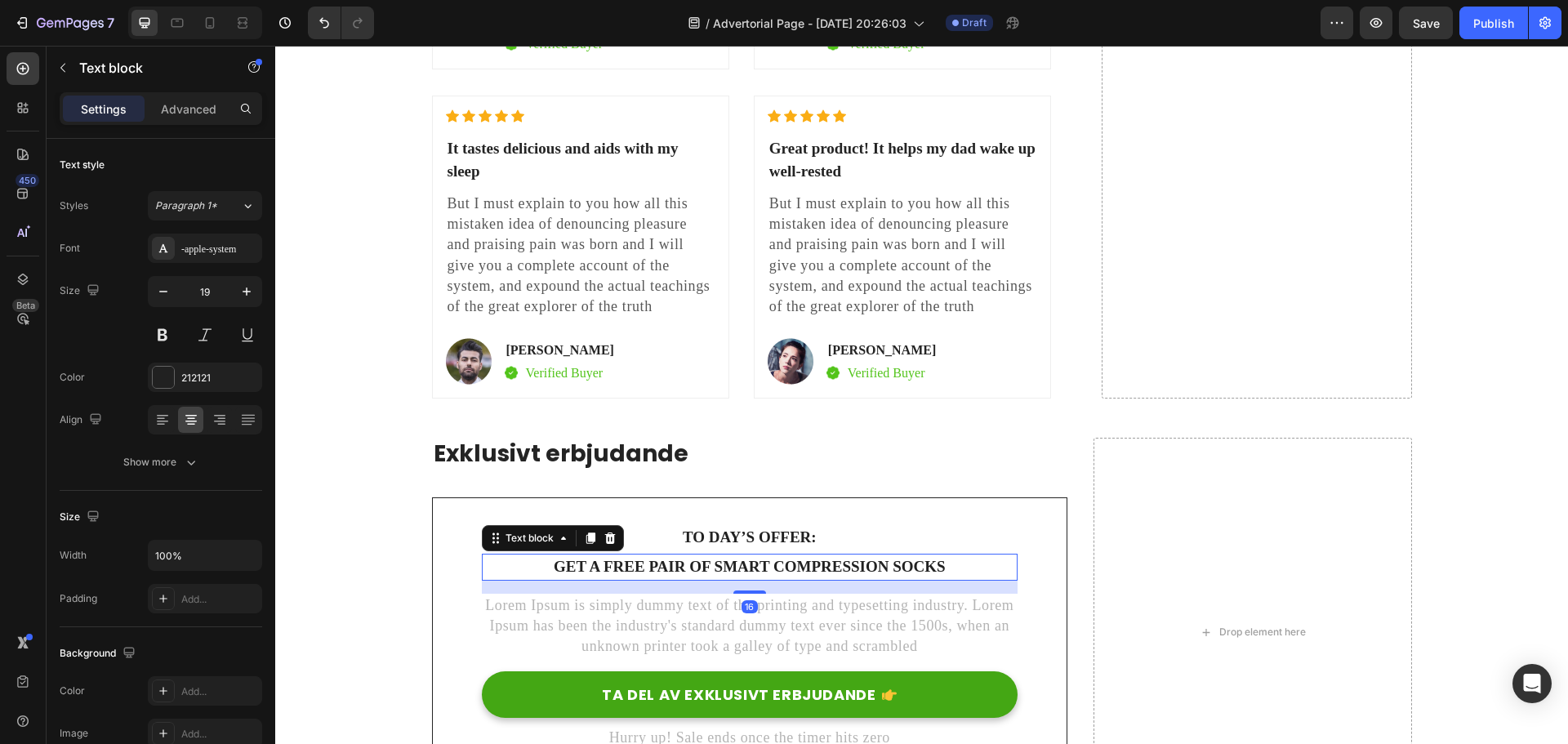
click at [783, 555] on p "Get a free pair of smart compression socks" at bounding box center [750, 567] width 533 height 24
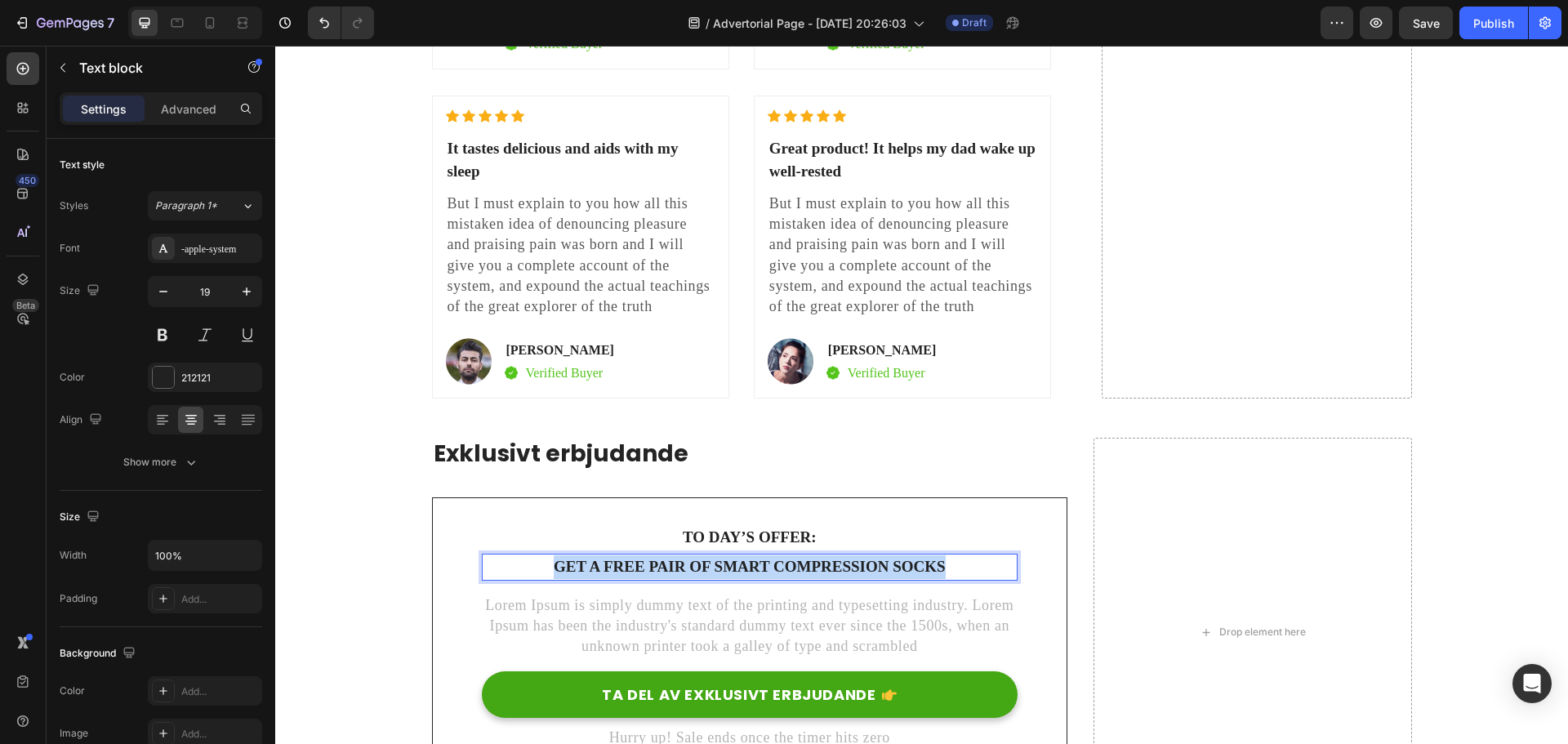
click at [783, 555] on p "Get a free pair of smart compression socks" at bounding box center [750, 567] width 533 height 24
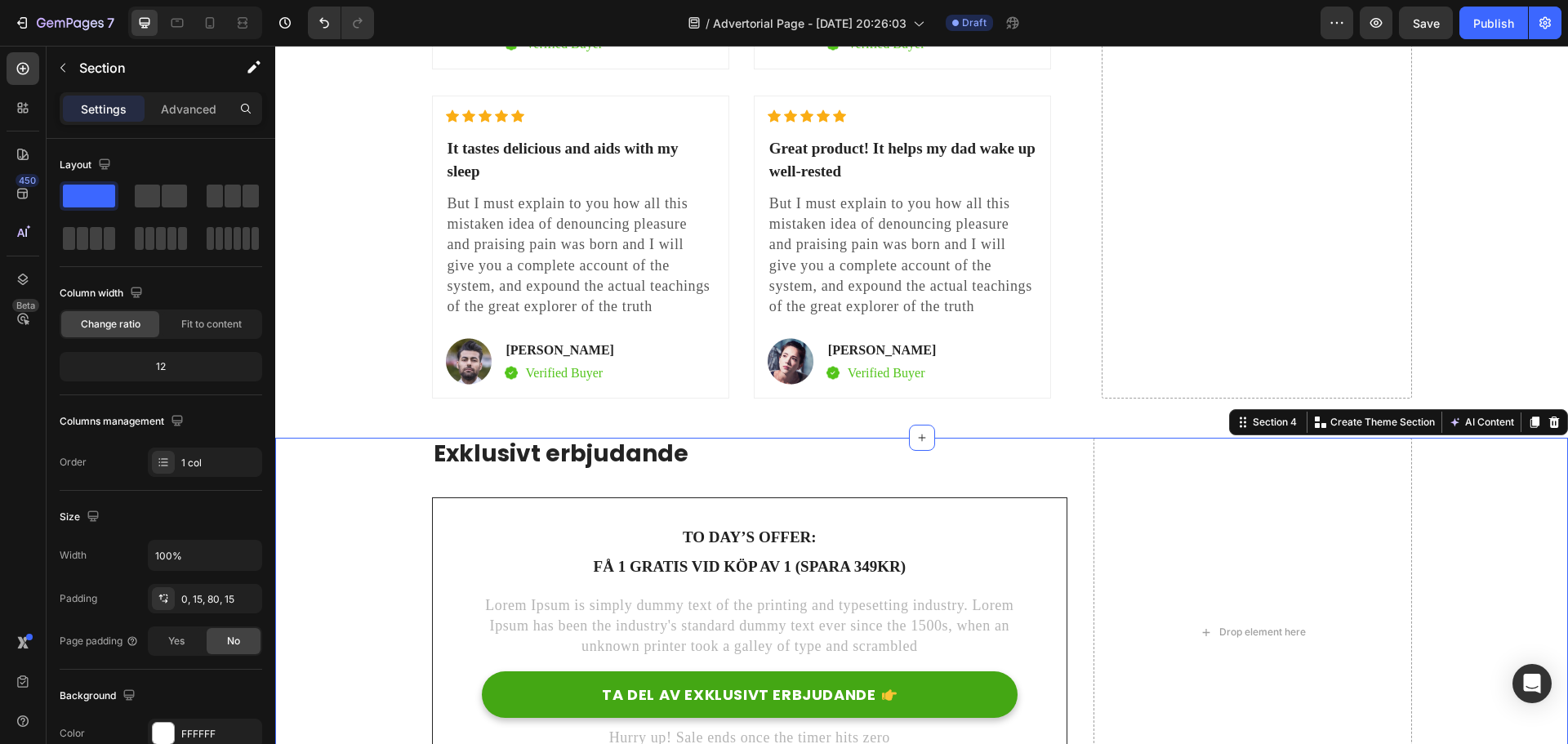
click at [343, 475] on div "Exklusivt erbjudande Heading To day’s offer: Text block Få 1 gratis vid köp av …" at bounding box center [921, 632] width 1268 height 389
click at [831, 555] on p "Få 1 gratis vid köp av 1 (spara 349kr)" at bounding box center [750, 567] width 533 height 24
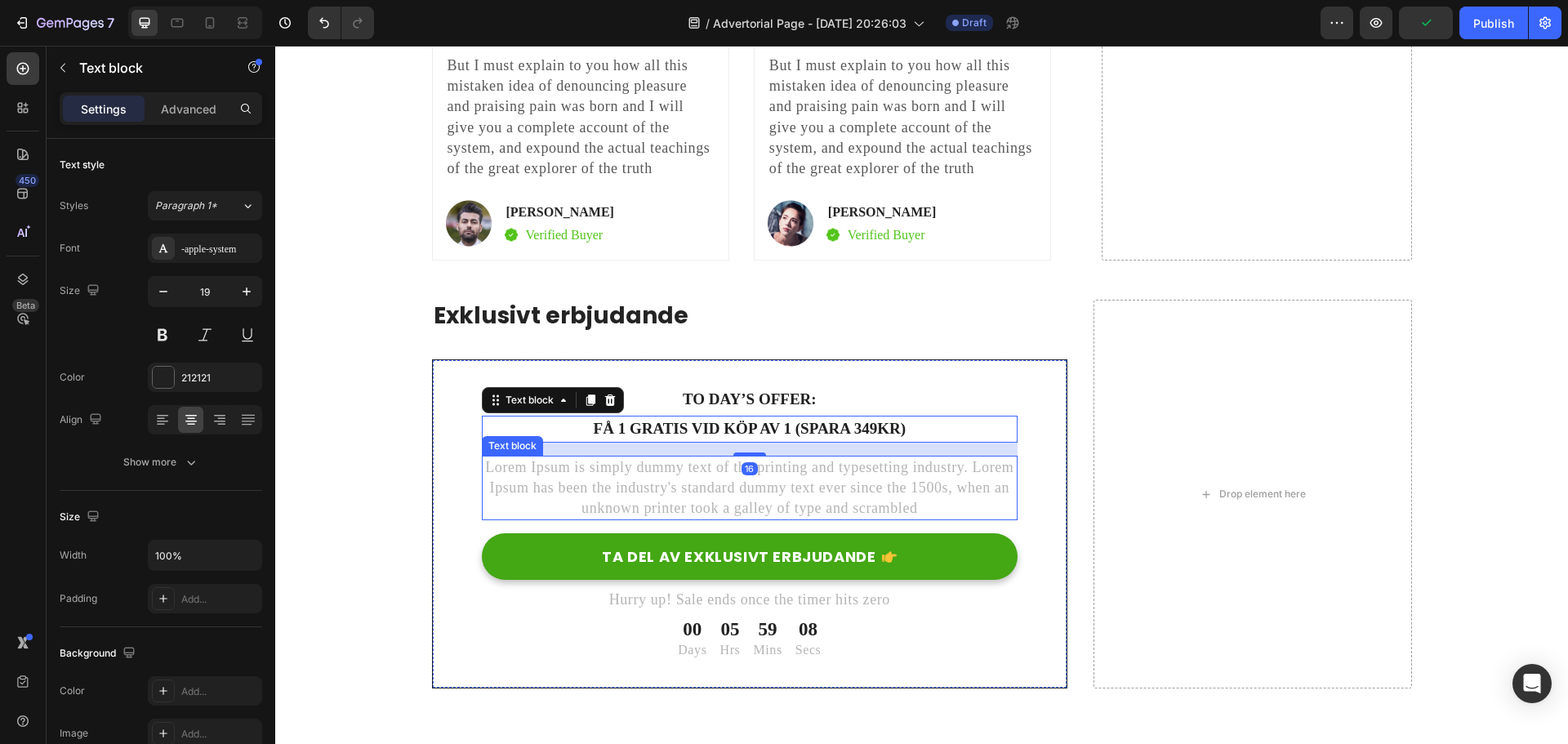
scroll to position [6871, 0]
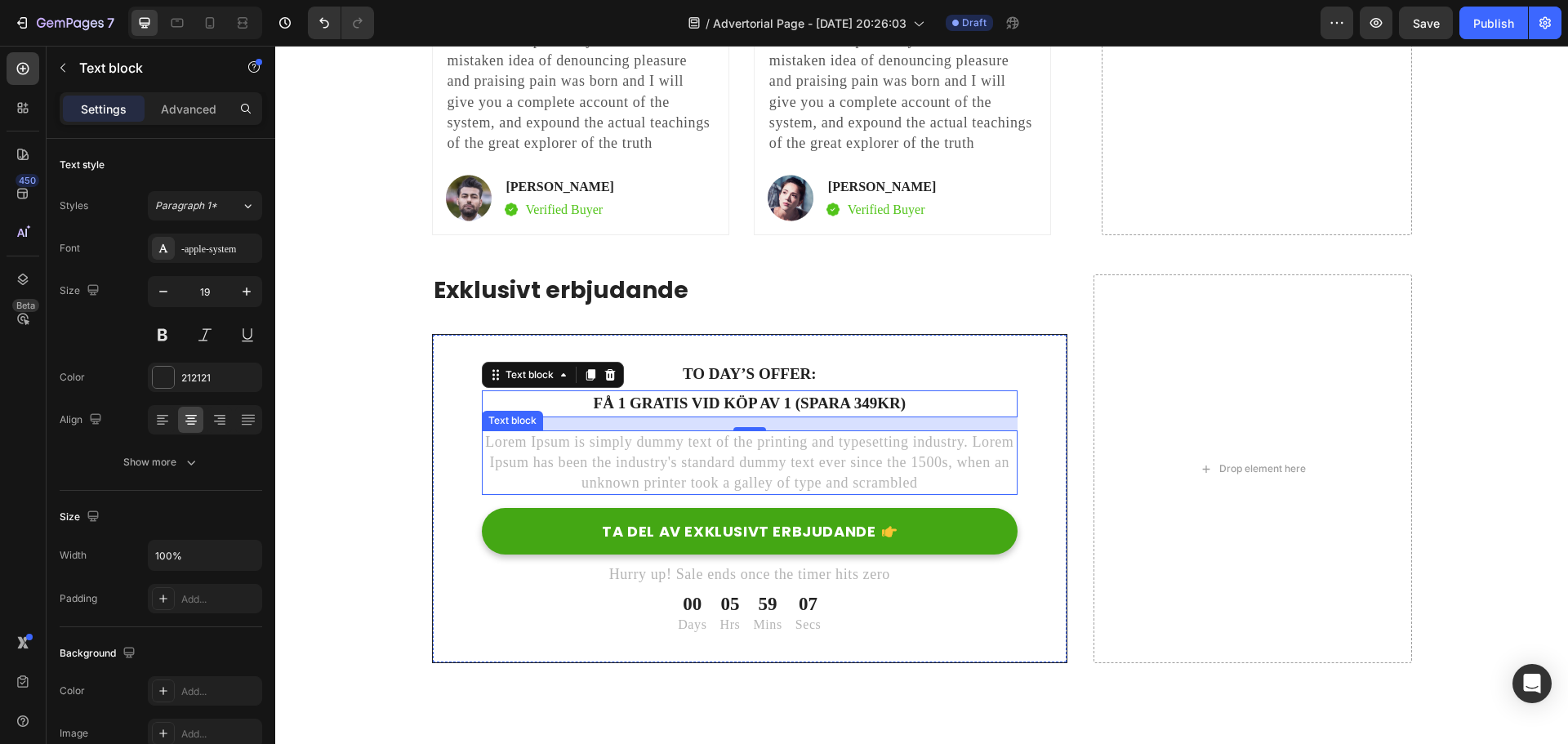
click at [678, 435] on p "Lorem Ipsum is simply dummy text of the printing and typesetting industry. Lore…" at bounding box center [750, 463] width 533 height 62
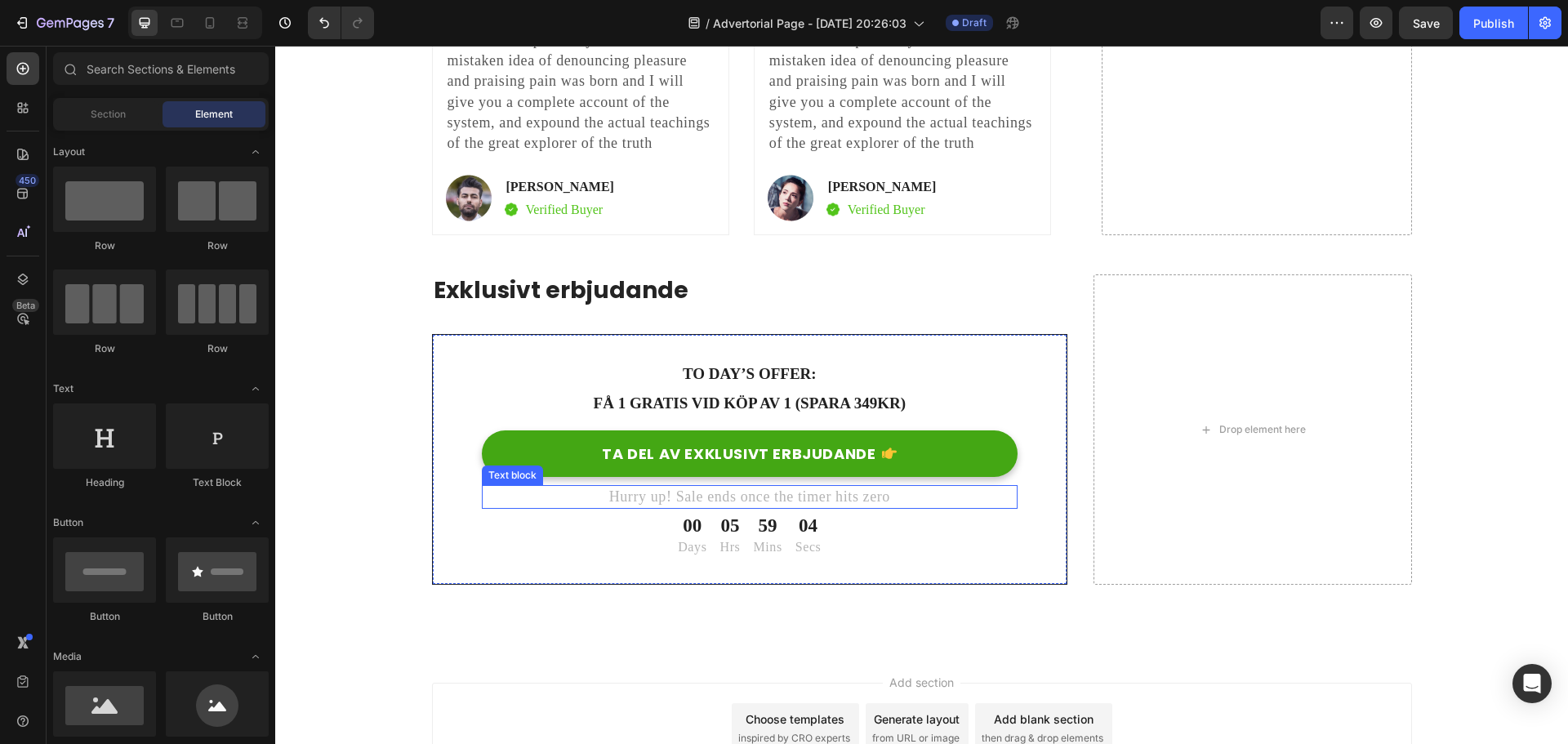
click at [737, 487] on p "Hurry up! Sale ends once the timer hits zero" at bounding box center [750, 497] width 533 height 20
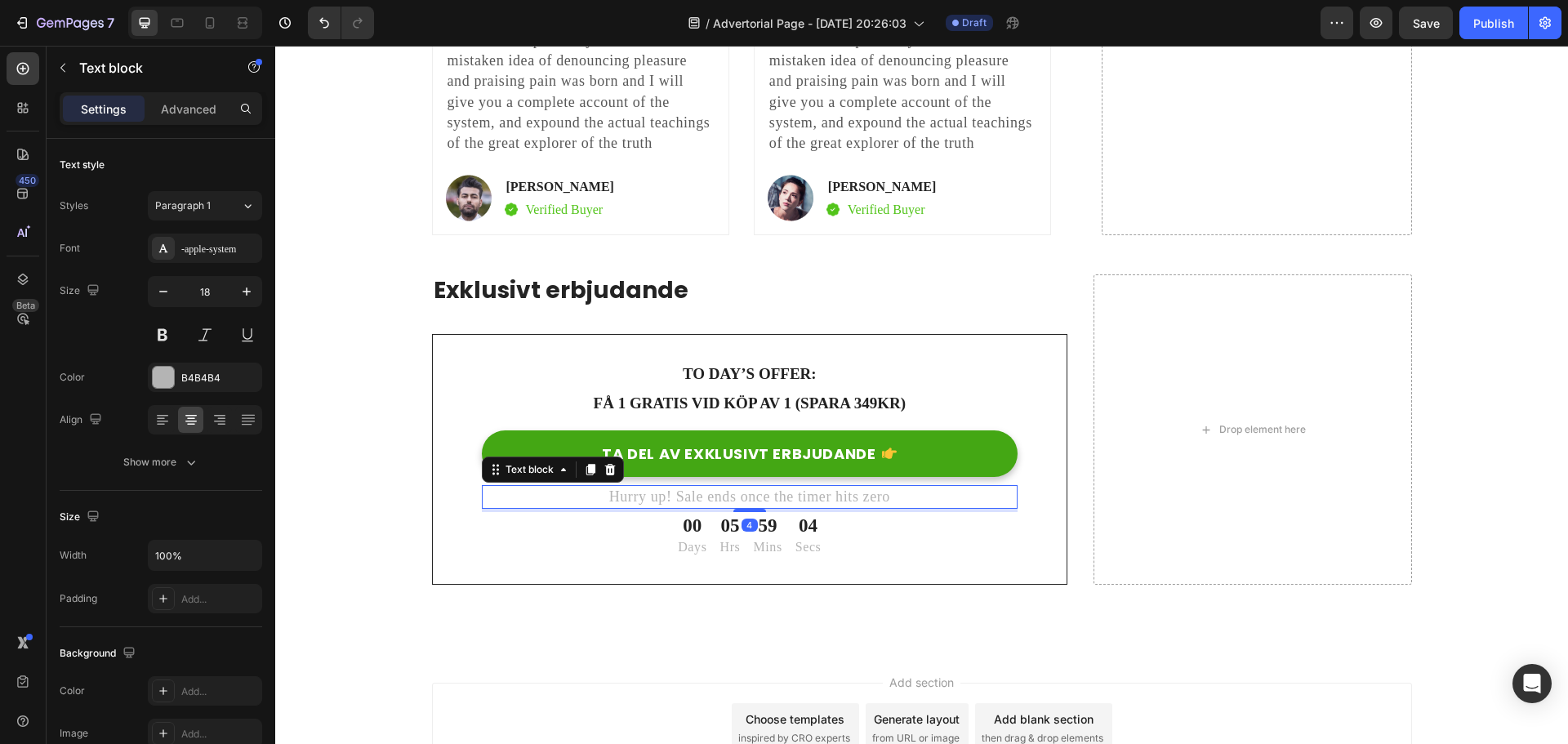
click at [739, 487] on p "Hurry up! Sale ends once the timer hits zero" at bounding box center [750, 497] width 533 height 20
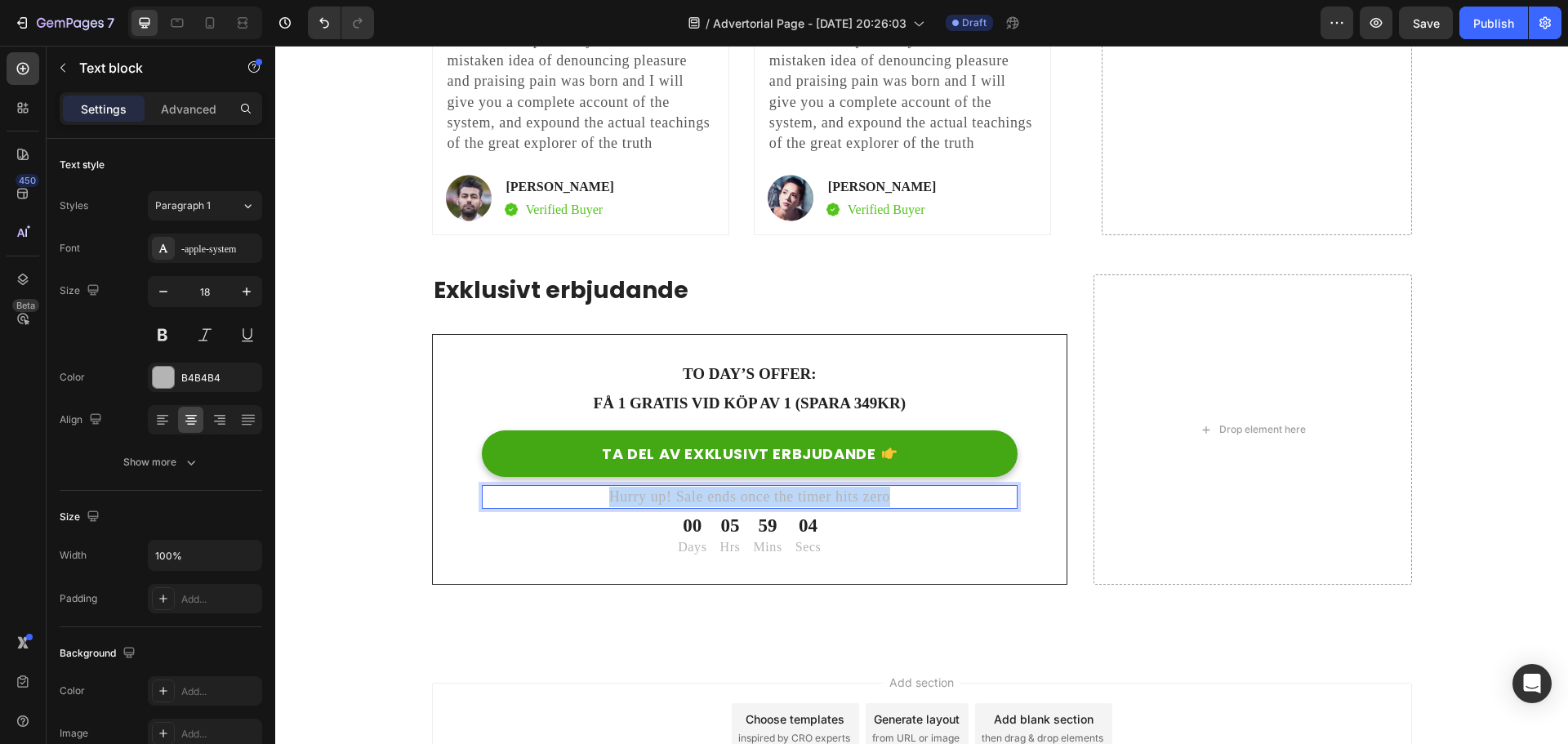
click at [739, 487] on p "Hurry up! Sale ends once the timer hits zero" at bounding box center [750, 497] width 533 height 20
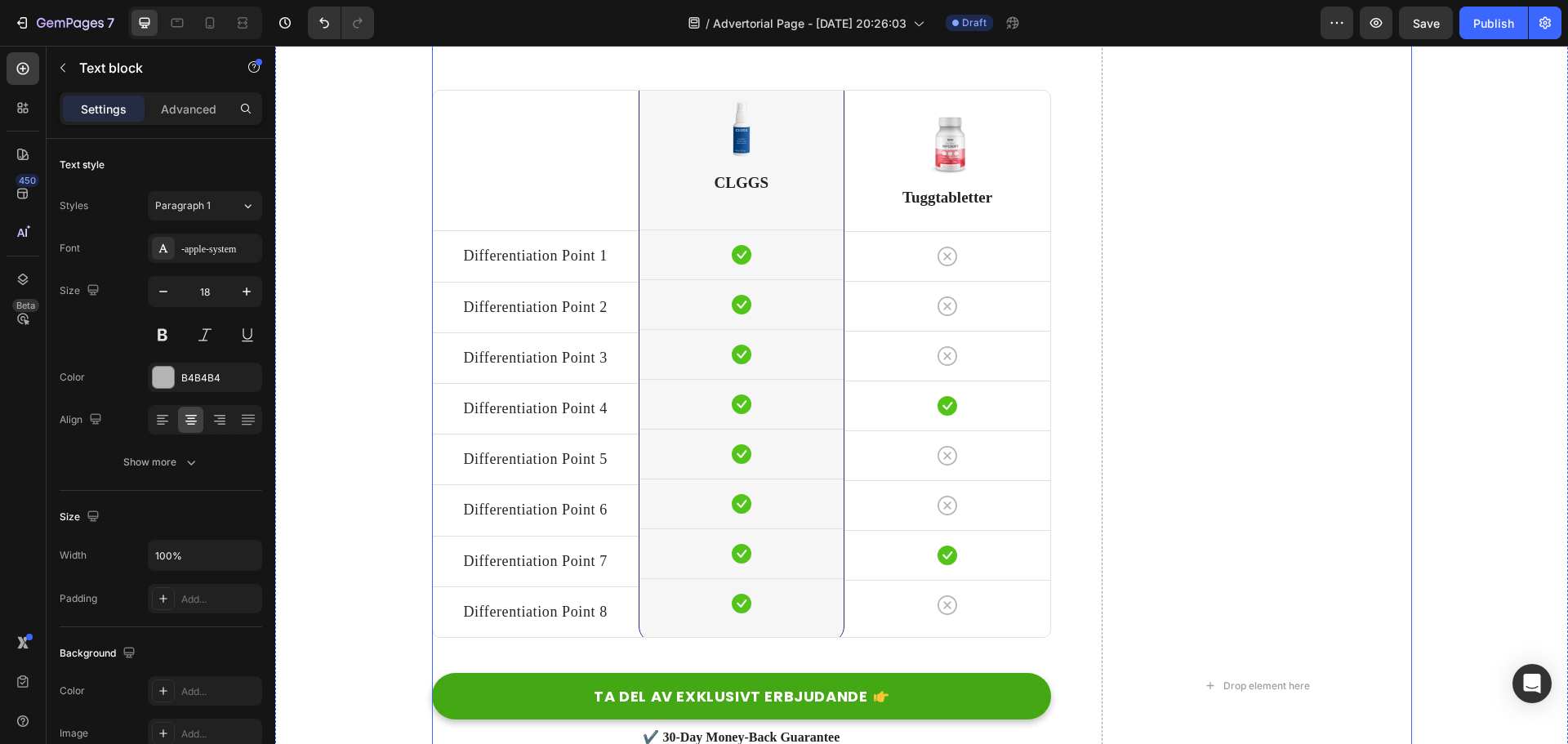
scroll to position [5565, 0]
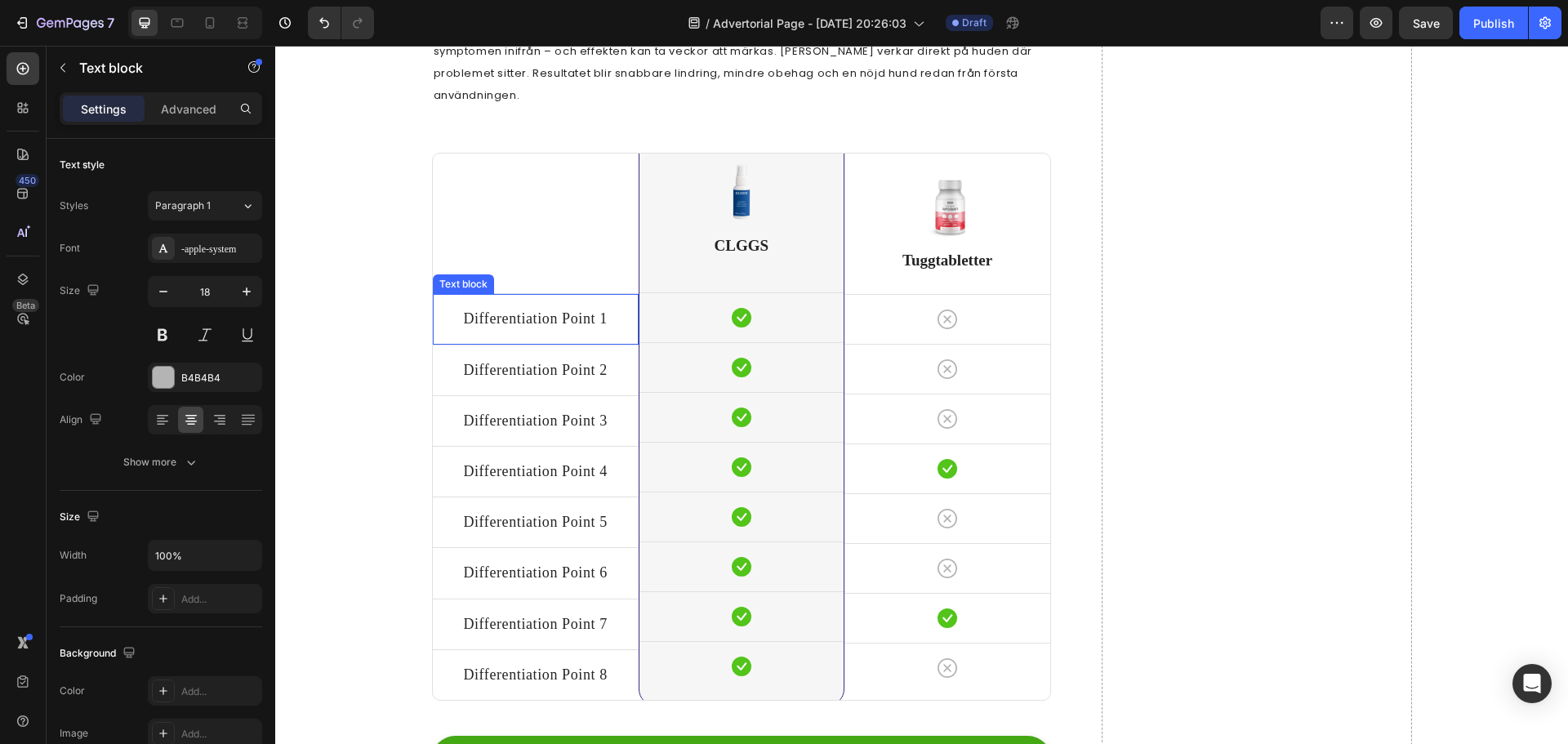
click at [570, 309] on p "Differentiation Point 1" at bounding box center [536, 319] width 203 height 20
click at [510, 665] on p "Differentiation Point 8" at bounding box center [536, 675] width 203 height 20
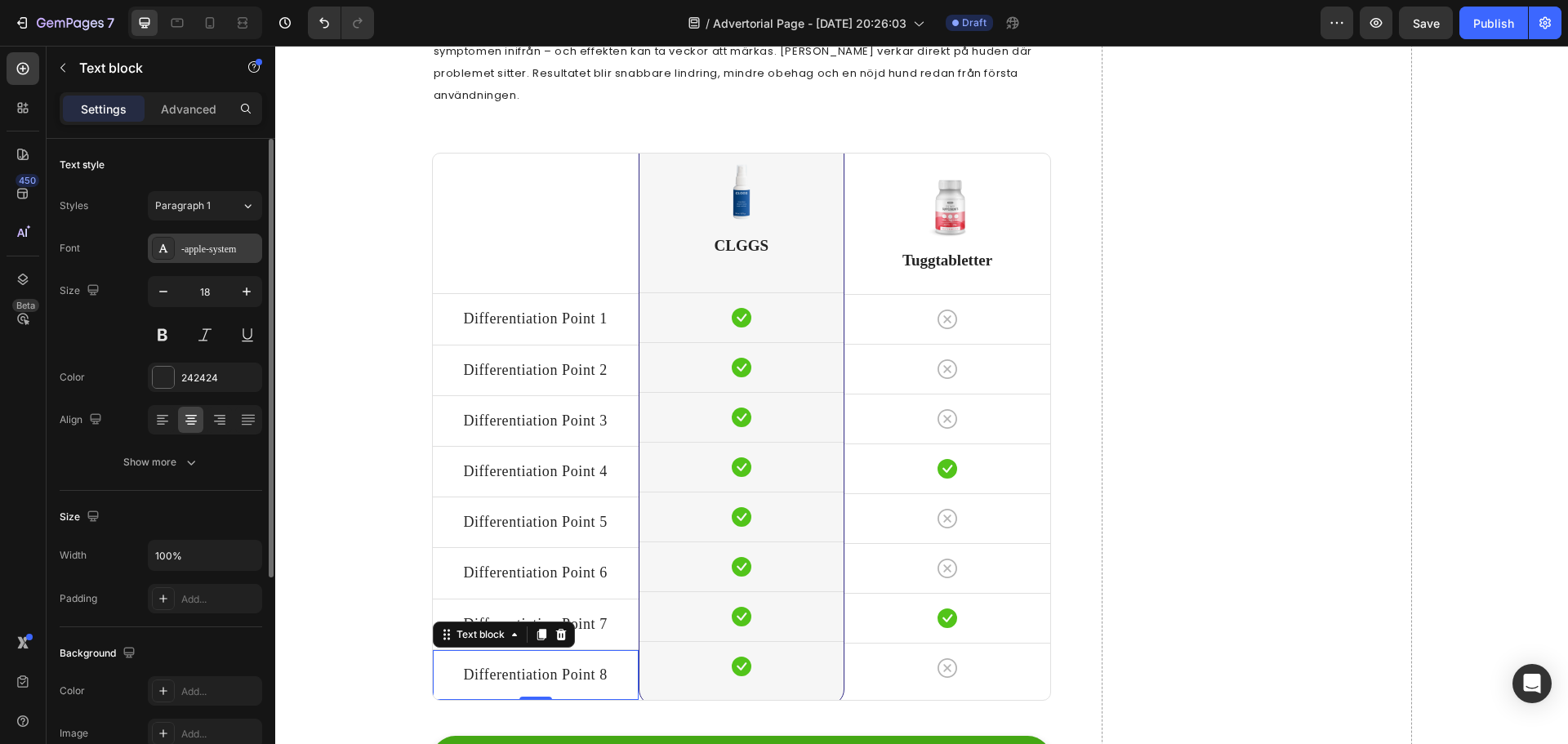
click at [212, 256] on div "-apple-system" at bounding box center [219, 249] width 77 height 15
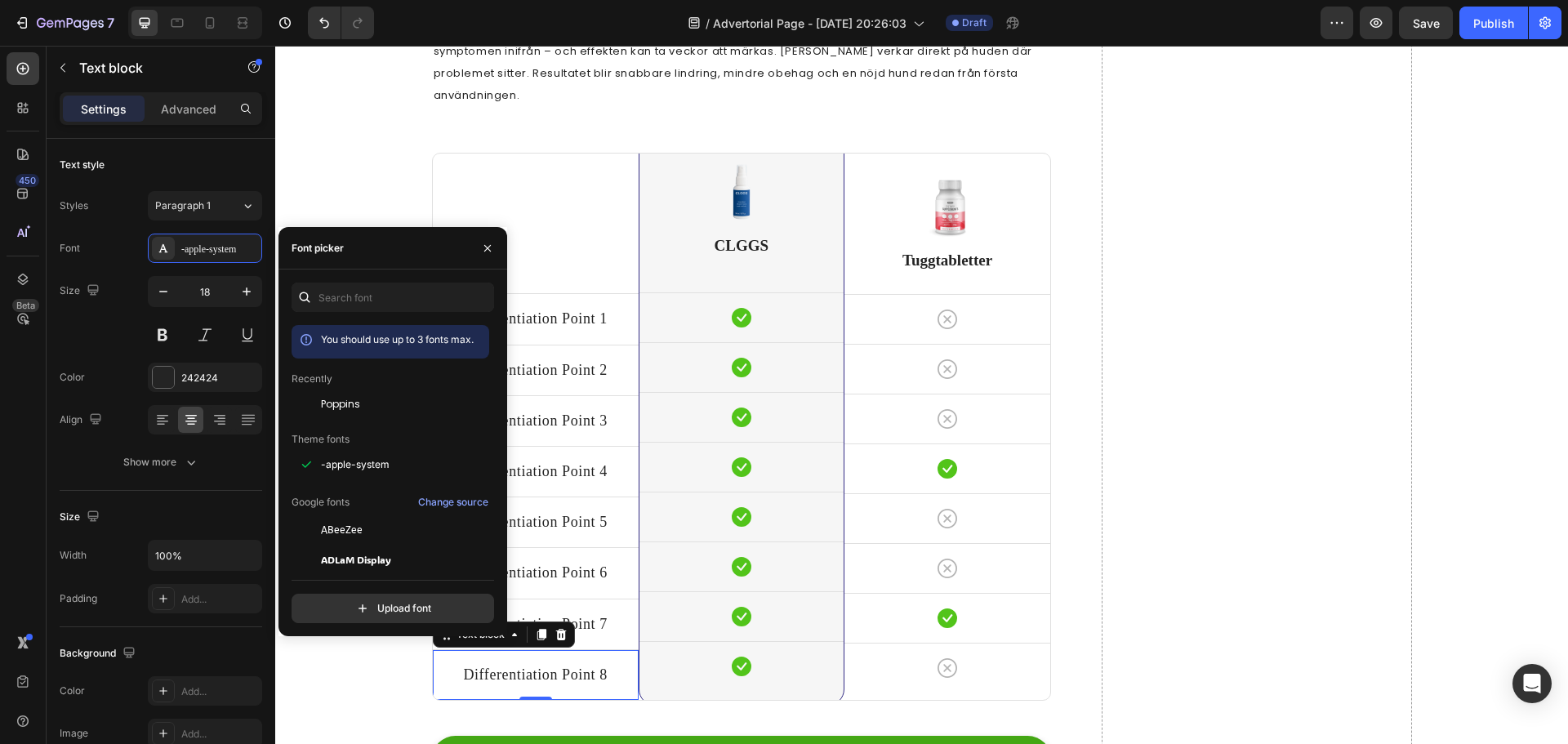
click at [401, 515] on div "Poppins" at bounding box center [390, 529] width 197 height 29
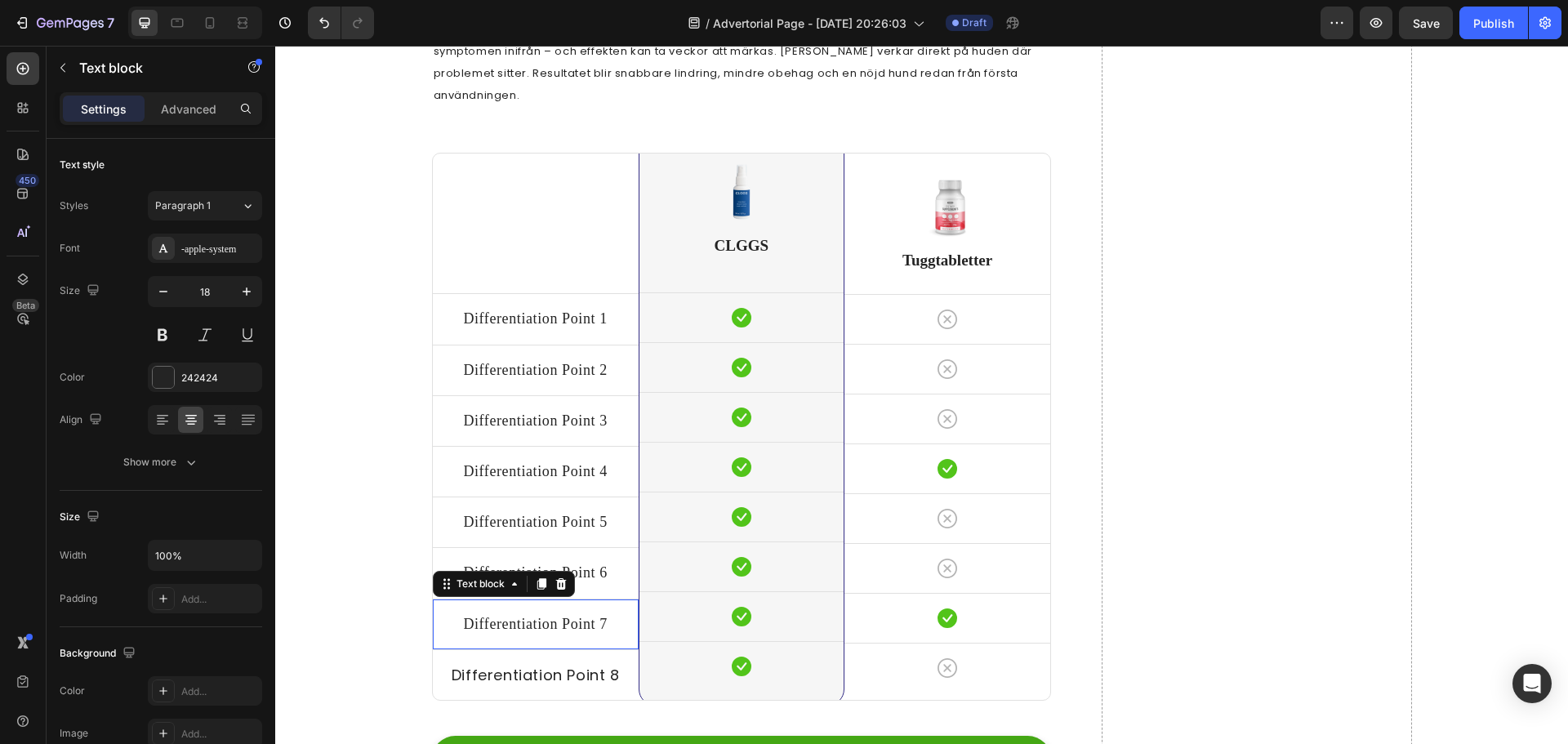
click at [566, 613] on p "Differentiation Point 7" at bounding box center [536, 623] width 203 height 20
click at [219, 259] on div "-apple-system" at bounding box center [205, 248] width 114 height 29
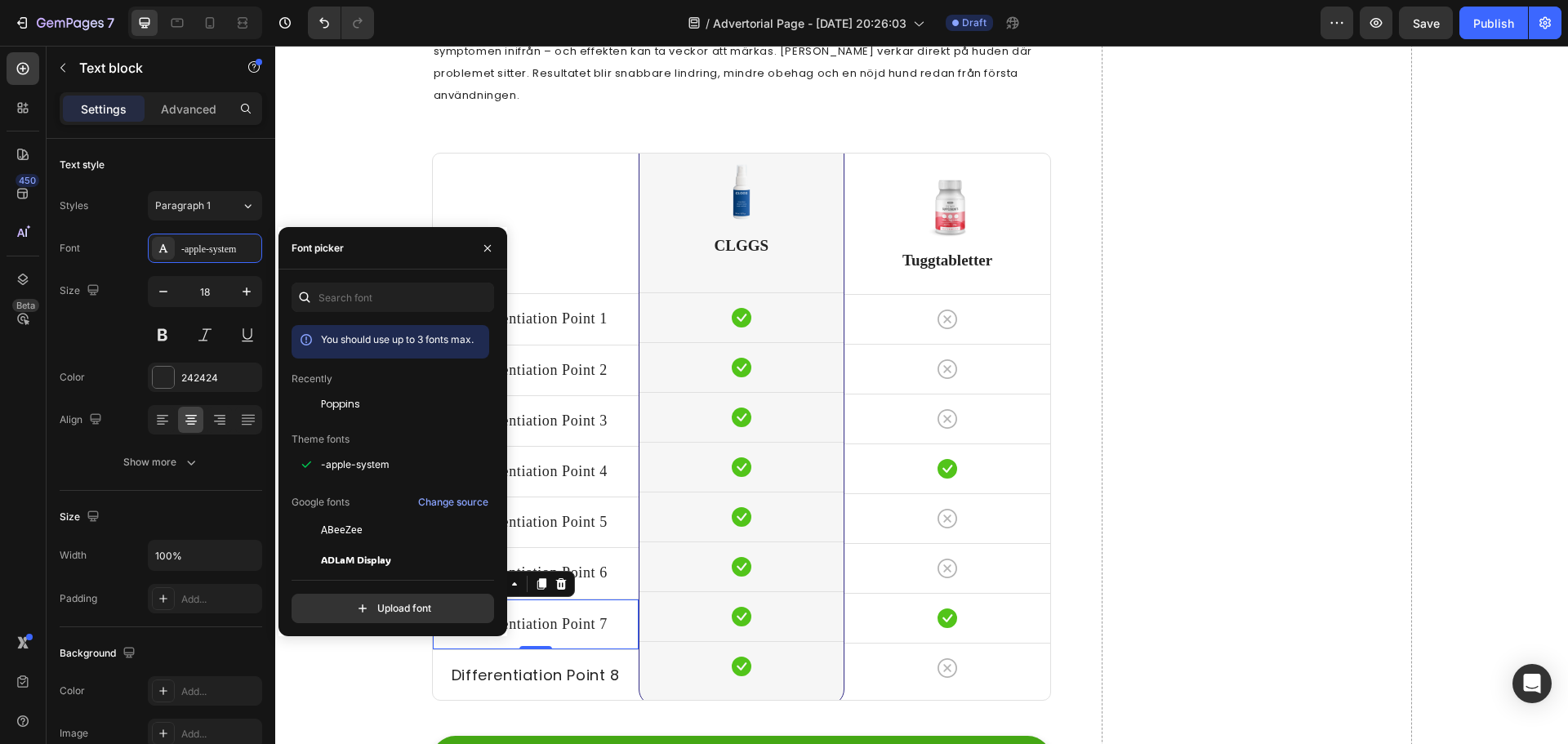
click at [343, 403] on span "Poppins" at bounding box center [340, 404] width 39 height 15
click at [574, 562] on p "Differentiation Point 6" at bounding box center [536, 572] width 203 height 20
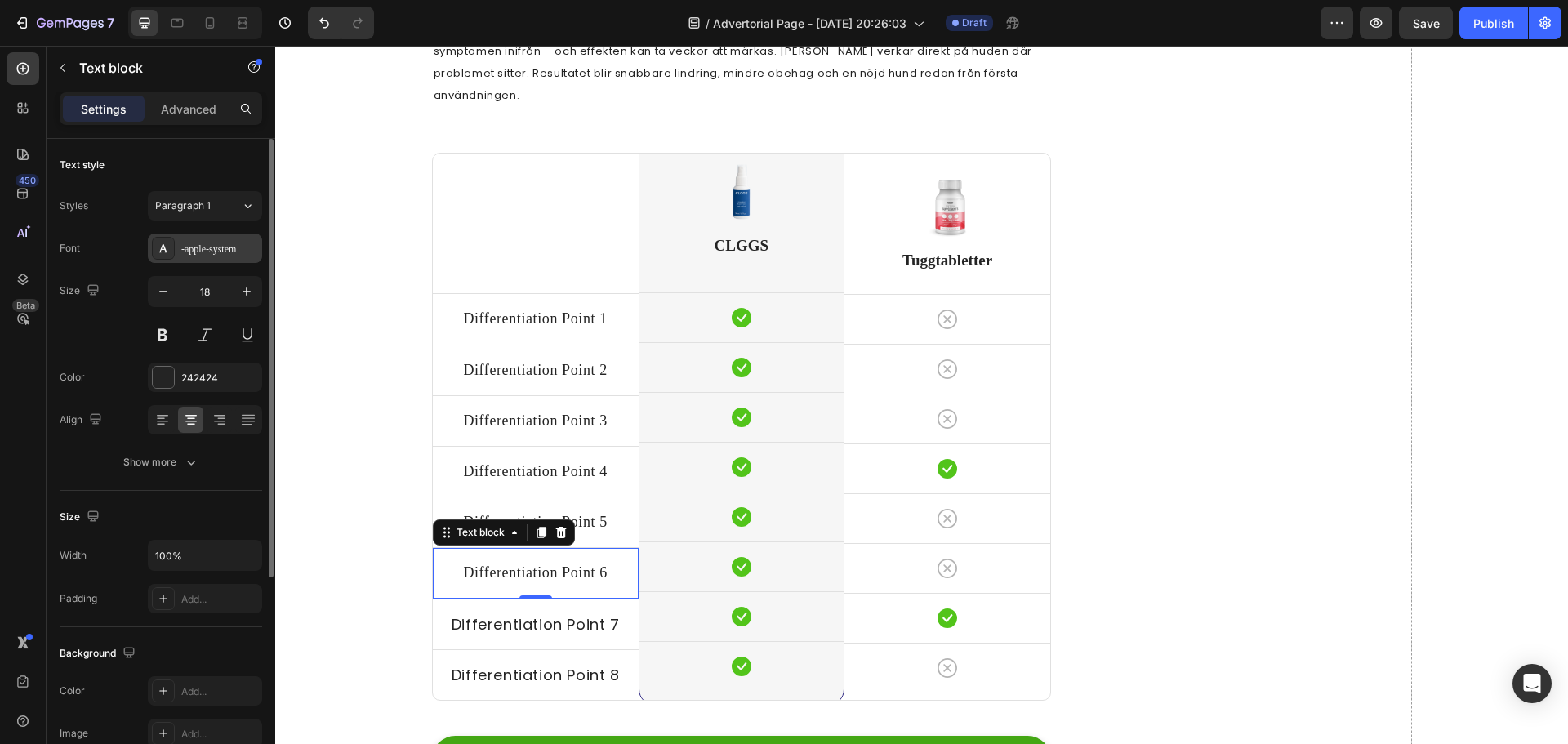
click at [208, 248] on div "-apple-system" at bounding box center [219, 249] width 77 height 15
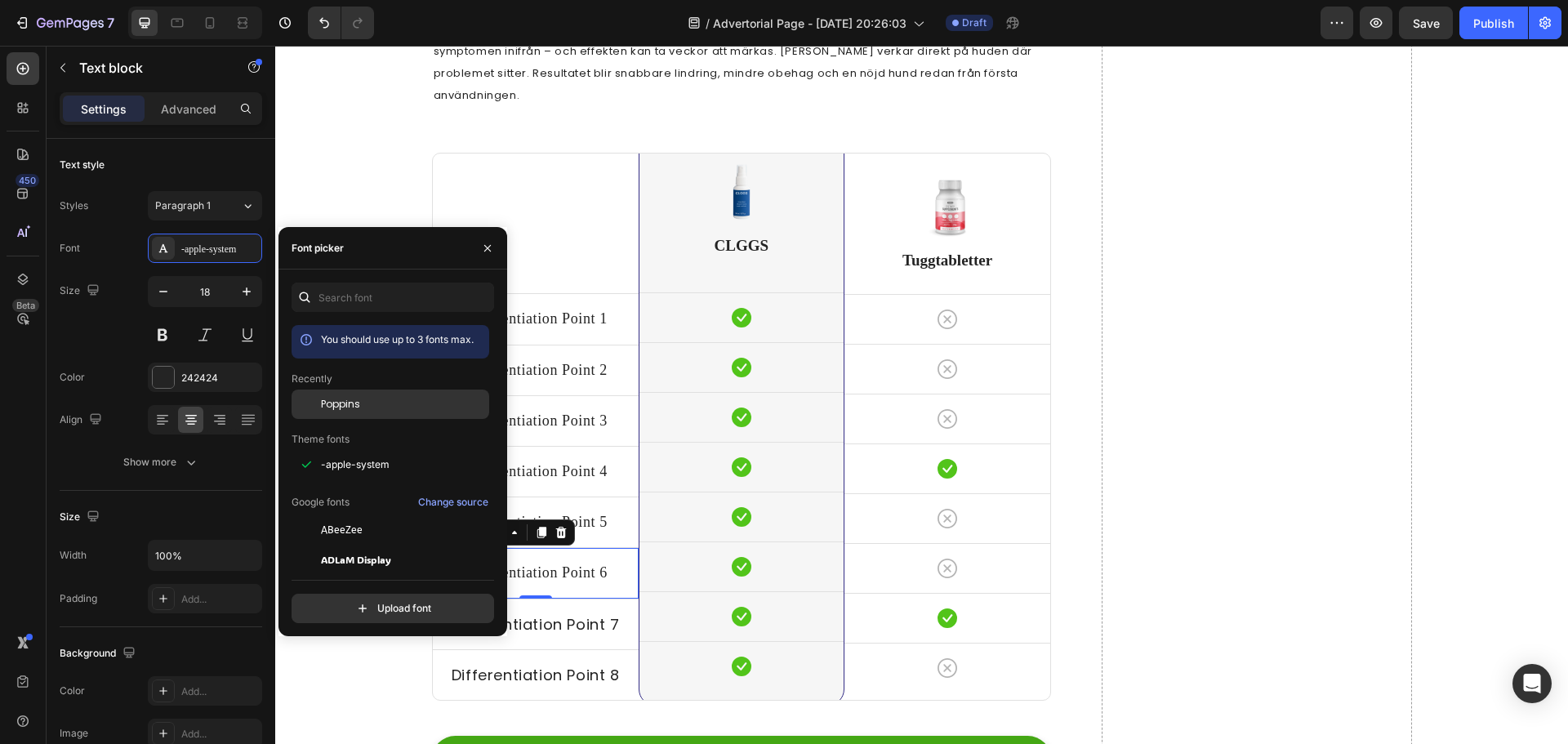
click at [342, 402] on span "Poppins" at bounding box center [340, 404] width 39 height 15
click at [592, 512] on p "Differentiation Point 5" at bounding box center [536, 522] width 203 height 20
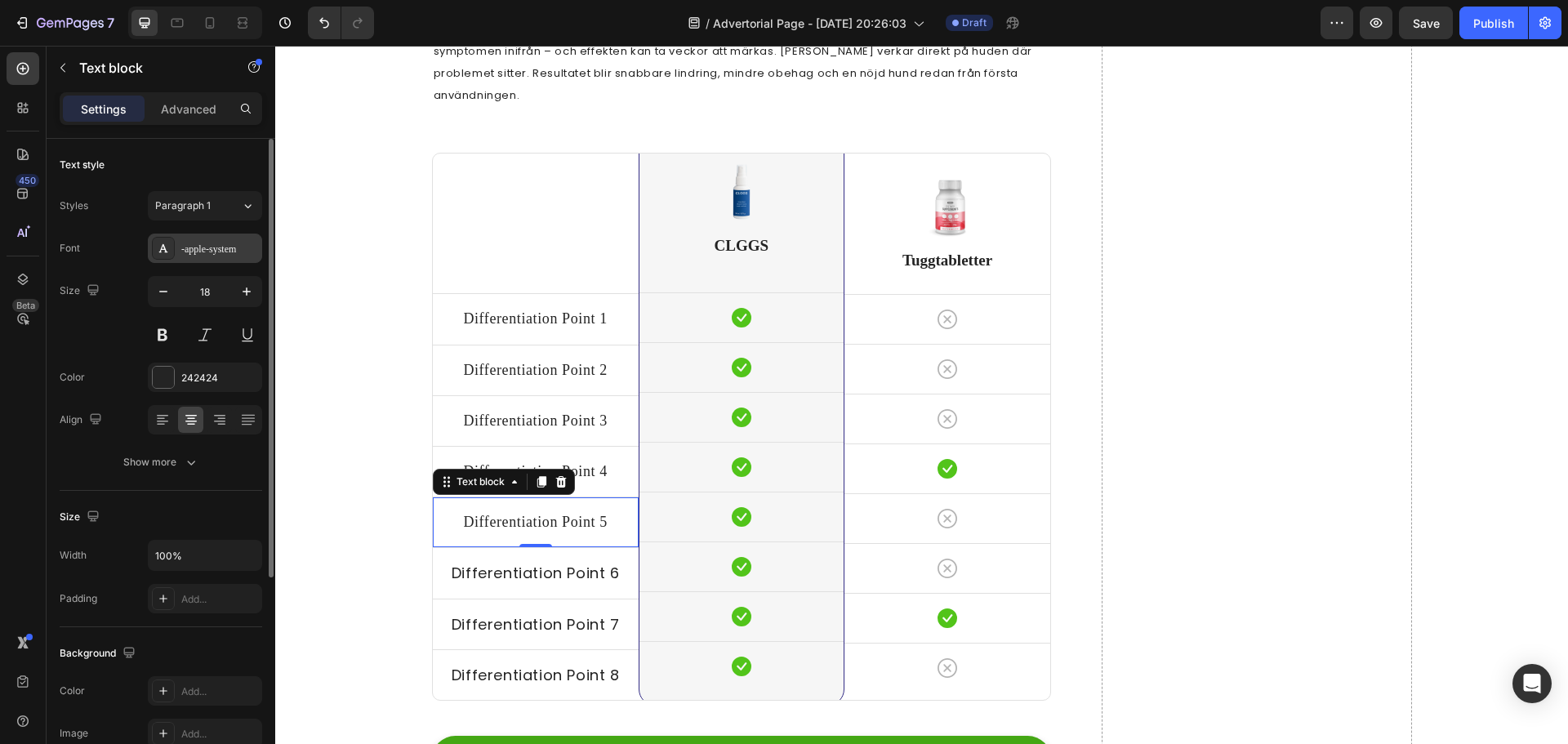
click at [199, 243] on div "-apple-system" at bounding box center [219, 249] width 77 height 15
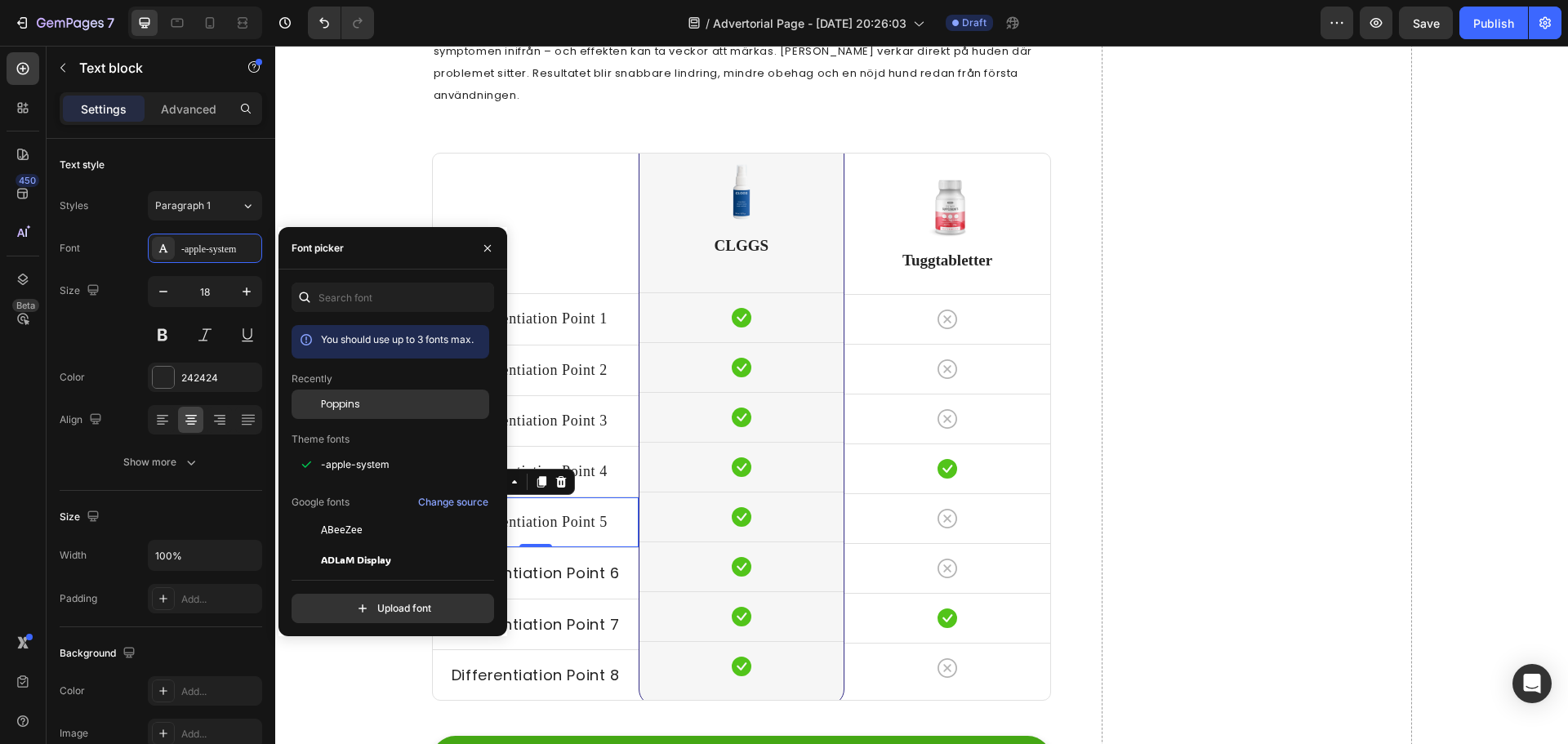
click at [342, 409] on span "Poppins" at bounding box center [340, 404] width 39 height 15
click at [586, 461] on p "Differentiation Point 4" at bounding box center [536, 471] width 203 height 20
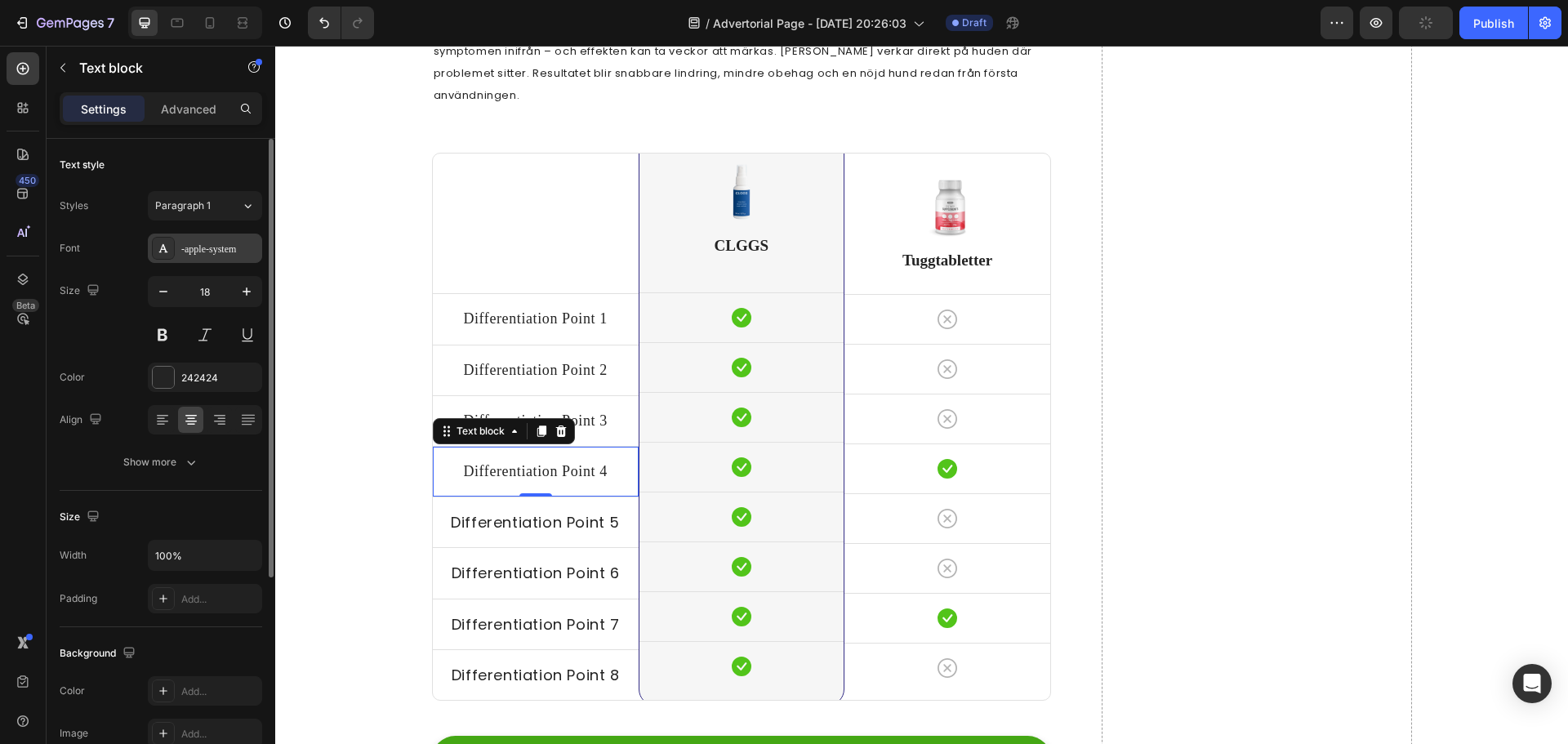
click at [215, 251] on div "-apple-system" at bounding box center [219, 249] width 77 height 15
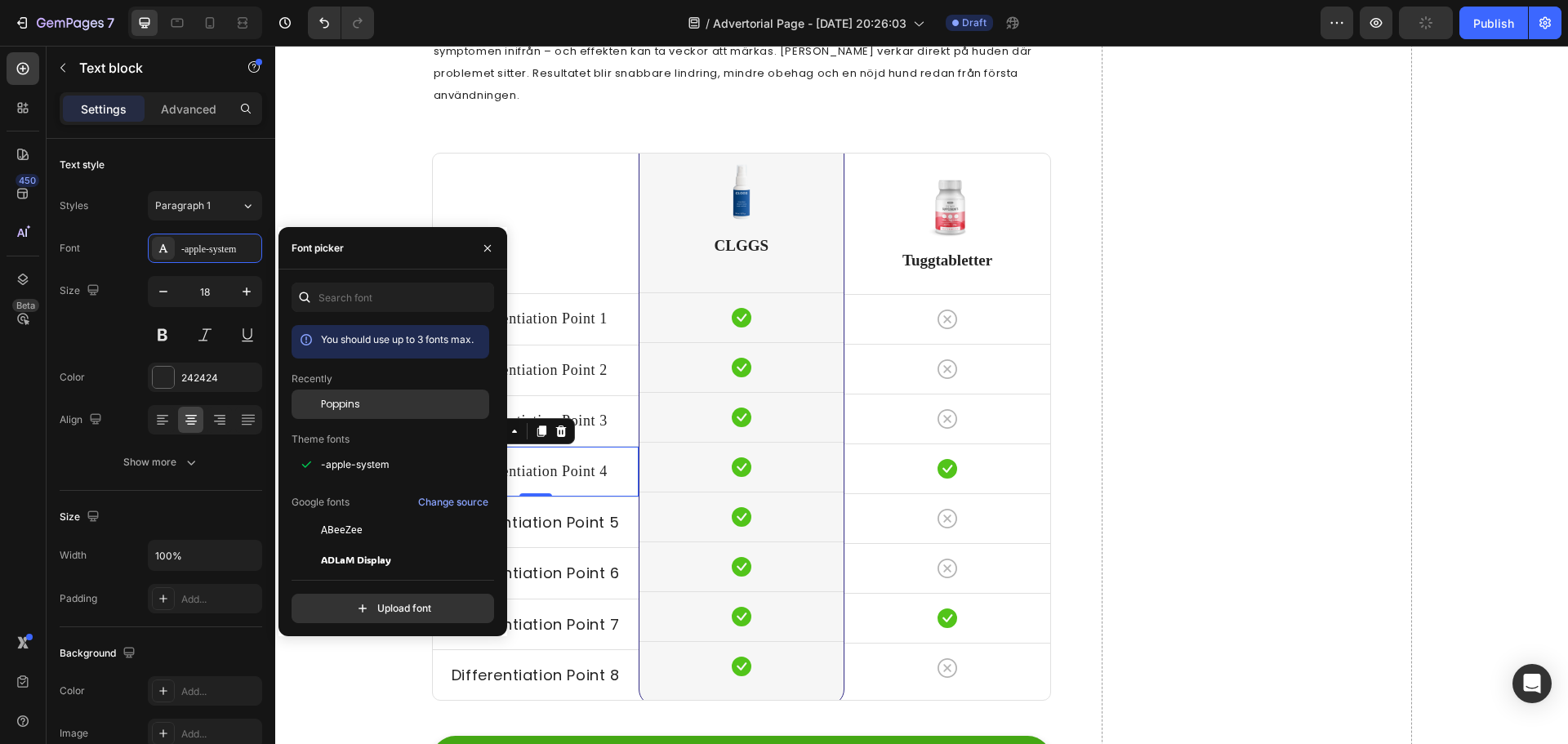
drag, startPoint x: 339, startPoint y: 397, endPoint x: 277, endPoint y: 341, distance: 83.5
click at [339, 397] on span "Poppins" at bounding box center [340, 404] width 39 height 15
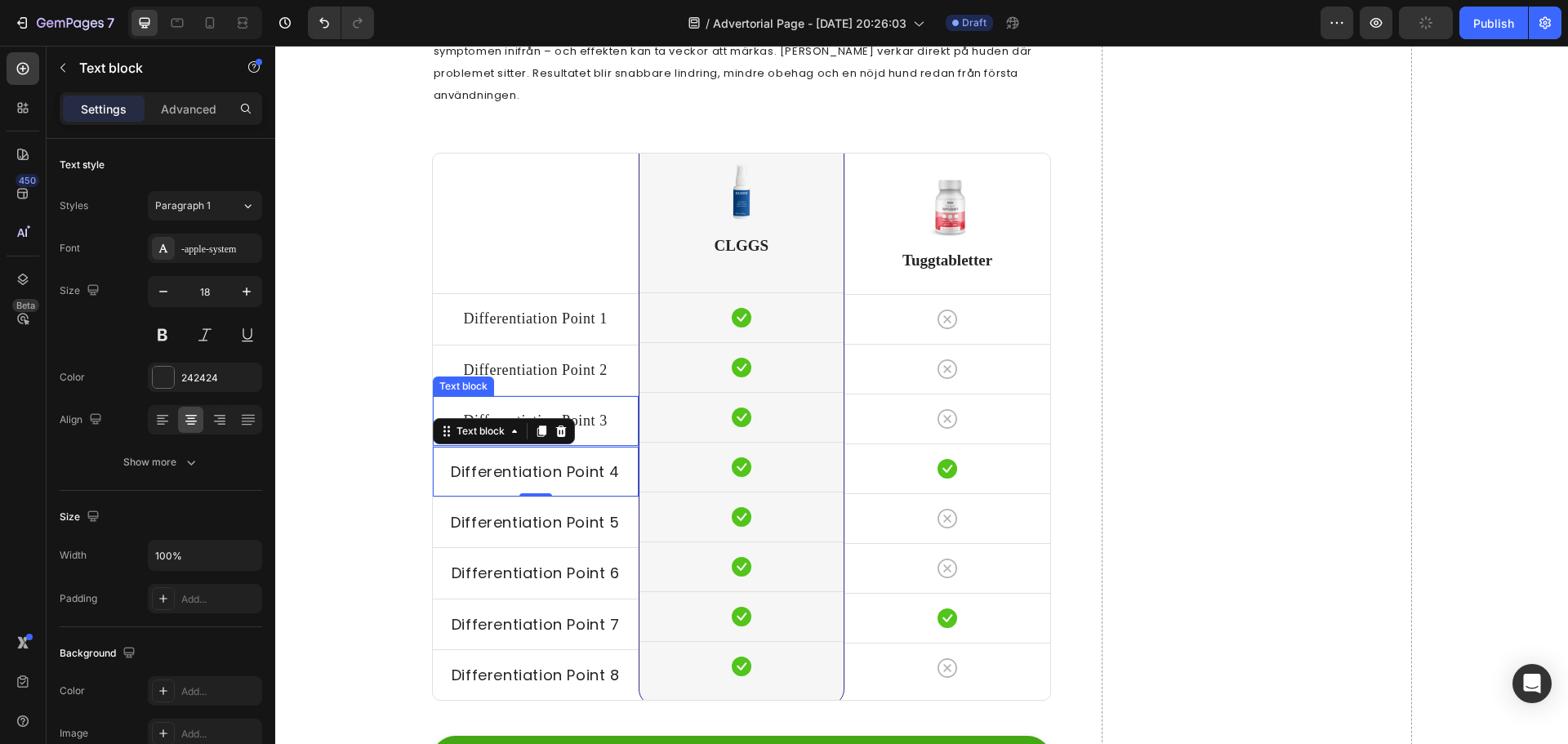
click at [567, 409] on div "Differentiation Point 3" at bounding box center [535, 421] width 205 height 24
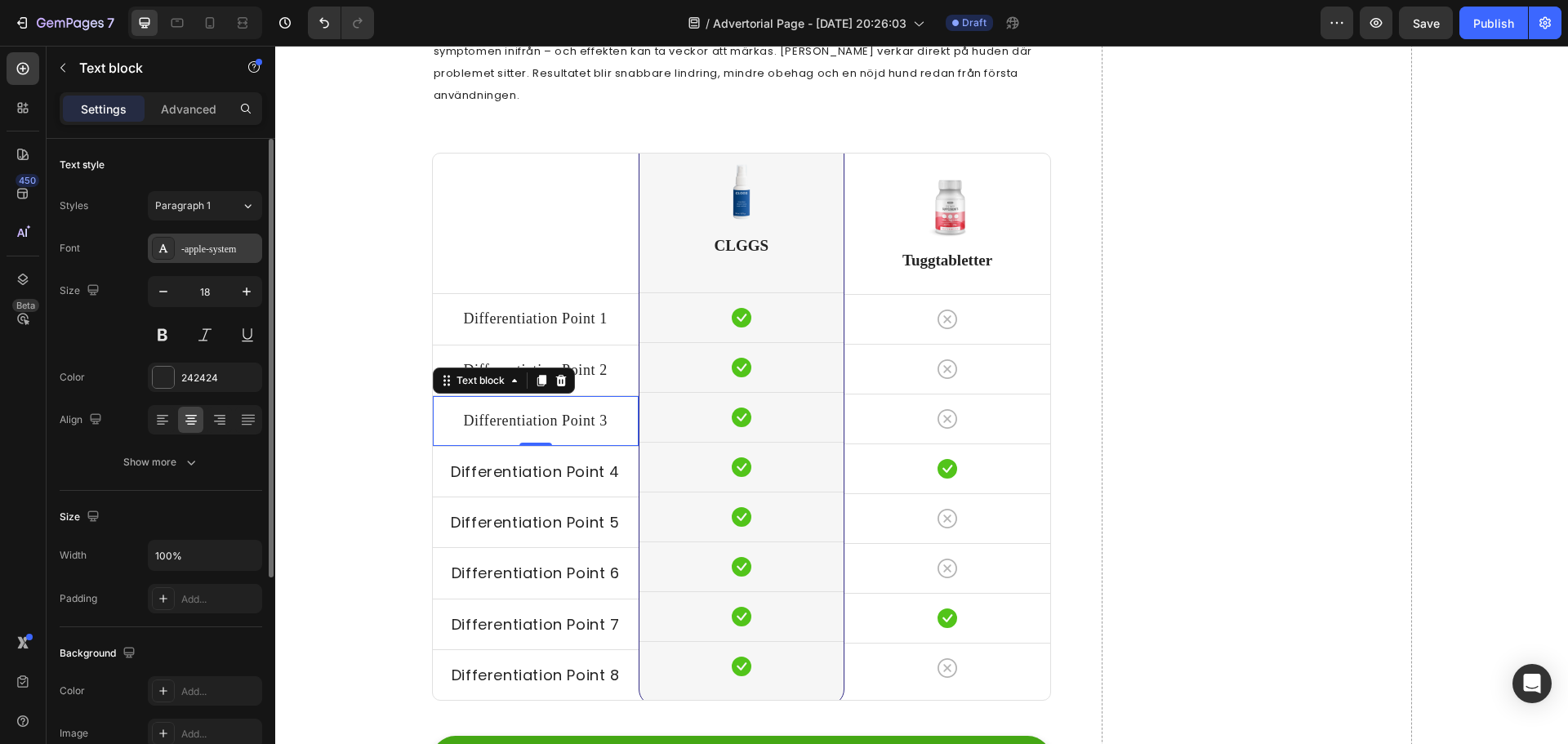
click at [205, 246] on div "-apple-system" at bounding box center [219, 249] width 77 height 15
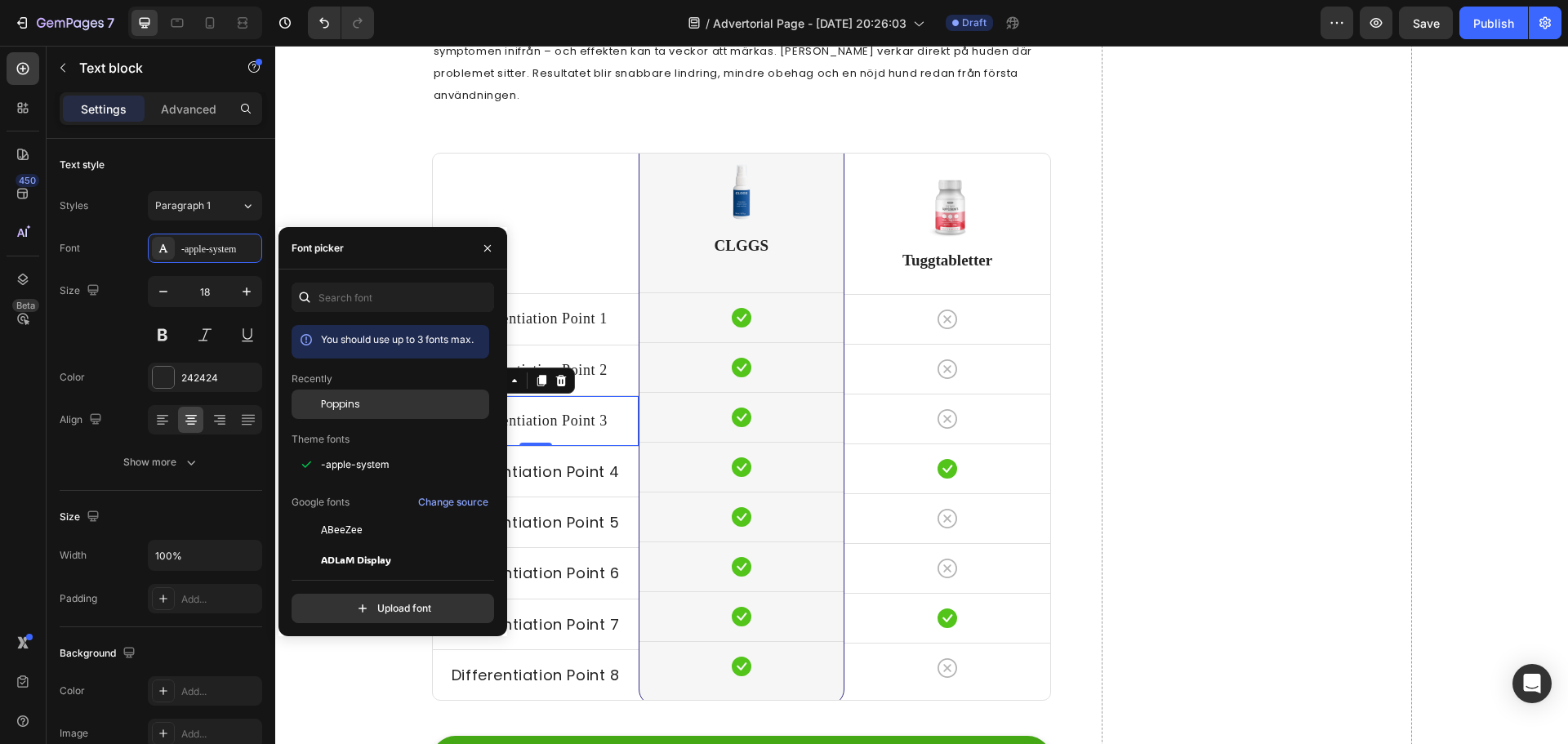
click at [339, 400] on span "Poppins" at bounding box center [340, 404] width 39 height 15
click at [563, 345] on div "Differentiation Point 2 Text block" at bounding box center [535, 370] width 205 height 50
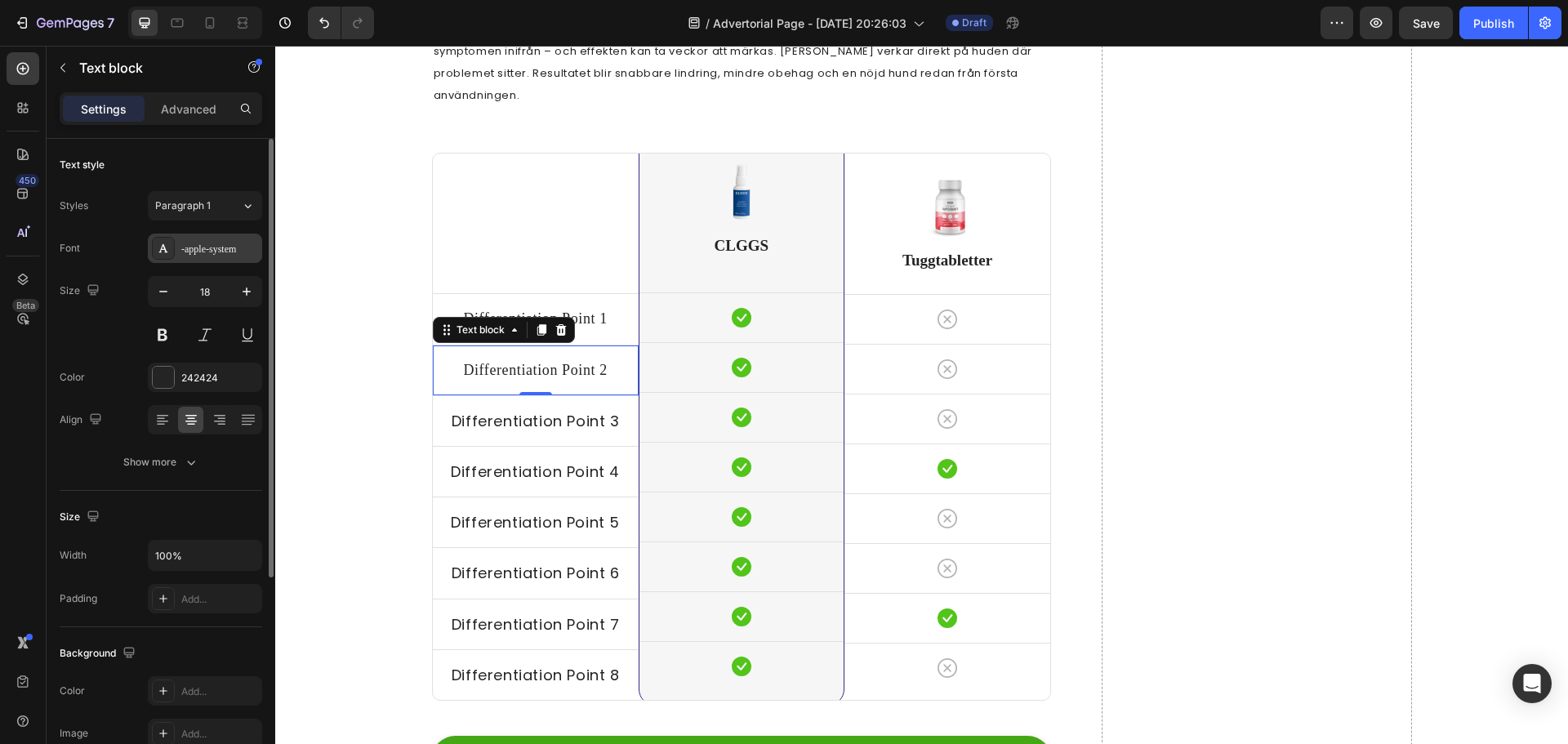
click at [199, 243] on div "-apple-system" at bounding box center [219, 249] width 77 height 15
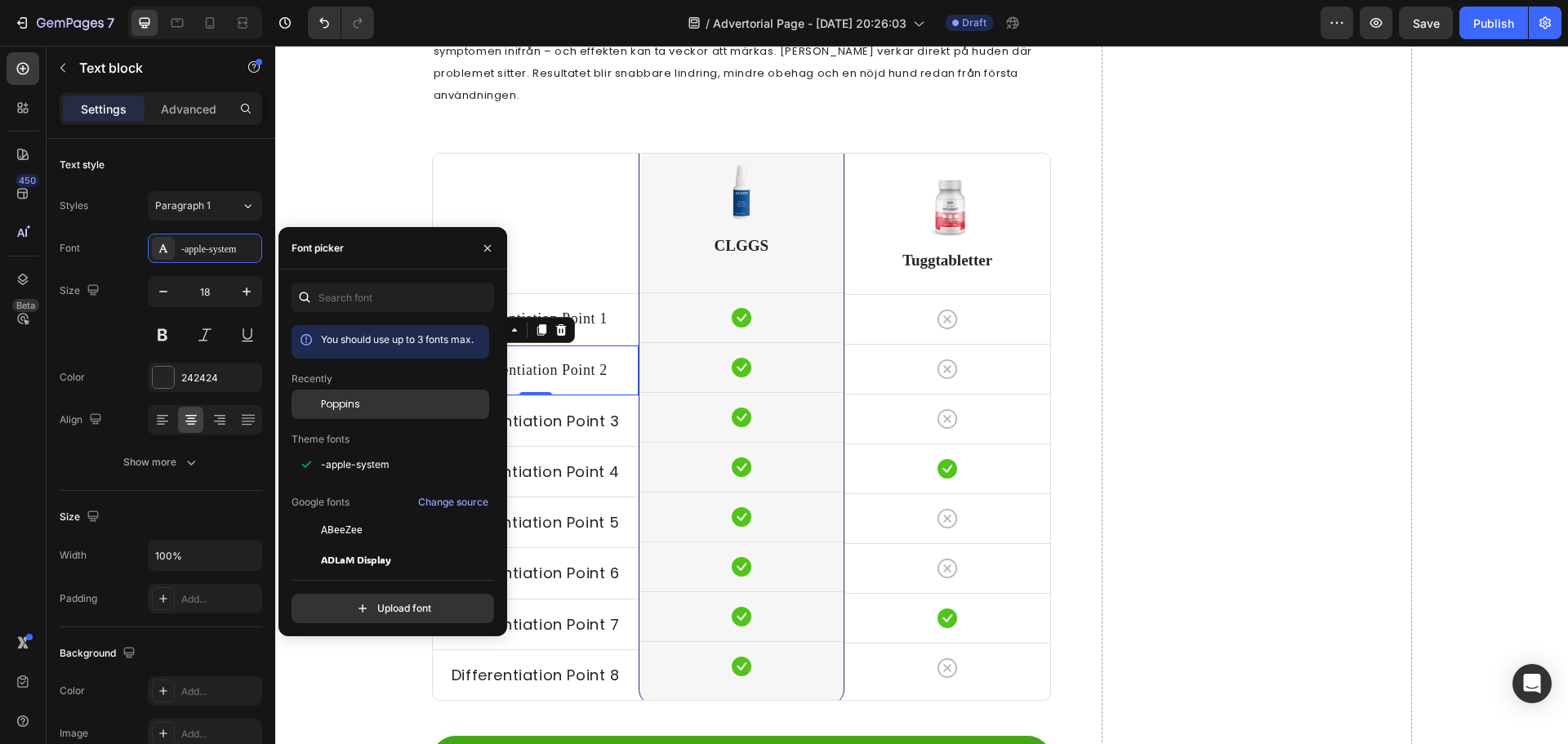
drag, startPoint x: 341, startPoint y: 400, endPoint x: 436, endPoint y: 372, distance: 99.0
click at [342, 400] on span "Poppins" at bounding box center [340, 404] width 39 height 15
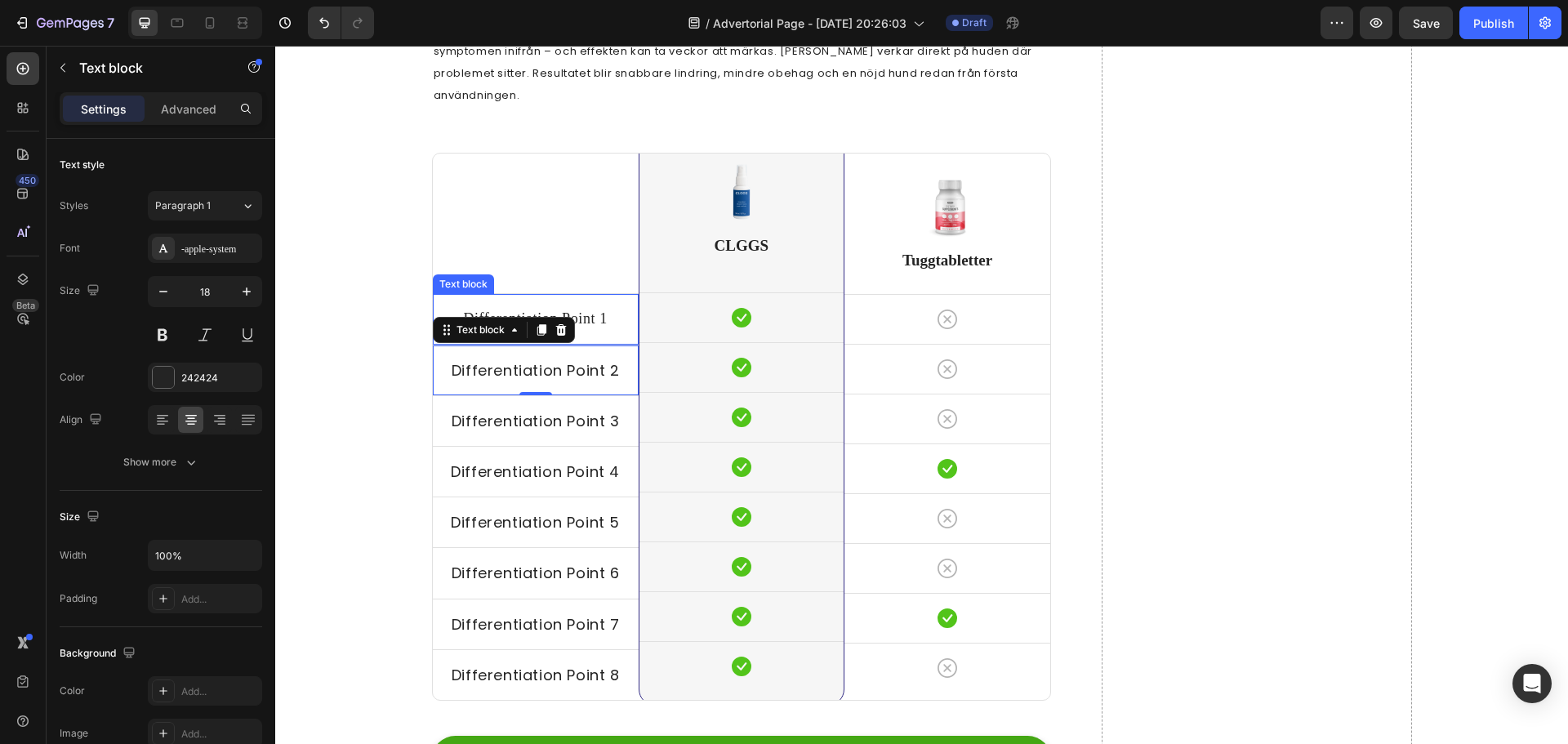
click at [583, 309] on p "Differentiation Point 1" at bounding box center [536, 319] width 203 height 20
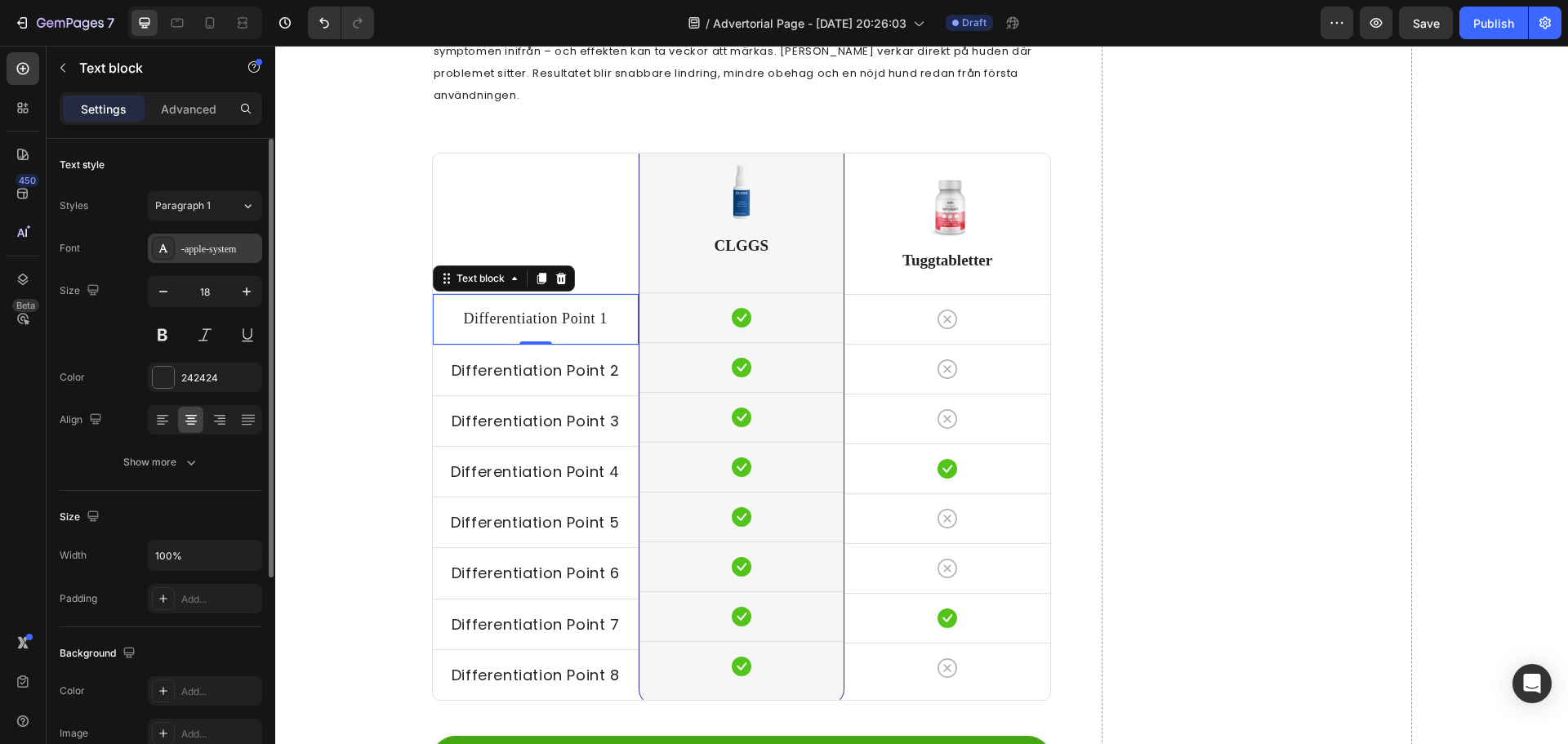
click at [184, 243] on div "-apple-system" at bounding box center [219, 249] width 77 height 15
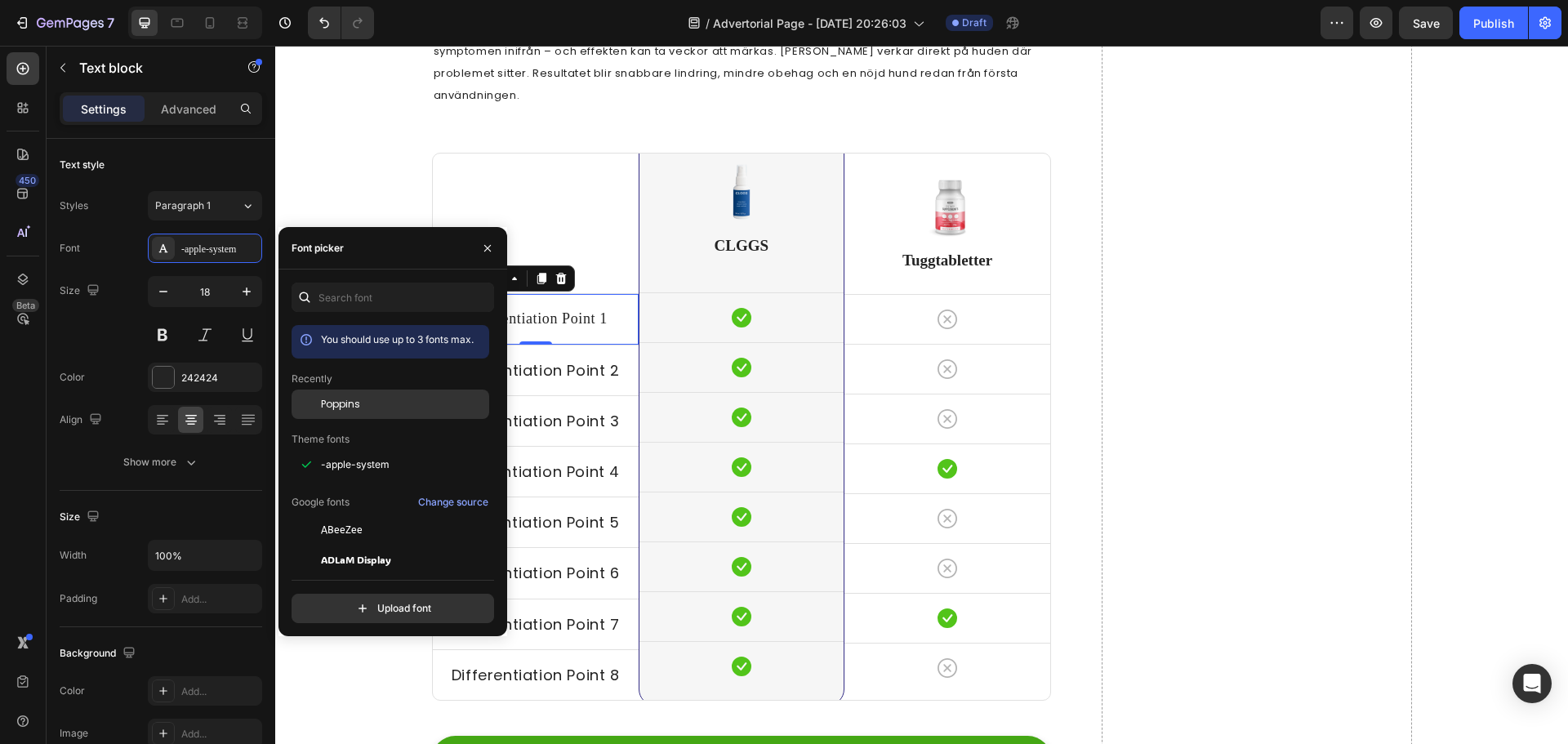
click at [340, 515] on div "Poppins" at bounding box center [390, 529] width 197 height 29
click at [730, 233] on h2 "CLGGS" at bounding box center [742, 246] width 205 height 27
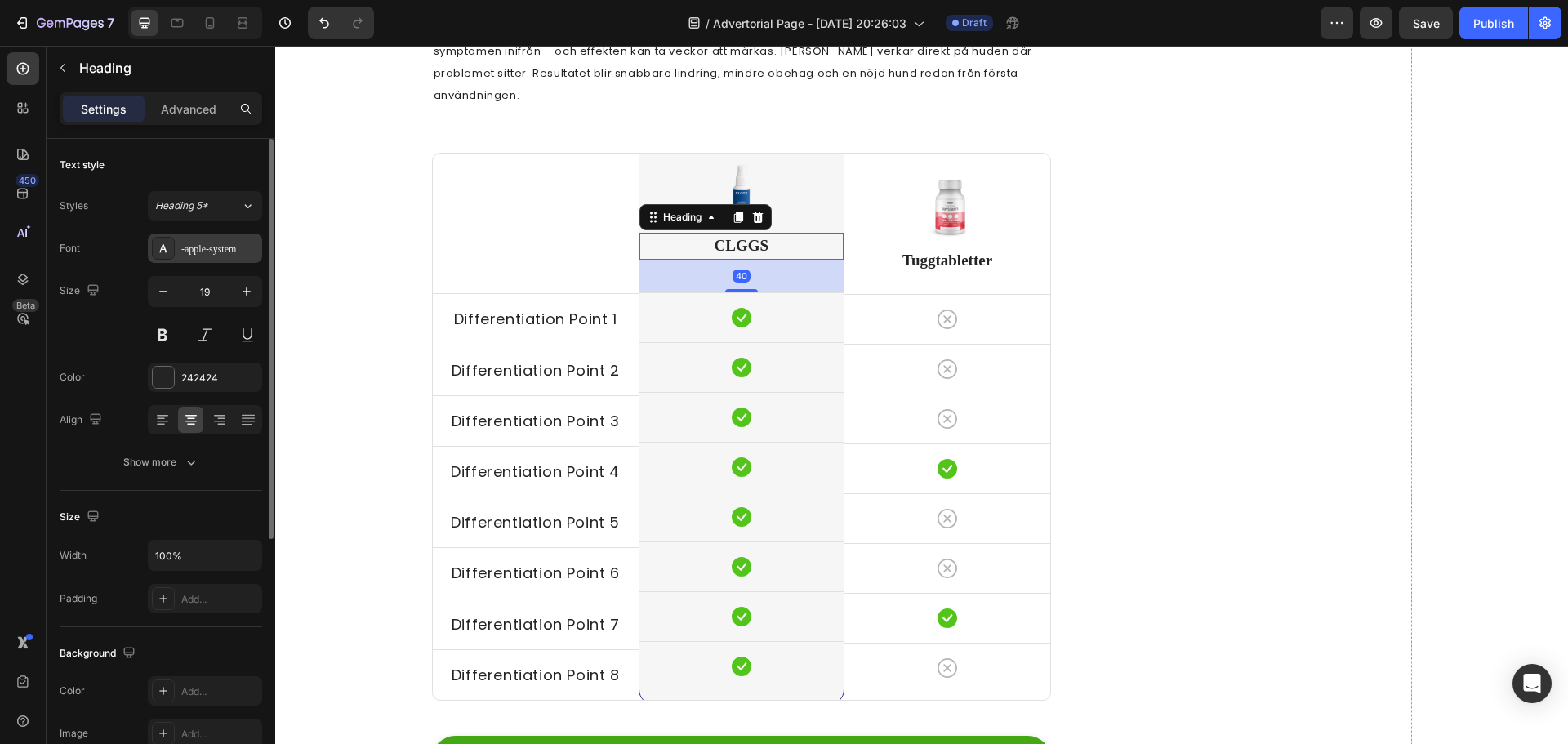
click at [197, 251] on div "-apple-system" at bounding box center [219, 249] width 77 height 15
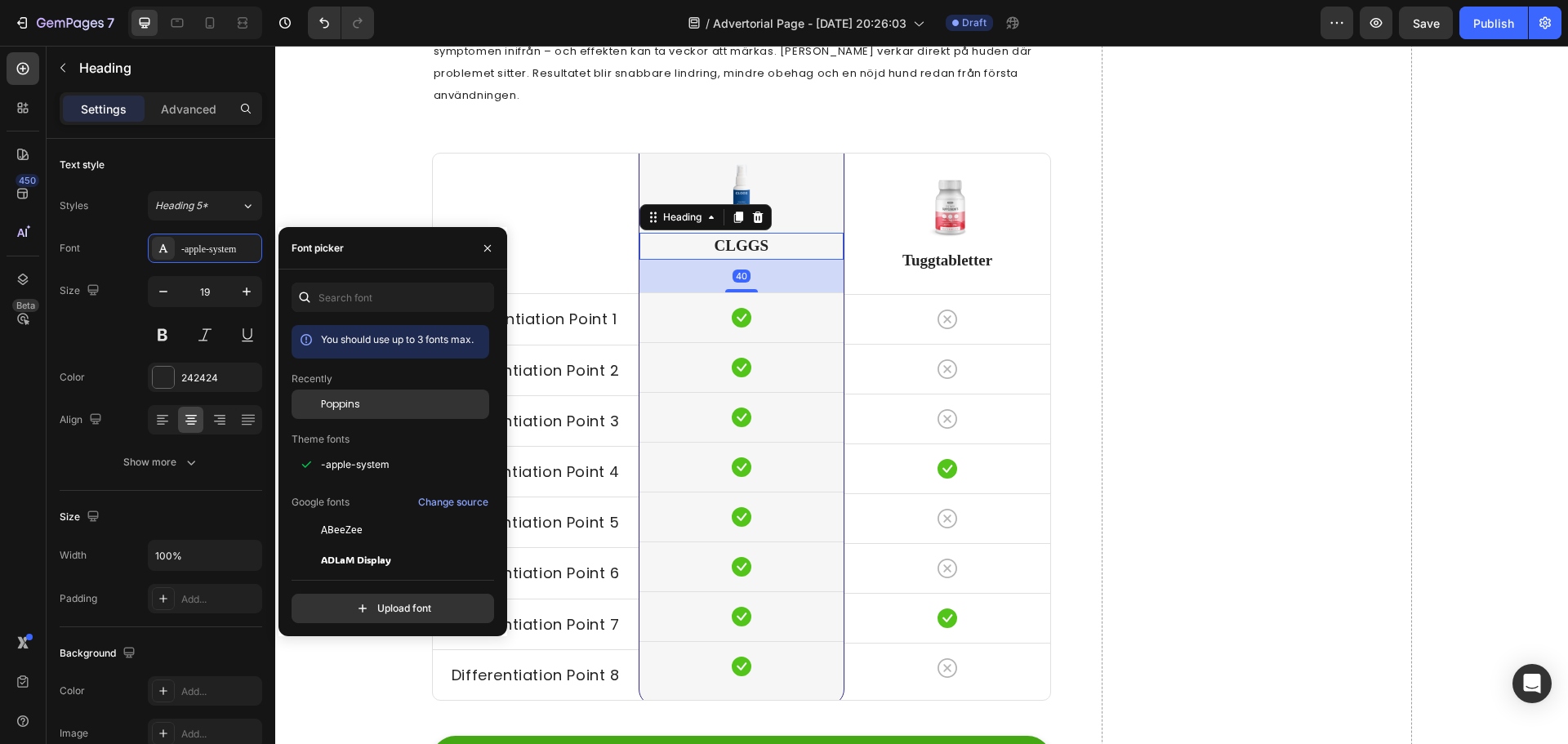
click at [343, 401] on span "Poppins" at bounding box center [340, 404] width 39 height 15
click at [906, 247] on h2 "Tuggtabletter" at bounding box center [947, 261] width 205 height 27
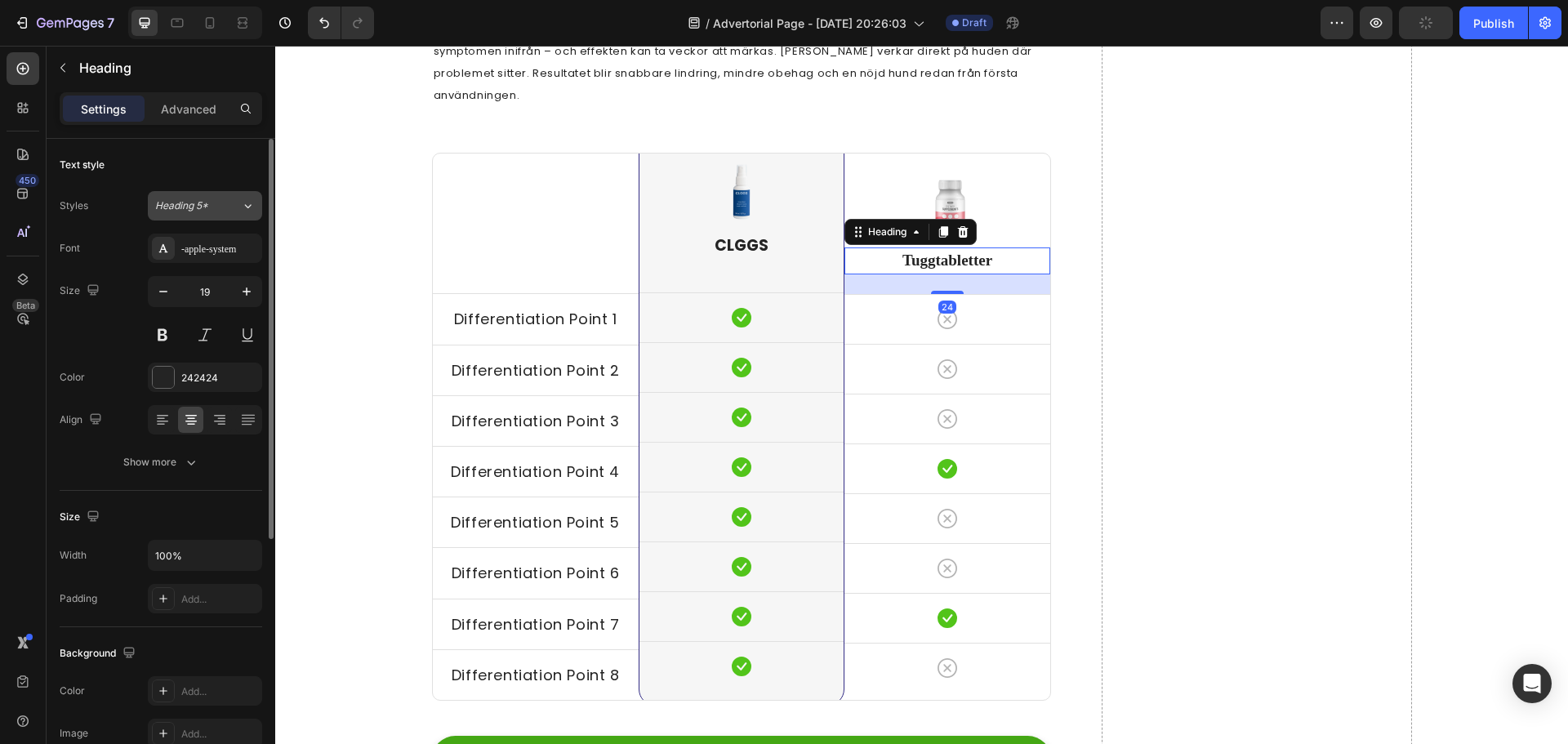
click at [215, 196] on button "Heading 5*" at bounding box center [205, 205] width 114 height 29
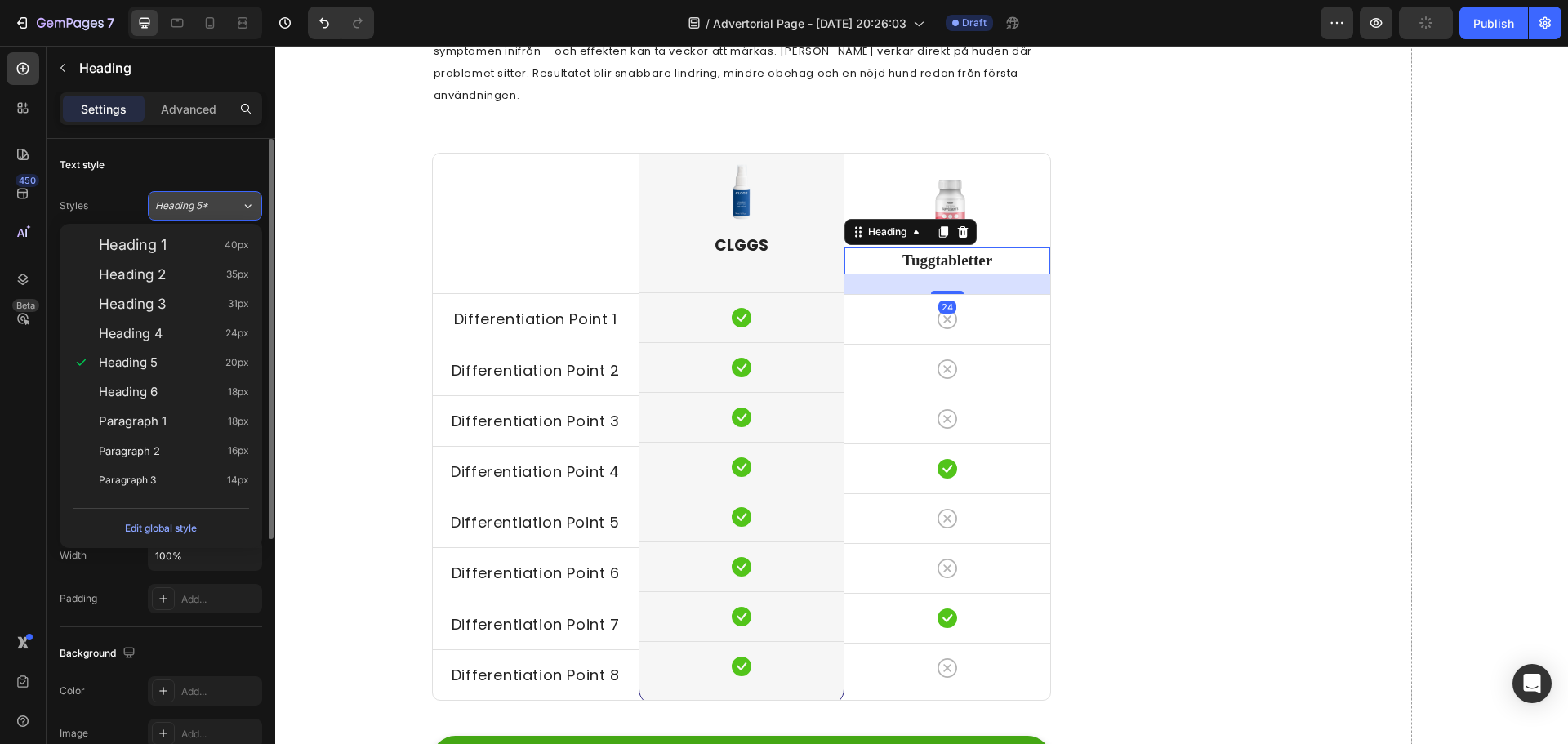
click at [216, 196] on button "Heading 5*" at bounding box center [205, 205] width 114 height 29
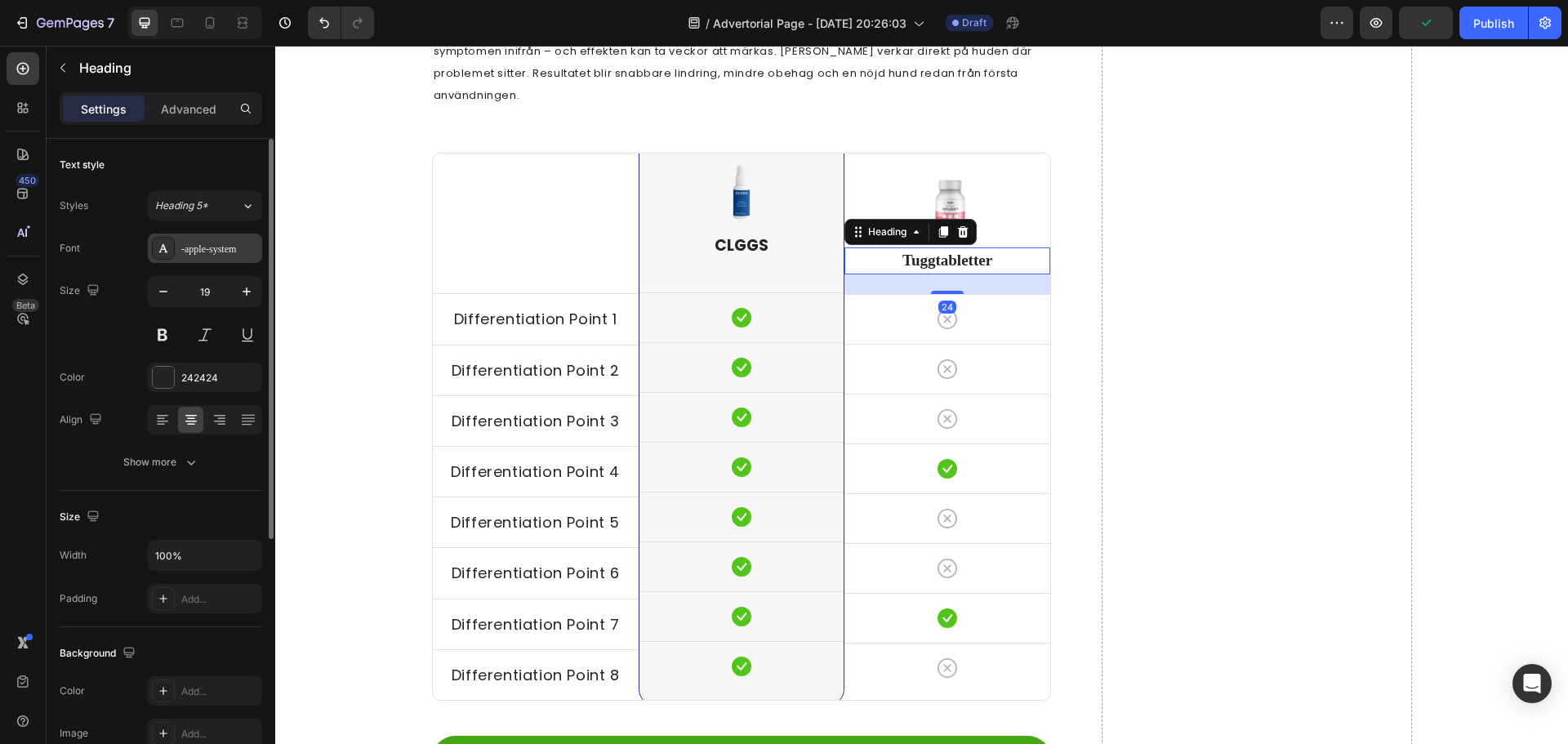
click at [211, 256] on div "-apple-system" at bounding box center [219, 249] width 77 height 15
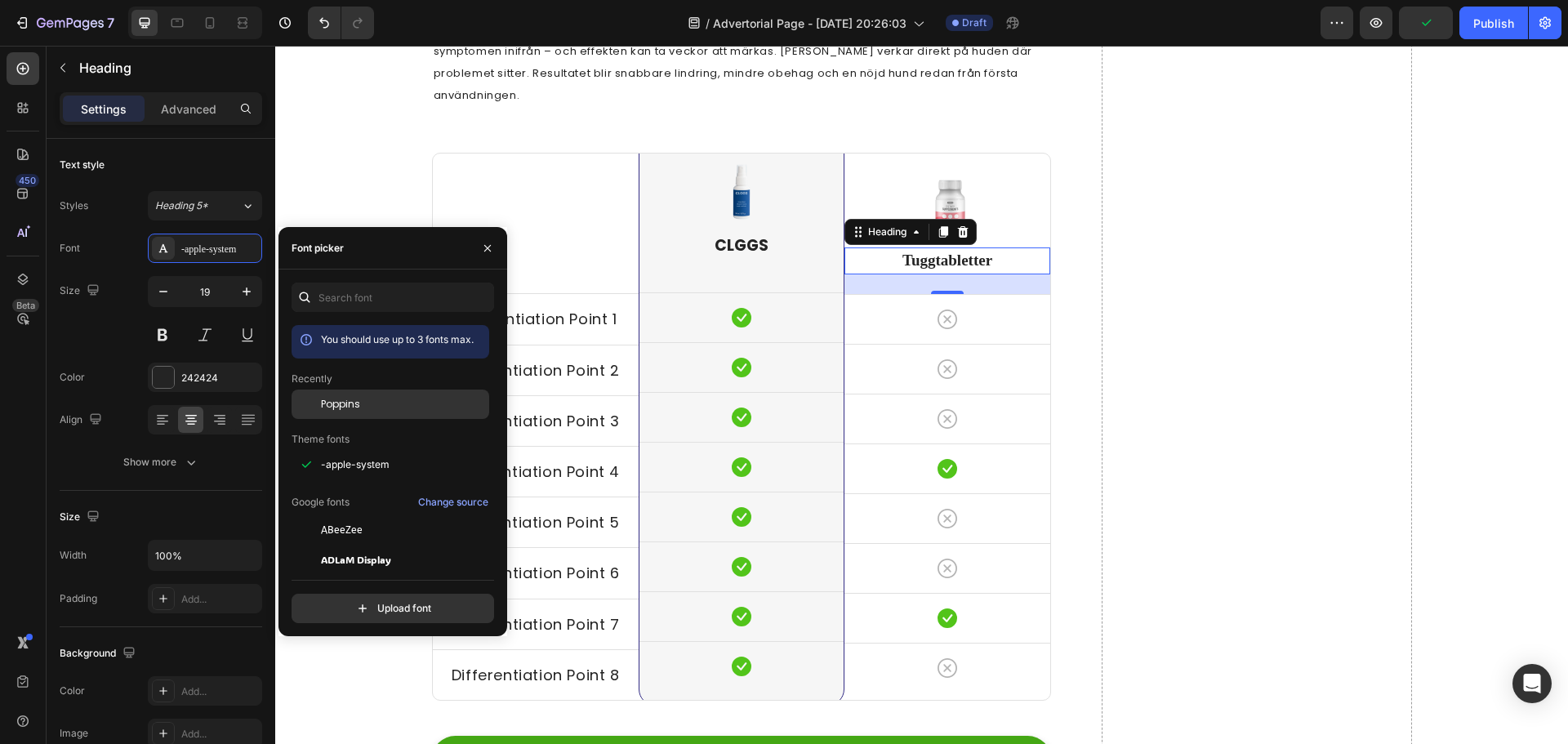
drag, startPoint x: 359, startPoint y: 404, endPoint x: 731, endPoint y: 248, distance: 403.4
click at [359, 404] on div "Poppins" at bounding box center [403, 404] width 165 height 15
click at [1183, 217] on div "Drop element here" at bounding box center [1256, 748] width 310 height 1586
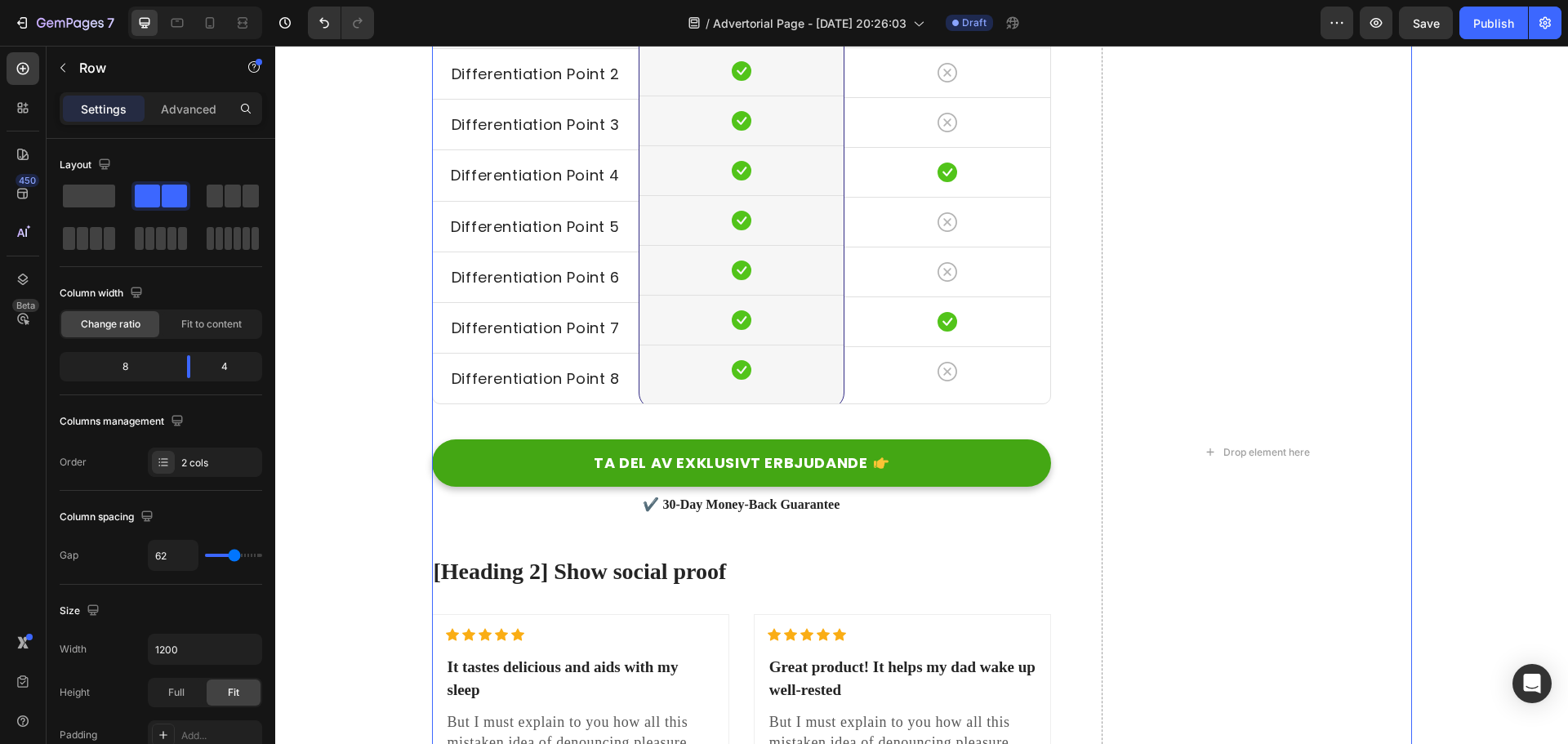
scroll to position [5157, 0]
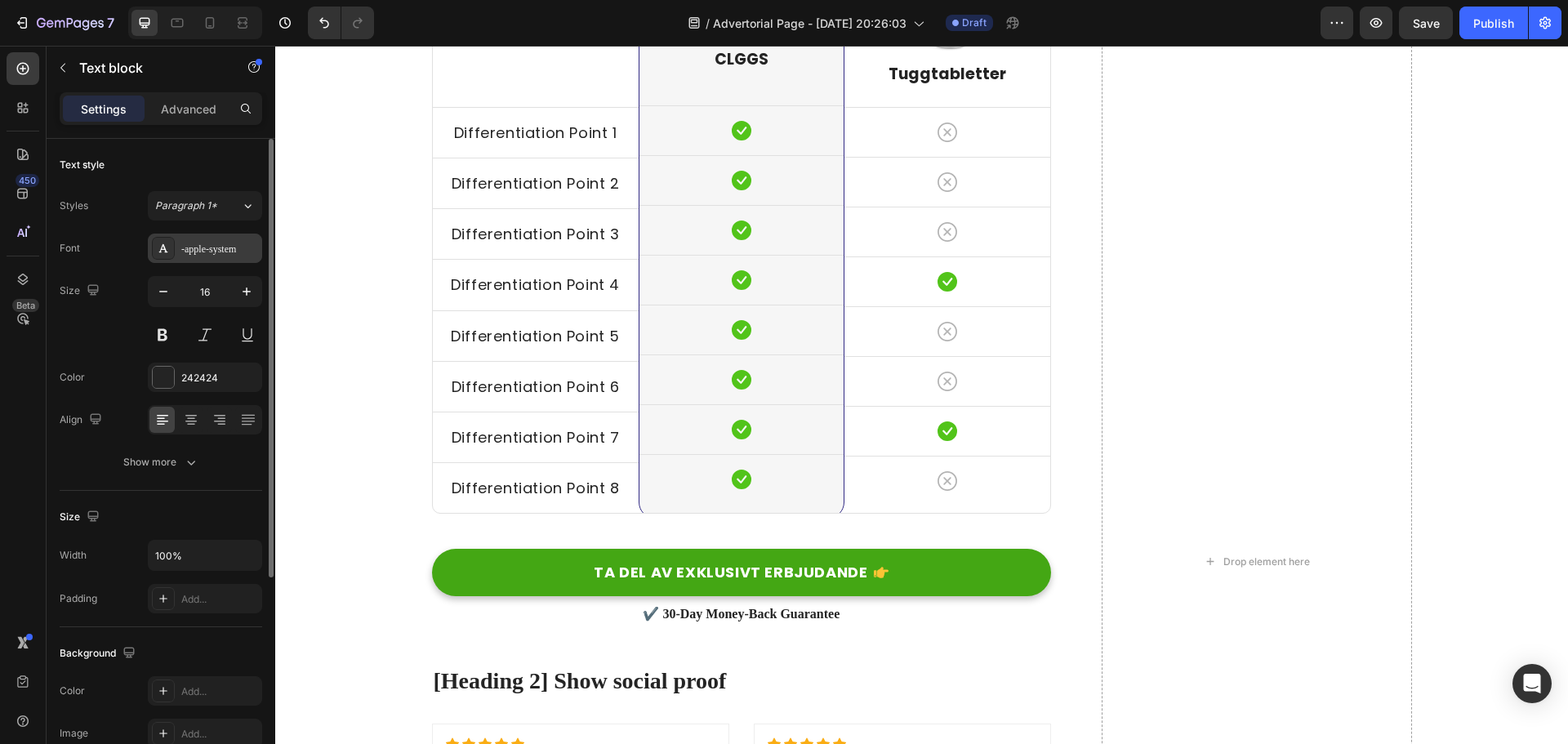
click at [182, 245] on div "-apple-system" at bounding box center [205, 248] width 114 height 29
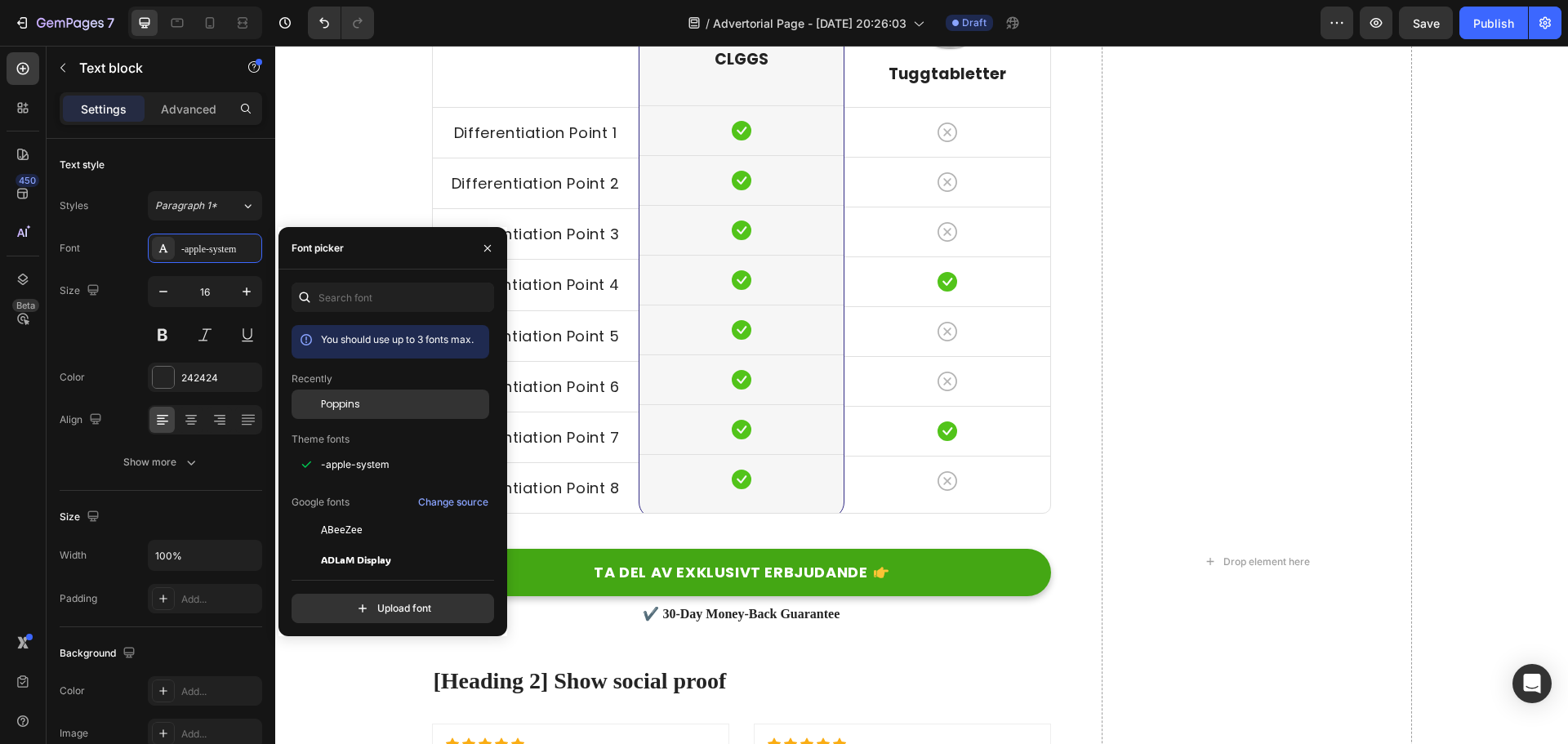
click at [334, 403] on span "Poppins" at bounding box center [340, 404] width 39 height 15
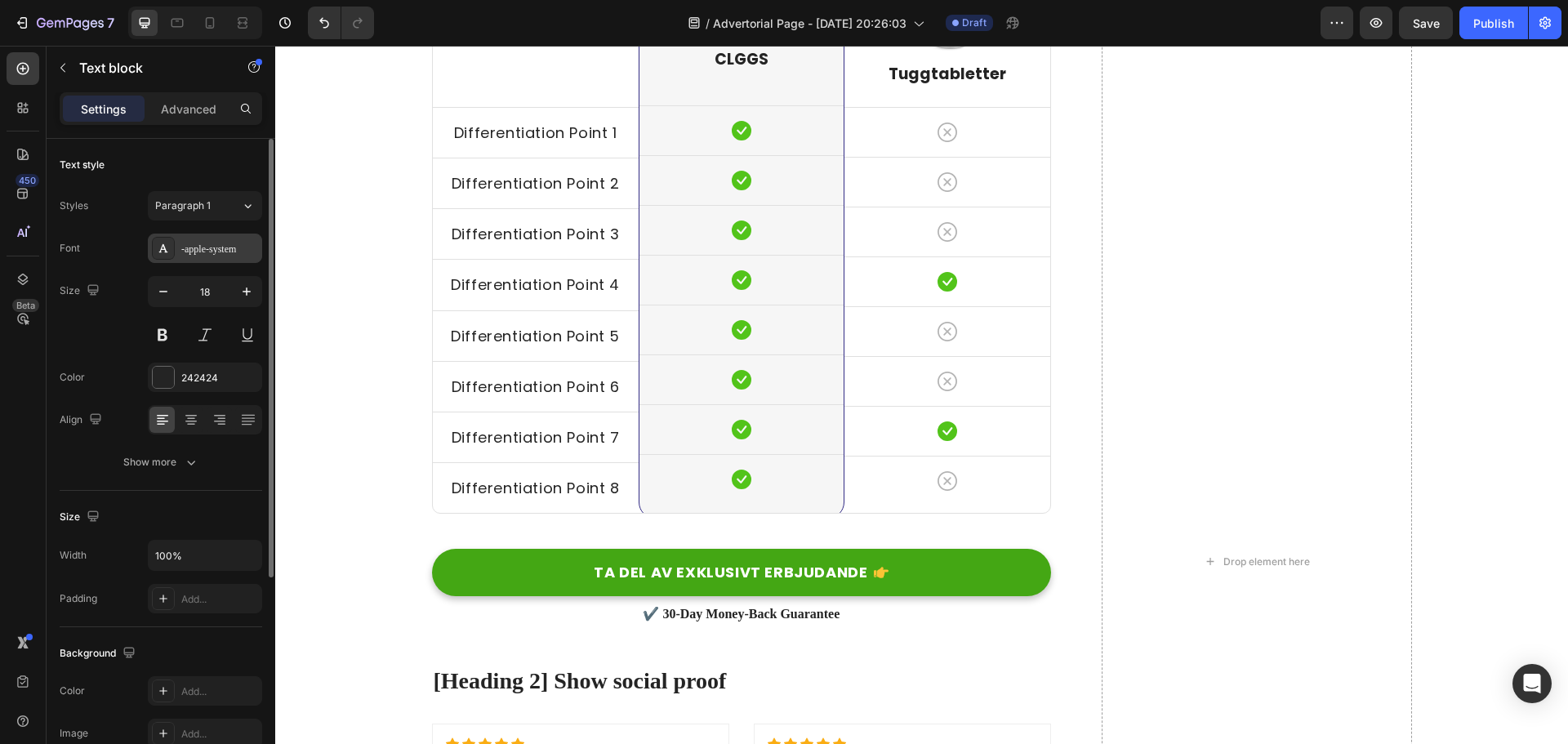
click at [214, 245] on div "-apple-system" at bounding box center [219, 249] width 77 height 15
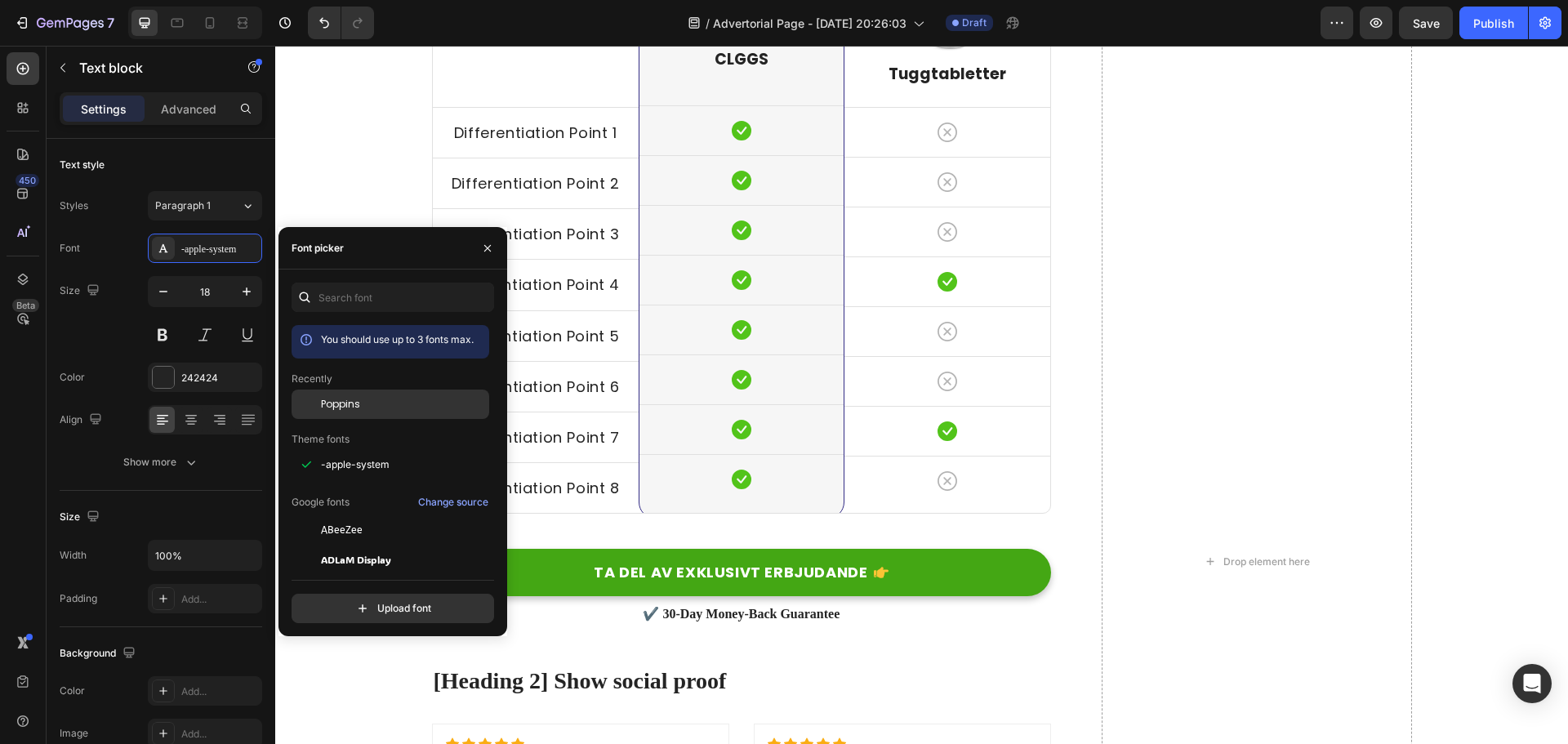
click at [352, 515] on div "Poppins" at bounding box center [390, 529] width 197 height 29
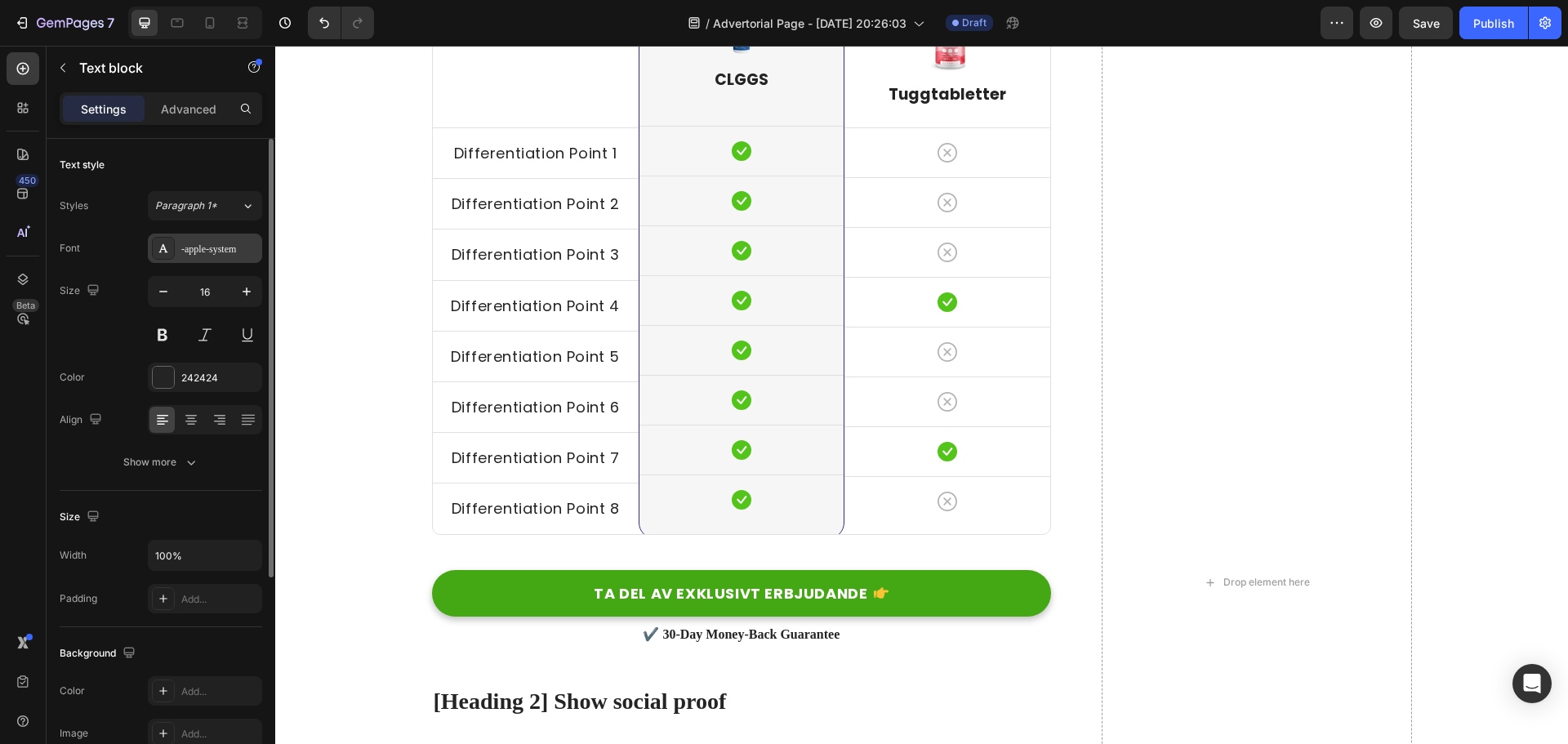
click at [195, 245] on div "-apple-system" at bounding box center [219, 249] width 77 height 15
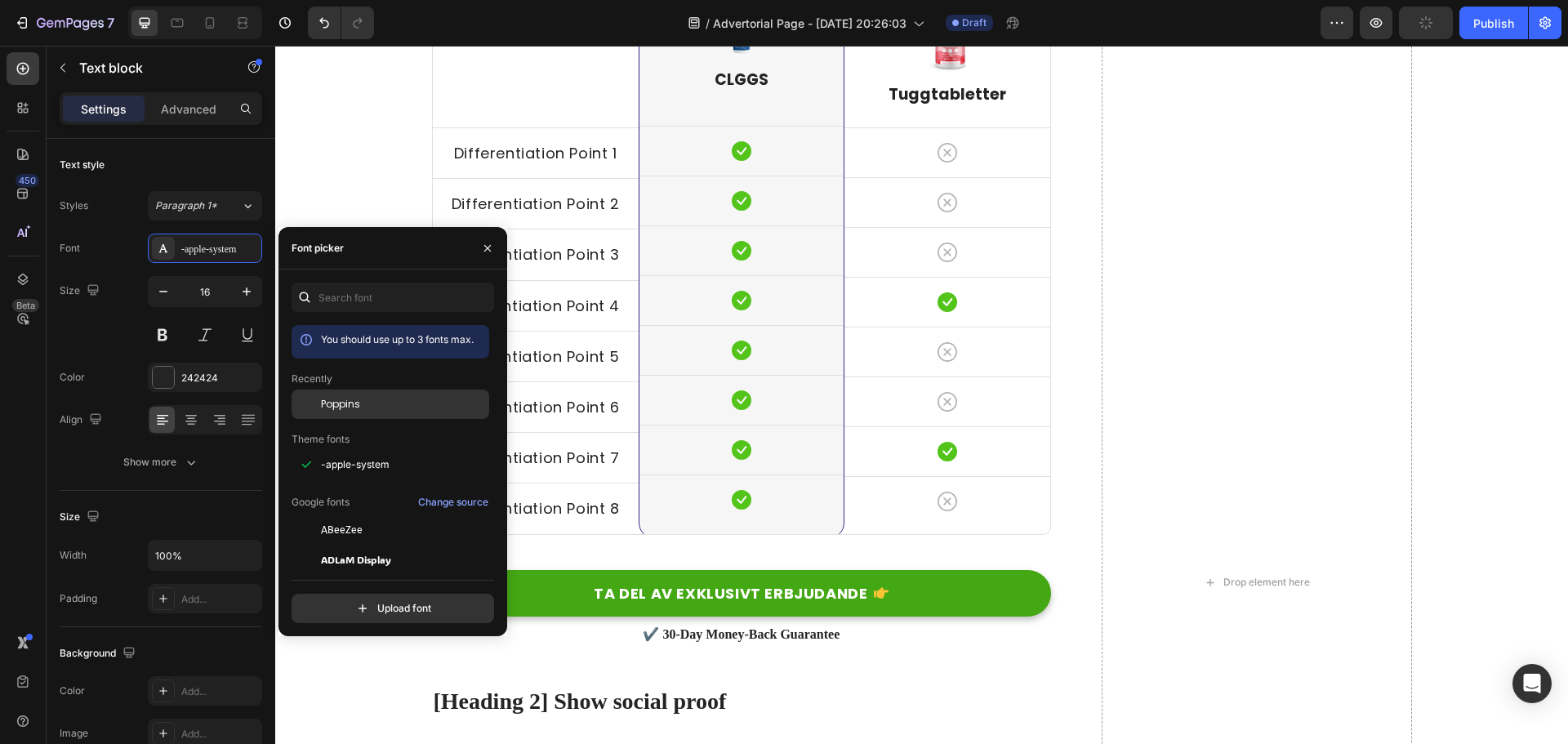
click at [345, 401] on span "Poppins" at bounding box center [340, 404] width 39 height 15
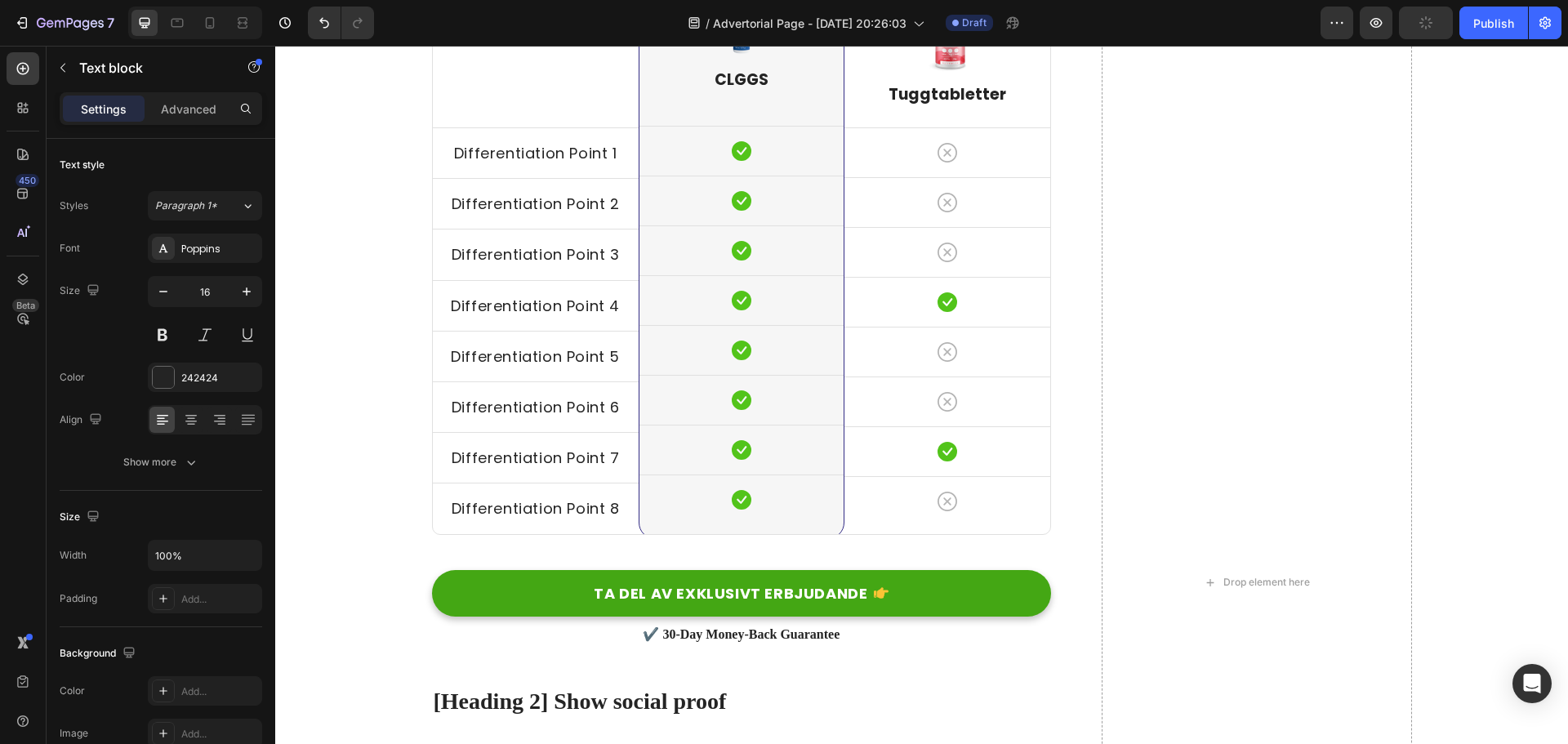
click at [236, 251] on div "-apple-system" at bounding box center [219, 249] width 77 height 15
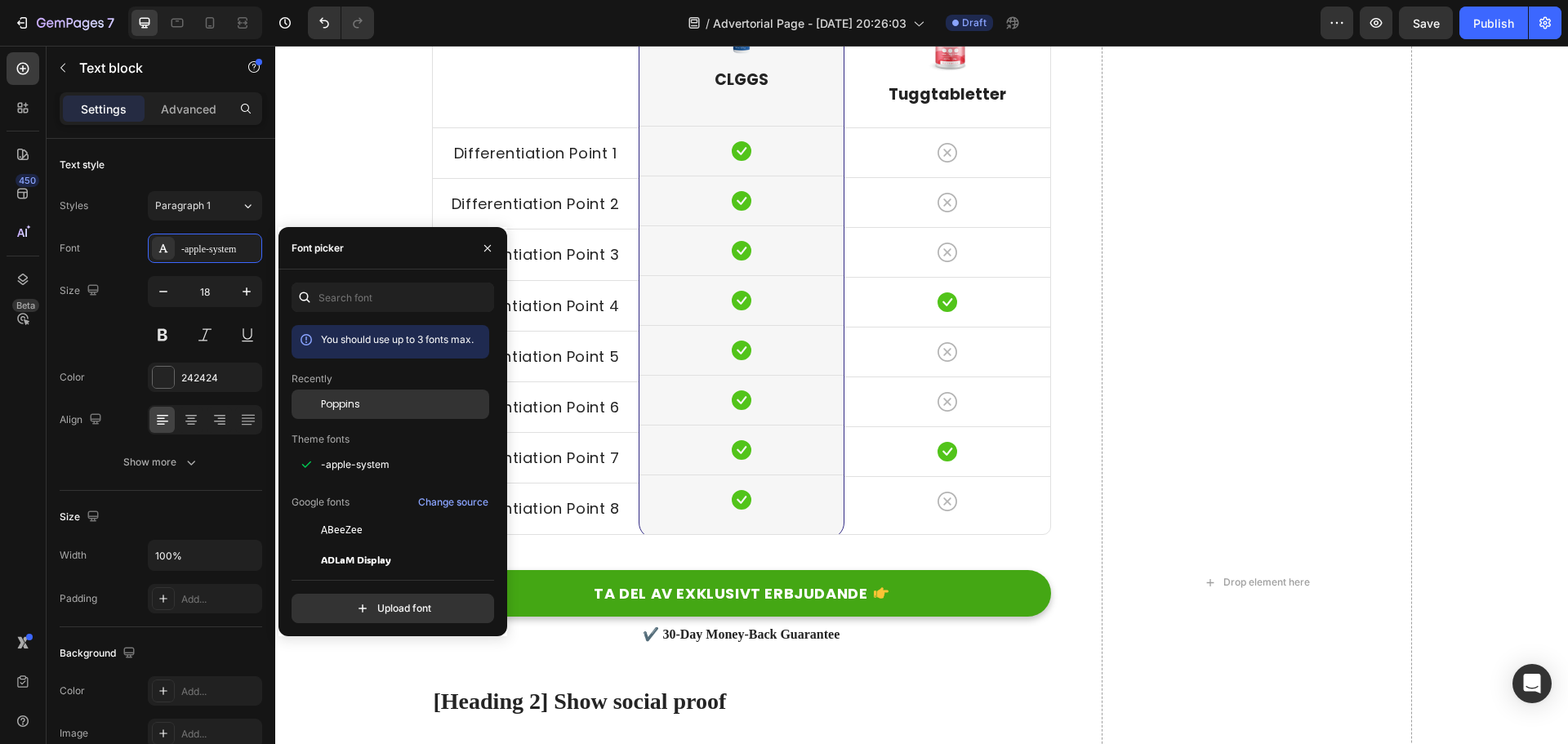
click at [344, 397] on span "Poppins" at bounding box center [340, 404] width 39 height 15
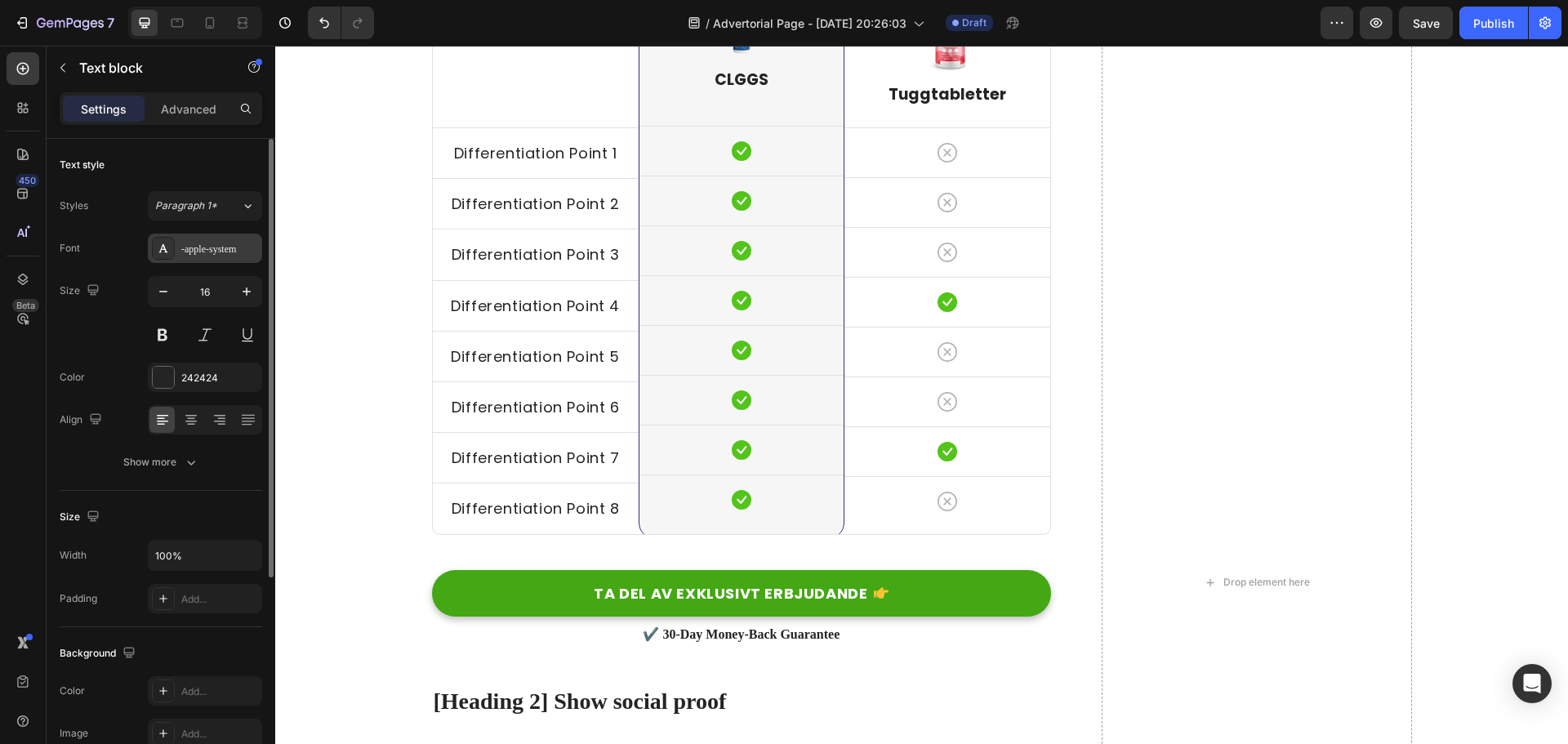
click at [222, 246] on div "-apple-system" at bounding box center [219, 249] width 77 height 15
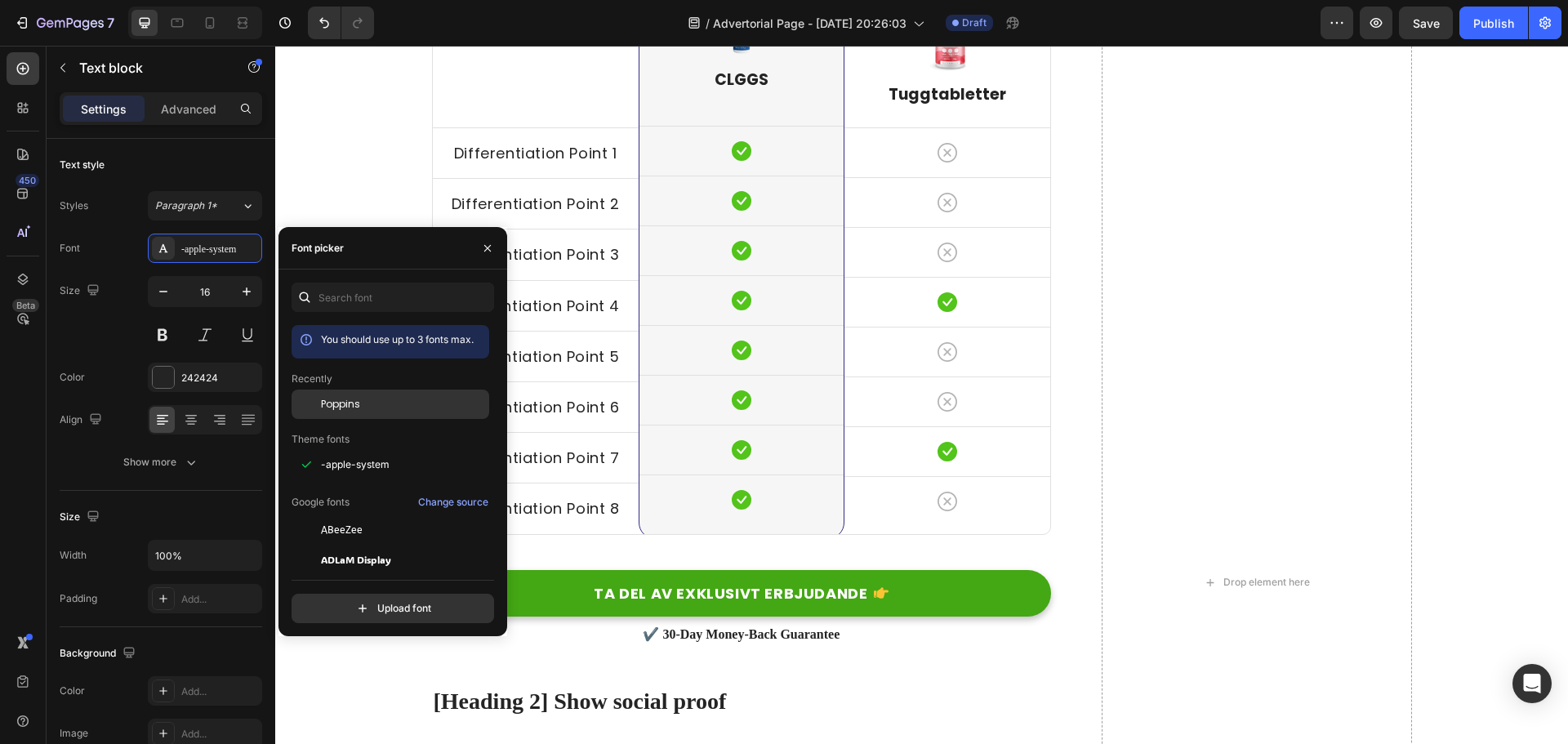
drag, startPoint x: 334, startPoint y: 399, endPoint x: 306, endPoint y: 318, distance: 85.7
click at [334, 399] on span "Poppins" at bounding box center [340, 404] width 39 height 15
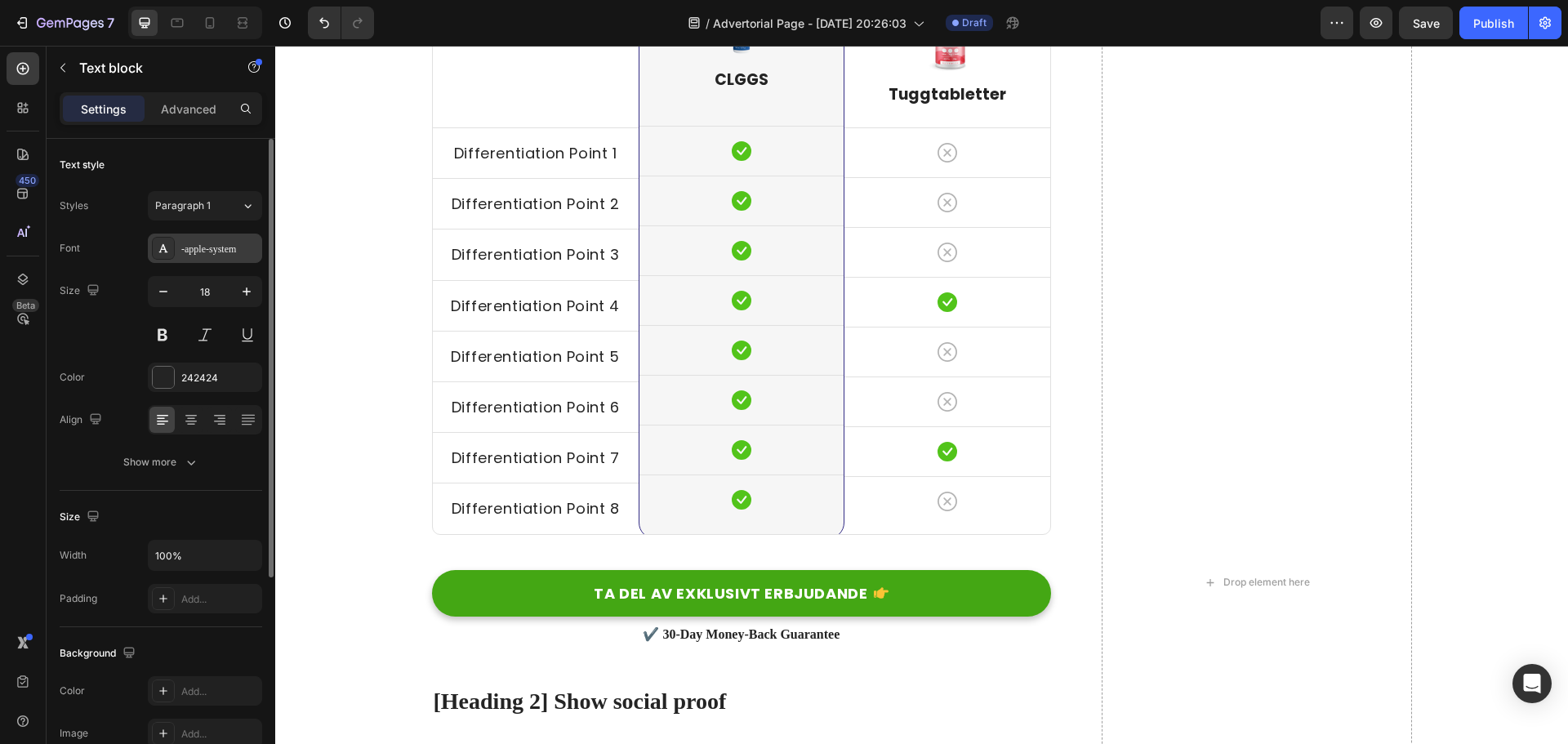
click at [220, 251] on div "-apple-system" at bounding box center [219, 249] width 77 height 15
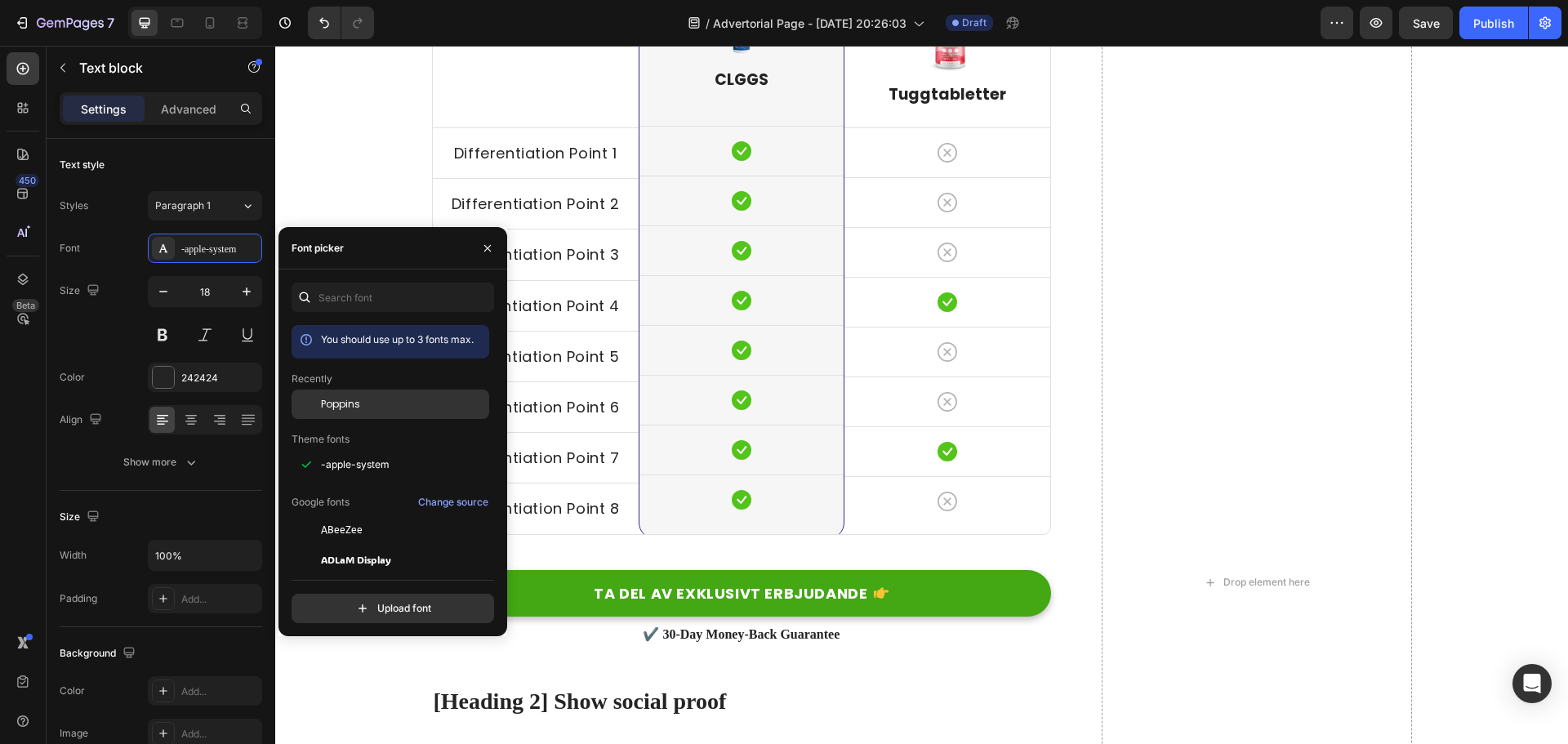
click at [339, 397] on span "Poppins" at bounding box center [340, 404] width 39 height 15
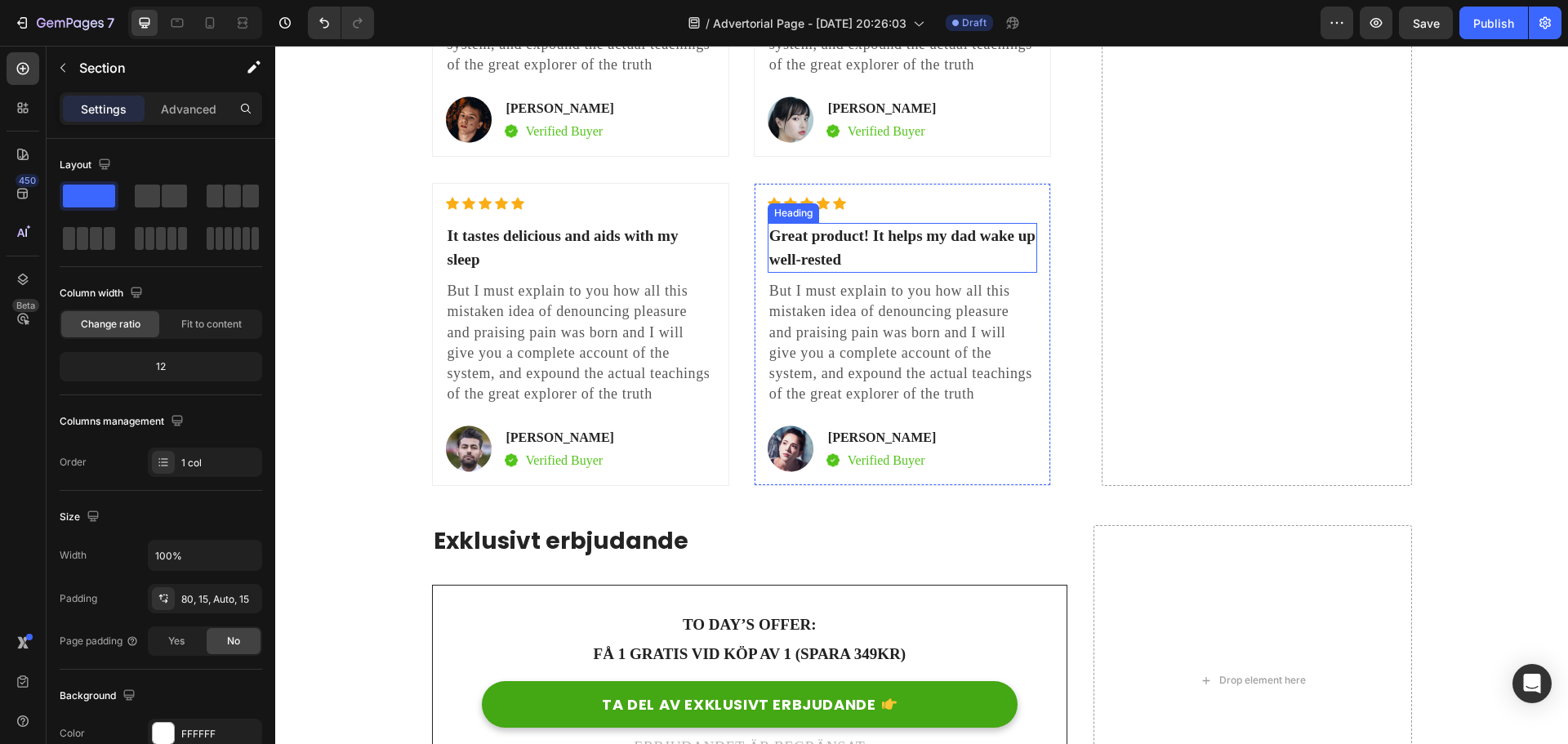
scroll to position [6358, 0]
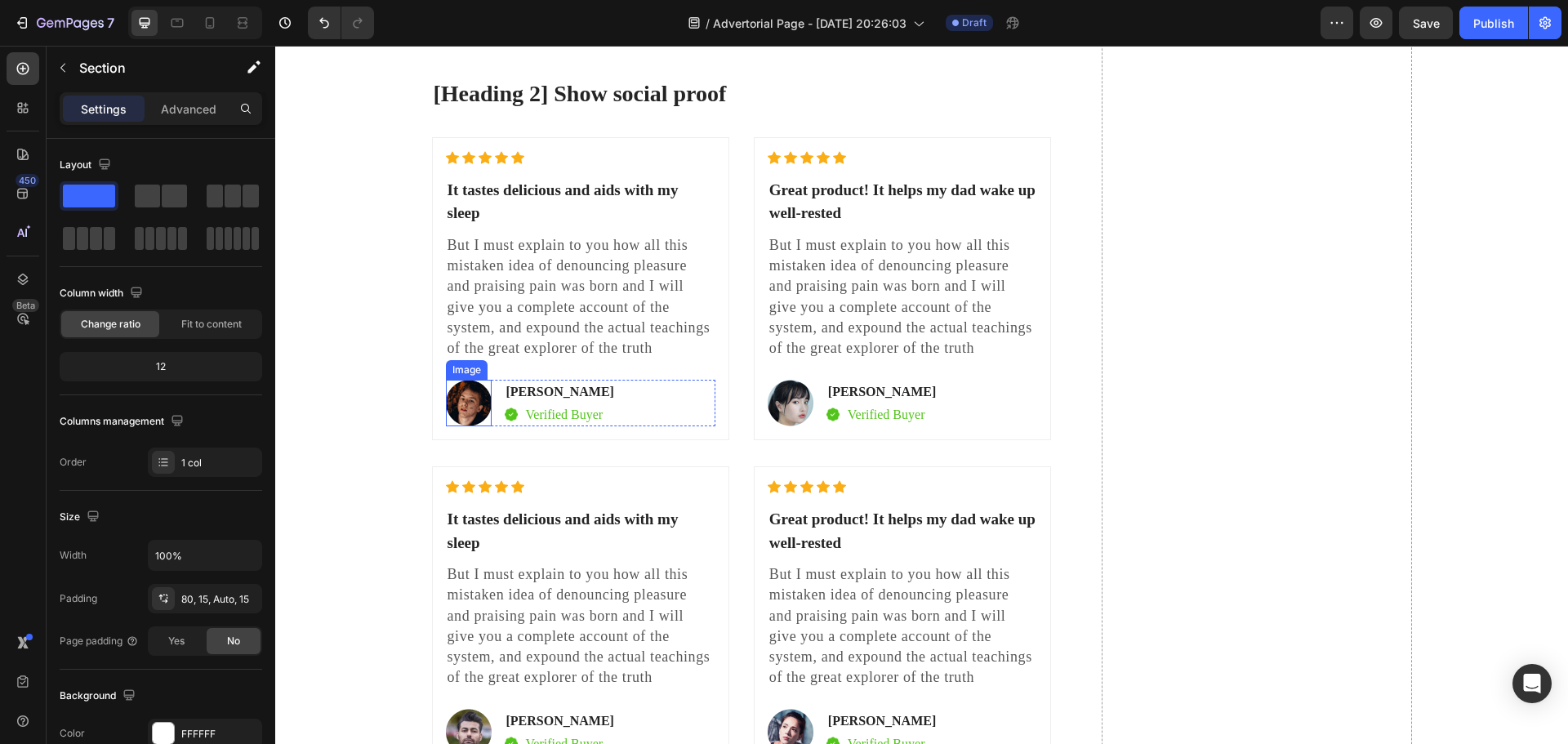
click at [461, 381] on img at bounding box center [468, 403] width 46 height 47
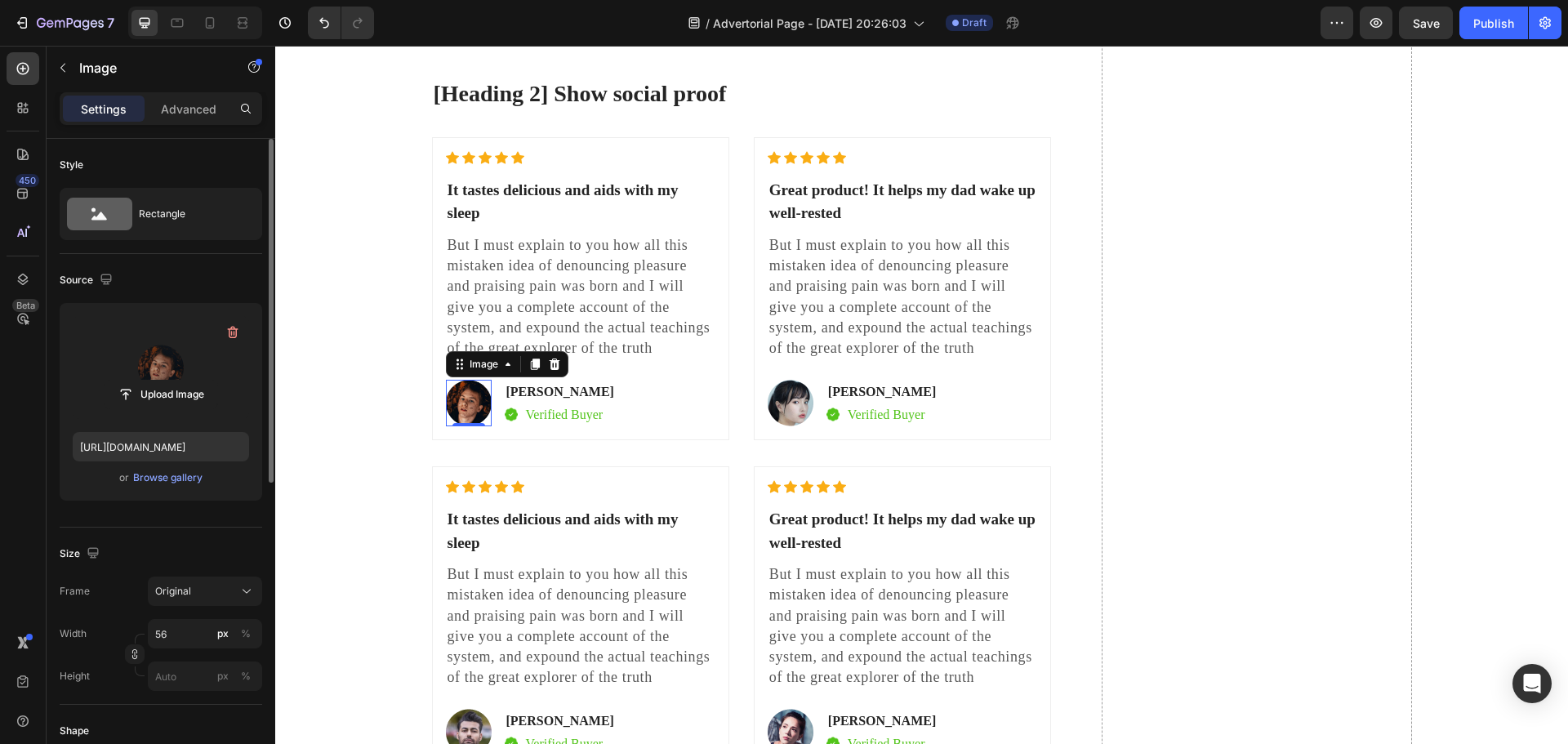
click at [158, 373] on label at bounding box center [161, 367] width 176 height 103
click at [158, 381] on input "file" at bounding box center [160, 394] width 112 height 27
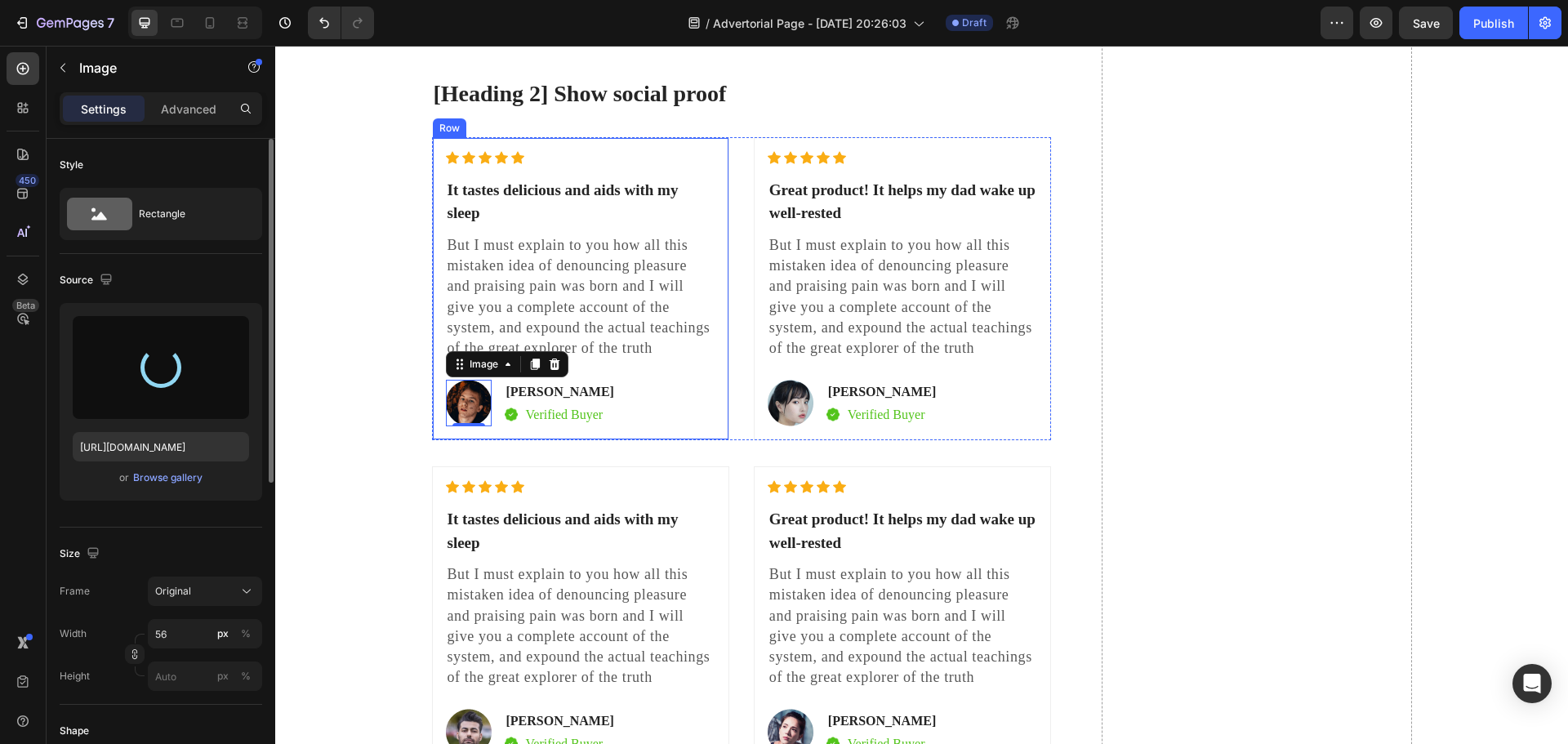
type input "[URL][DOMAIN_NAME]"
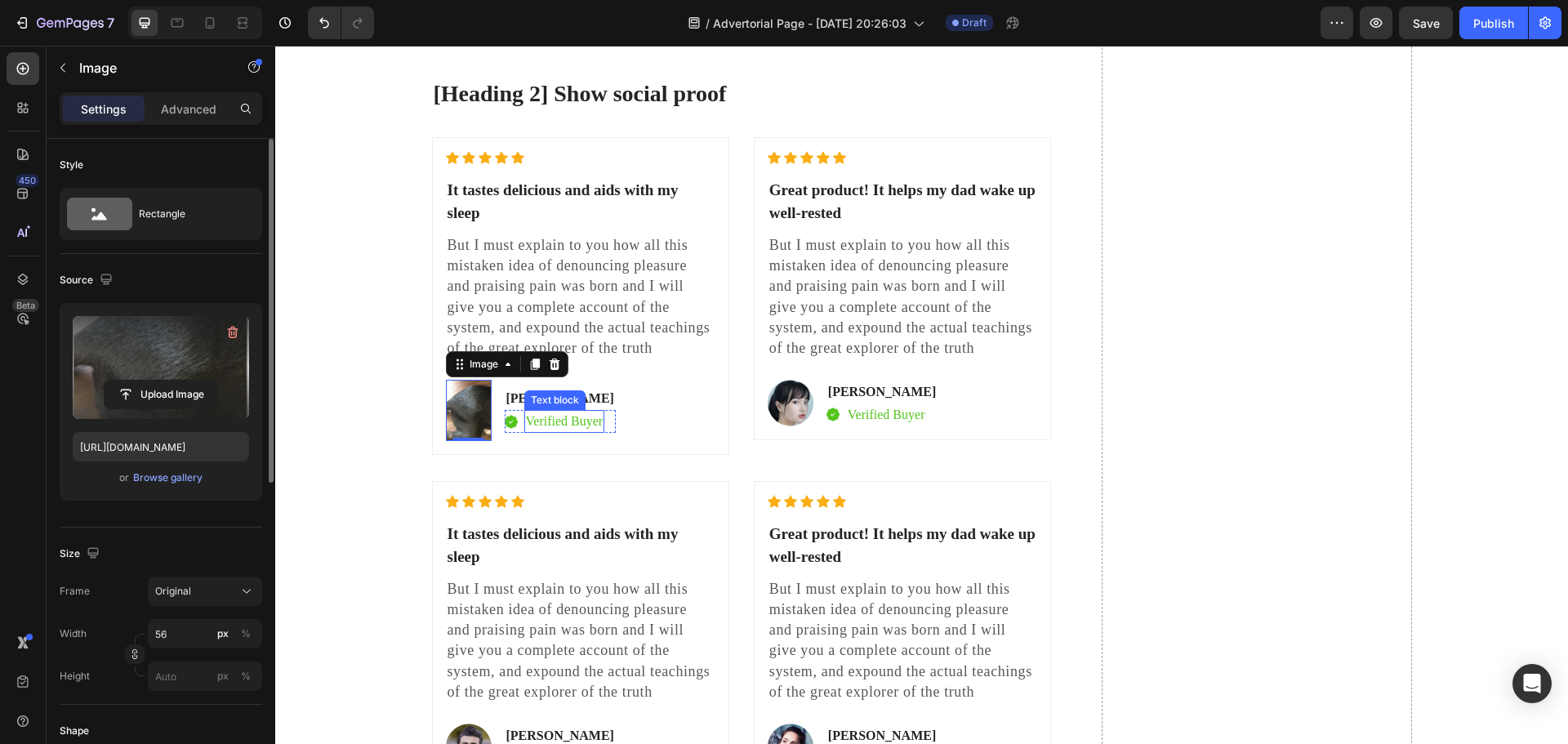
click at [567, 412] on p "Verified Buyer" at bounding box center [564, 421] width 78 height 19
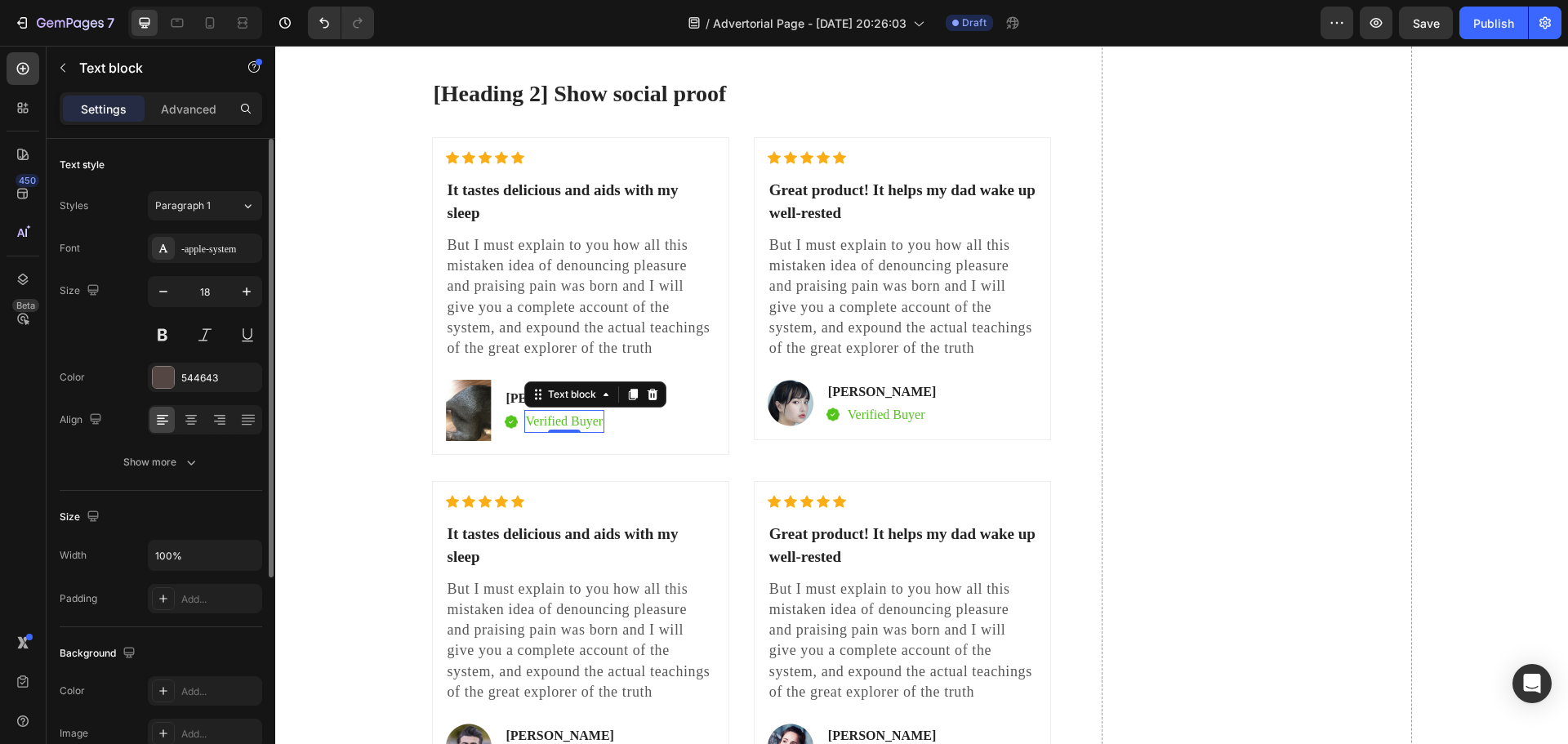
click at [590, 412] on p "Verified Buyer" at bounding box center [564, 421] width 78 height 19
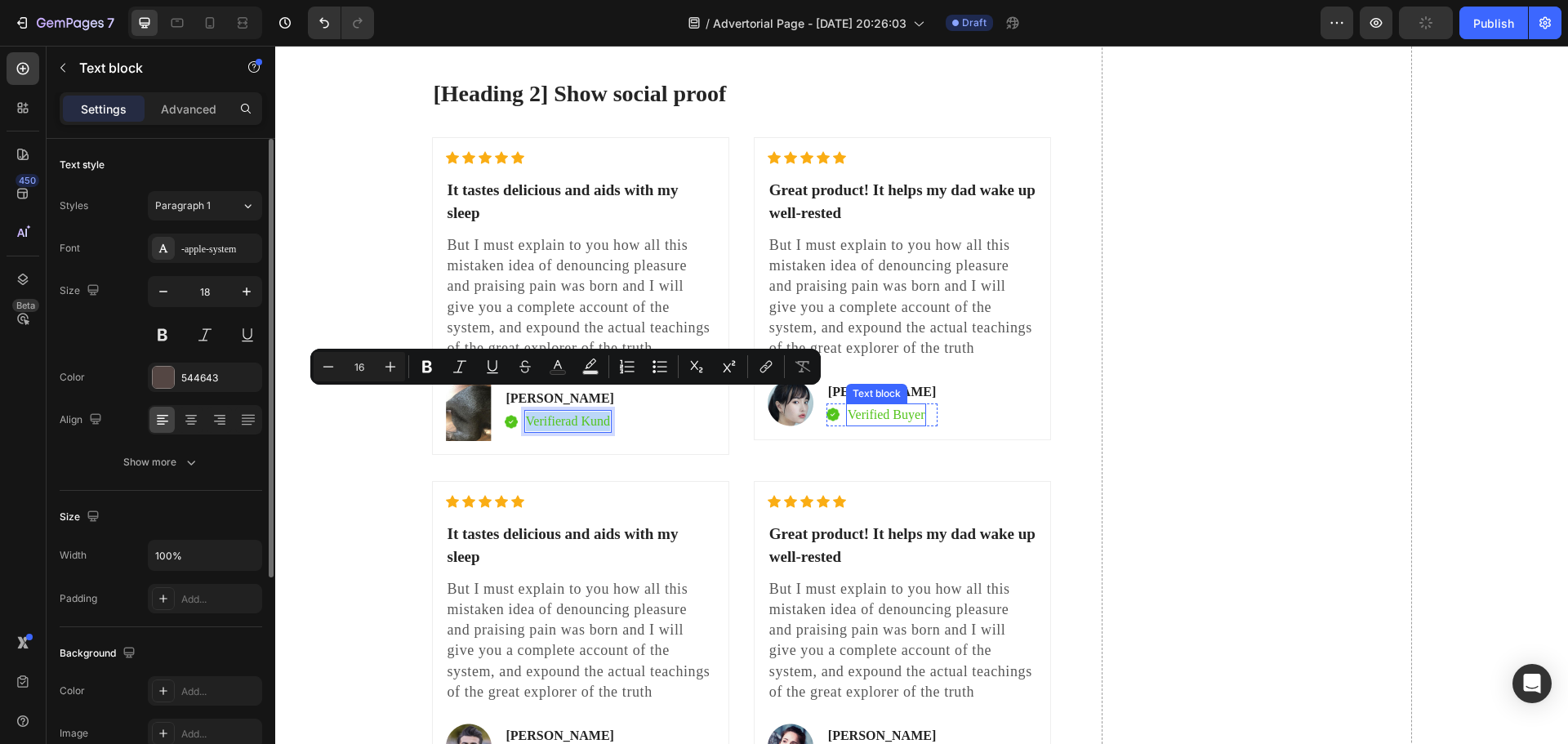
click at [887, 404] on p "Verified Buyer" at bounding box center [886, 414] width 78 height 19
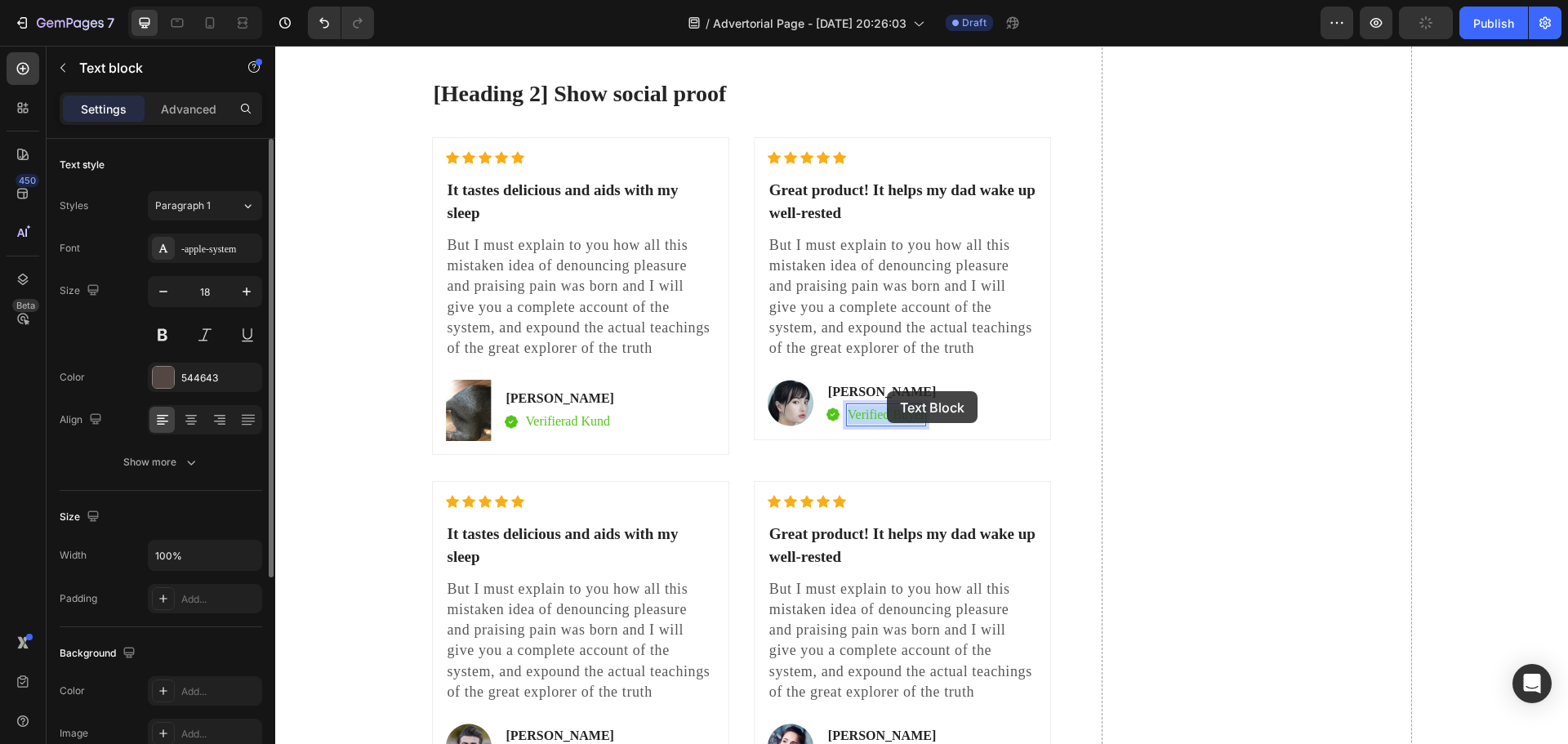
click at [887, 404] on p "Verified Buyer" at bounding box center [886, 414] width 78 height 19
click at [574, 743] on p "Verified Buyer" at bounding box center [564, 758] width 78 height 19
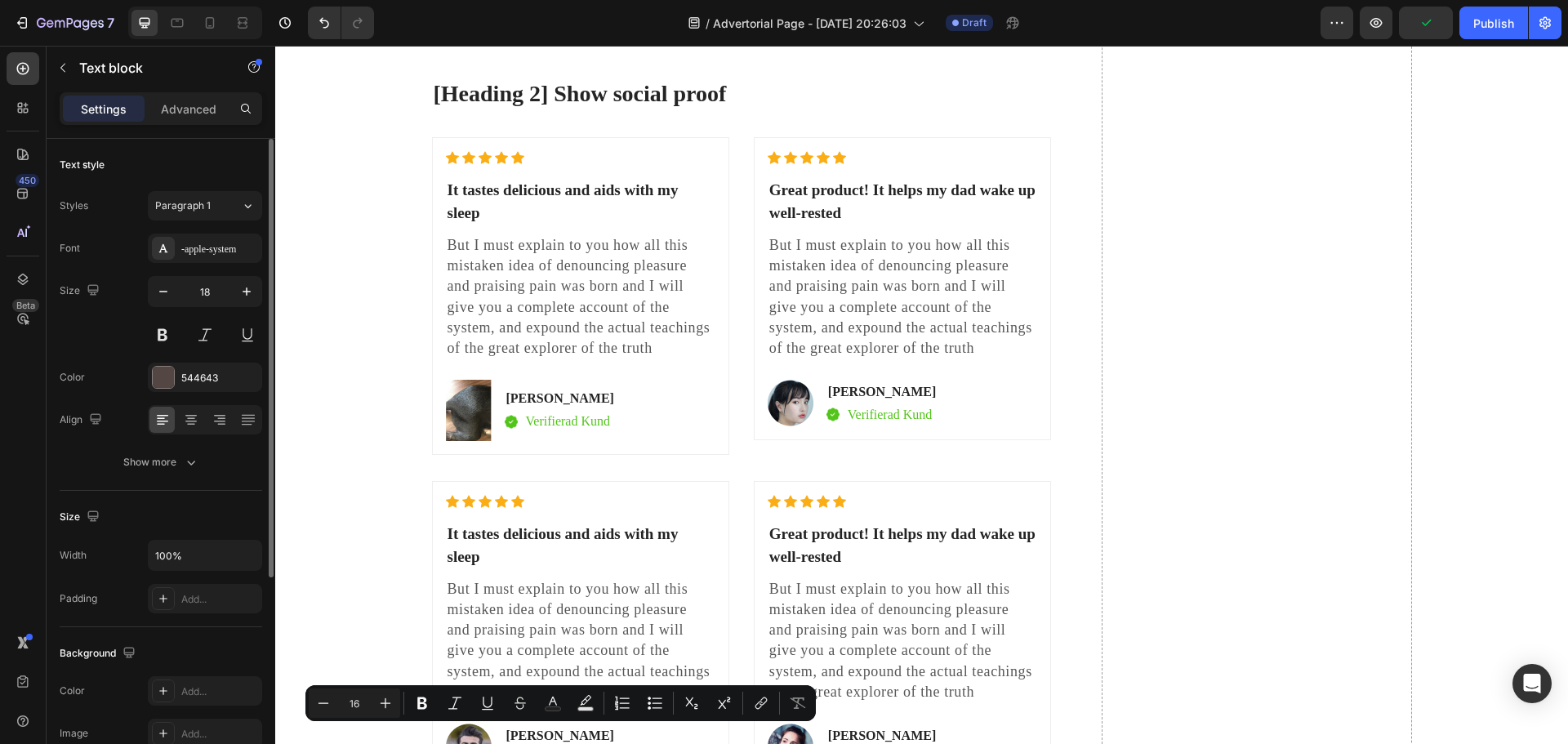
scroll to position [6374, 0]
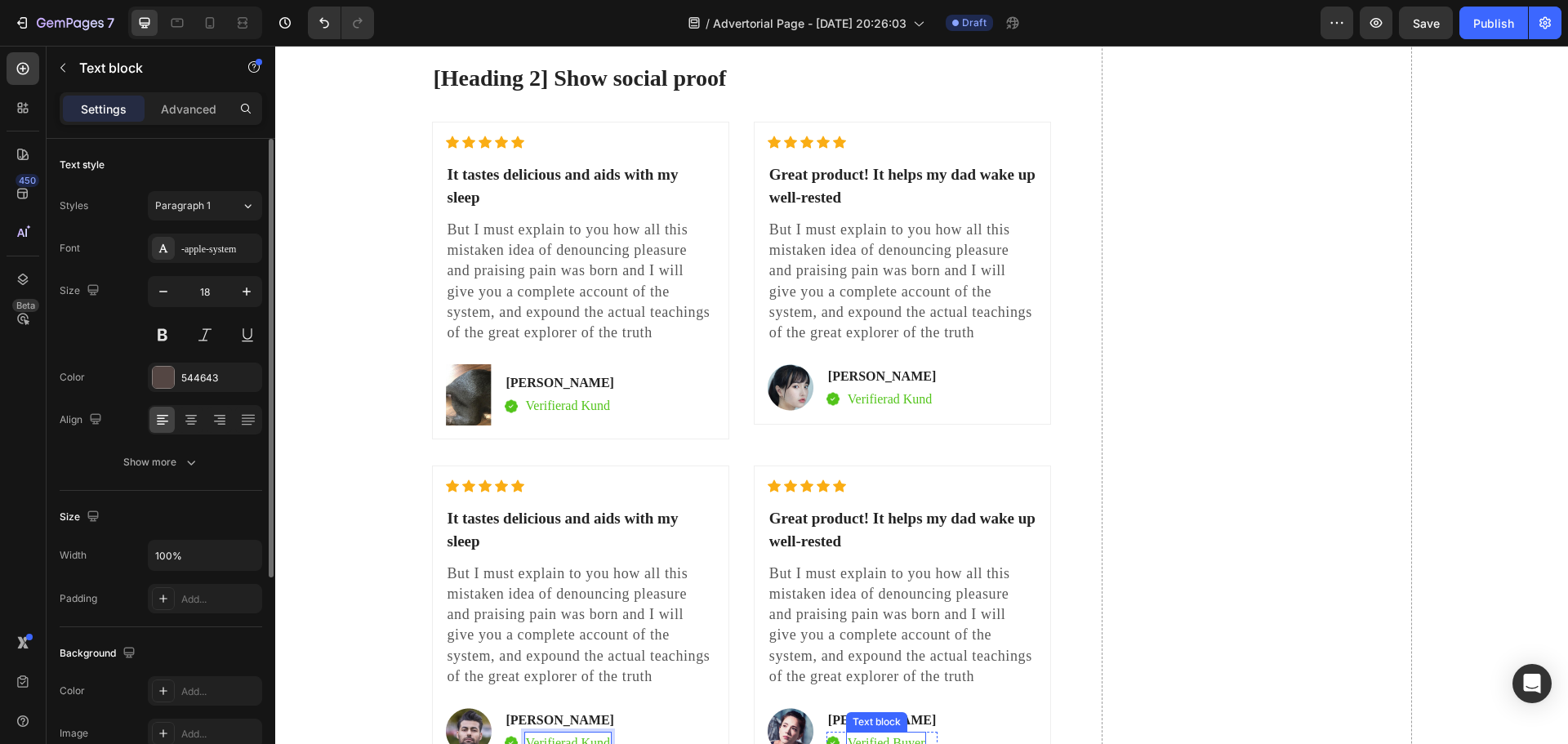
click at [885, 733] on p "Verified Buyer" at bounding box center [886, 742] width 78 height 19
click at [451, 375] on img at bounding box center [468, 394] width 46 height 61
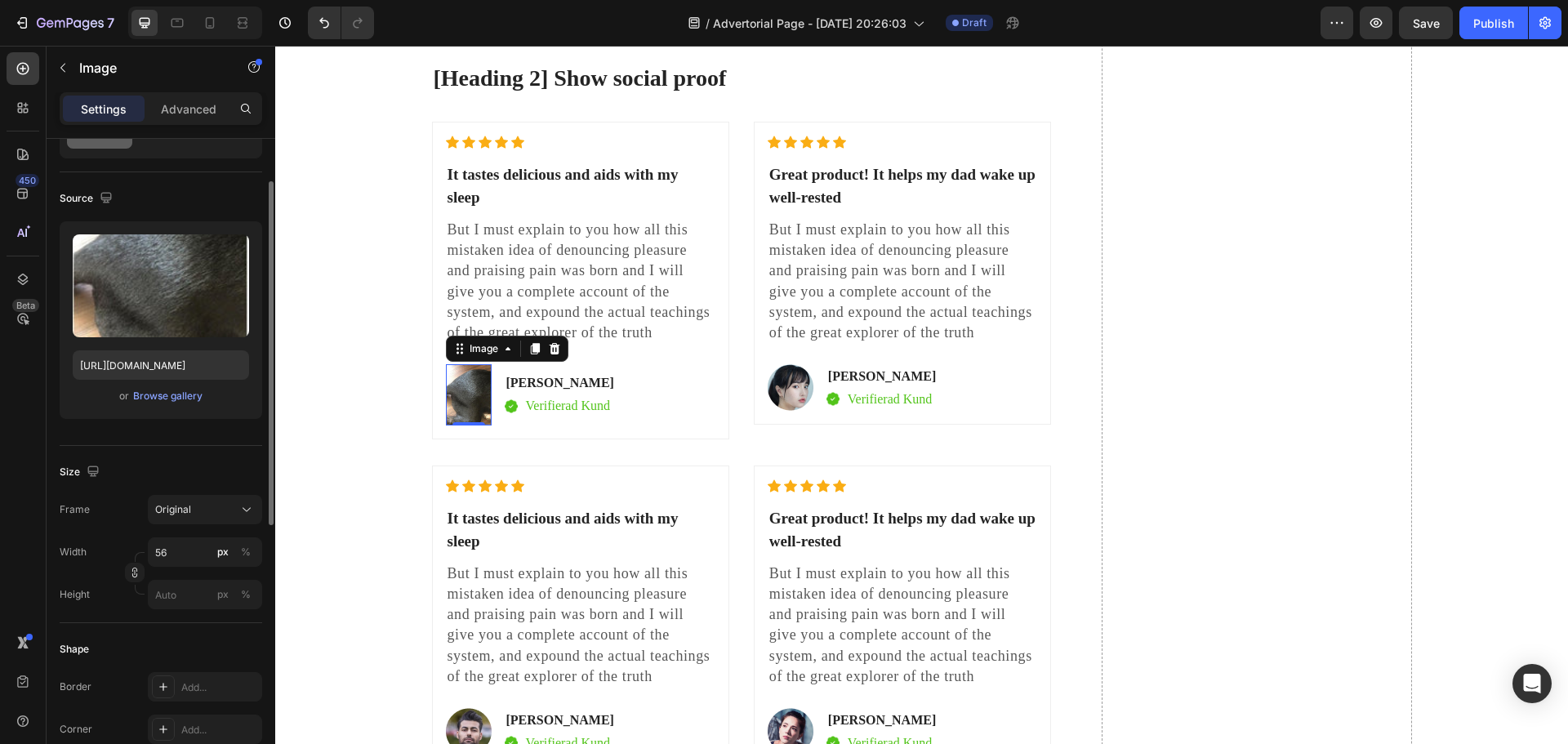
scroll to position [163, 0]
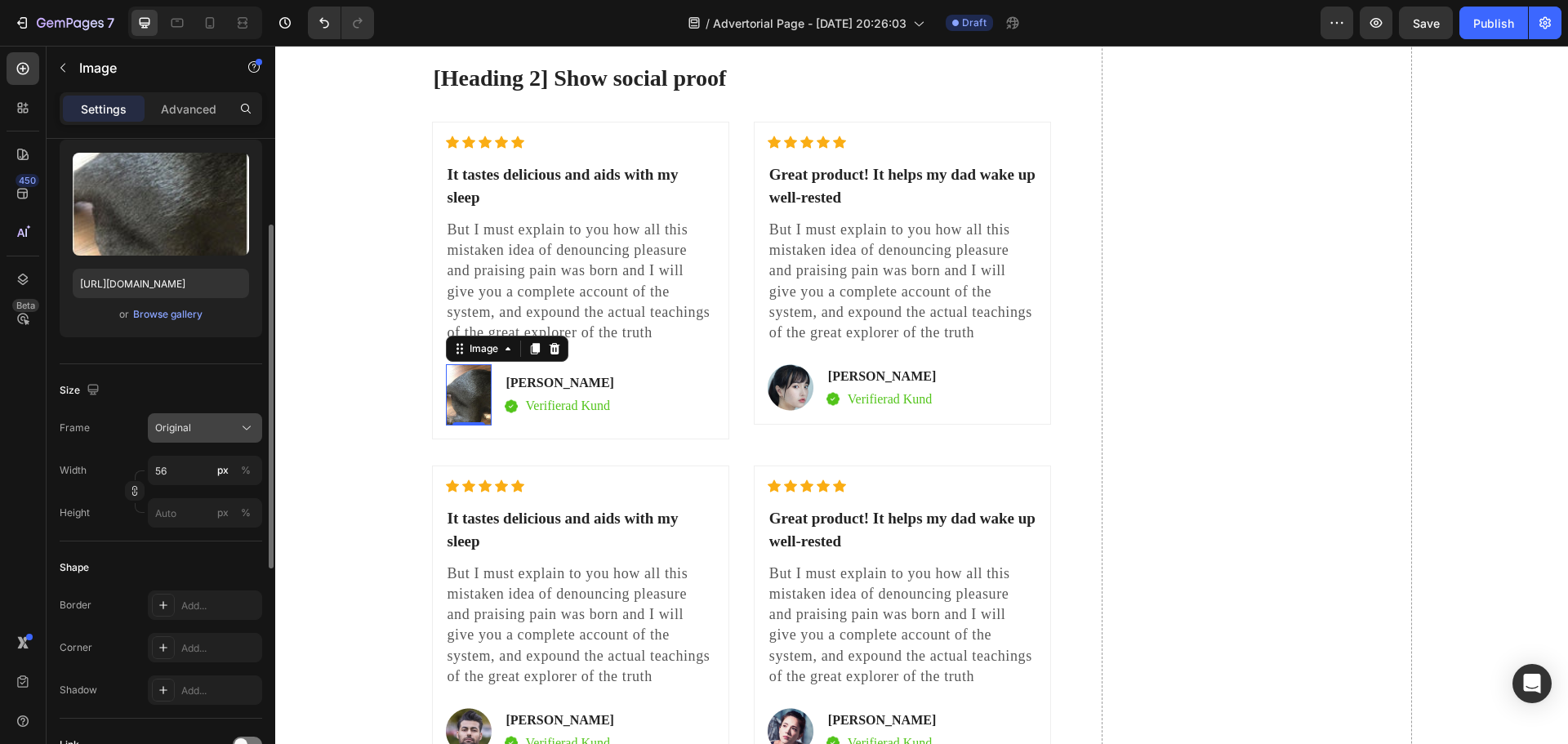
click at [209, 413] on button "Original" at bounding box center [205, 427] width 114 height 29
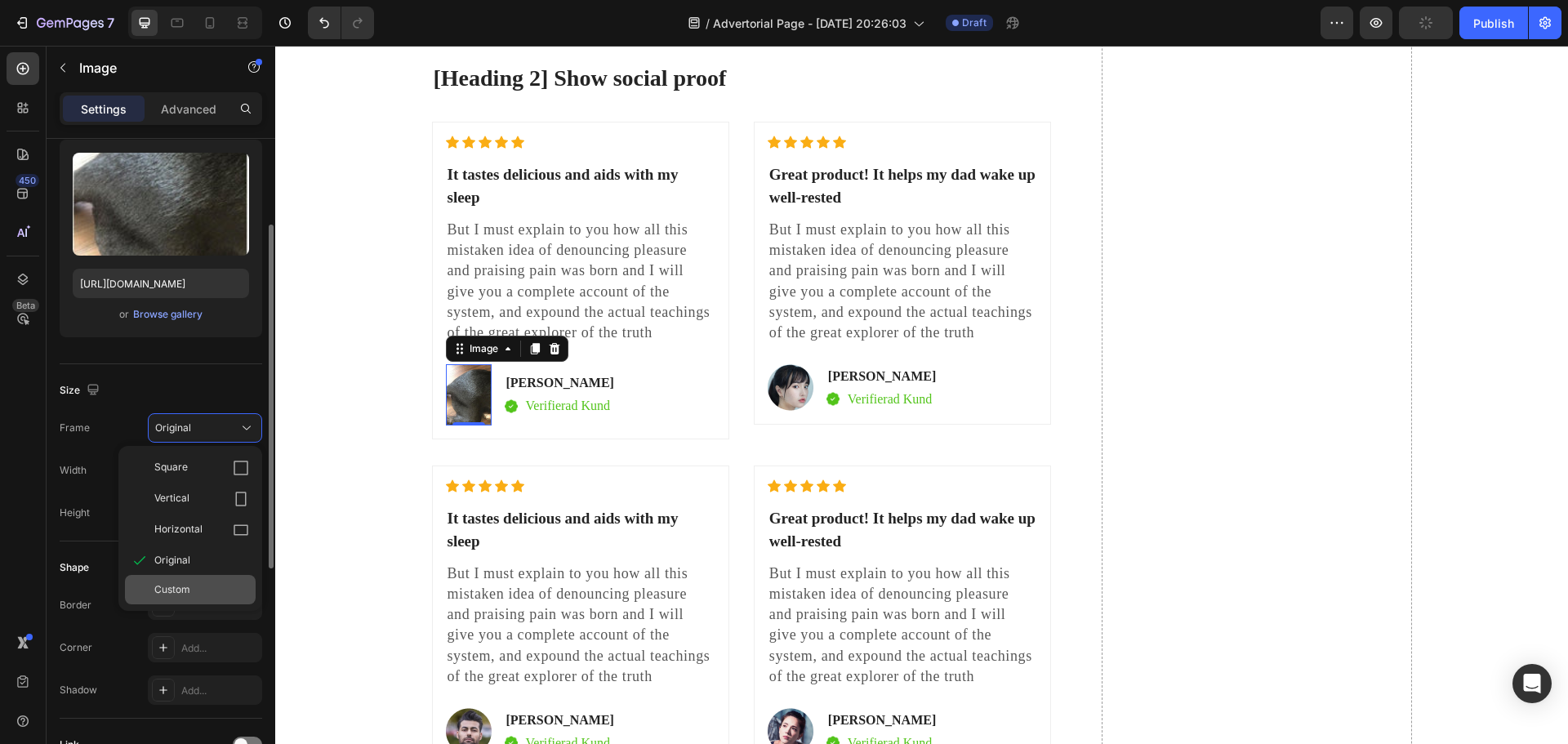
click at [211, 582] on div "Custom" at bounding box center [202, 590] width 95 height 15
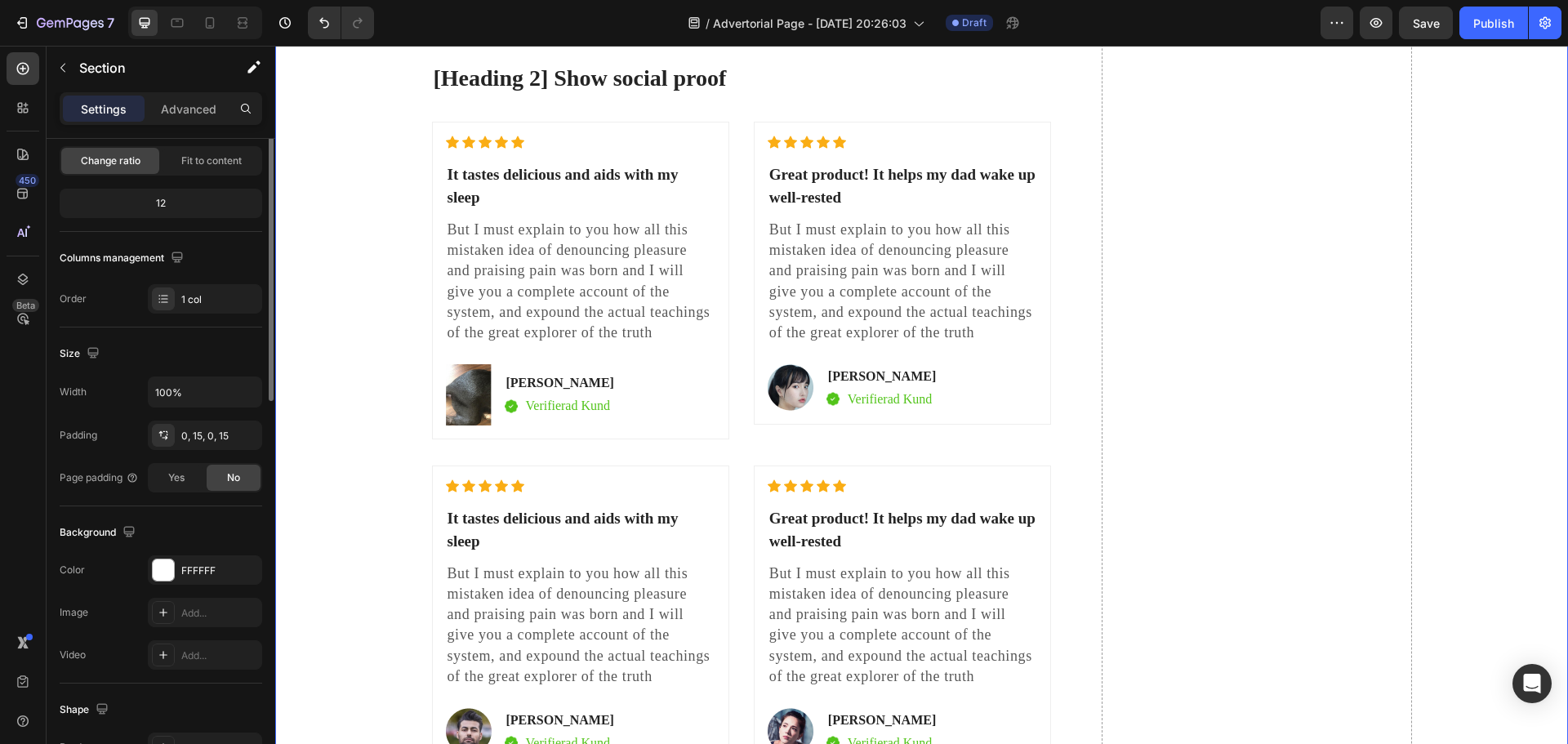
scroll to position [0, 0]
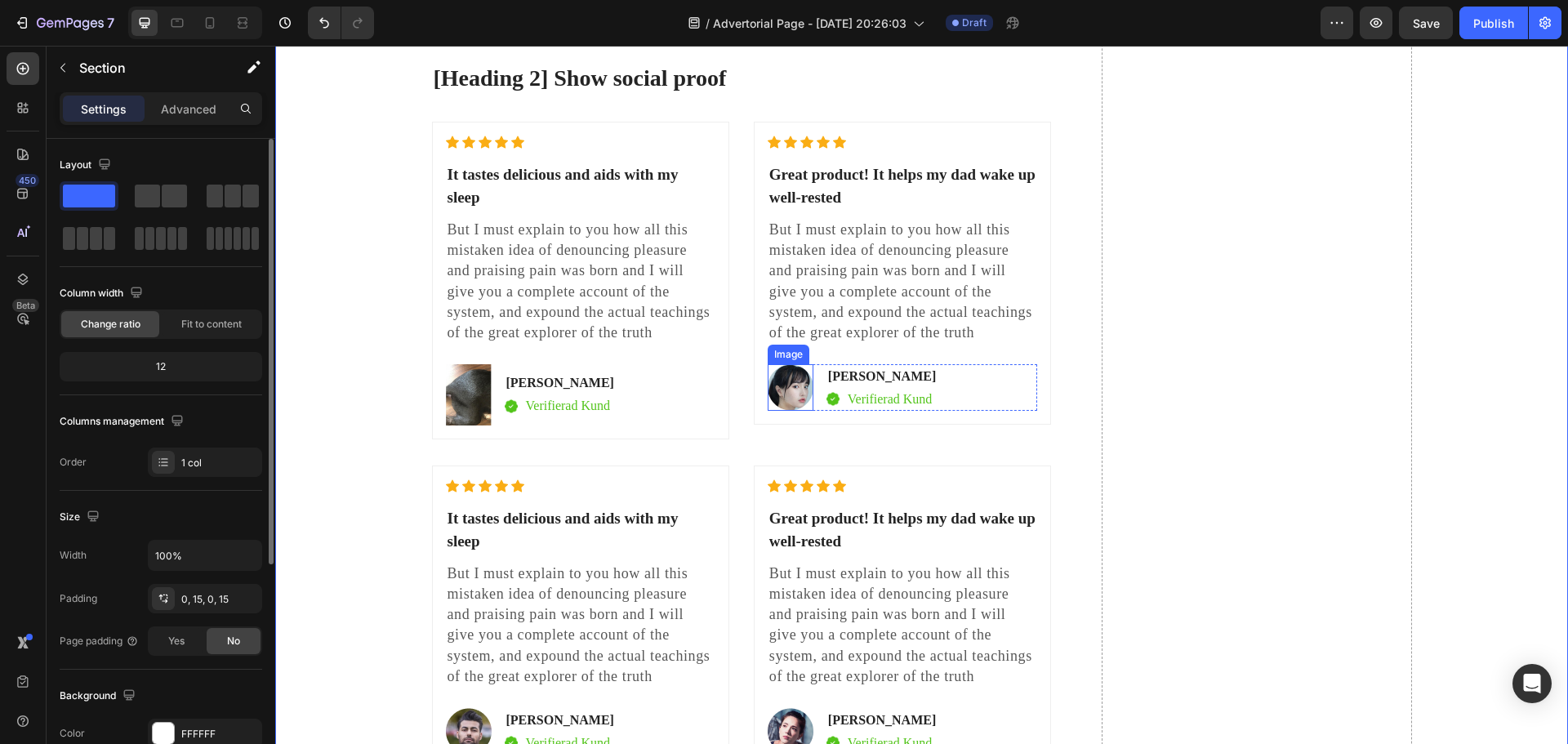
click at [794, 364] on img at bounding box center [790, 387] width 46 height 47
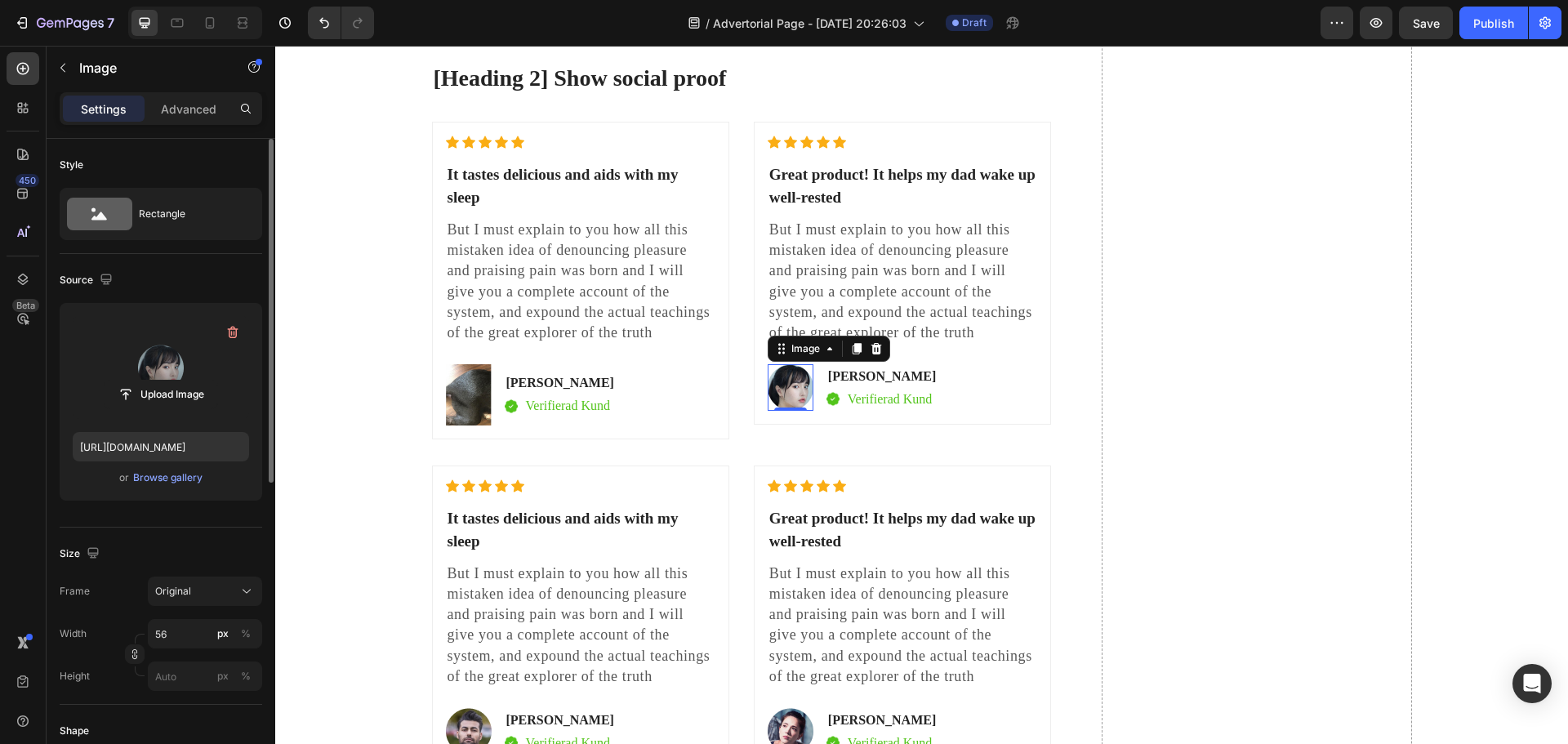
click at [163, 359] on label at bounding box center [161, 367] width 176 height 103
click at [163, 381] on input "file" at bounding box center [160, 394] width 112 height 27
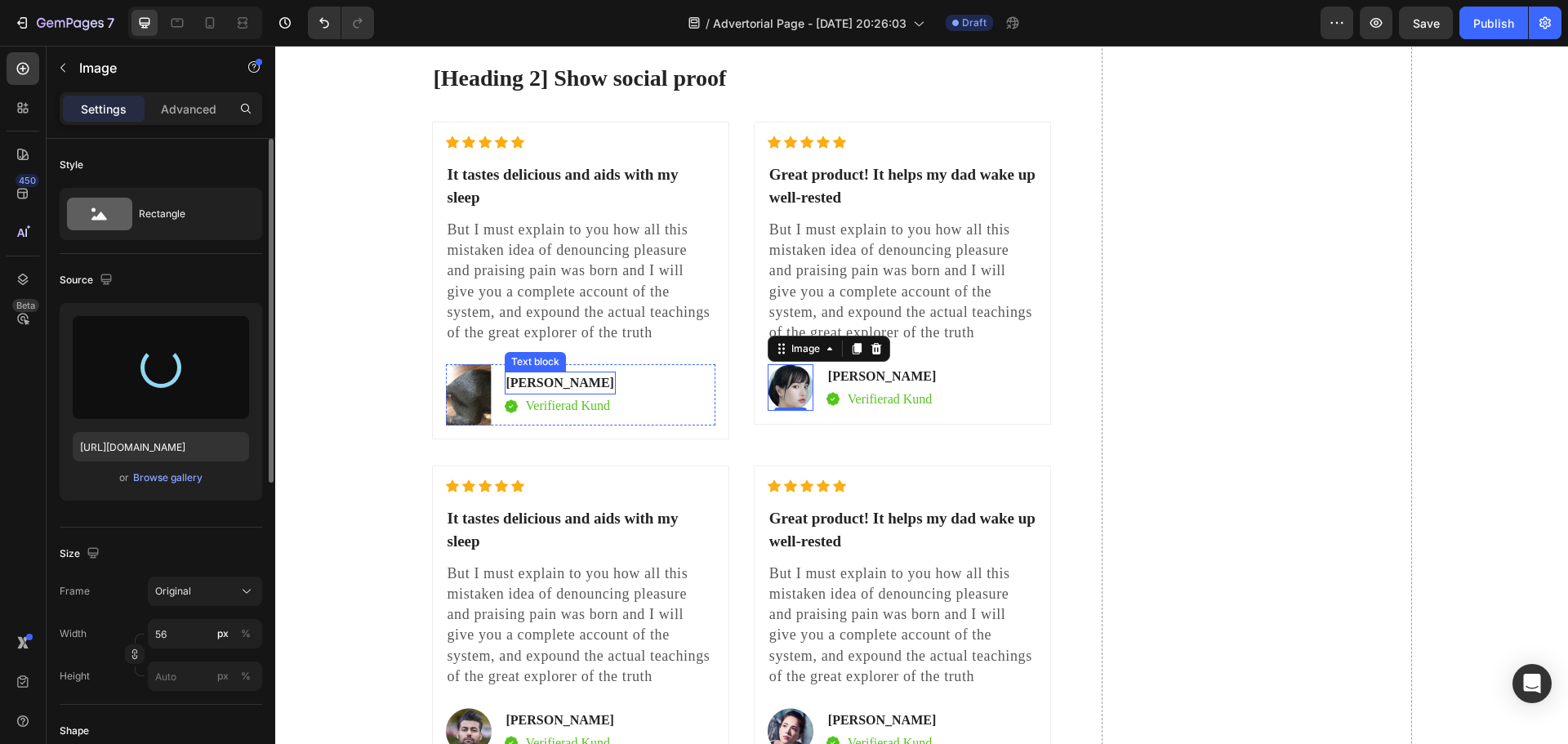
type input "[URL][DOMAIN_NAME]"
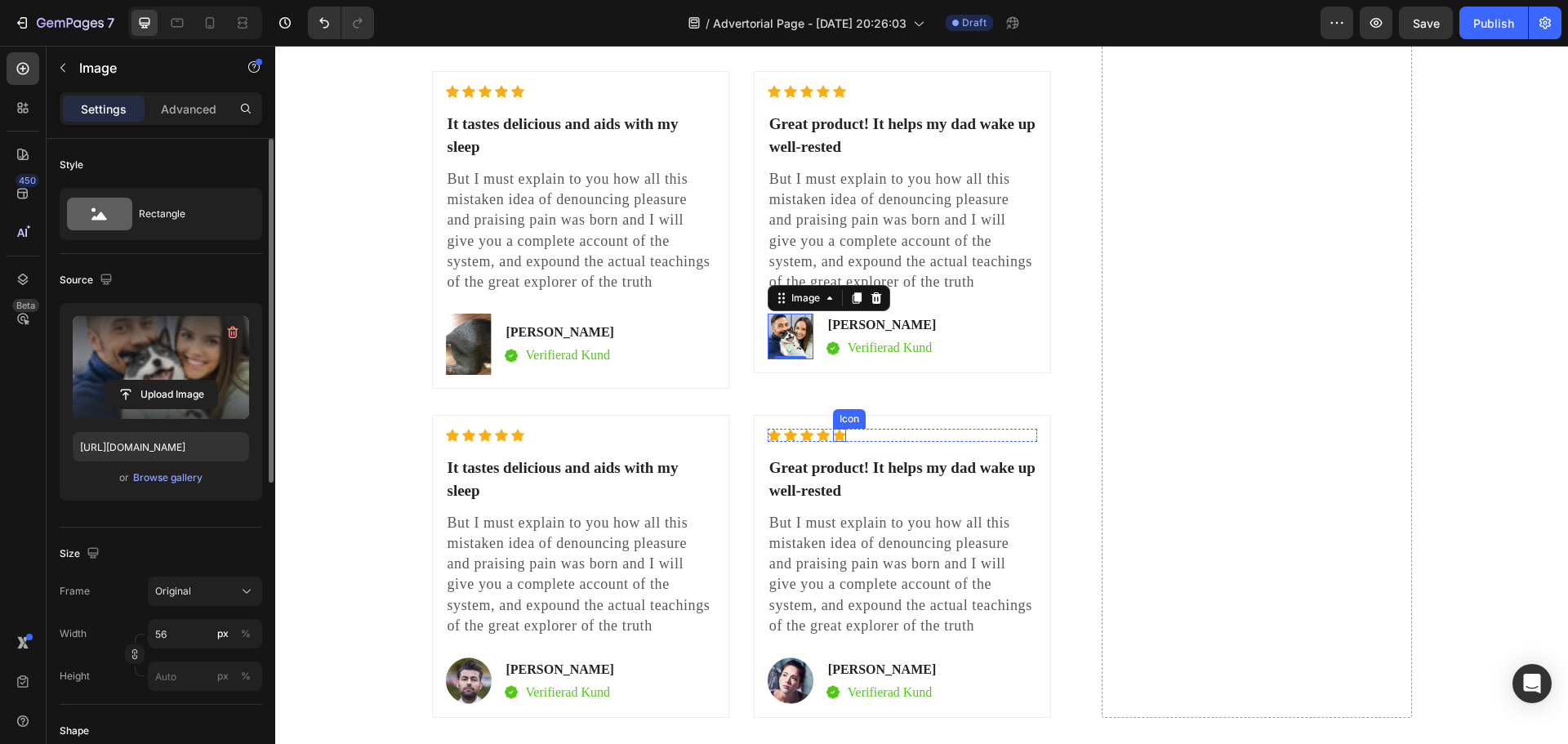
scroll to position [6537, 0]
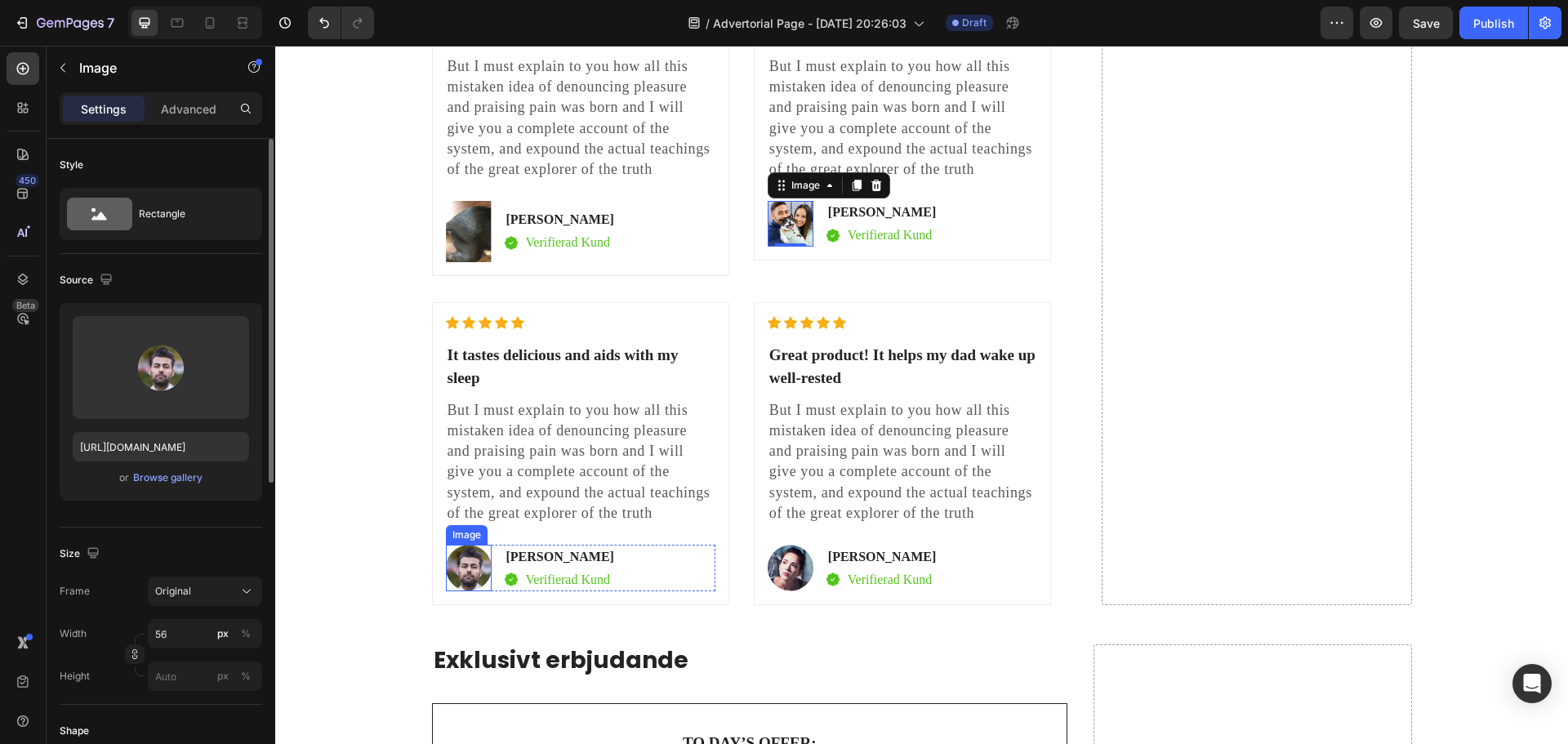
click at [463, 546] on img at bounding box center [468, 567] width 46 height 47
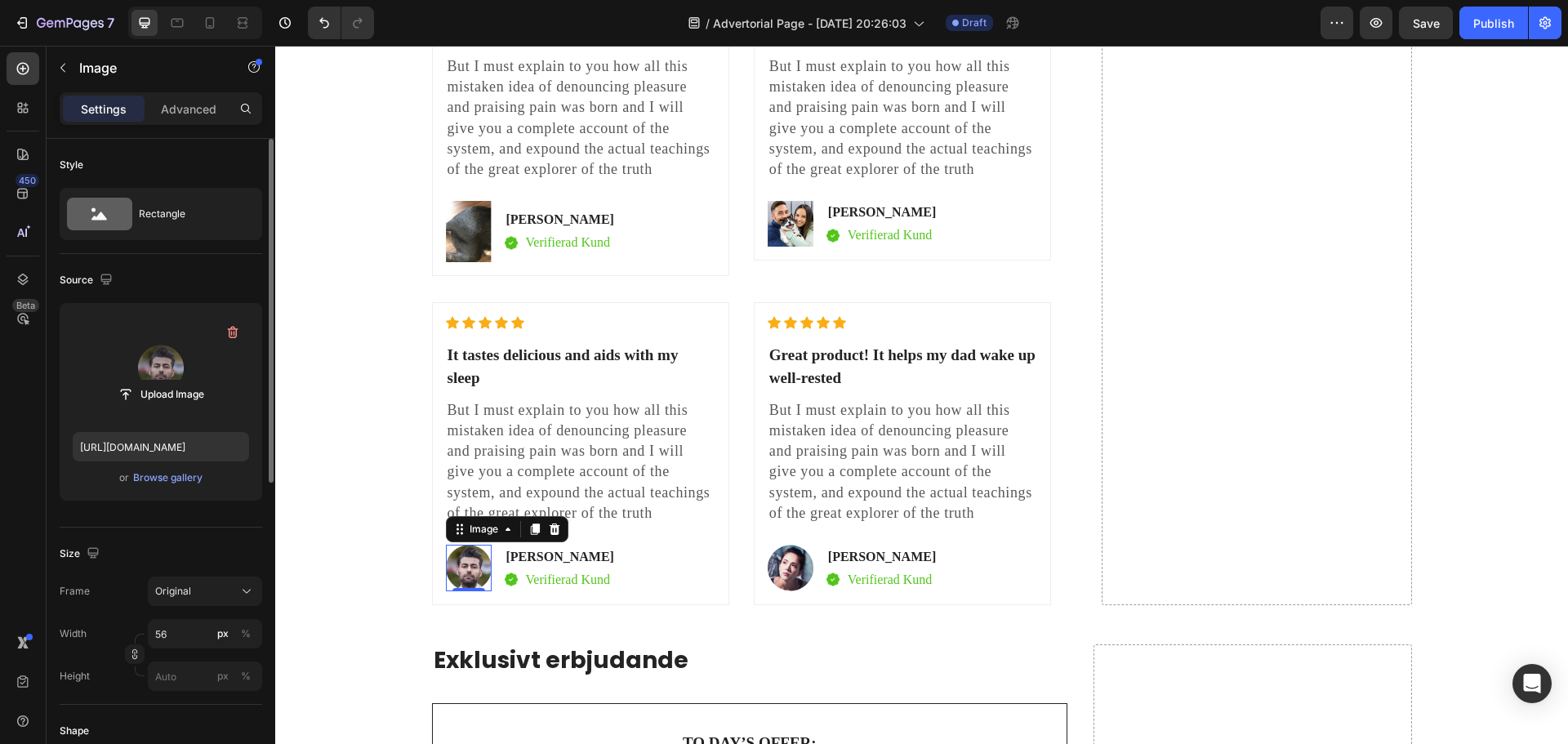
click at [137, 376] on label at bounding box center [161, 367] width 176 height 103
click at [137, 381] on input "file" at bounding box center [160, 394] width 112 height 27
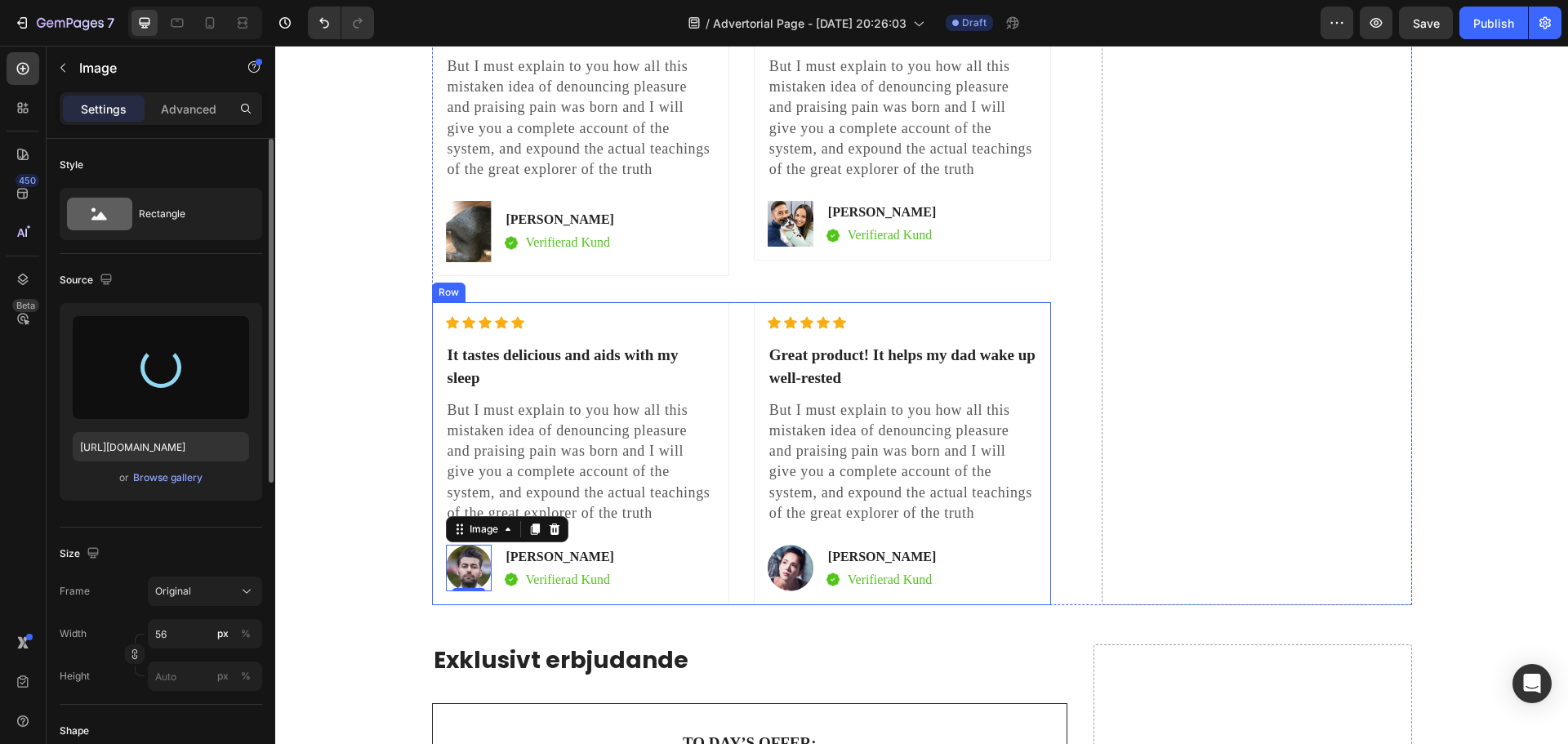
type input "[URL][DOMAIN_NAME]"
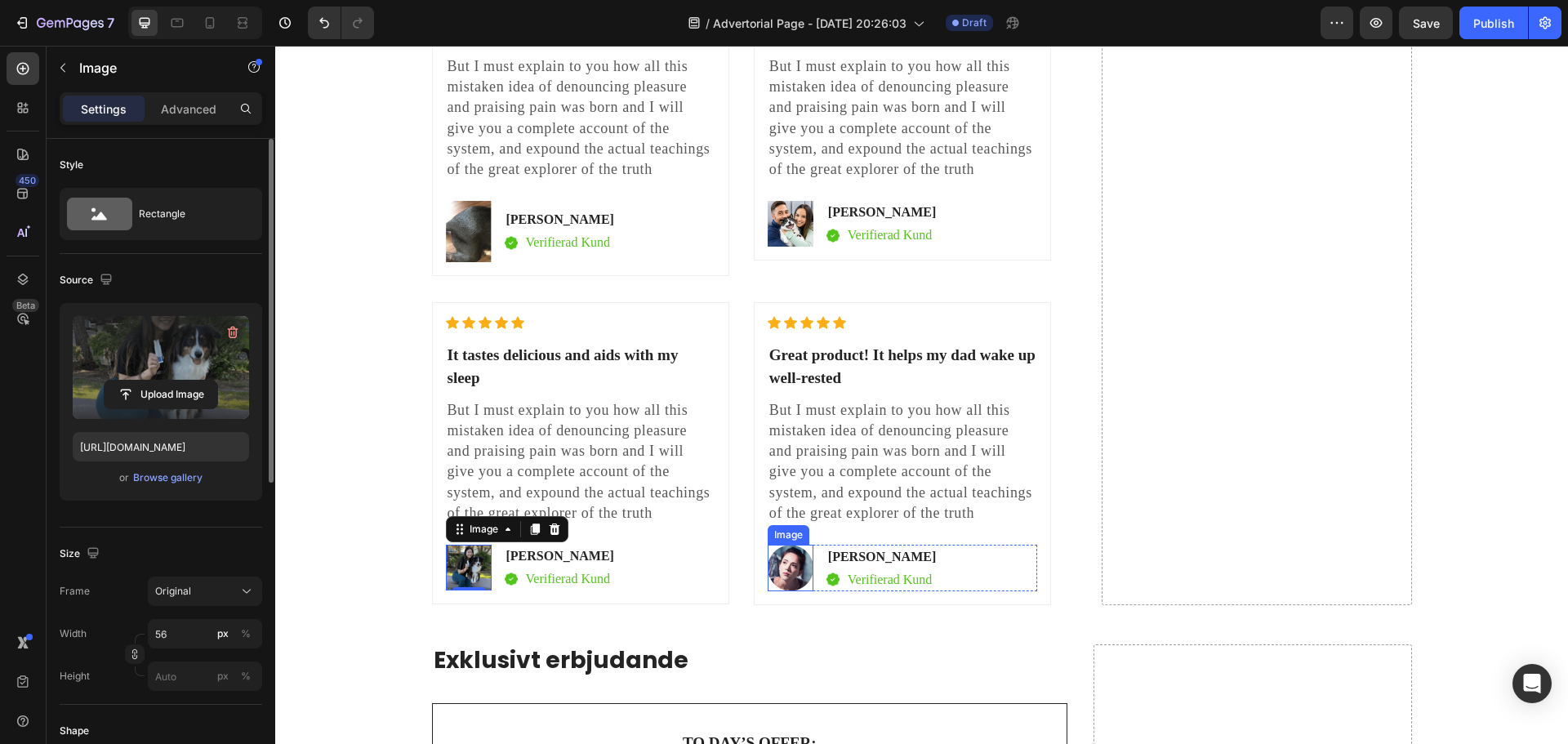
click at [789, 549] on img at bounding box center [790, 567] width 46 height 47
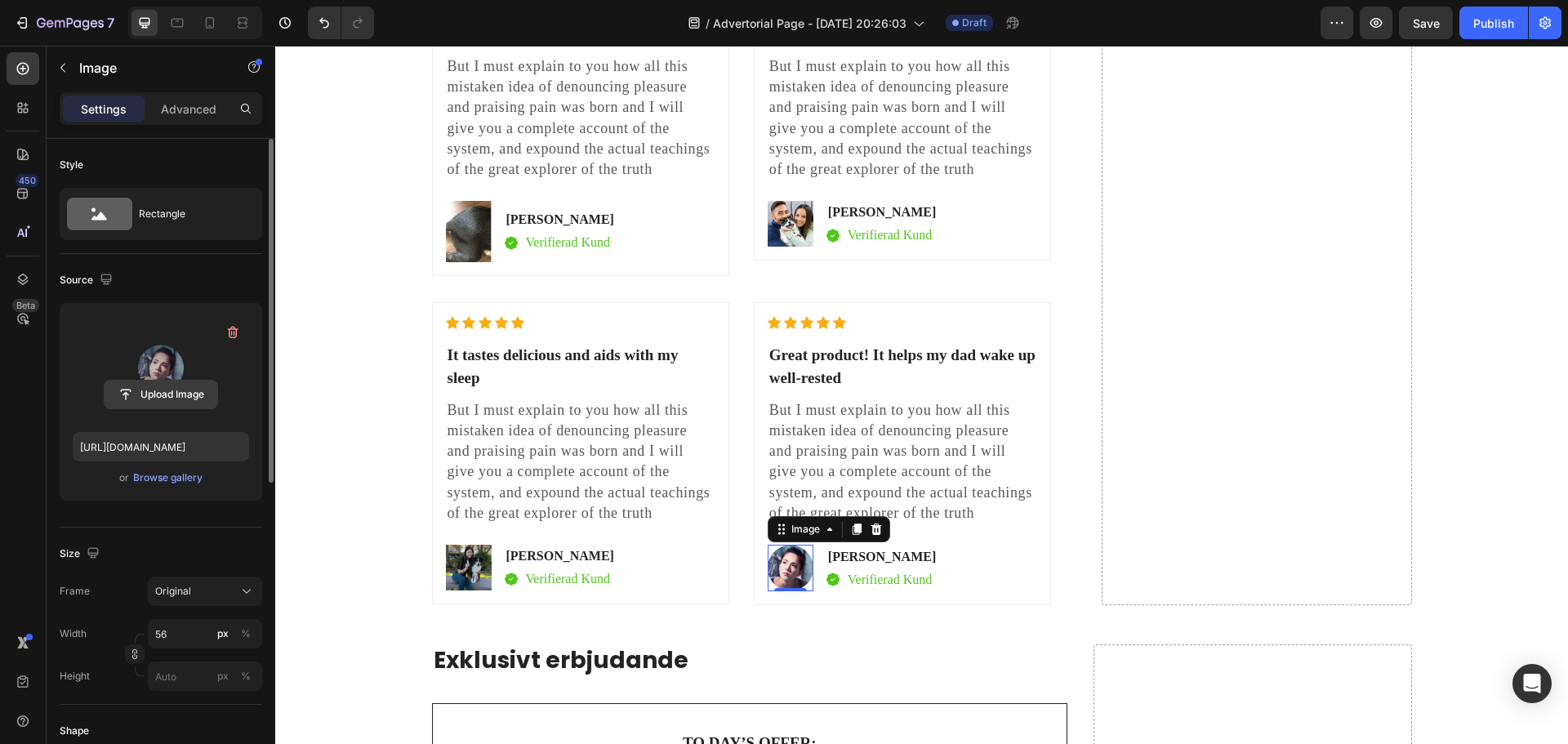
click at [159, 397] on input "file" at bounding box center [160, 394] width 112 height 27
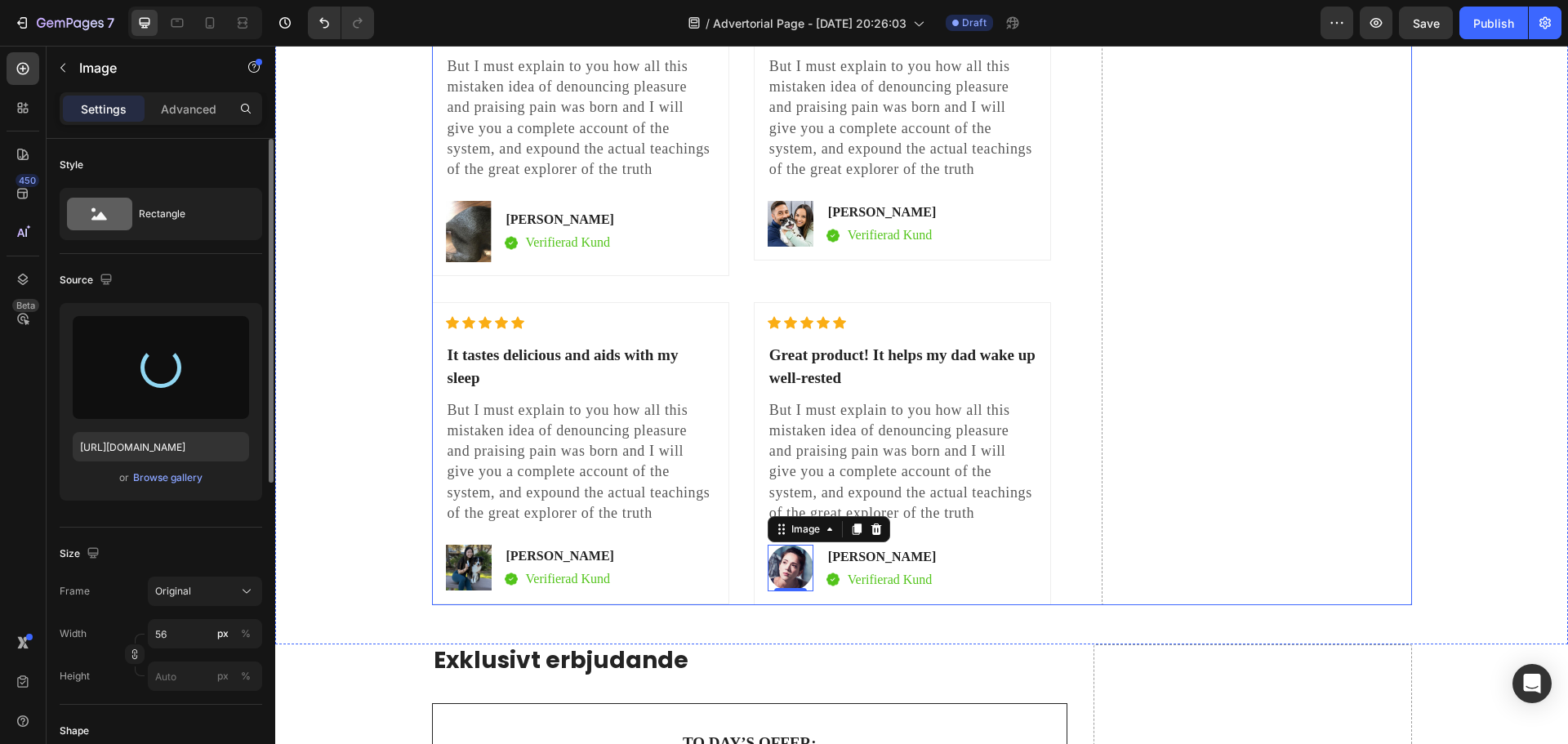
type input "[URL][DOMAIN_NAME]"
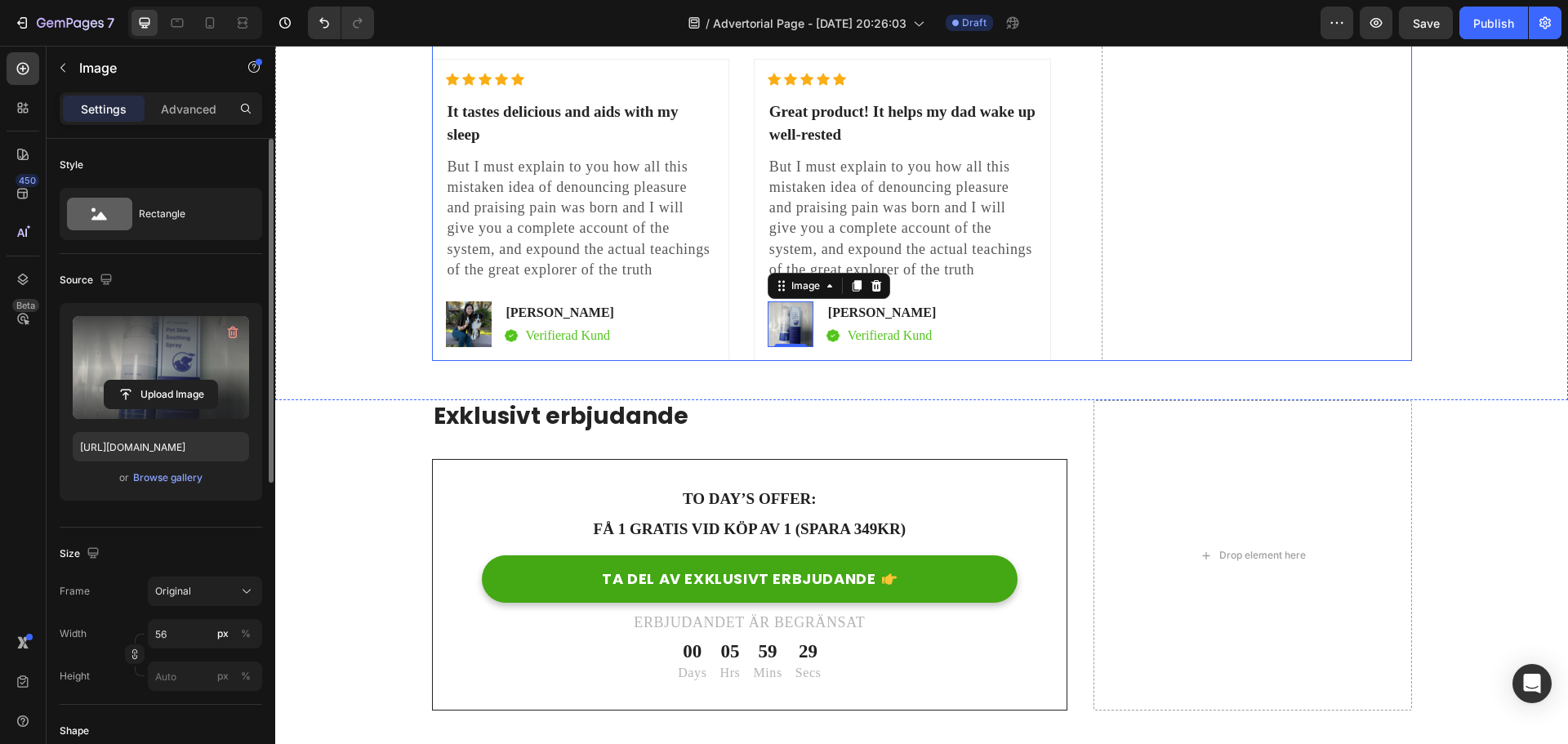
scroll to position [6782, 0]
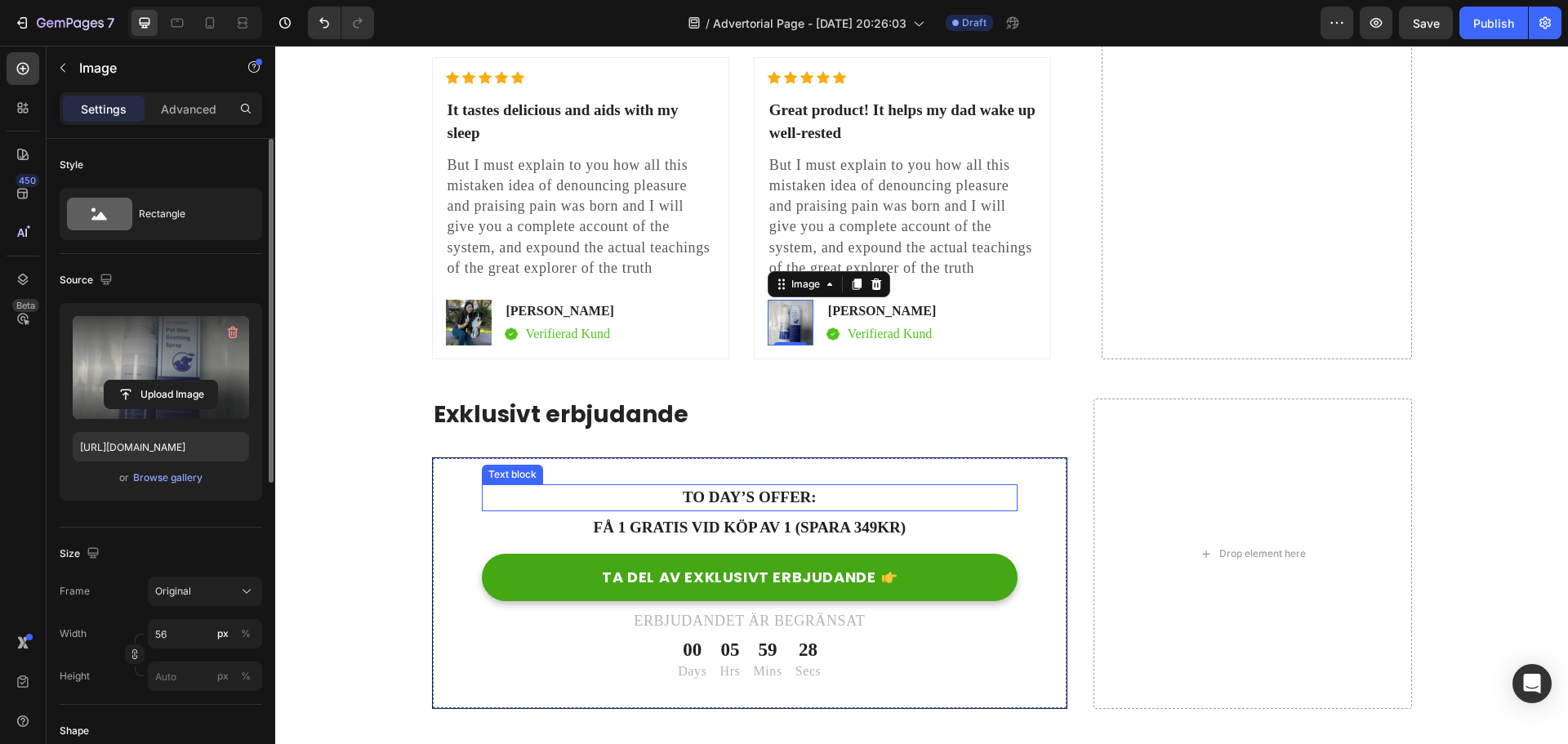
click at [789, 486] on p "To day’s offer:" at bounding box center [750, 498] width 533 height 24
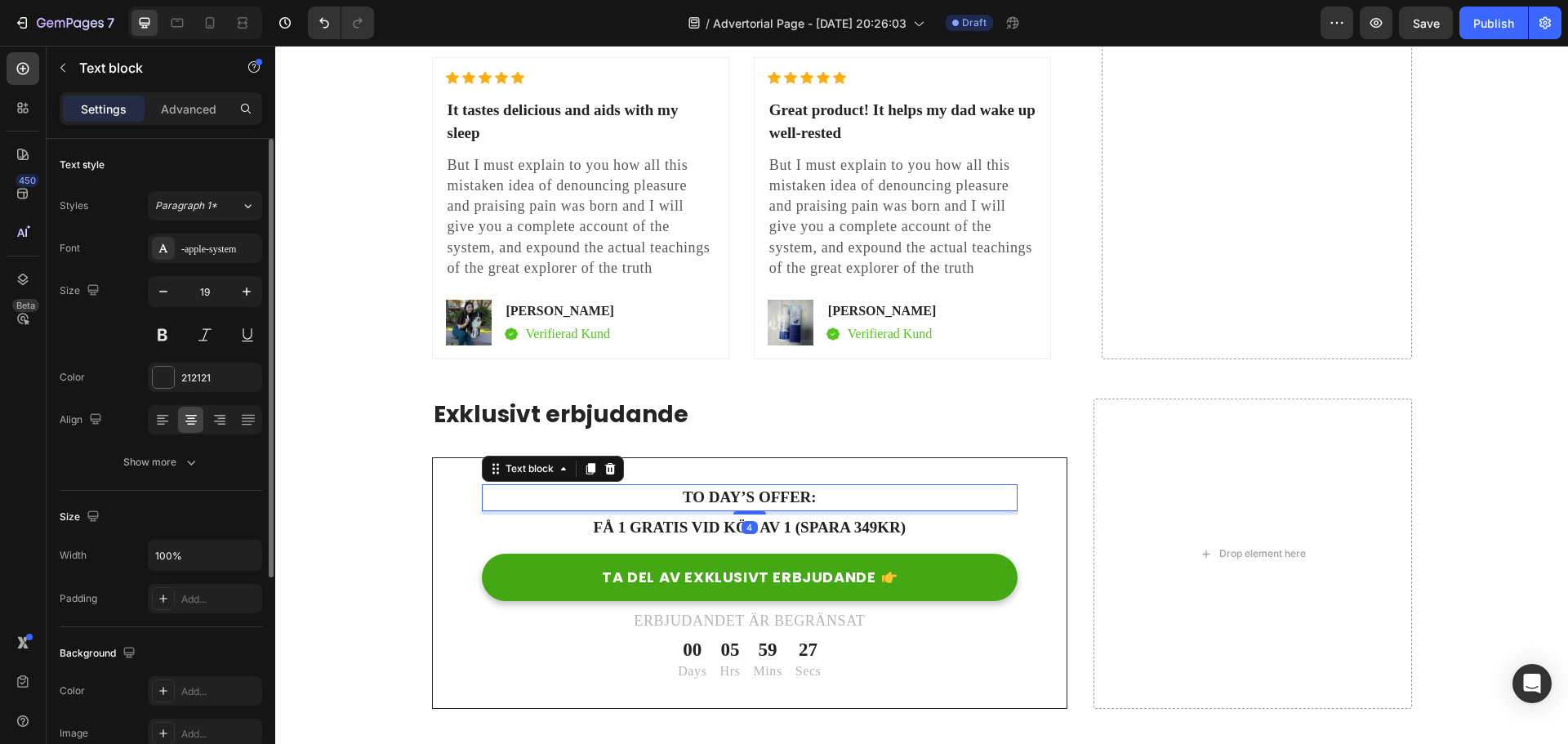
click at [789, 486] on p "To day’s offer:" at bounding box center [750, 498] width 533 height 24
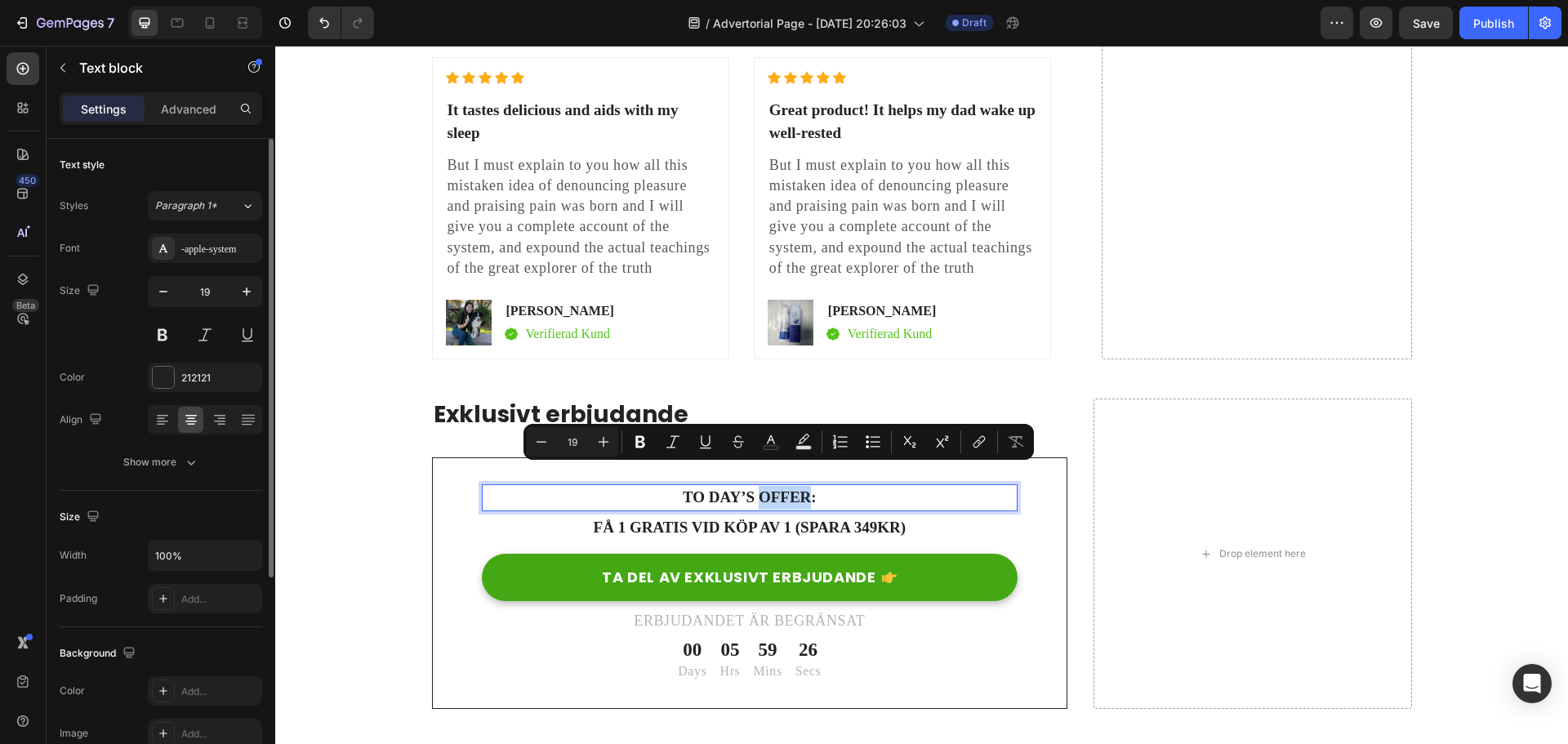
click at [789, 486] on p "To day’s offer:" at bounding box center [750, 498] width 533 height 24
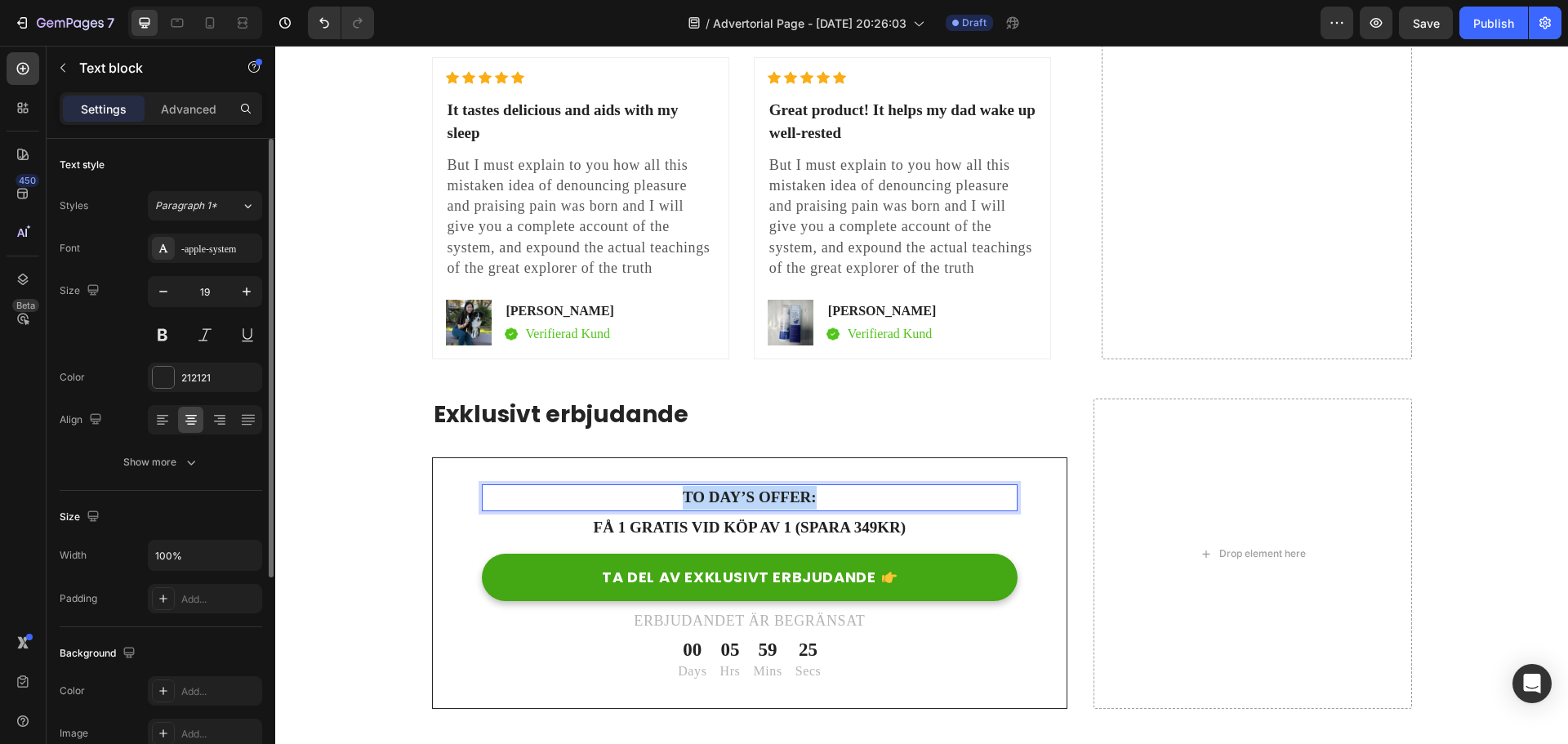
click at [789, 486] on p "To day’s offer:" at bounding box center [750, 498] width 533 height 24
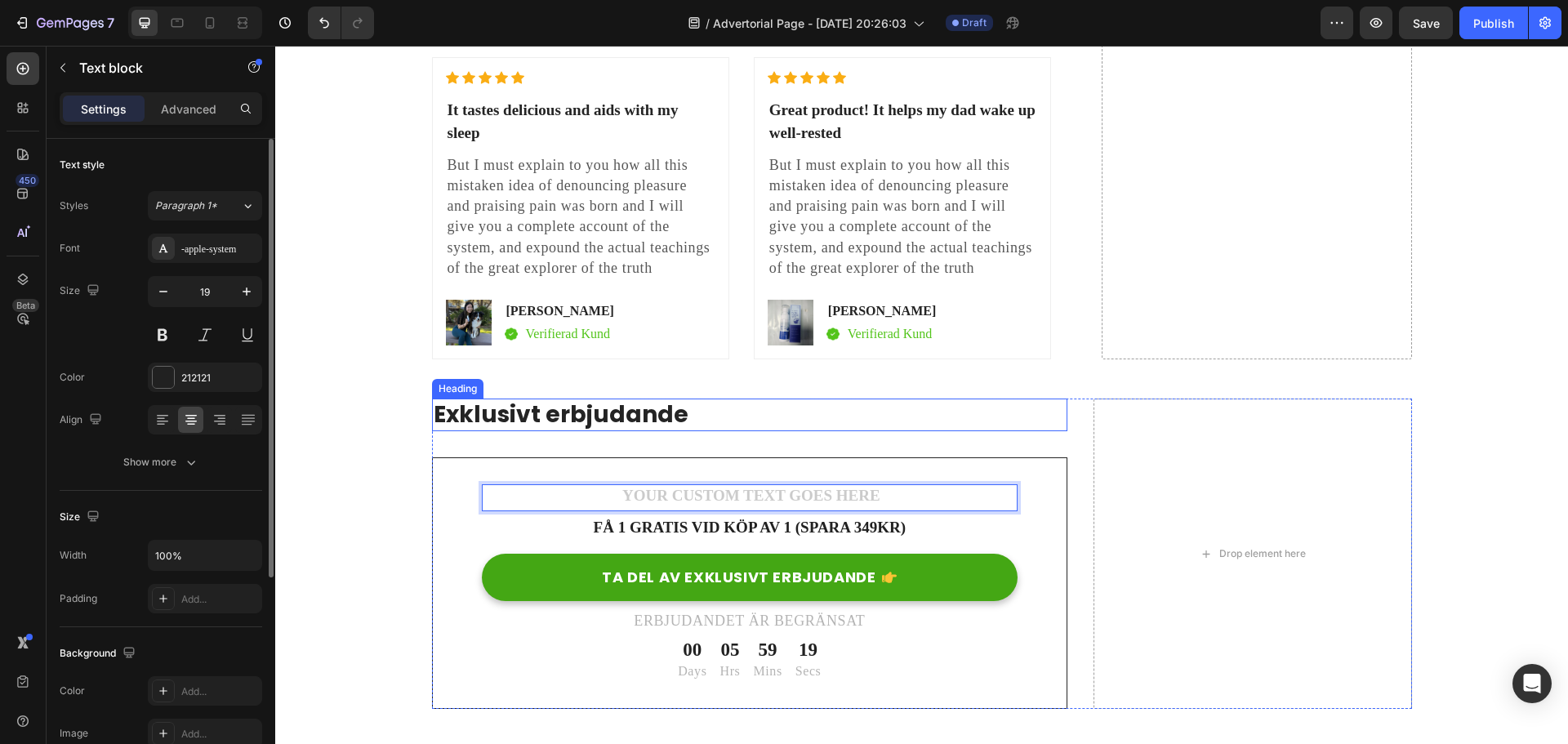
click at [838, 406] on h2 "Exklusivt erbjudande" at bounding box center [750, 414] width 637 height 33
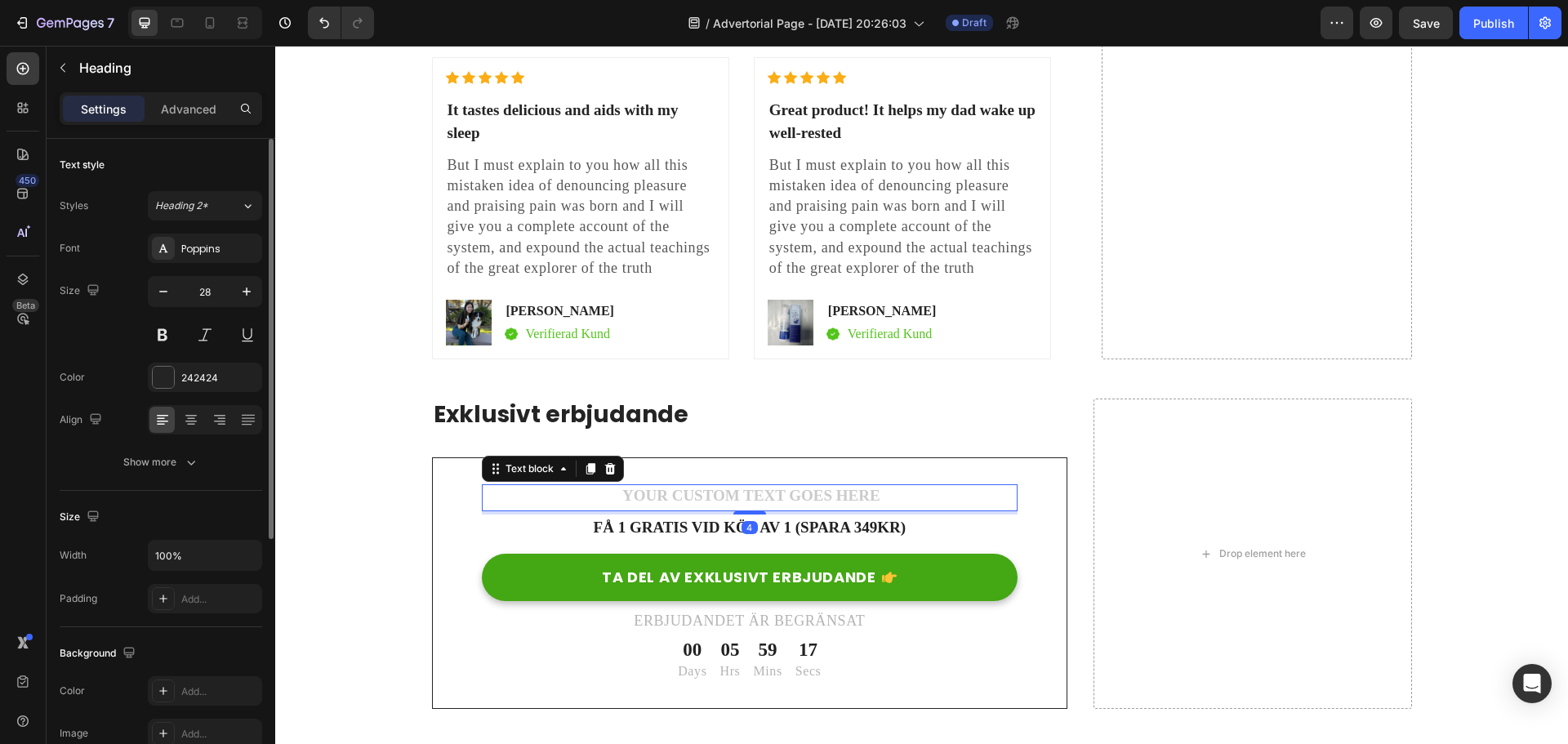
click at [807, 484] on div "Rich Text Editor. Editing area: main" at bounding box center [750, 498] width 536 height 27
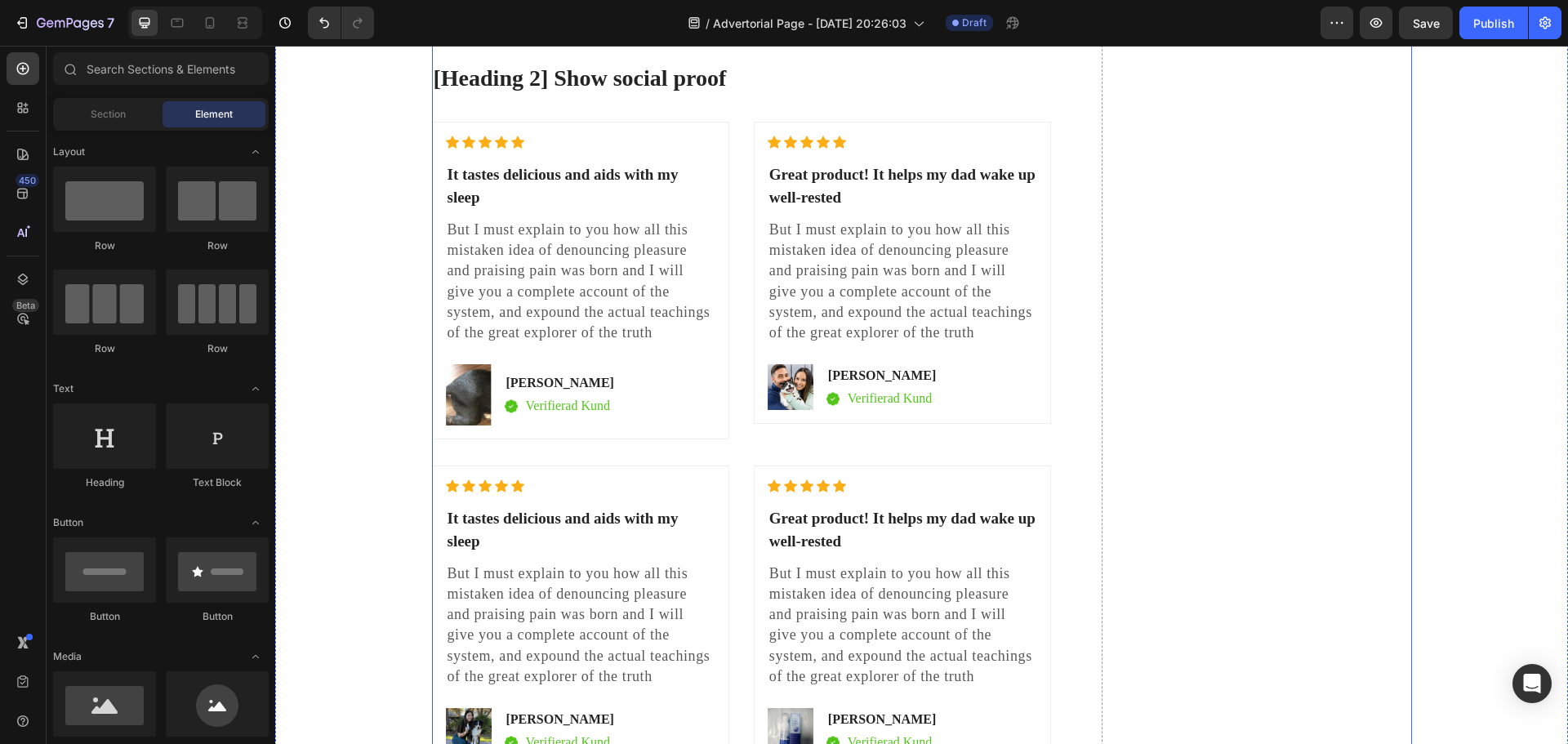
scroll to position [6129, 0]
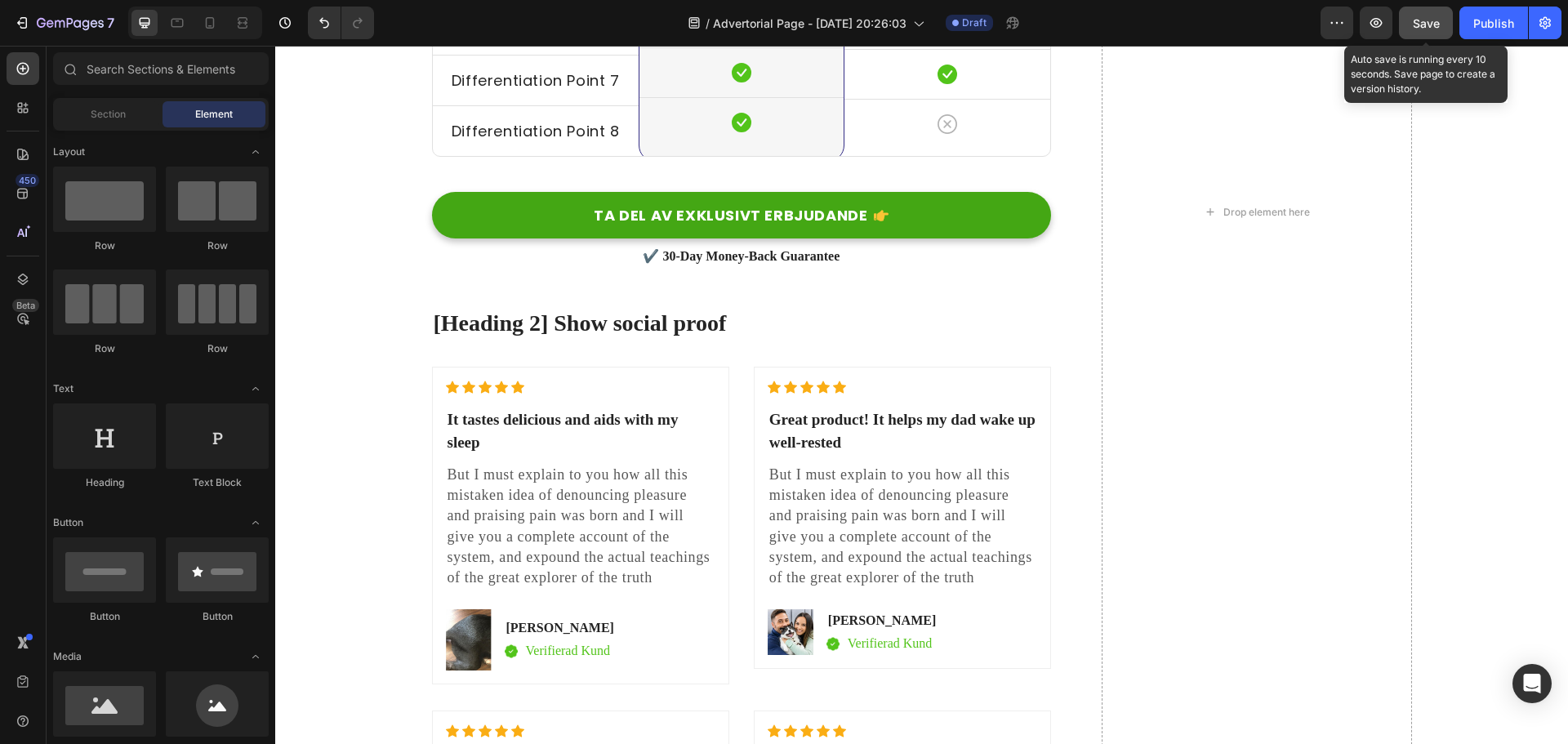
click at [1436, 24] on span "Save" at bounding box center [1426, 23] width 27 height 14
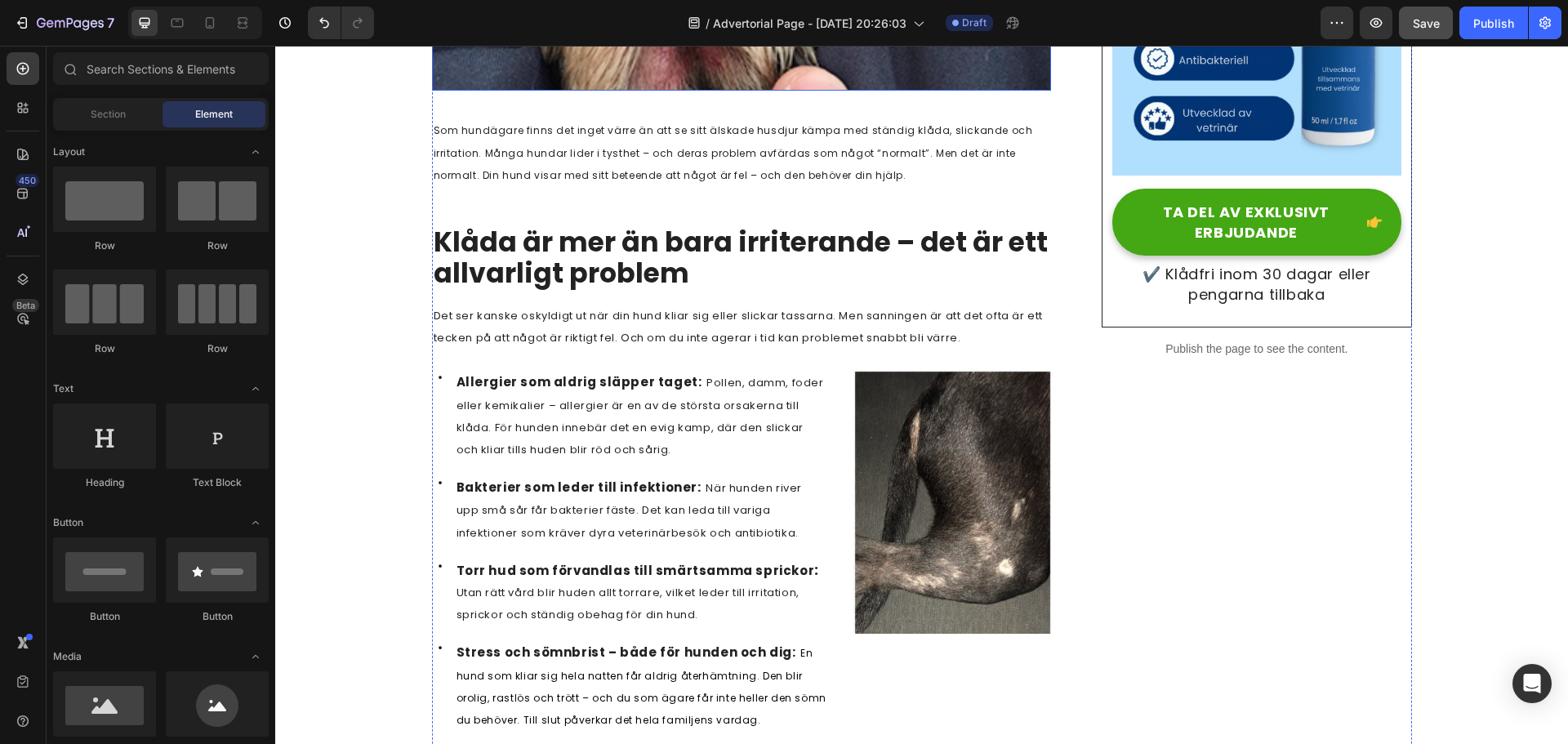
scroll to position [653, 0]
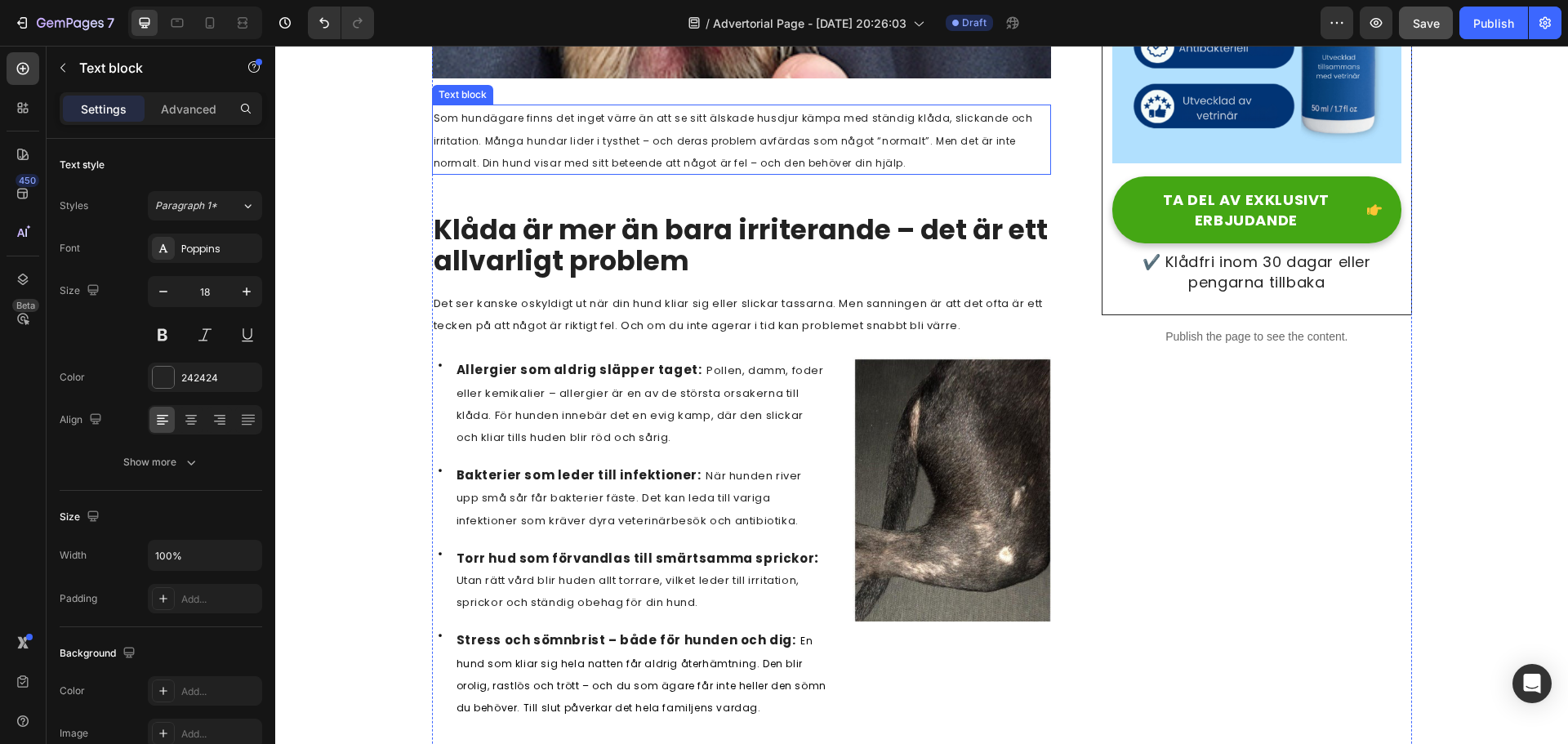
click at [629, 124] on span "Som hundägare finns det inget värre än att se sitt älskade husdjur kämpa med st…" at bounding box center [733, 140] width 599 height 58
click at [559, 160] on span "Som hundägare finns det inget värre än att se sitt älskade husdjur kämpa med st…" at bounding box center [733, 140] width 599 height 58
drag, startPoint x: 633, startPoint y: 161, endPoint x: 721, endPoint y: 161, distance: 88.0
click at [634, 161] on span "Som hundägare finns det inget värre än att se sitt älskade husdjur kämpa med st…" at bounding box center [733, 140] width 599 height 58
click at [859, 157] on span "Som hundägare finns det inget värre än att se sitt älskade husdjur kämpa med st…" at bounding box center [733, 140] width 599 height 58
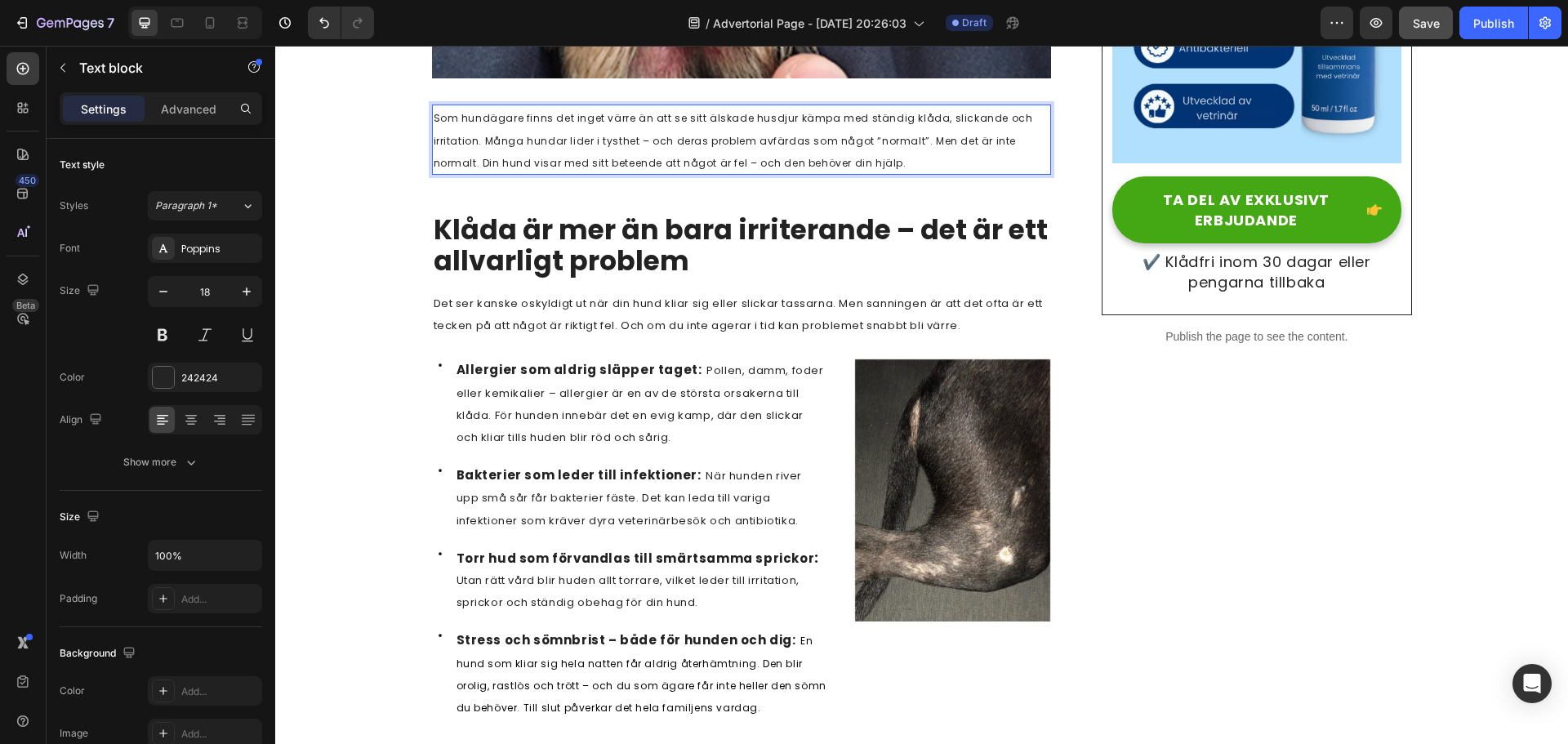
click at [905, 163] on p "Som hundägare finns det inget värre än att se sitt älskade husdjur kämpa med st…" at bounding box center [742, 139] width 616 height 67
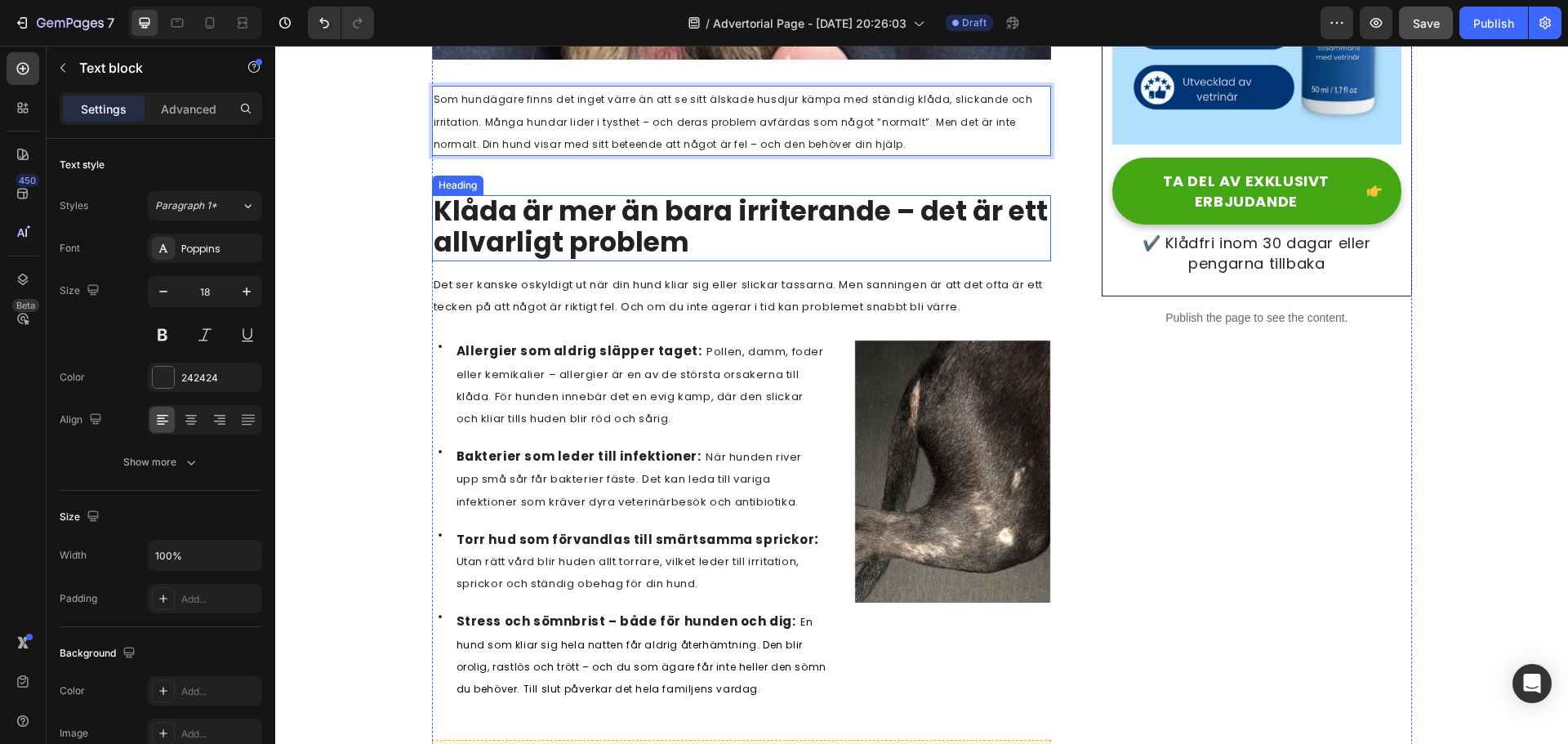
scroll to position [735, 0]
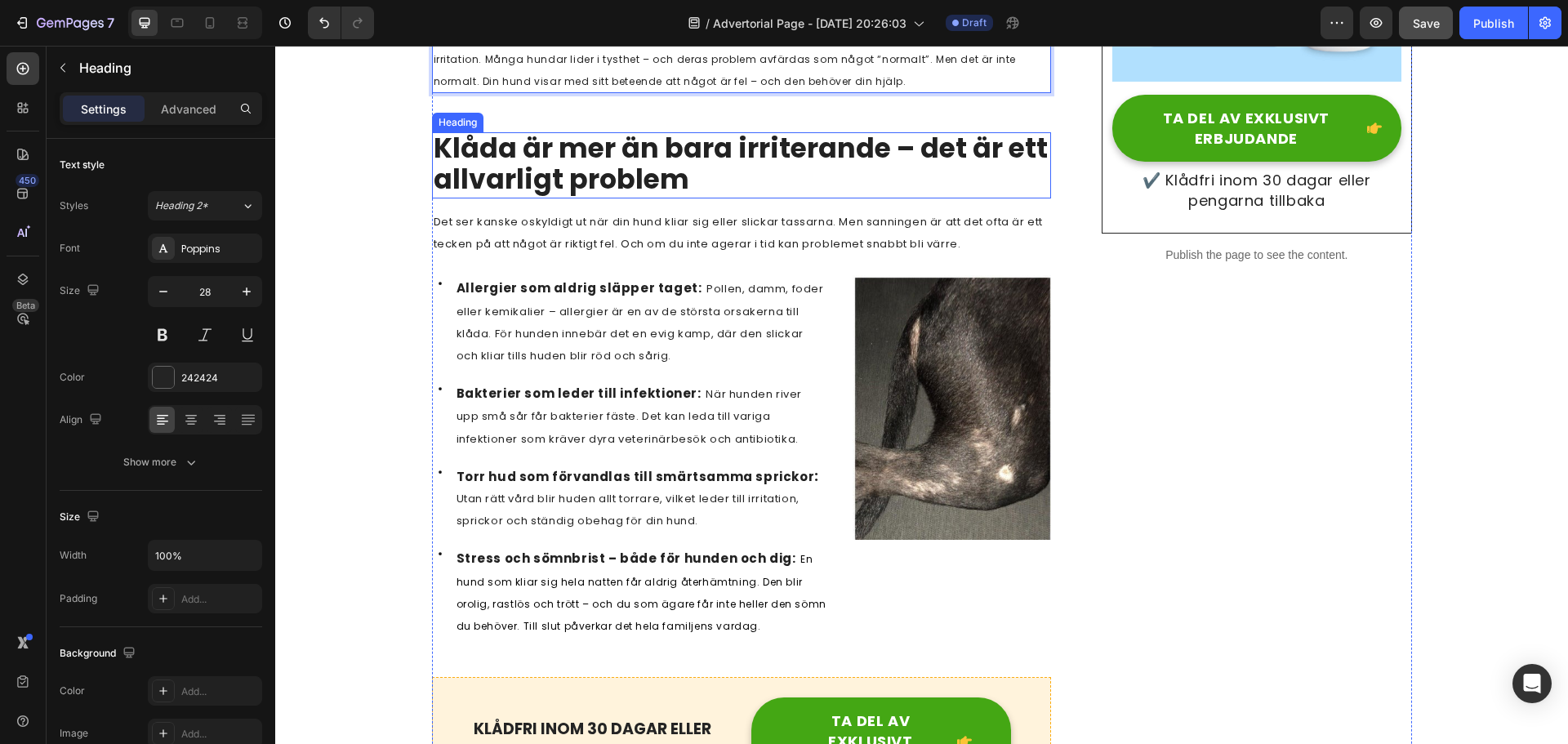
click at [686, 175] on h2 "Klåda är mer än bara irriterande – det är ett allvarligt problem" at bounding box center [742, 165] width 620 height 66
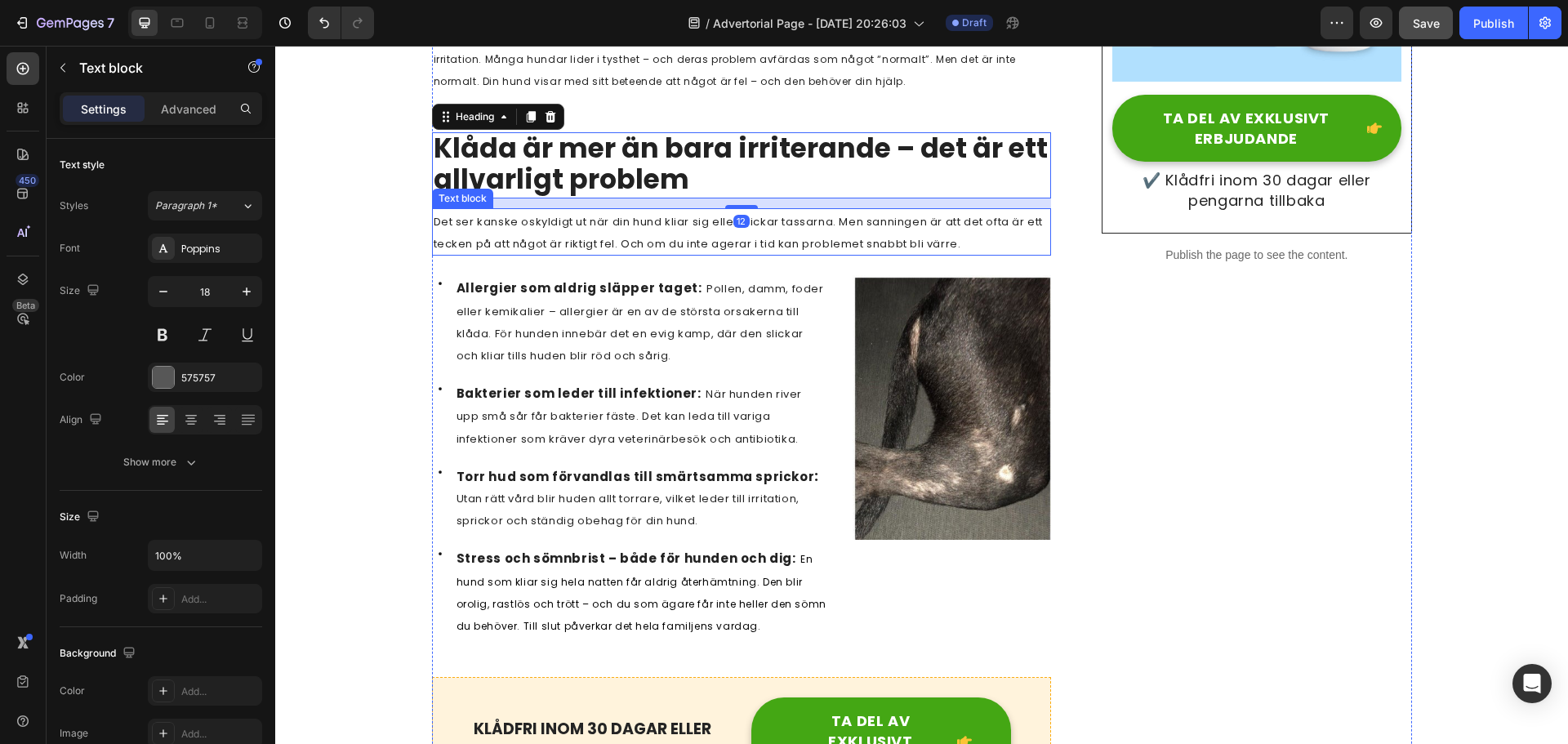
click at [654, 233] on p "Det ser kanske oskyldigt ut när din hund kliar sig eller slickar tassarna. Men …" at bounding box center [742, 232] width 616 height 44
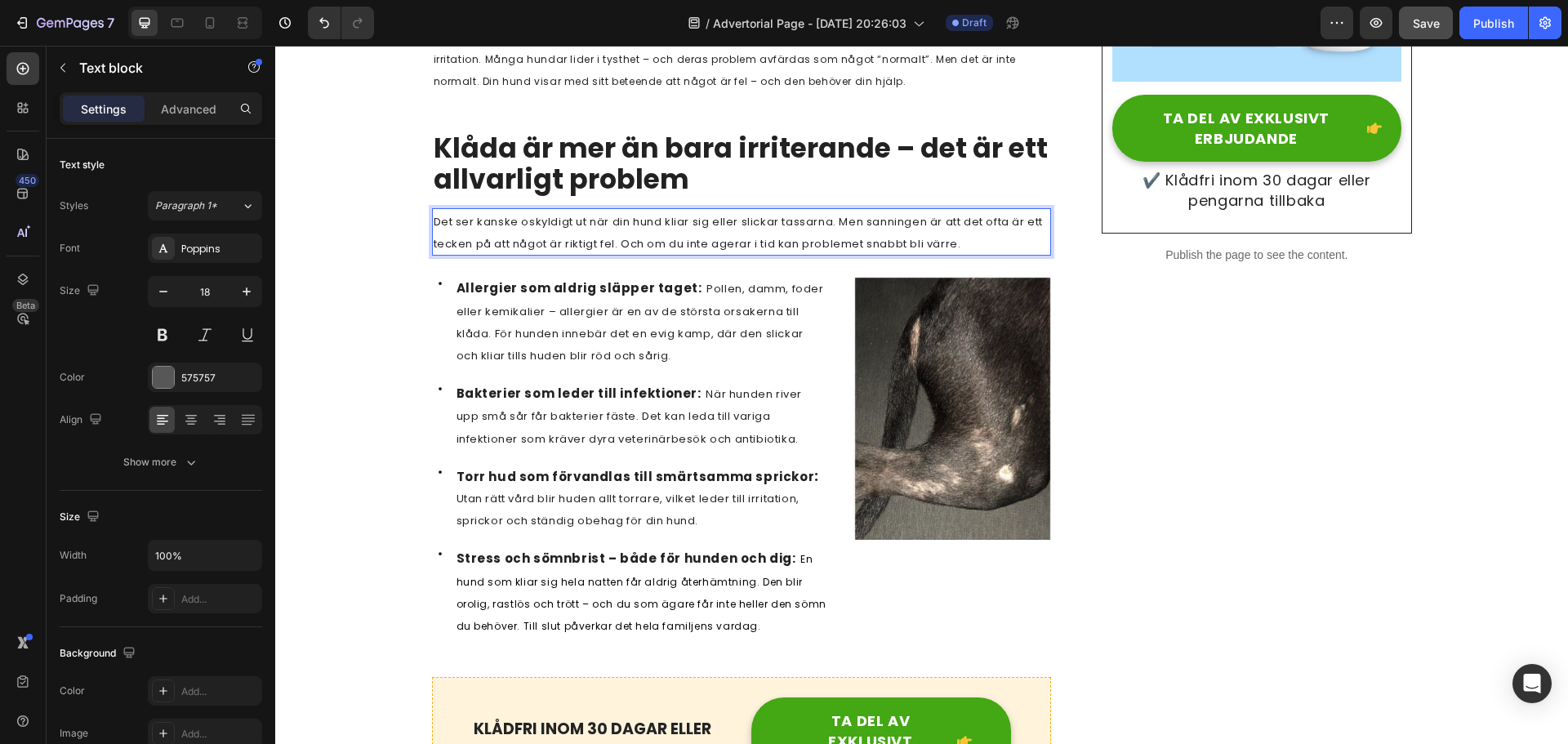
click at [587, 237] on span "Det ser kanske oskyldigt ut när din hund kliar sig eller slickar tassarna. Men …" at bounding box center [739, 232] width 610 height 37
click at [588, 246] on span "Det ser kanske oskyldigt ut när din hund kliar sig eller slickar tassarna. Men …" at bounding box center [739, 232] width 610 height 37
click at [636, 246] on span "Det ser kanske oskyldigt ut när din hund kliar sig eller slickar tassarna. Men …" at bounding box center [739, 232] width 610 height 37
drag, startPoint x: 755, startPoint y: 243, endPoint x: 815, endPoint y: 243, distance: 60.0
click at [757, 243] on span "Det ser kanske oskyldigt ut när din hund kliar sig eller slickar tassarna. Men …" at bounding box center [739, 232] width 610 height 37
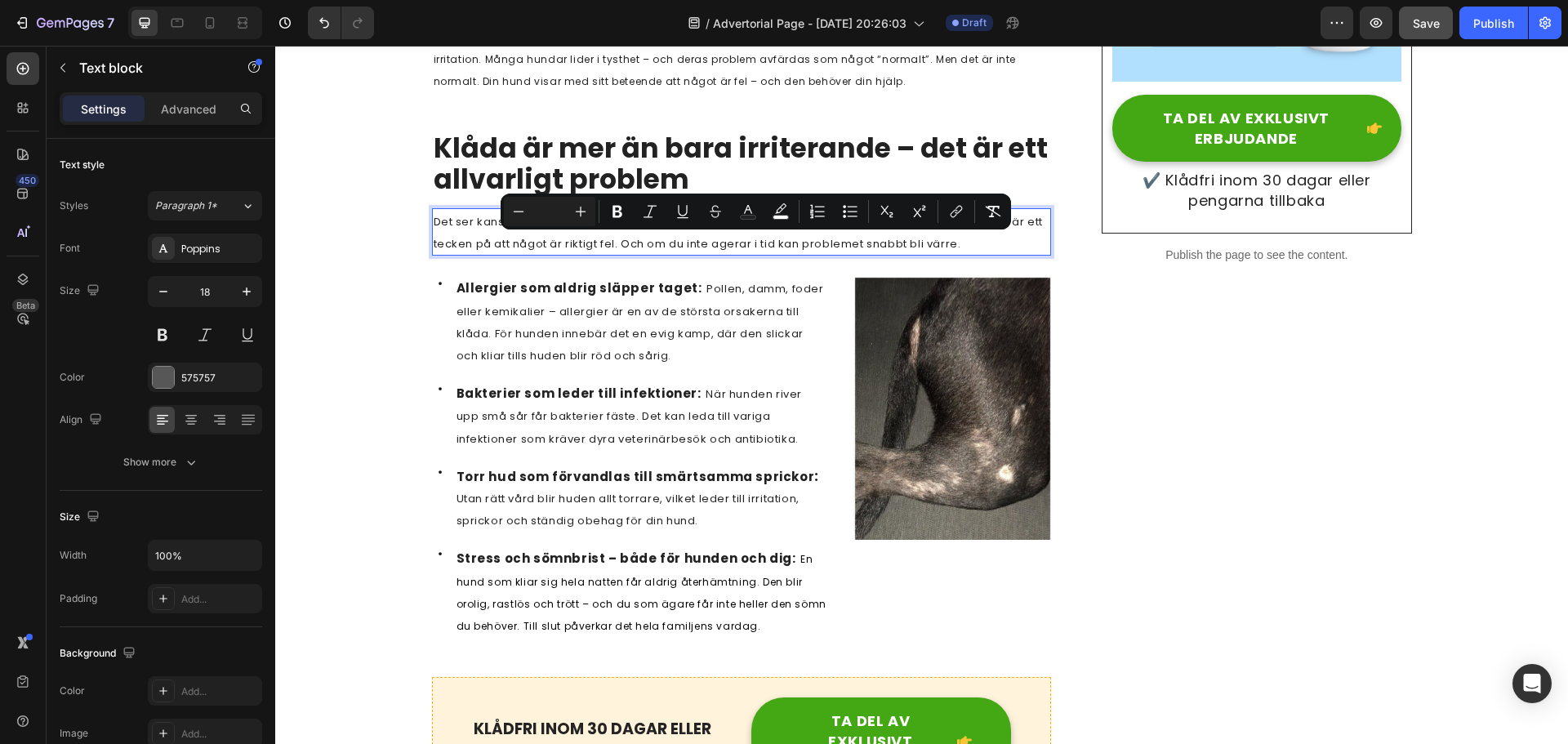
click at [952, 247] on span "Det ser kanske oskyldigt ut när din hund kliar sig eller slickar tassarna. Men …" at bounding box center [739, 232] width 610 height 37
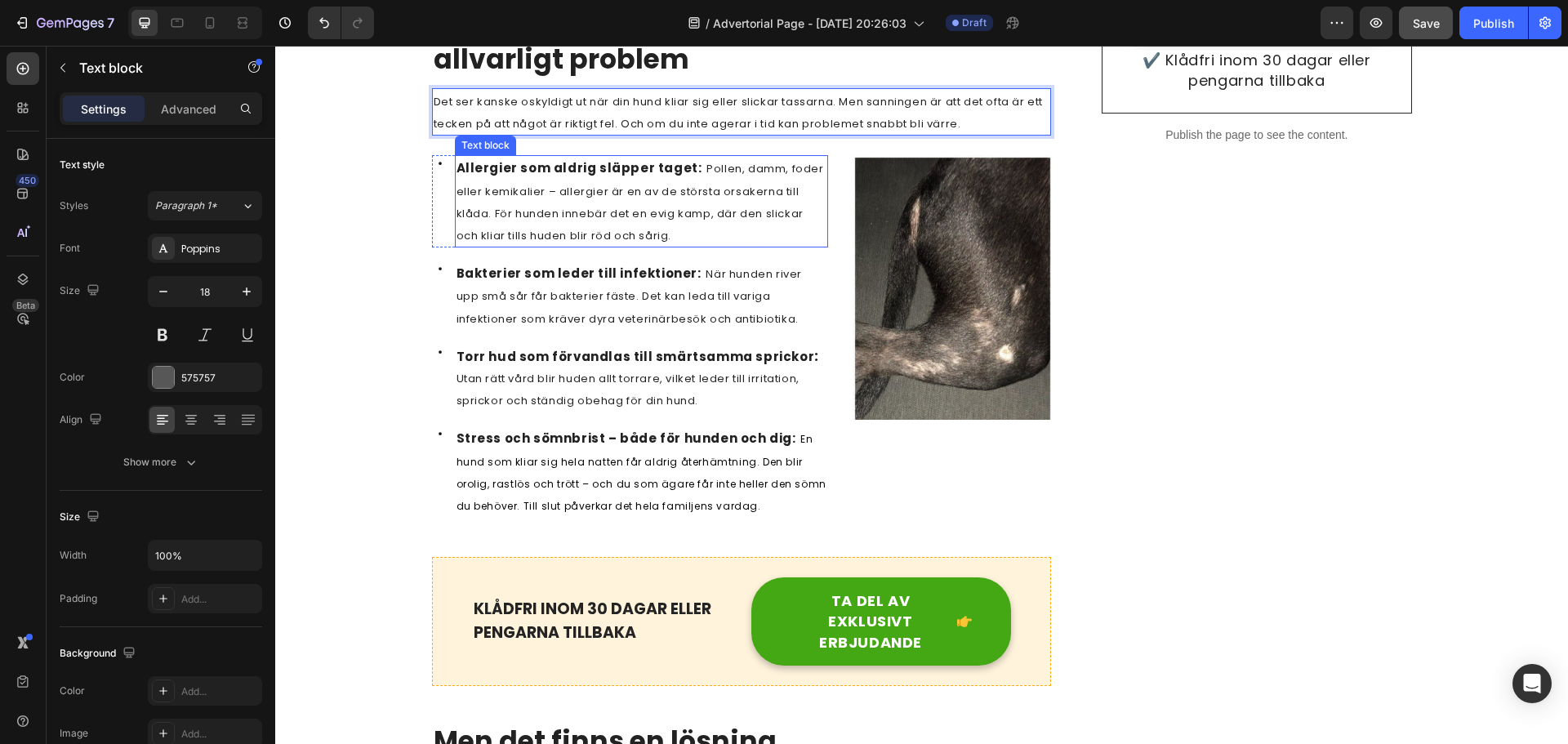
scroll to position [898, 0]
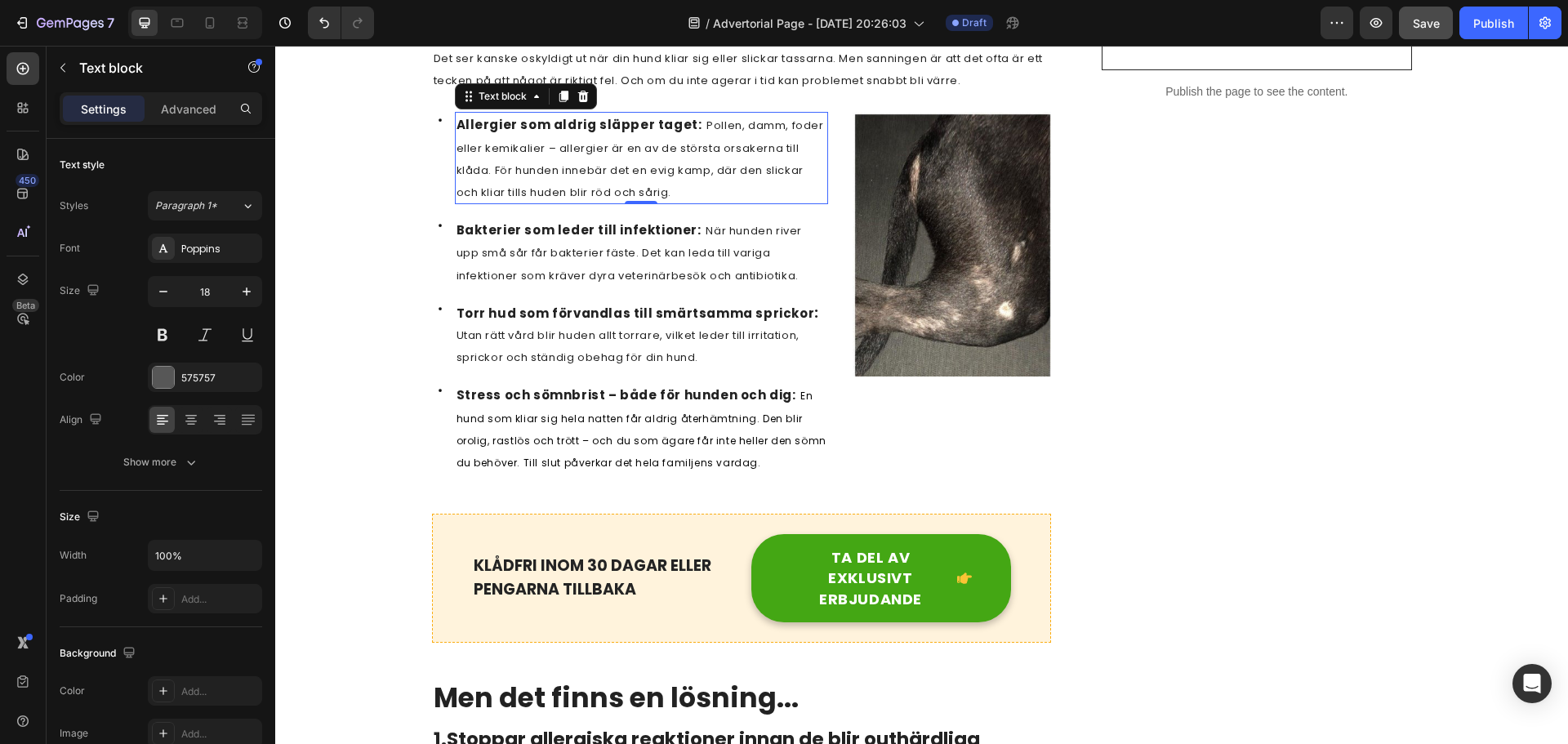
click at [652, 170] on span "Pollen, damm, foder eller kemikalier – allergier är en av de största orsakerna …" at bounding box center [640, 159] width 367 height 82
click at [586, 151] on span "Pollen, damm, foder eller kemikalier – allergier är en av de största orsakerna …" at bounding box center [640, 159] width 367 height 82
click at [572, 173] on span "Pollen, damm, foder eller kemikalier – allergier är en av de största orsakerna …" at bounding box center [640, 159] width 367 height 82
